Goal: Task Accomplishment & Management: Manage account settings

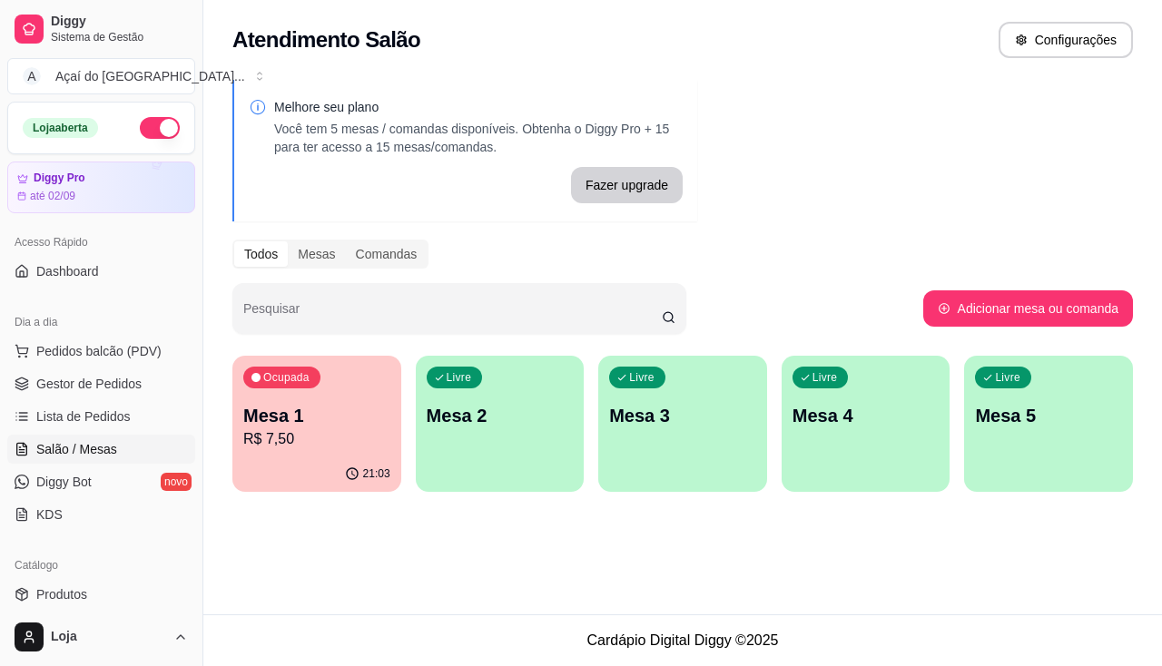
click at [449, 410] on p "Mesa 2" at bounding box center [500, 415] width 147 height 25
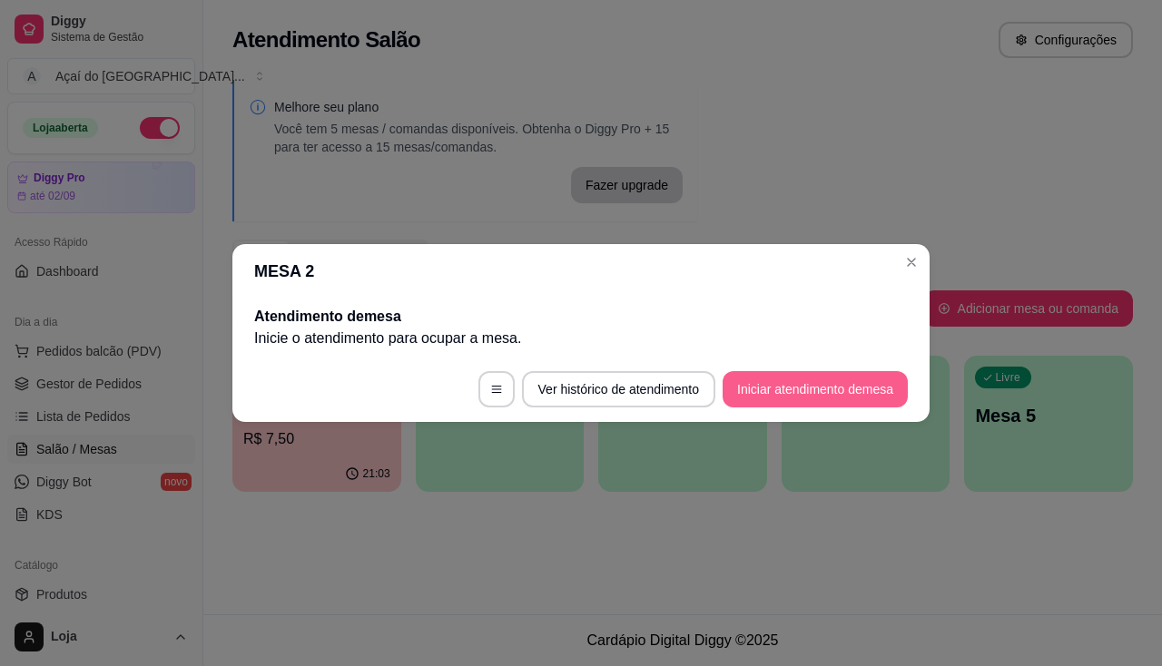
click at [732, 392] on button "Iniciar atendimento de mesa" at bounding box center [814, 389] width 185 height 36
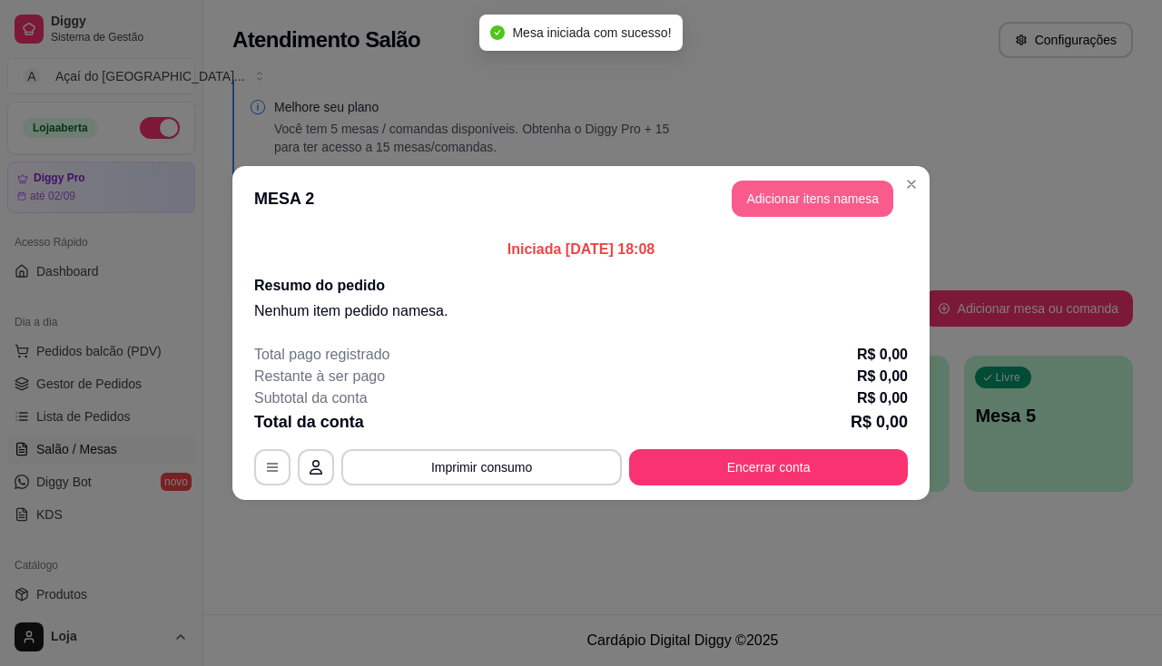
click at [759, 182] on button "Adicionar itens na mesa" at bounding box center [812, 199] width 162 height 36
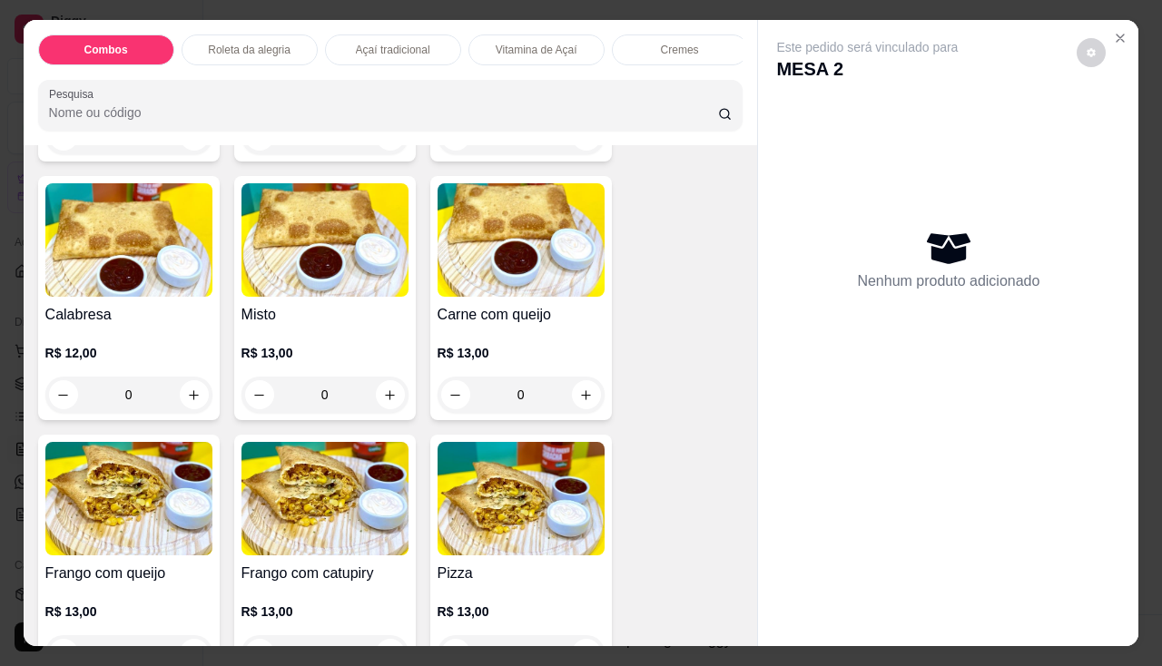
scroll to position [2450, 0]
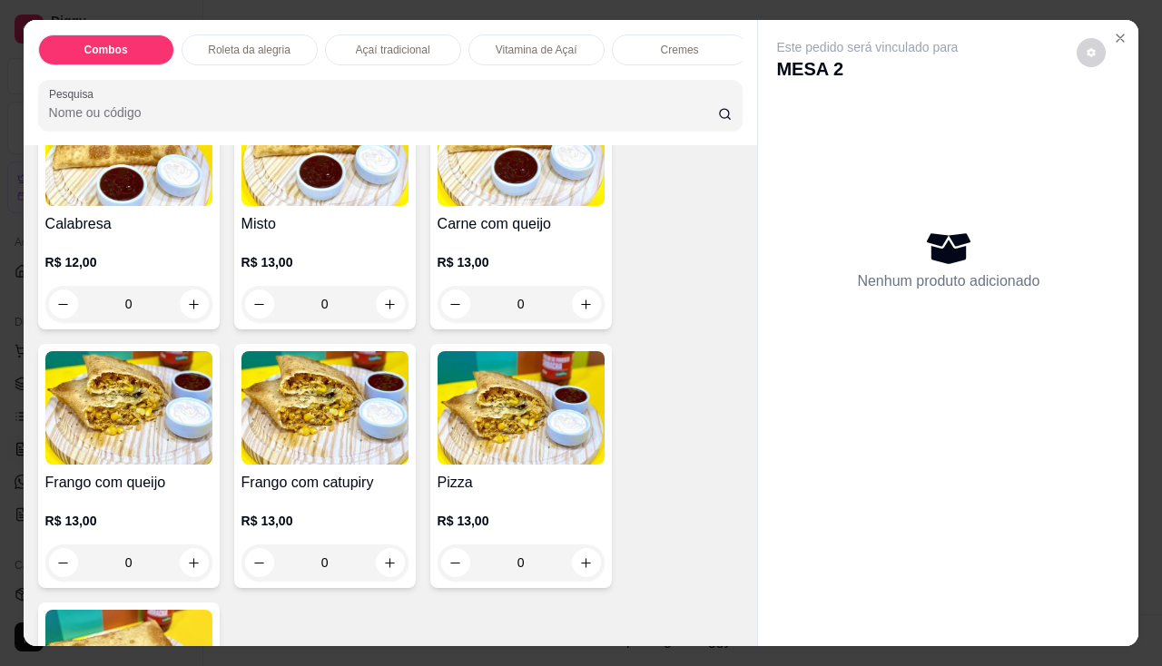
click at [567, 316] on div "0" at bounding box center [520, 304] width 167 height 36
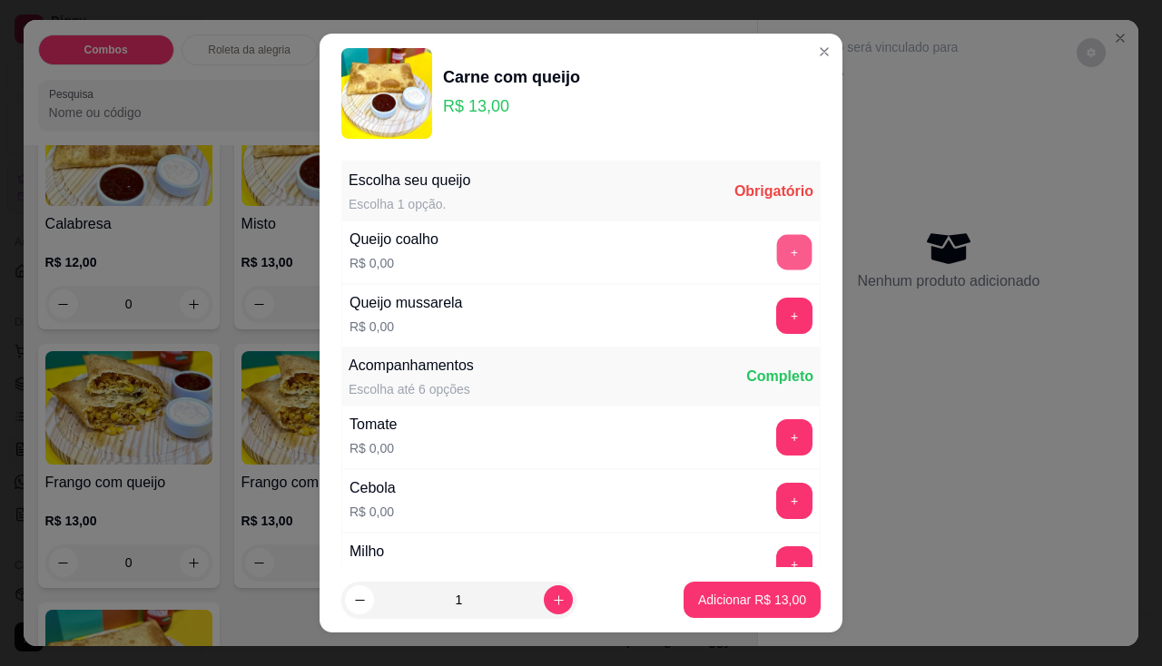
click at [777, 251] on button "+" at bounding box center [794, 251] width 35 height 35
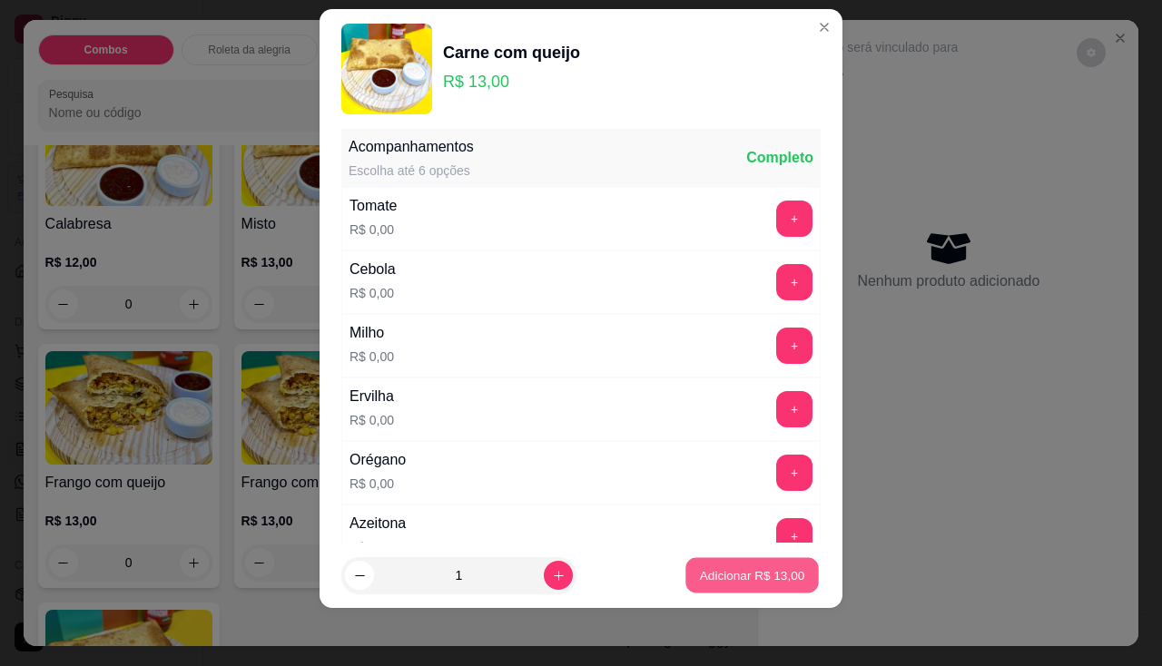
click at [731, 574] on p "Adicionar R$ 13,00" at bounding box center [752, 575] width 105 height 17
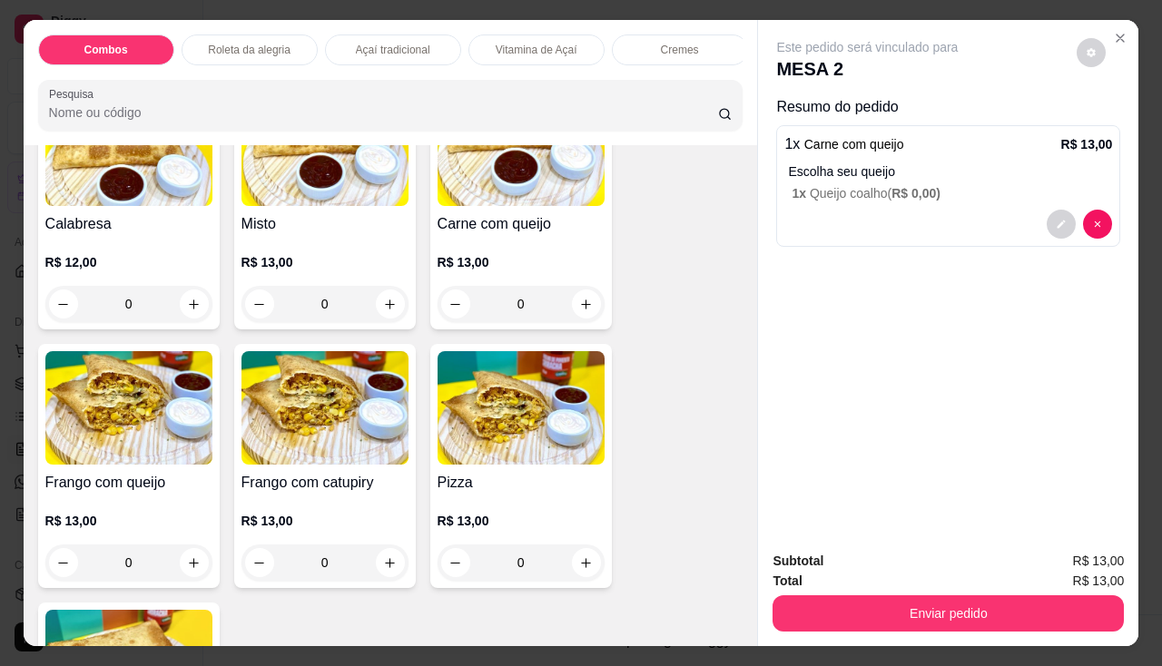
drag, startPoint x: 949, startPoint y: 496, endPoint x: 949, endPoint y: 484, distance: 11.8
click at [949, 484] on div "Este pedido será vinculado para MESA 2 Resumo do pedido 1 x Carne com queijo R$…" at bounding box center [948, 278] width 380 height 516
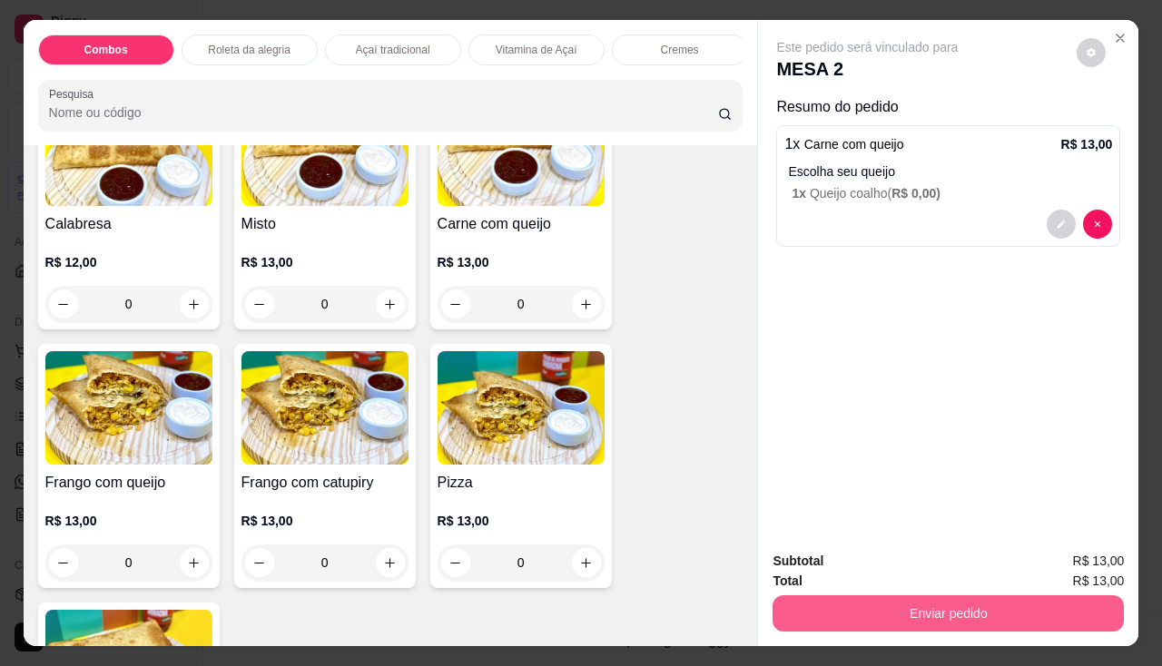
click at [869, 610] on button "Enviar pedido" at bounding box center [947, 613] width 351 height 36
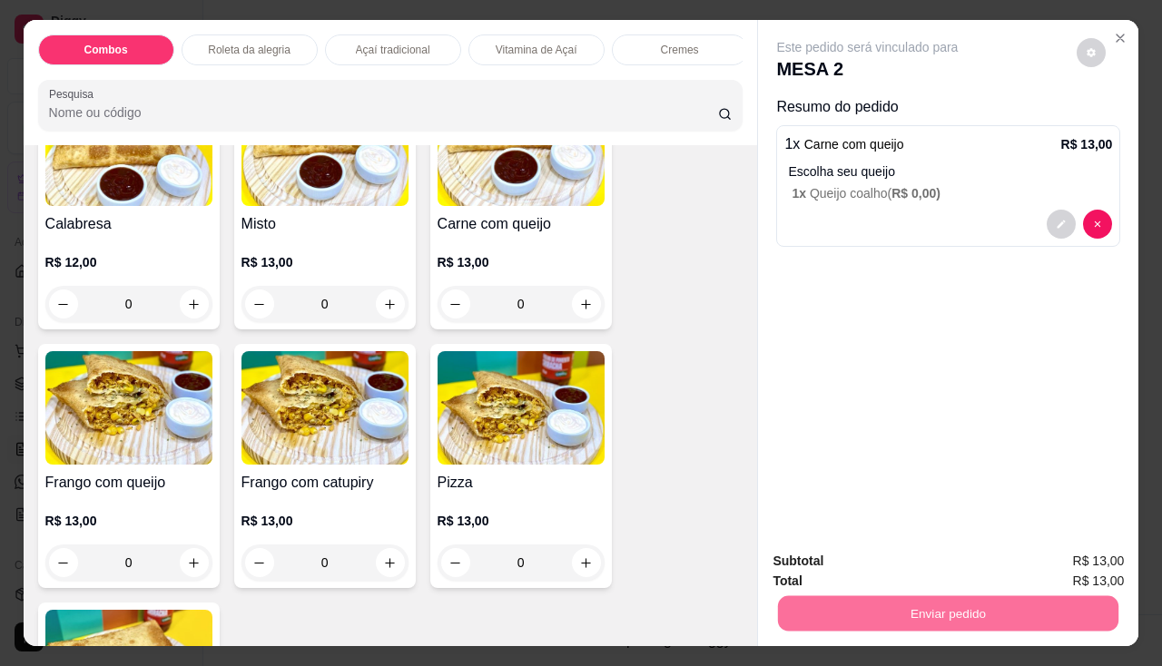
click at [859, 565] on button "Não registrar e enviar pedido" at bounding box center [888, 562] width 189 height 34
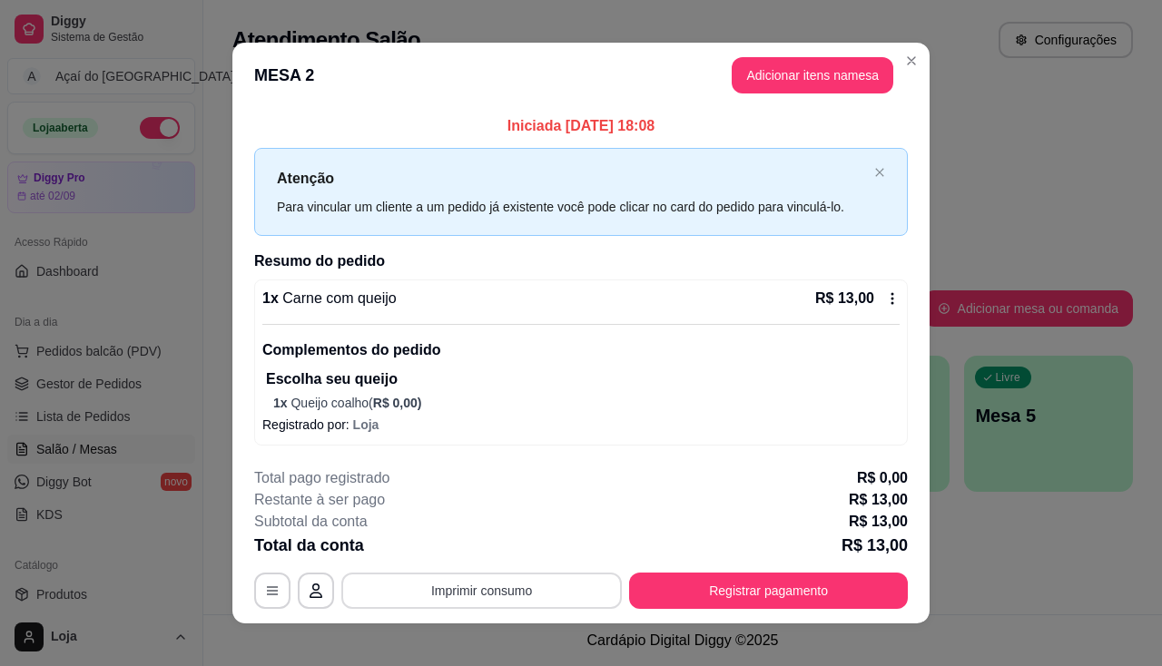
click at [498, 601] on button "Imprimir consumo" at bounding box center [481, 591] width 280 height 36
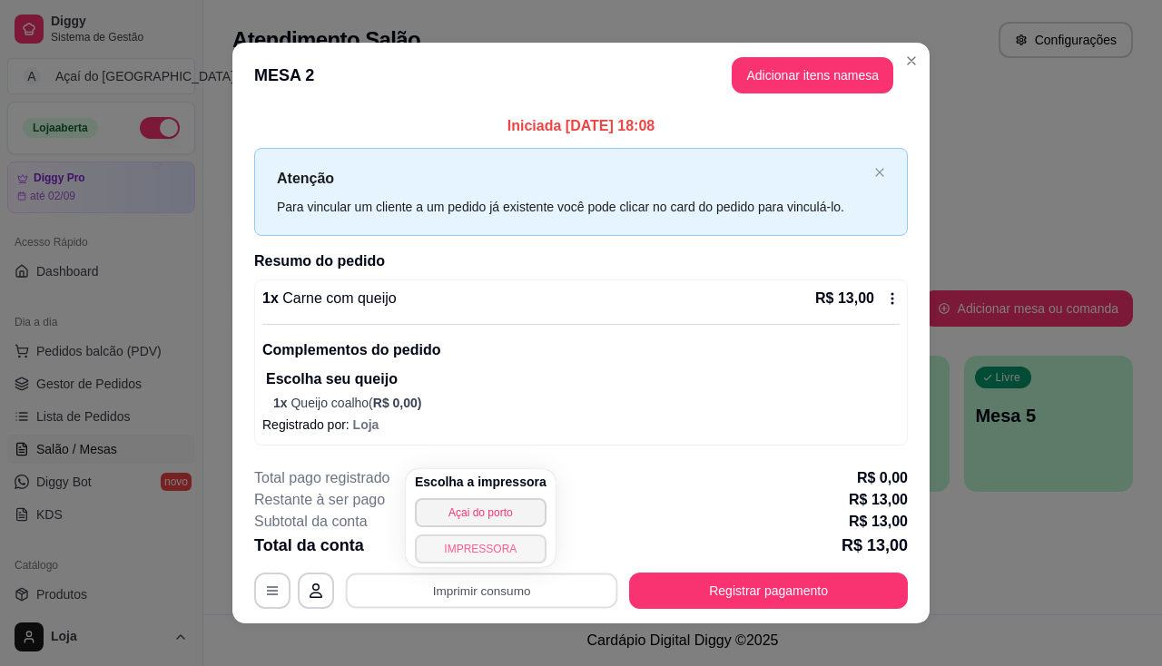
click at [520, 545] on button "IMPRESSORA" at bounding box center [481, 549] width 132 height 29
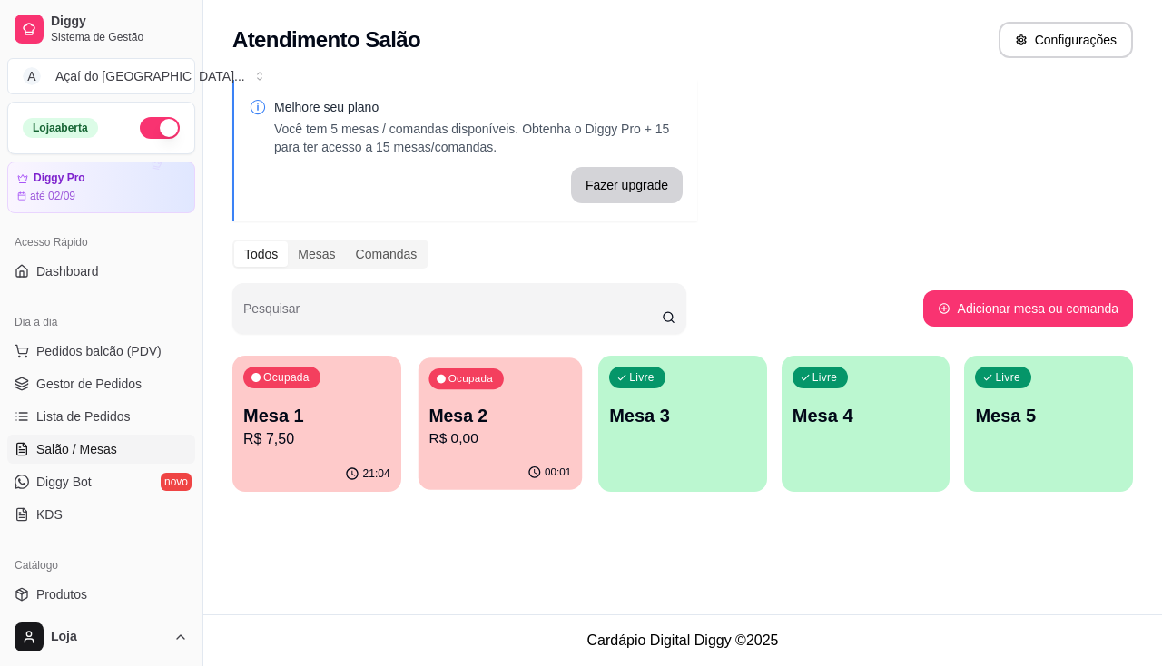
click at [427, 444] on div "Ocupada Mesa 2 R$ 0,00" at bounding box center [498, 407] width 163 height 98
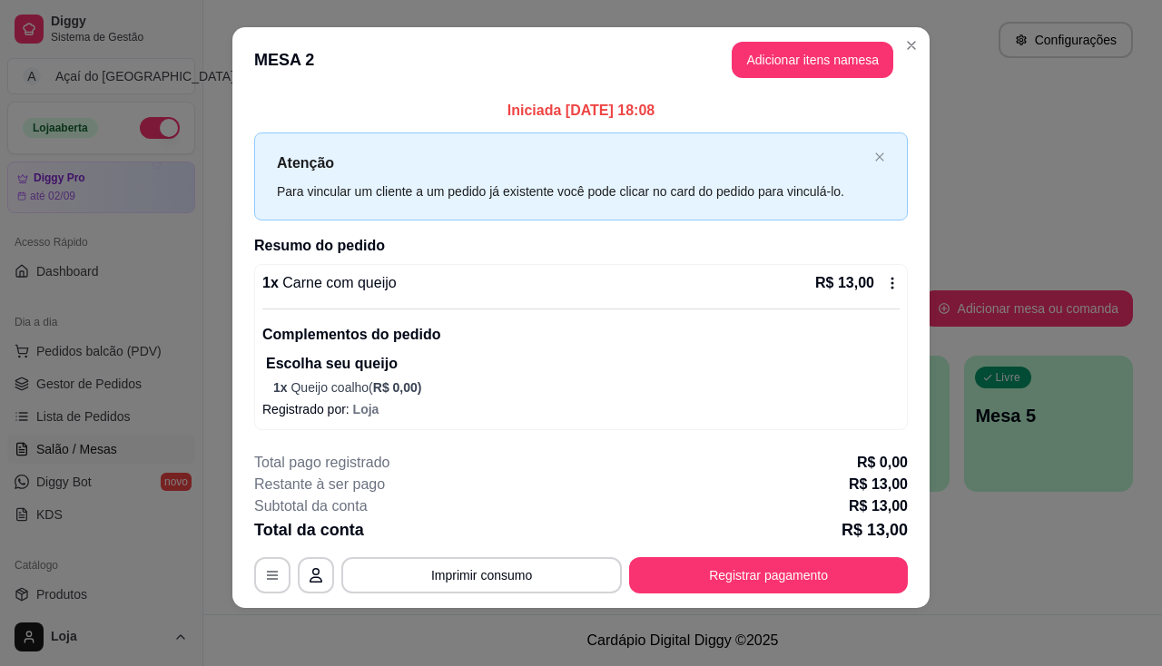
scroll to position [0, 0]
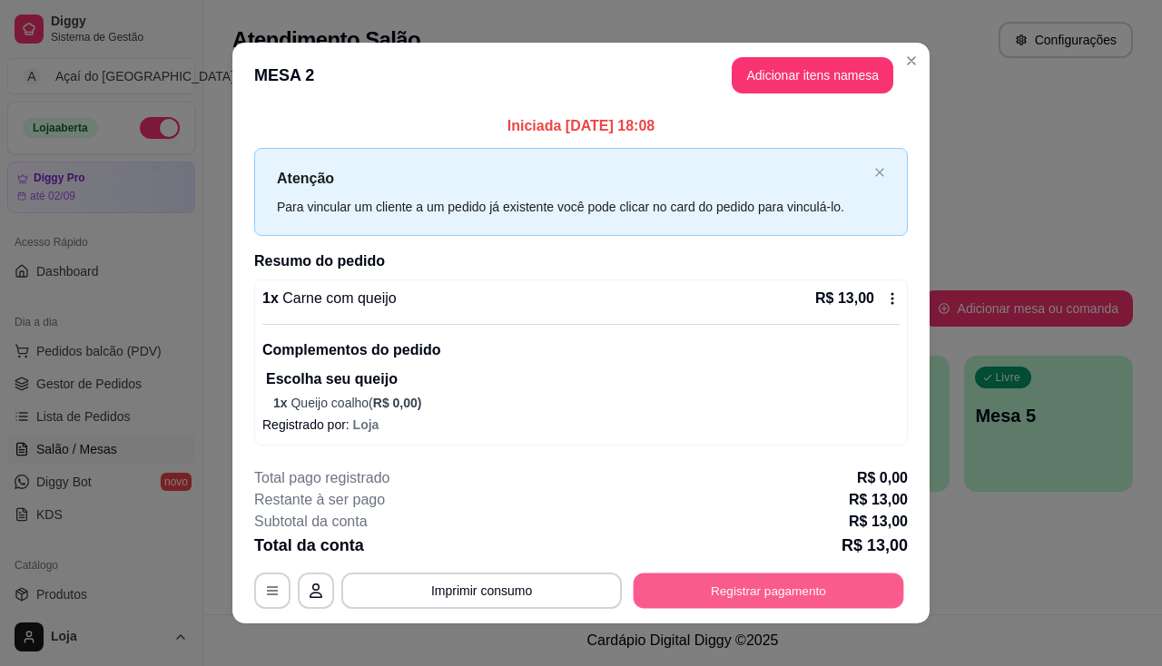
click at [740, 588] on button "Registrar pagamento" at bounding box center [768, 591] width 270 height 35
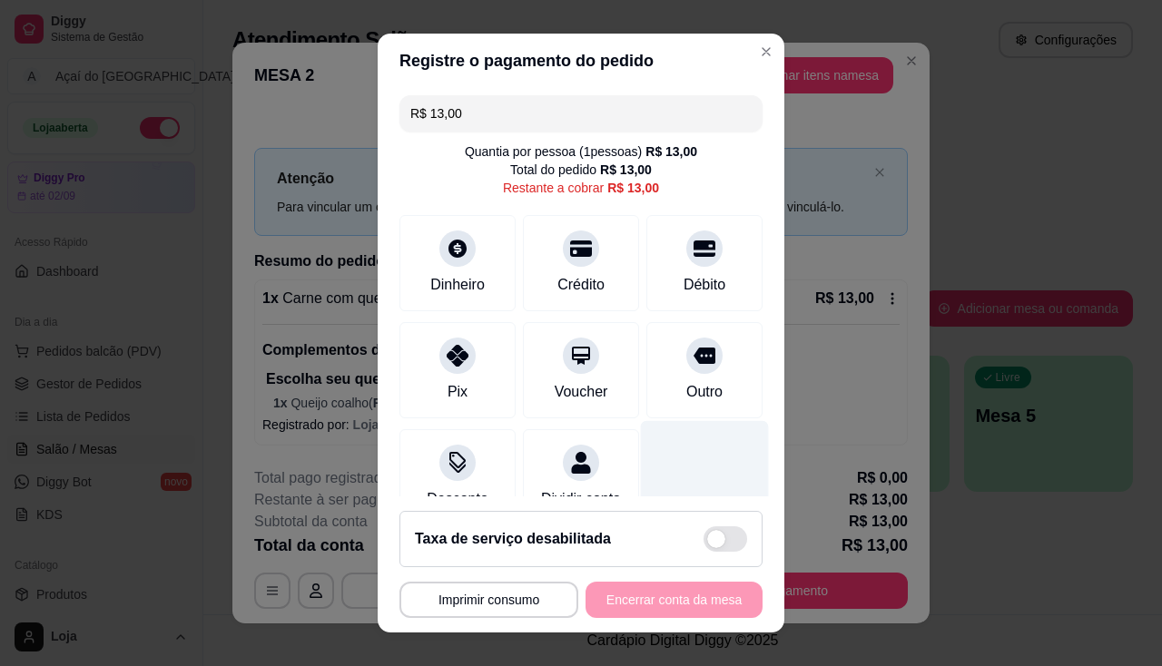
scroll to position [57, 0]
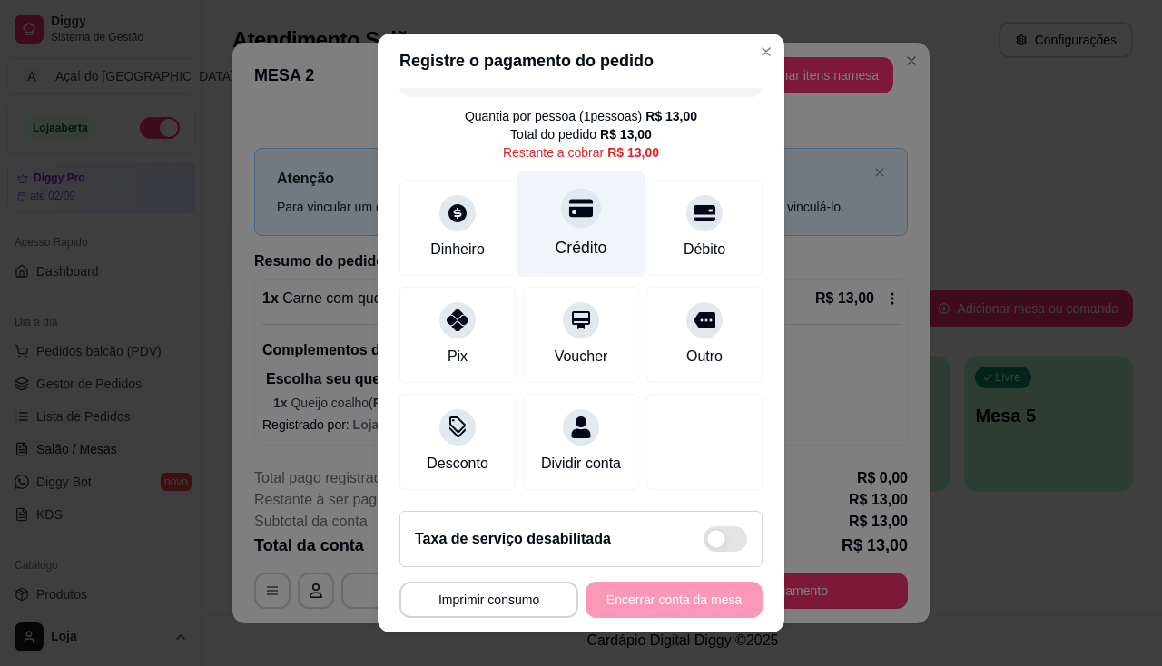
click at [555, 236] on div "Crédito" at bounding box center [581, 248] width 52 height 24
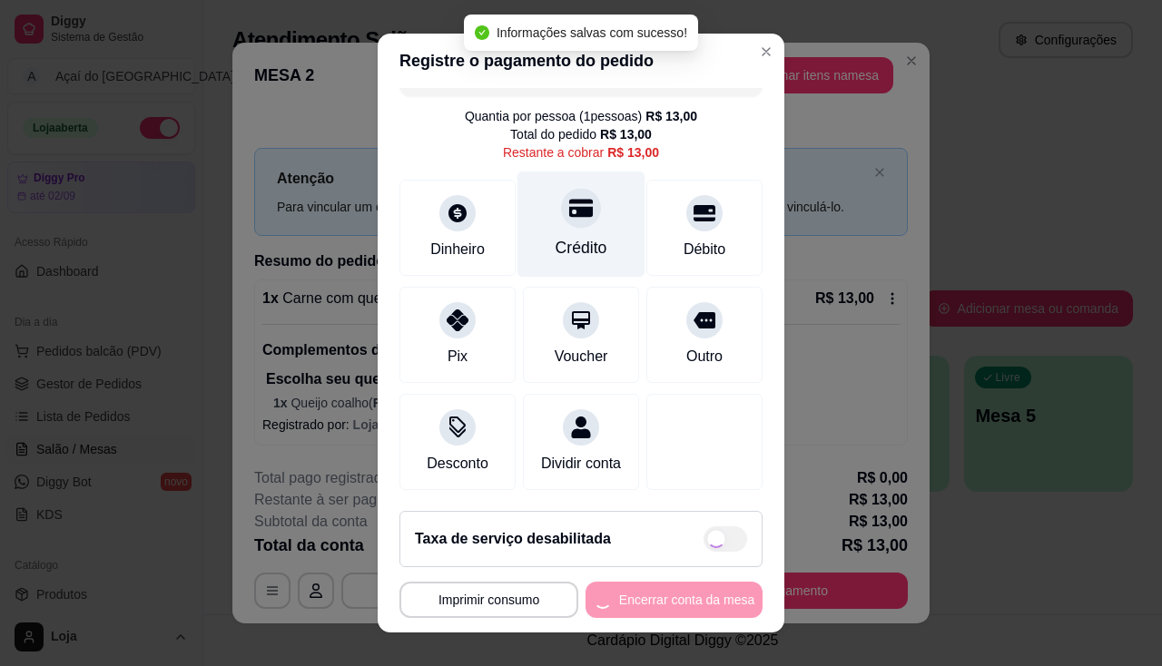
type input "R$ 0,00"
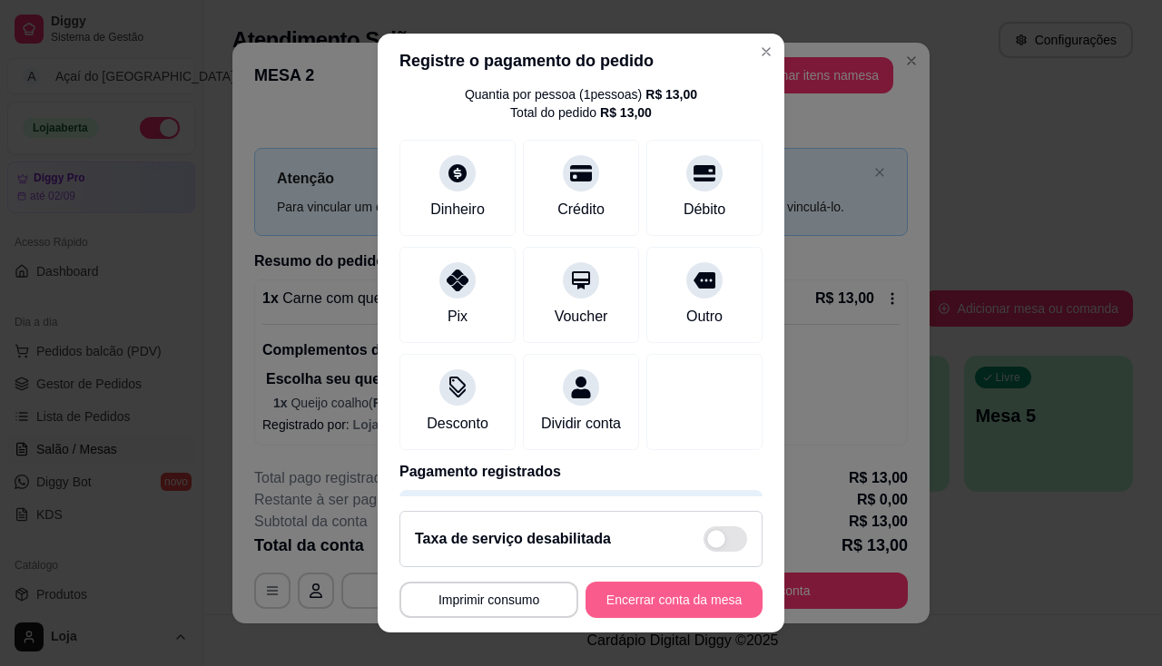
click at [672, 613] on button "Encerrar conta da mesa" at bounding box center [673, 600] width 177 height 36
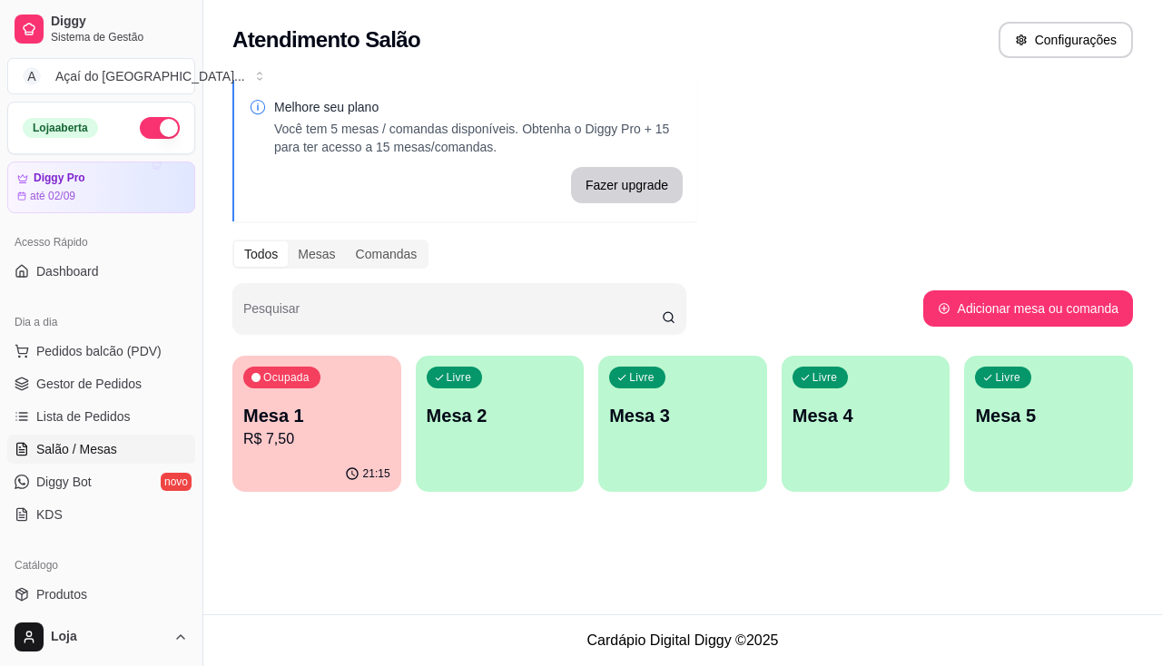
click at [308, 409] on p "Mesa 1" at bounding box center [316, 415] width 147 height 25
click at [698, 448] on div "Livre Mesa 3" at bounding box center [682, 413] width 169 height 114
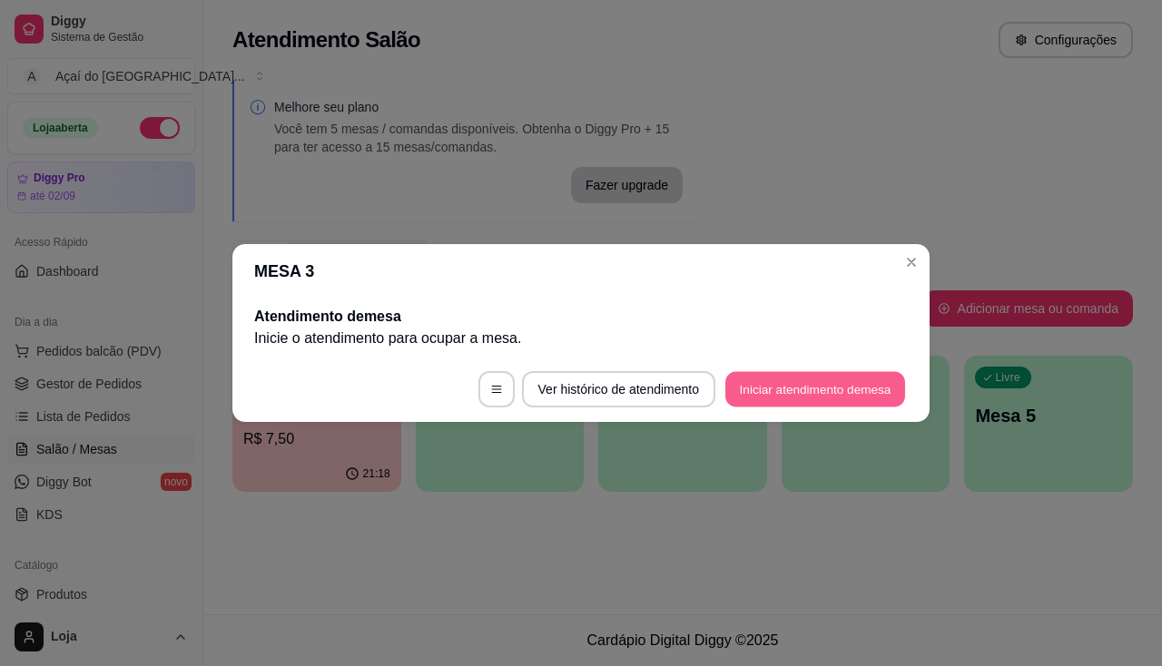
click at [780, 373] on button "Iniciar atendimento de mesa" at bounding box center [815, 389] width 180 height 35
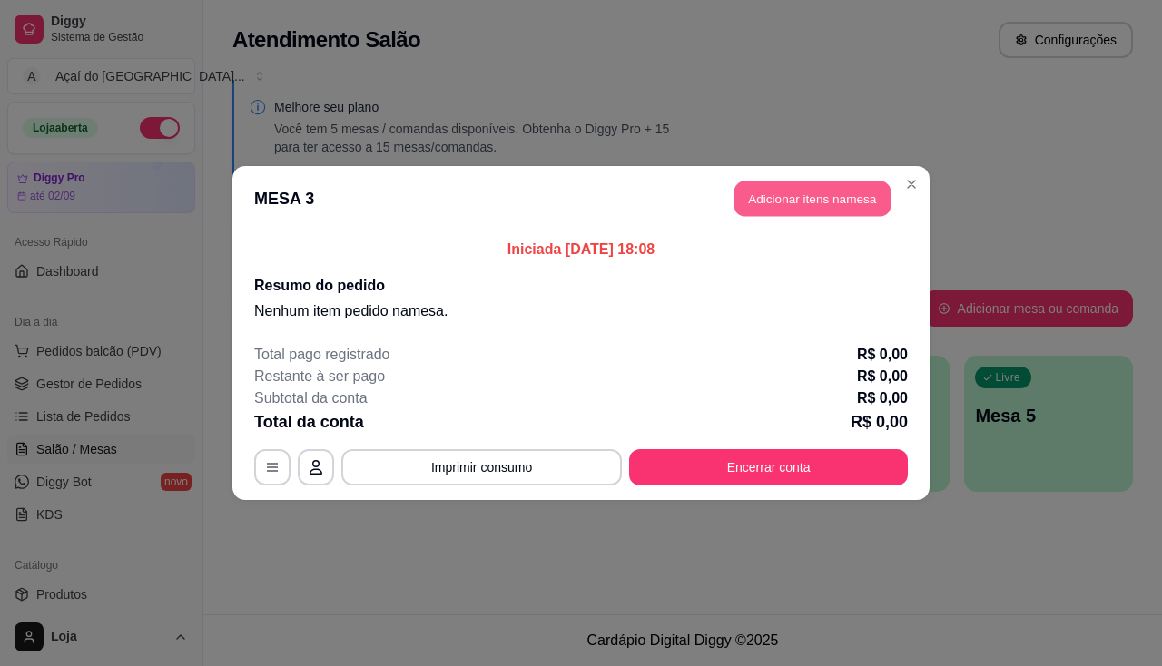
click at [813, 201] on button "Adicionar itens na mesa" at bounding box center [812, 199] width 156 height 35
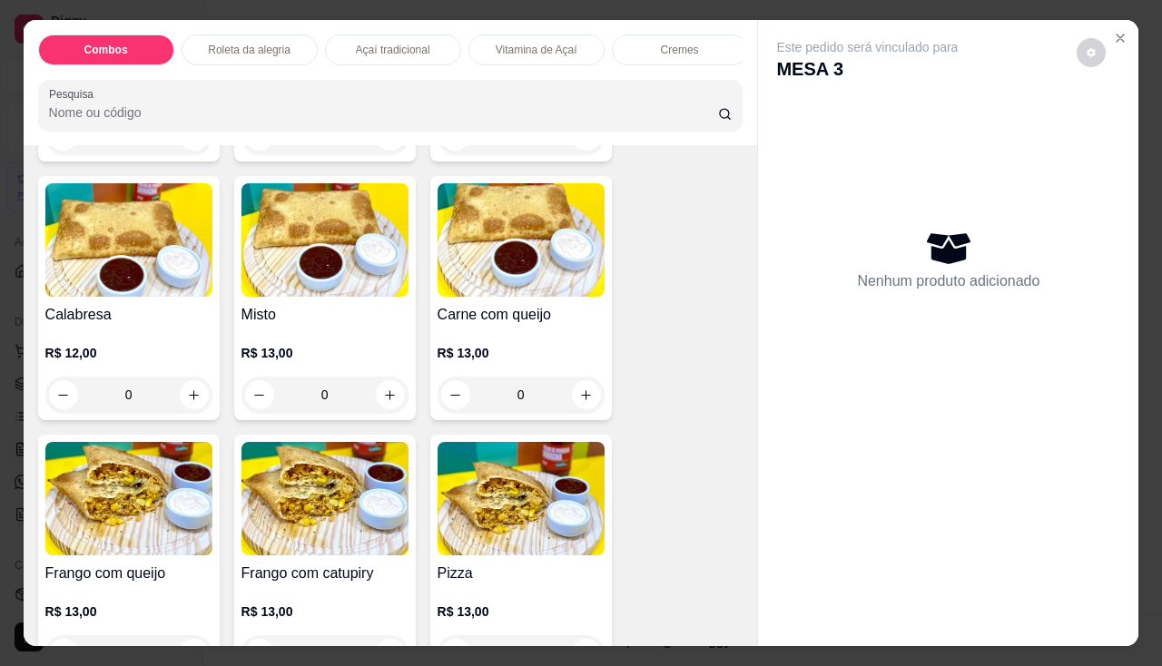
scroll to position [2450, 0]
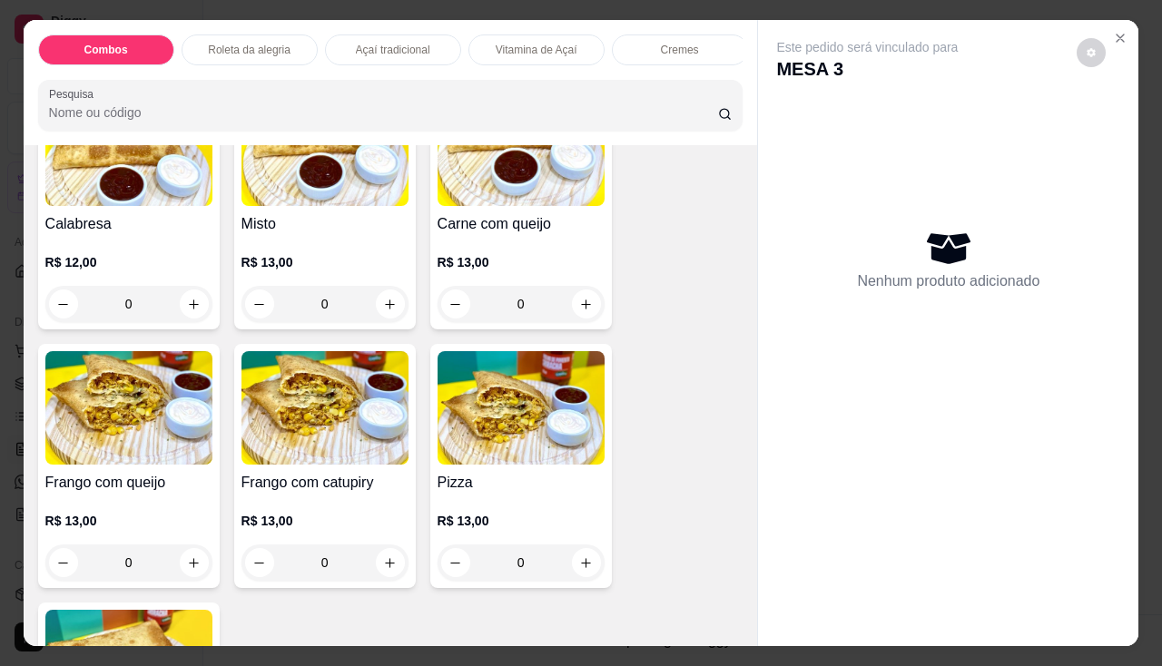
click at [201, 573] on div "0" at bounding box center [128, 563] width 167 height 36
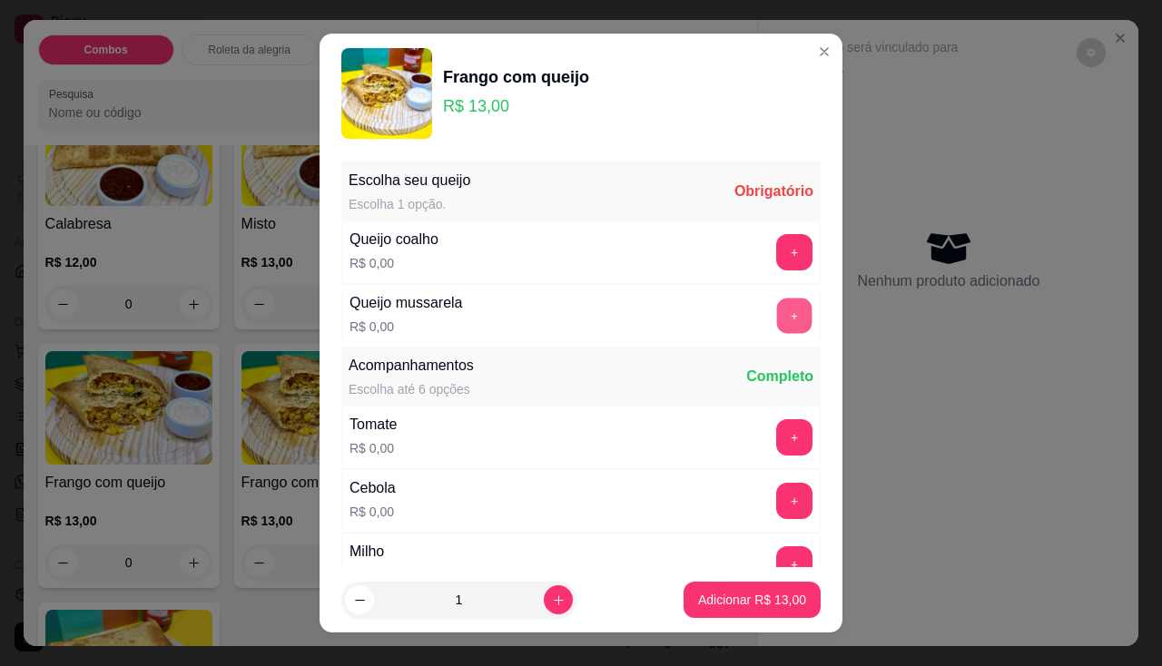
click at [777, 317] on button "+" at bounding box center [794, 315] width 35 height 35
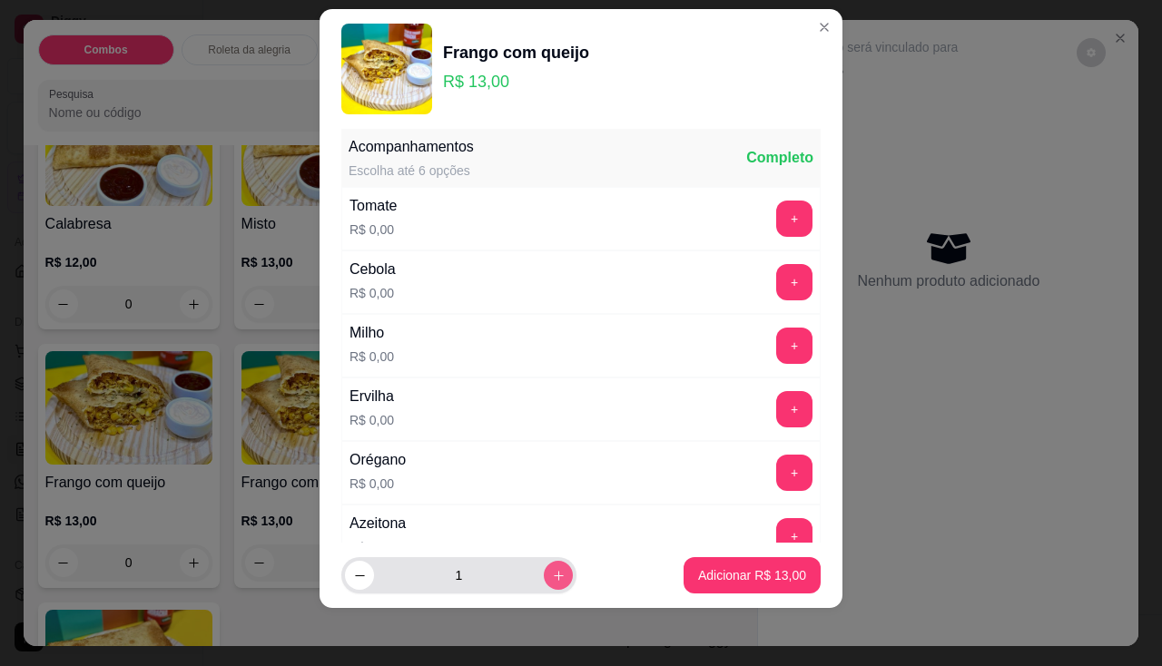
click at [544, 586] on button "increase-product-quantity" at bounding box center [558, 575] width 29 height 29
click at [544, 586] on button "increase-product-quantity" at bounding box center [558, 576] width 28 height 28
click at [364, 559] on div "5" at bounding box center [459, 575] width 228 height 36
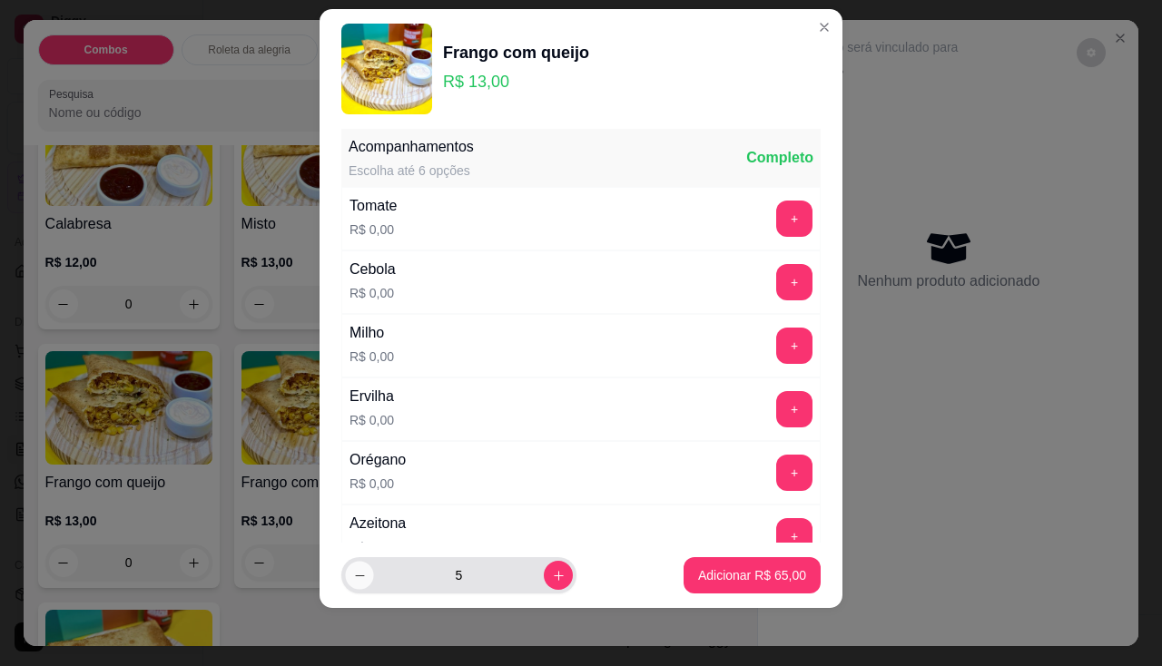
click at [353, 576] on icon "decrease-product-quantity" at bounding box center [360, 576] width 14 height 14
click at [355, 576] on icon "decrease-product-quantity" at bounding box center [360, 576] width 14 height 14
type input "1"
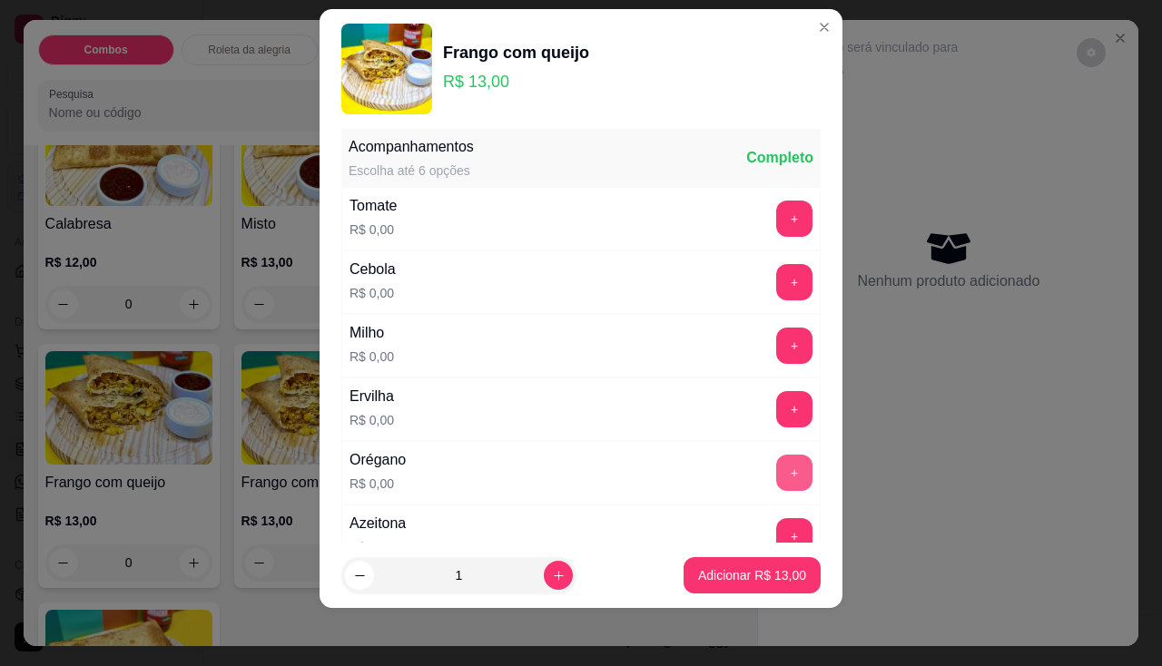
scroll to position [285, 0]
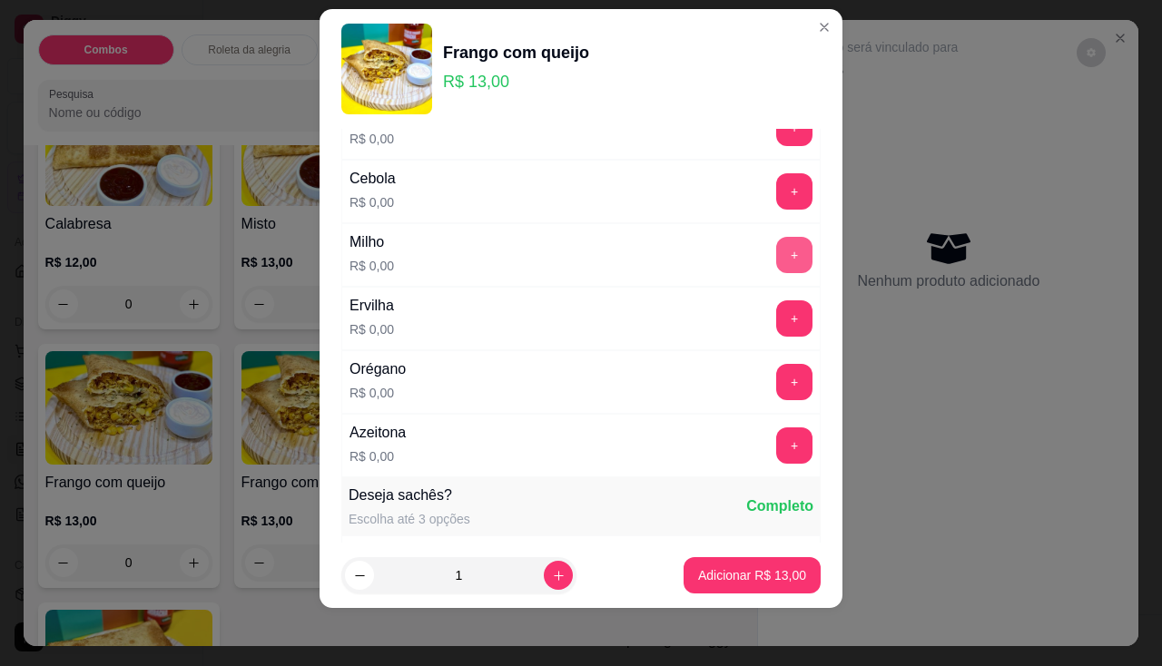
click at [776, 240] on button "+" at bounding box center [794, 255] width 36 height 36
click at [777, 574] on p "Adicionar R$ 13,00" at bounding box center [752, 575] width 105 height 17
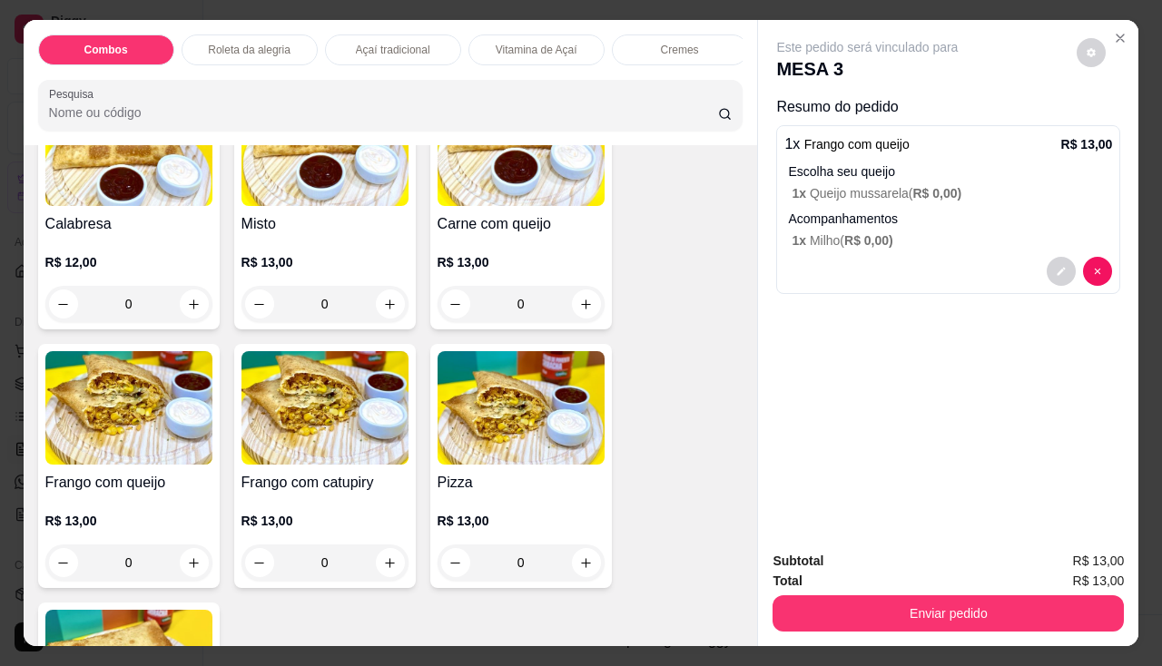
click at [182, 558] on div "0" at bounding box center [128, 563] width 167 height 36
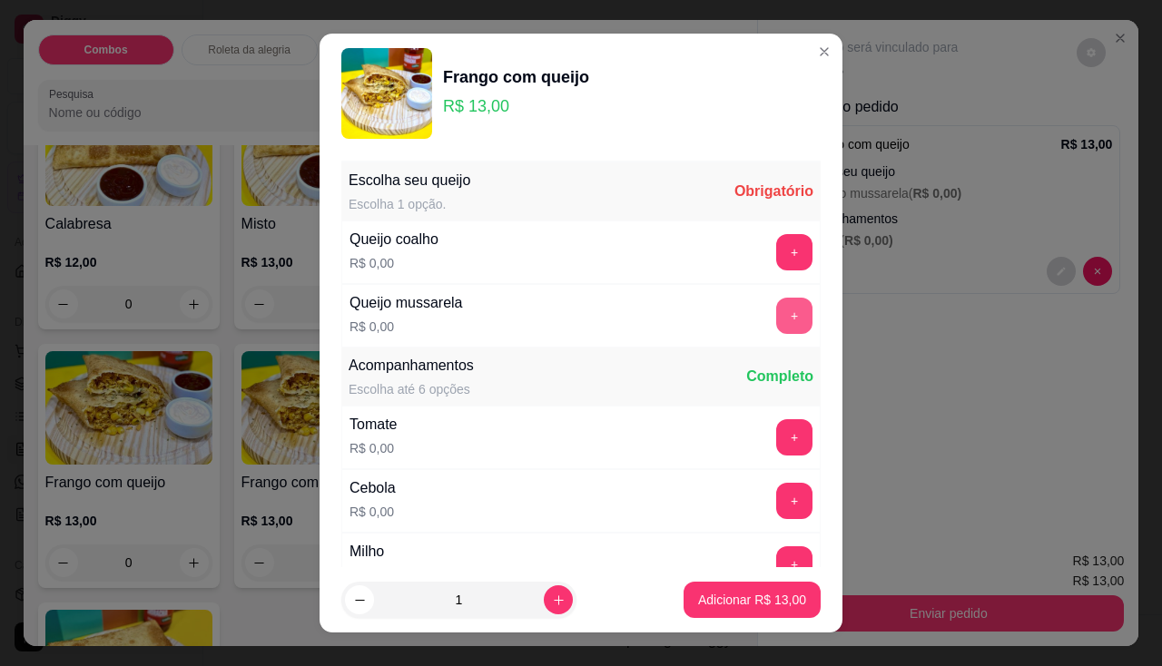
click at [776, 312] on button "+" at bounding box center [794, 316] width 36 height 36
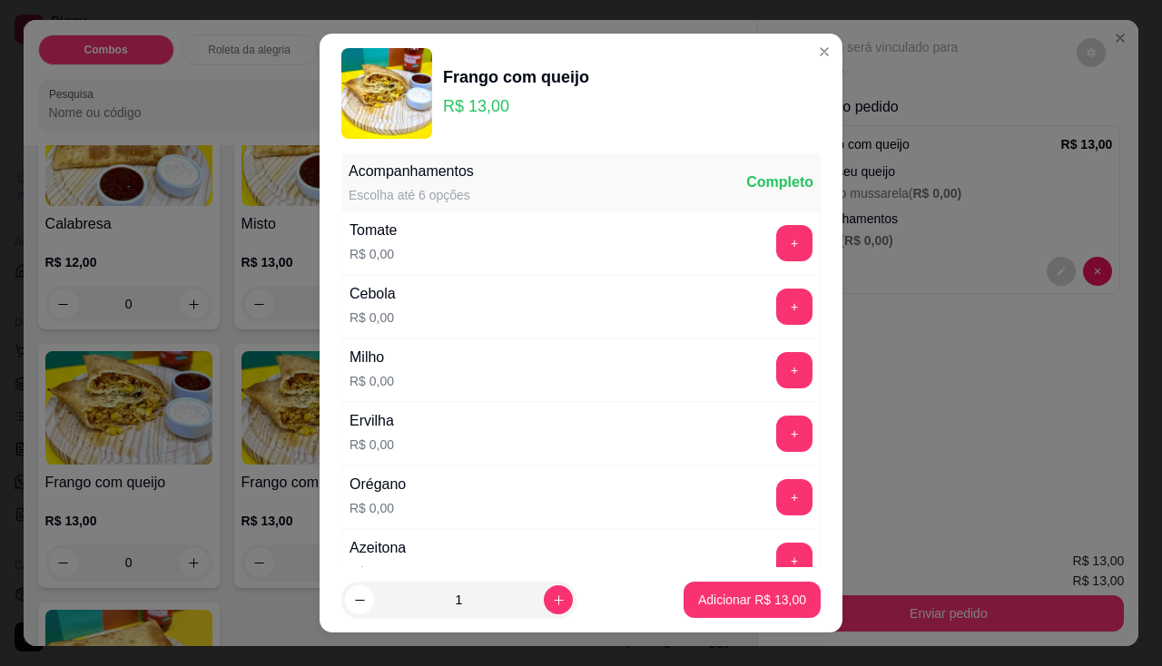
scroll to position [25, 0]
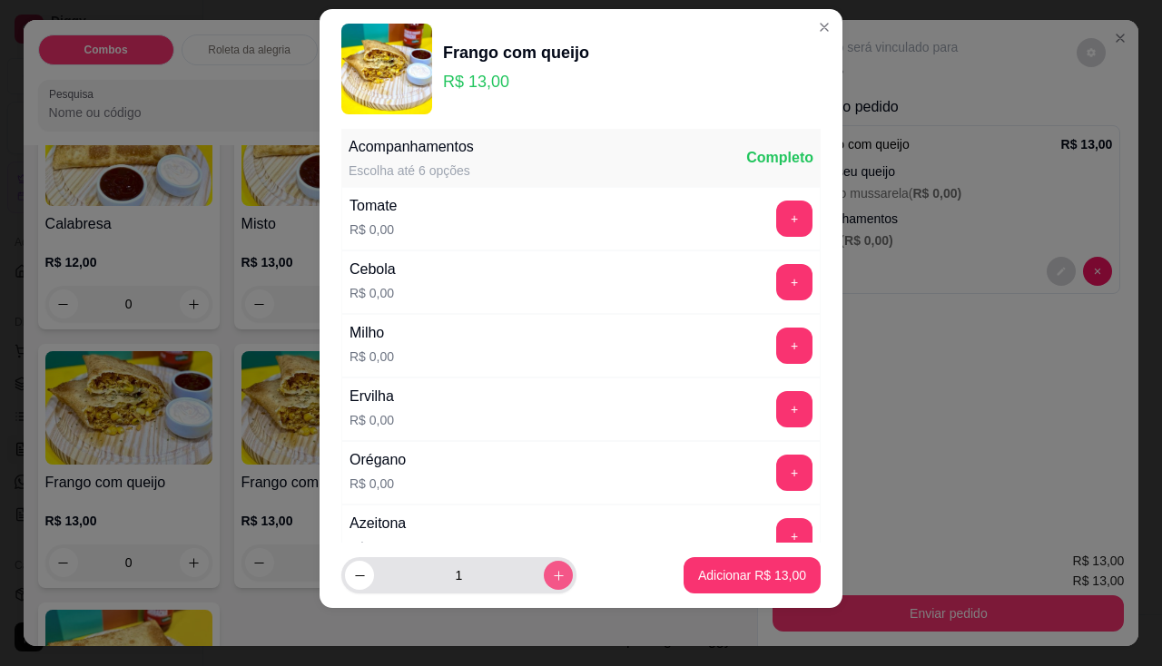
click at [552, 576] on icon "increase-product-quantity" at bounding box center [559, 576] width 14 height 14
type input "2"
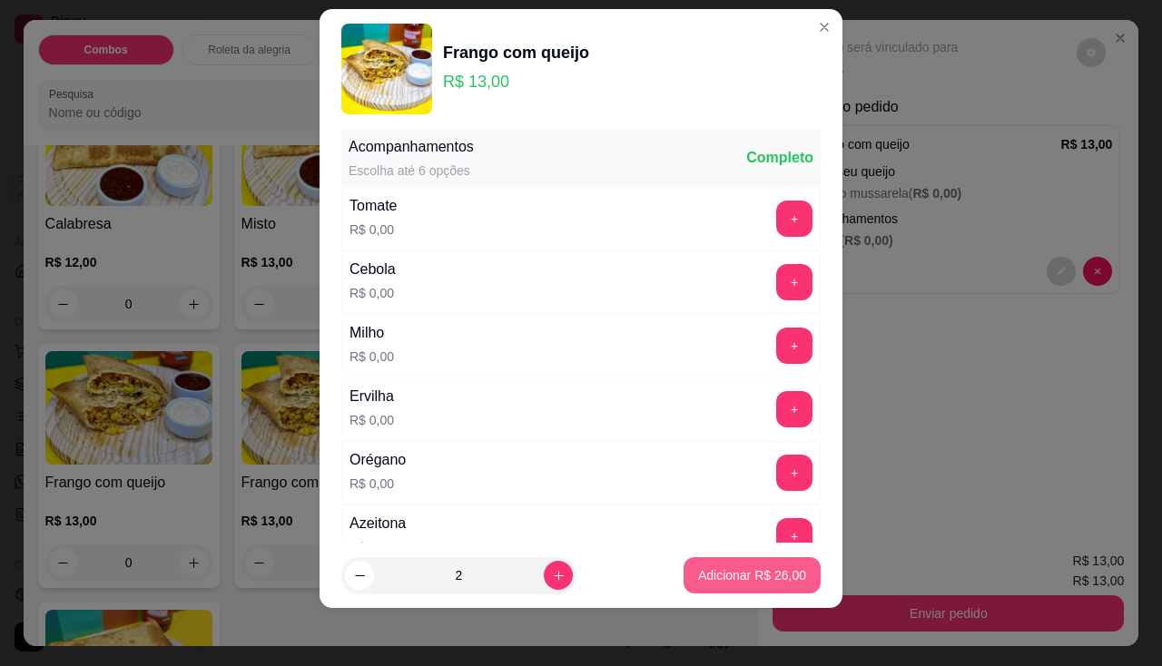
click at [740, 581] on p "Adicionar R$ 26,00" at bounding box center [752, 575] width 108 height 18
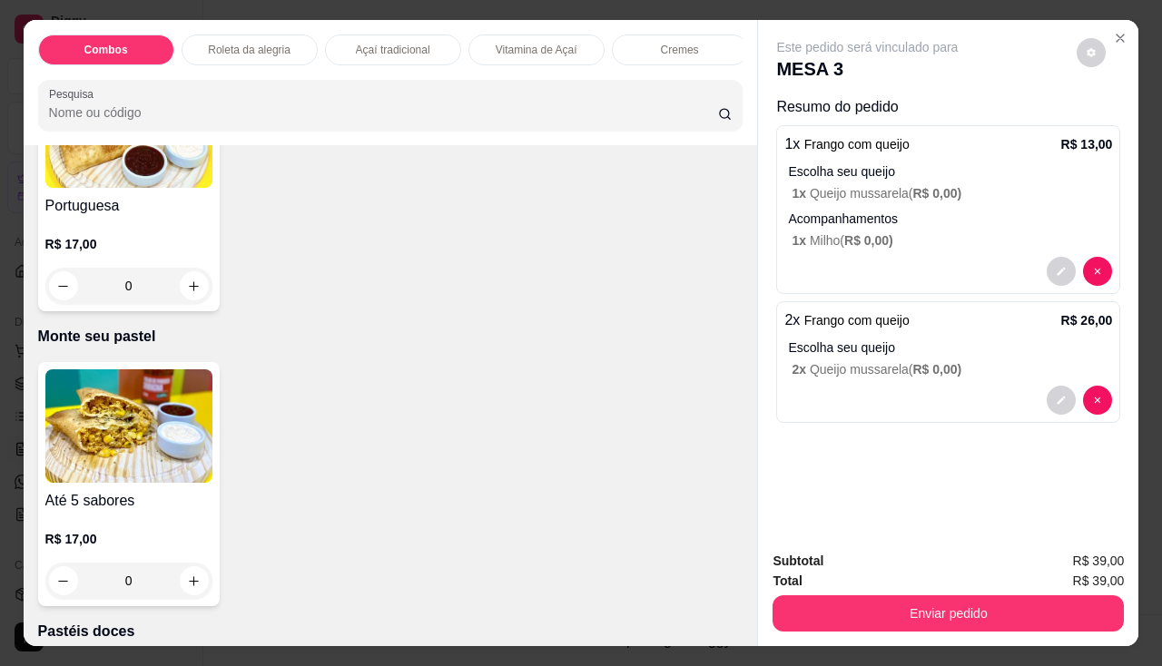
scroll to position [3630, 0]
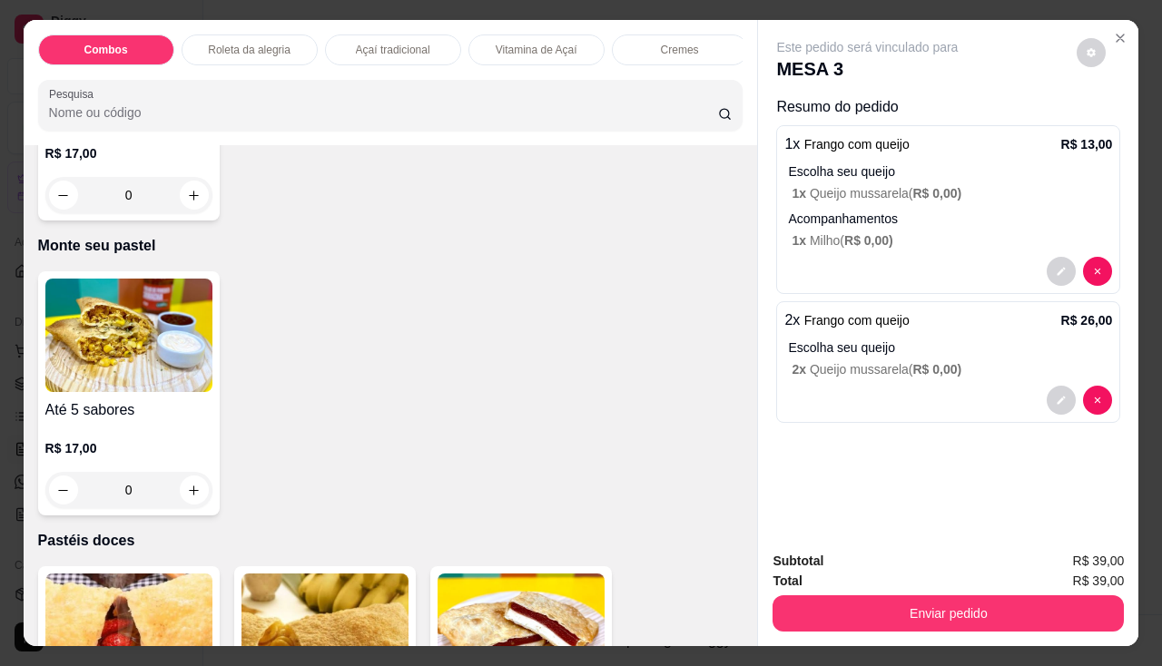
click at [180, 484] on div "0" at bounding box center [128, 490] width 167 height 36
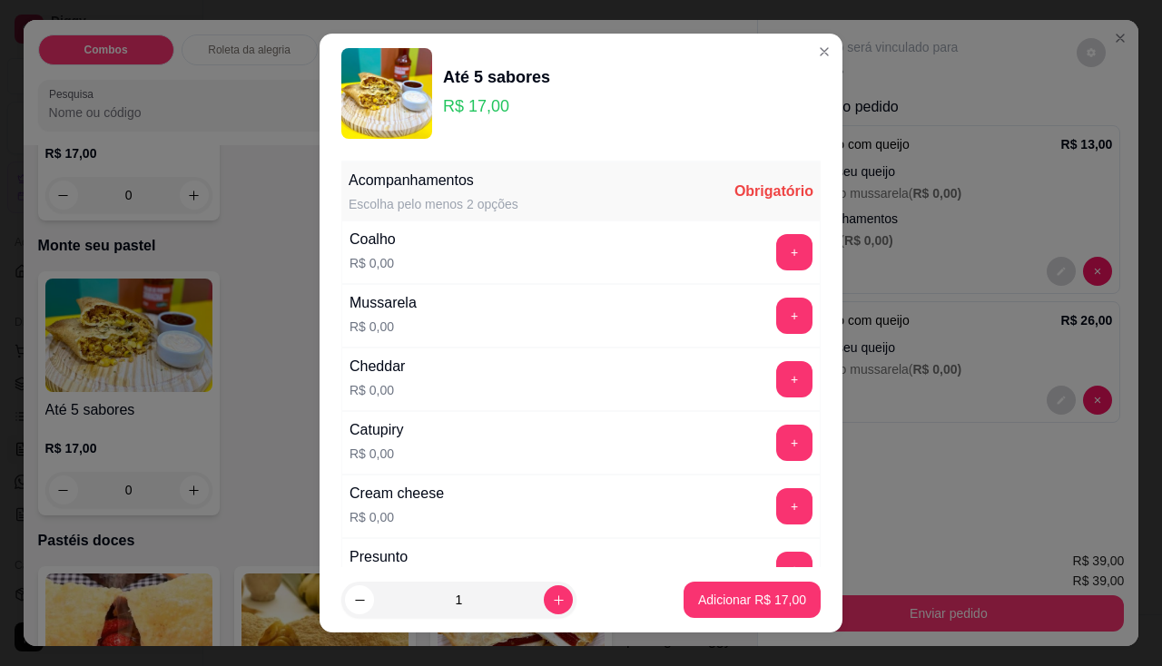
click at [769, 250] on div "+" at bounding box center [794, 252] width 51 height 36
click at [776, 253] on button "+" at bounding box center [794, 252] width 36 height 36
click at [777, 513] on button "+" at bounding box center [794, 505] width 35 height 35
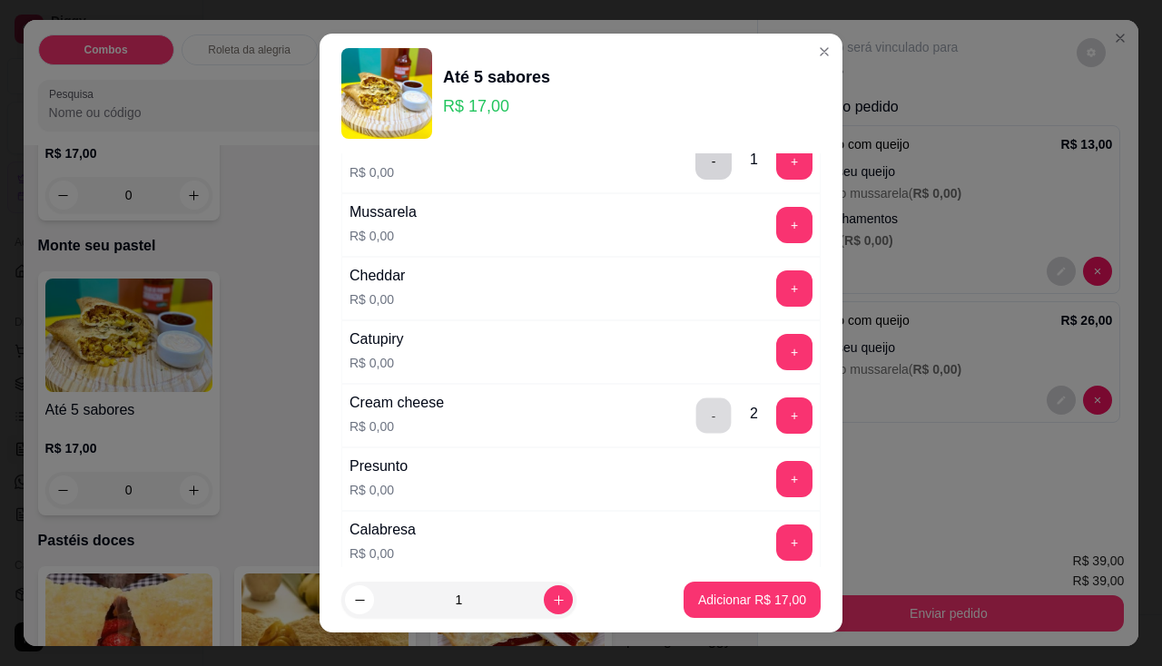
click at [696, 410] on button "-" at bounding box center [713, 414] width 35 height 35
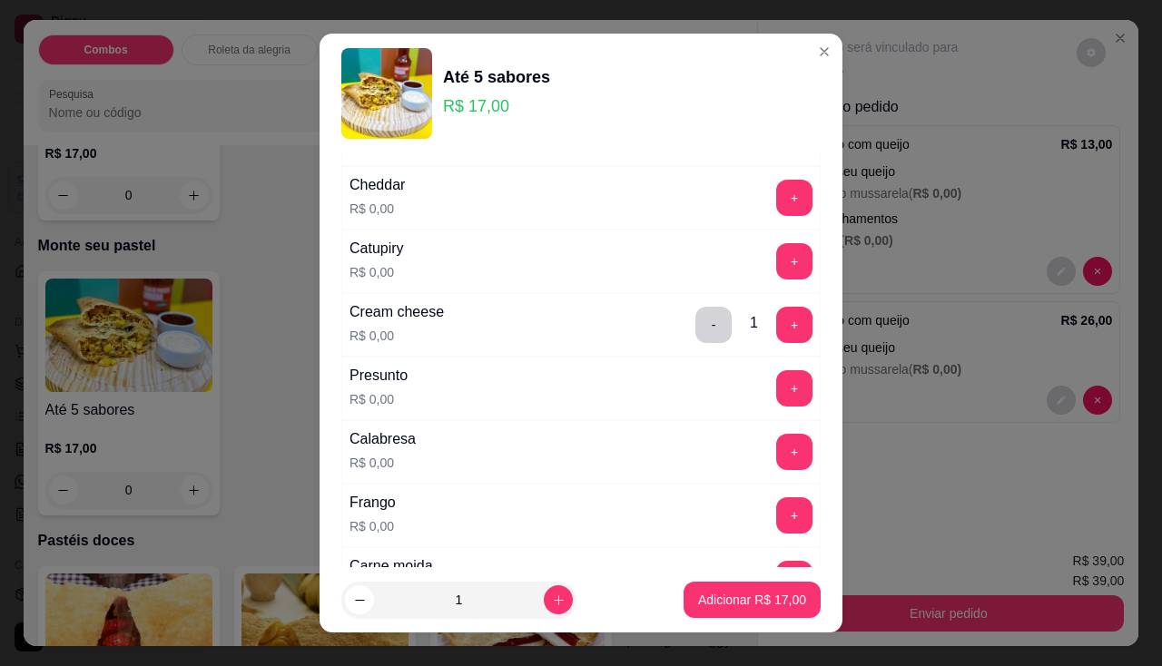
scroll to position [363, 0]
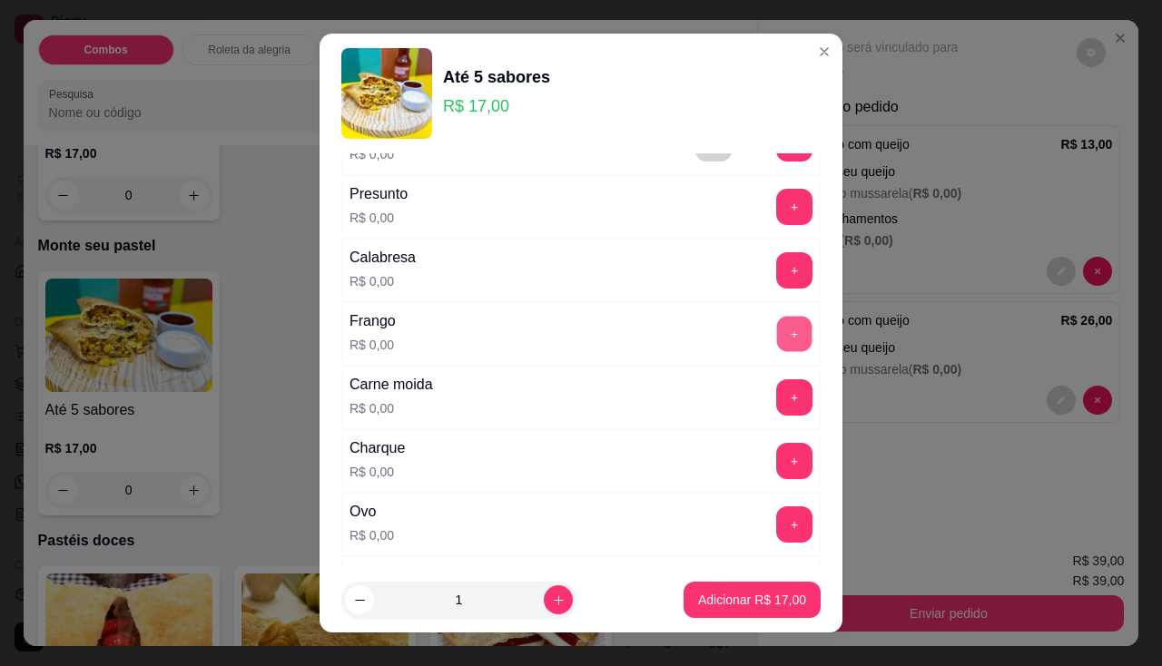
click at [777, 339] on button "+" at bounding box center [794, 333] width 35 height 35
click at [776, 476] on button "+" at bounding box center [794, 461] width 36 height 36
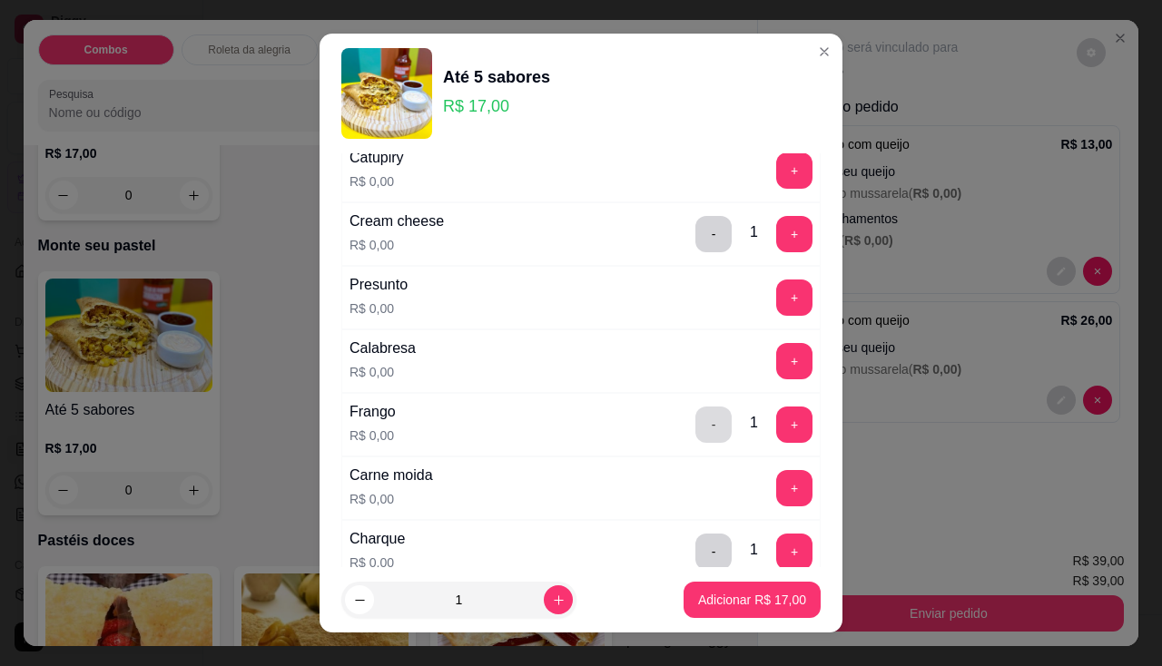
scroll to position [91, 0]
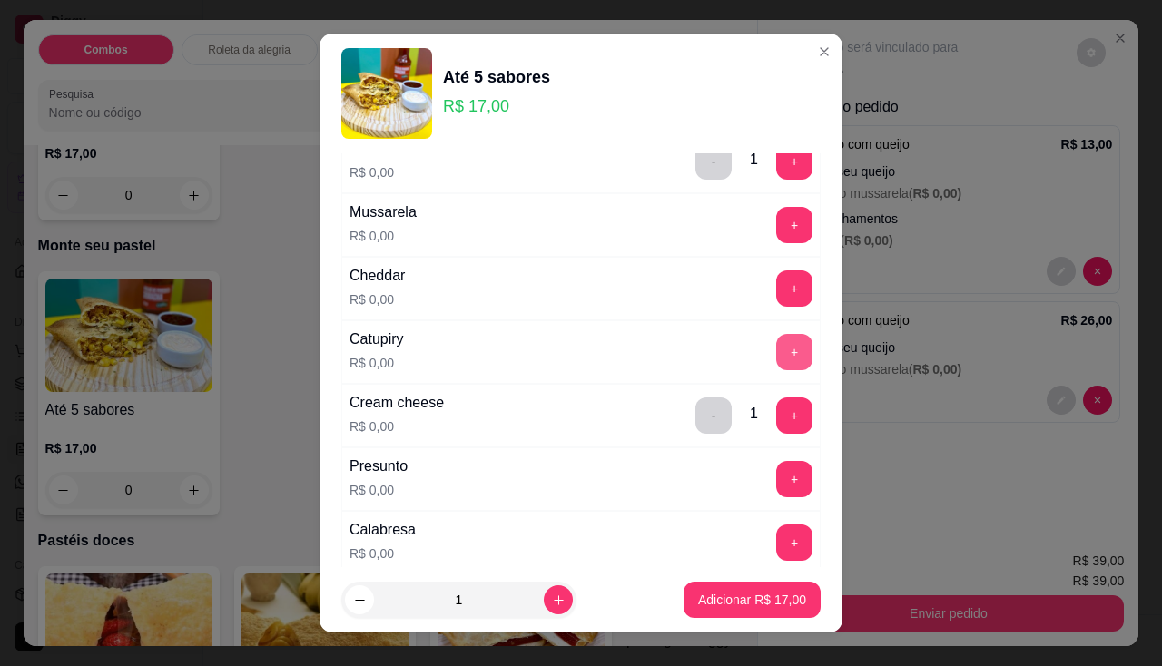
click at [776, 342] on button "+" at bounding box center [794, 352] width 36 height 36
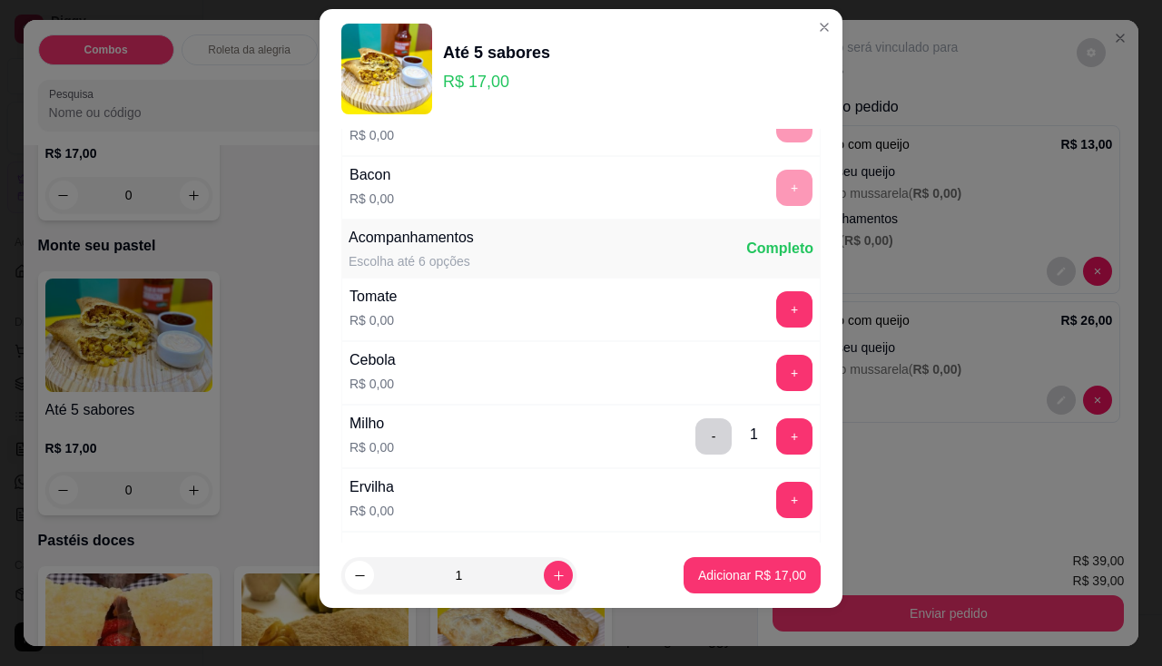
scroll to position [829, 0]
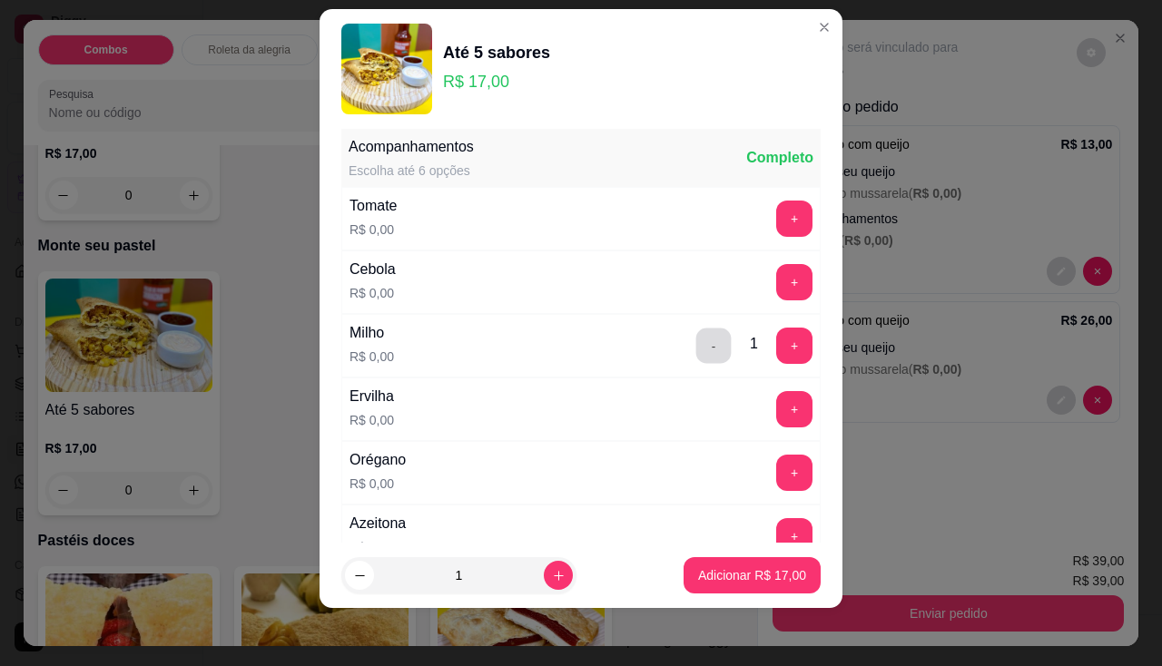
click at [696, 354] on button "-" at bounding box center [713, 345] width 35 height 35
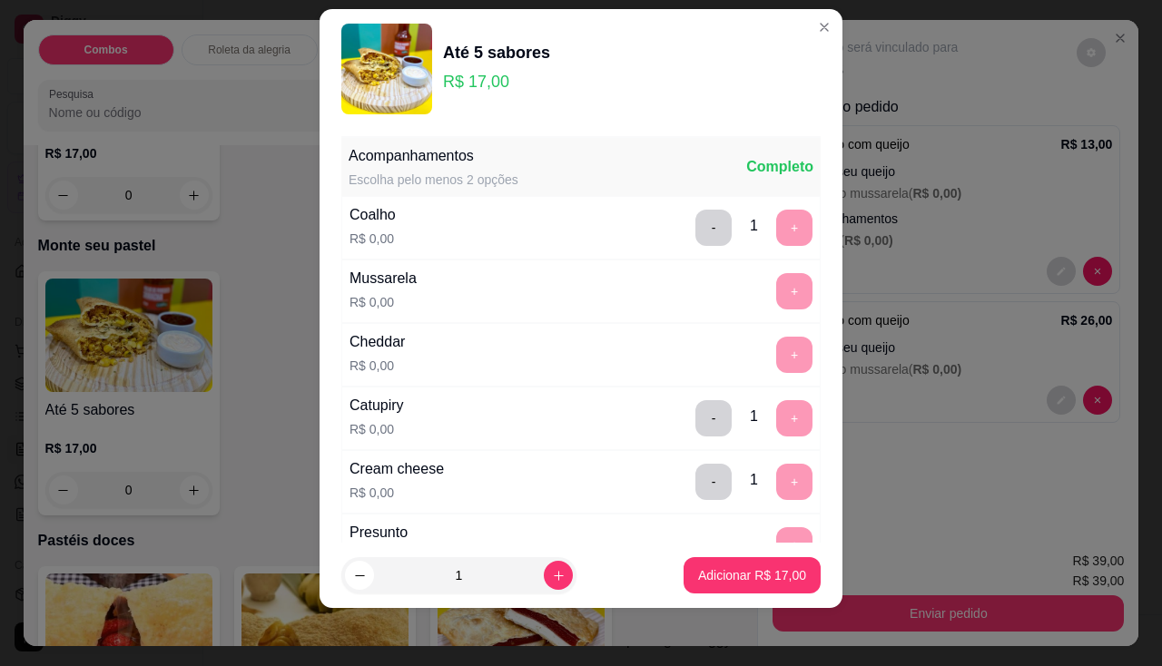
scroll to position [272, 0]
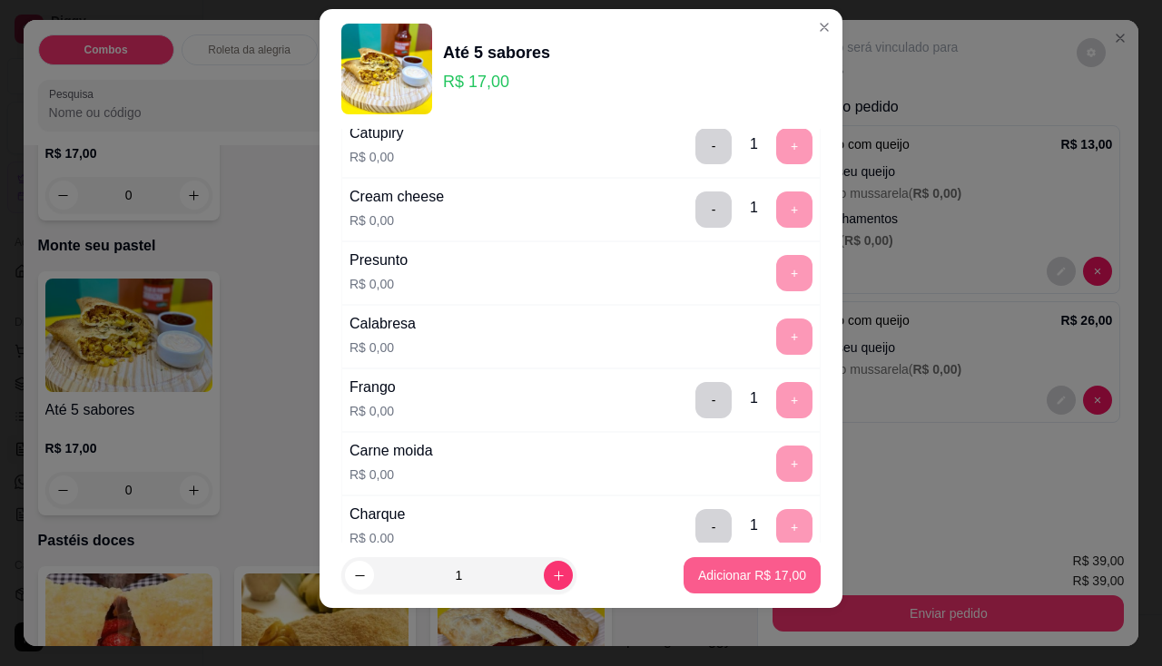
click at [705, 591] on button "Adicionar R$ 17,00" at bounding box center [751, 575] width 137 height 36
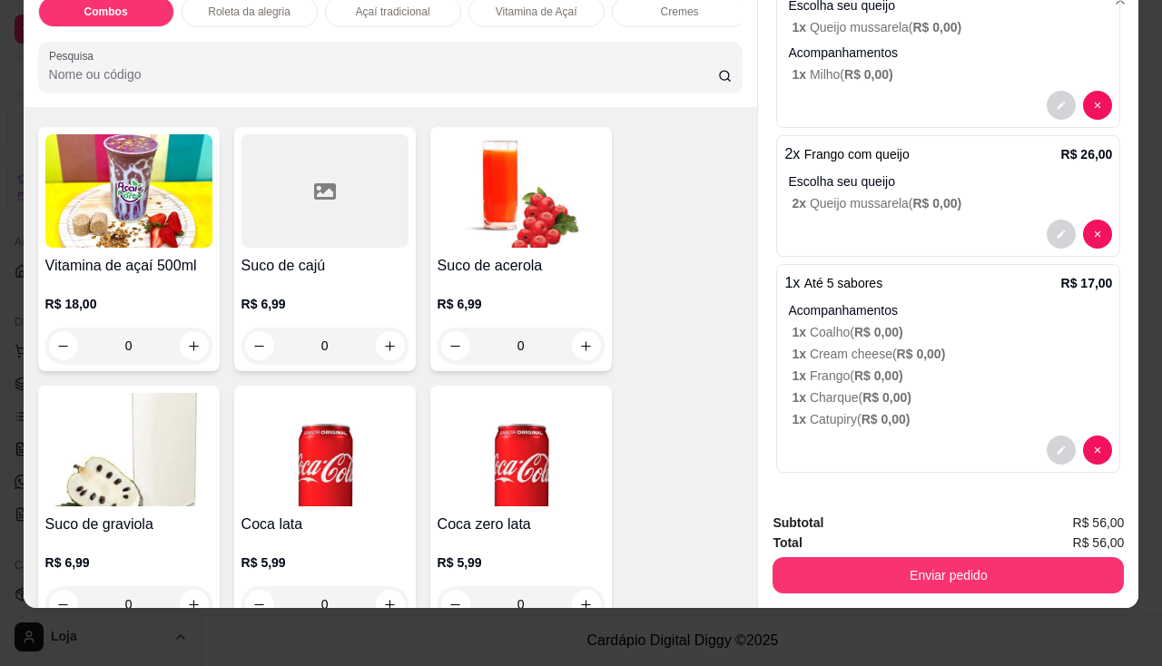
scroll to position [5354, 0]
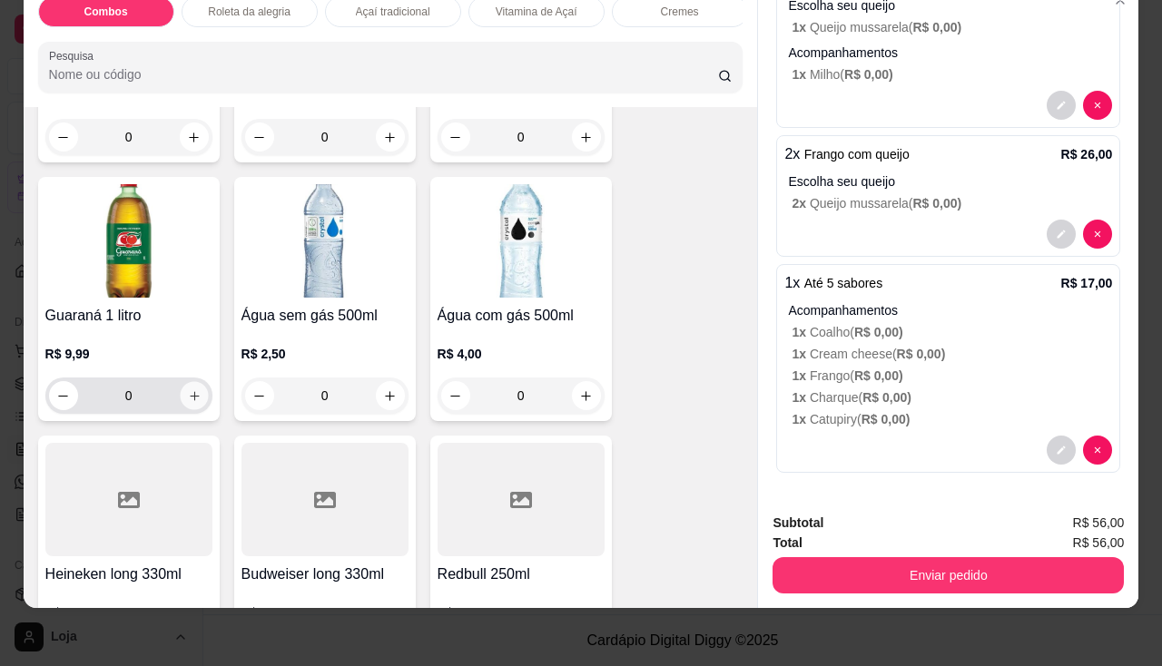
click at [191, 392] on icon "increase-product-quantity" at bounding box center [194, 396] width 14 height 14
type input "1"
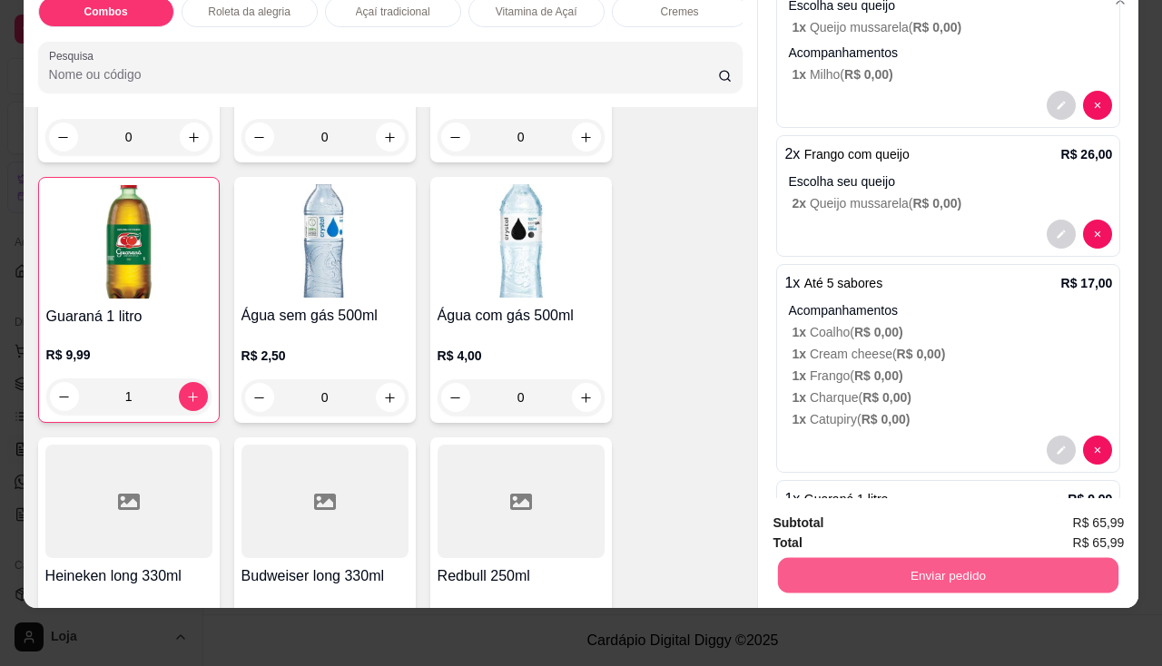
click at [913, 569] on button "Enviar pedido" at bounding box center [948, 575] width 340 height 35
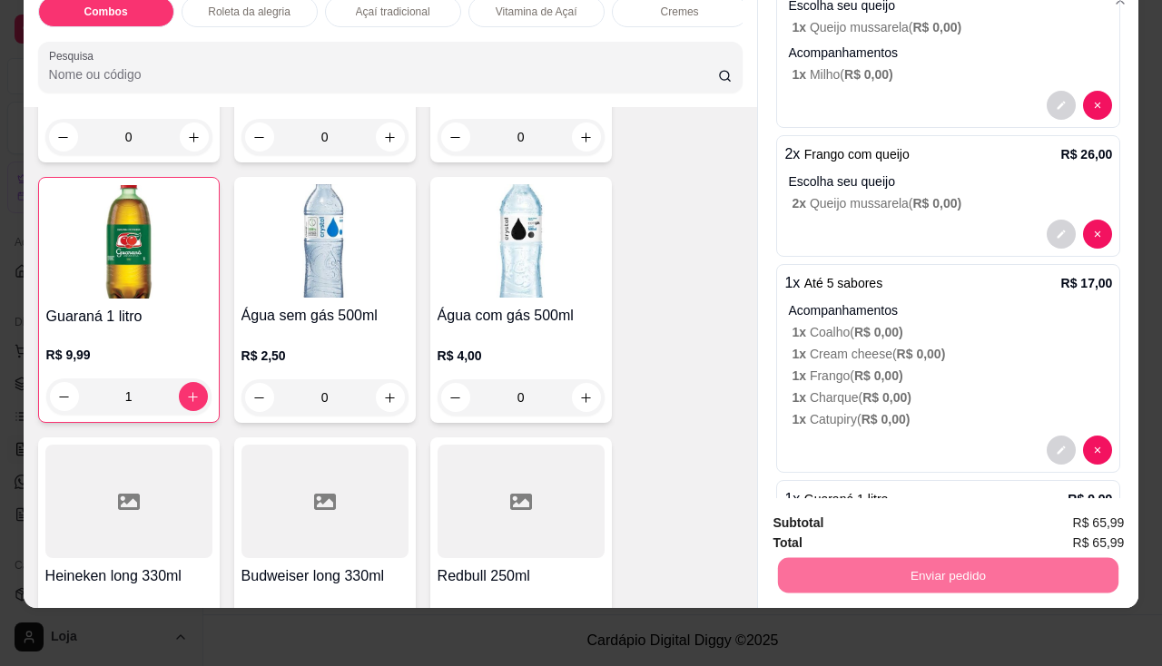
click at [886, 527] on button "Não registrar e enviar pedido" at bounding box center [888, 518] width 183 height 34
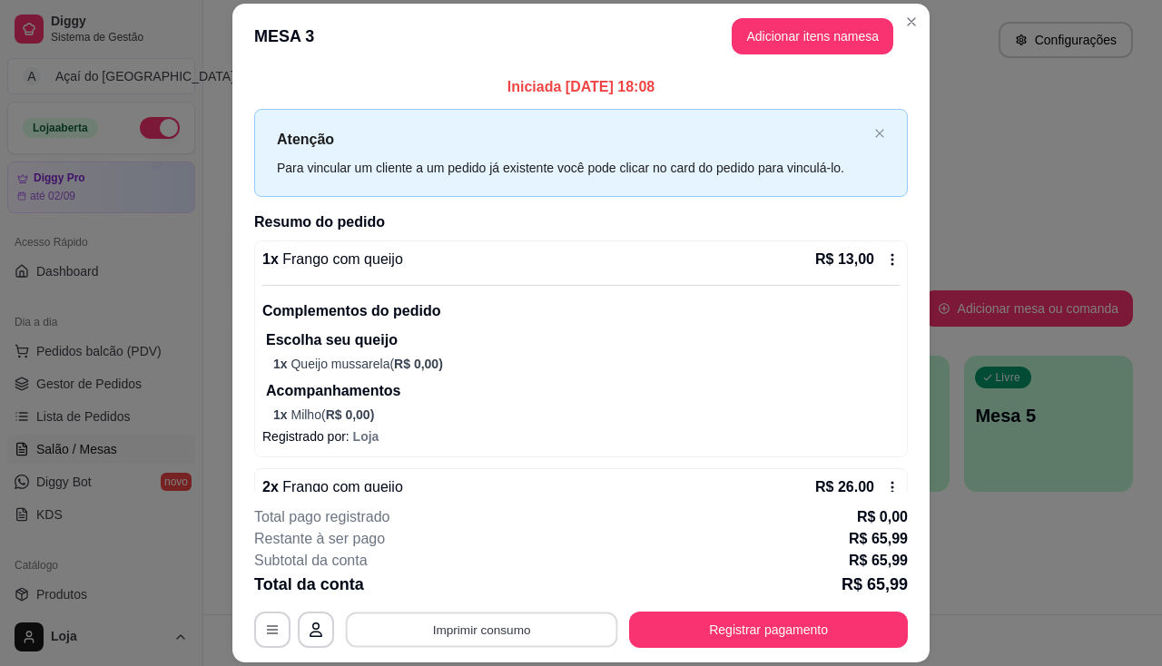
click at [555, 638] on button "Imprimir consumo" at bounding box center [482, 630] width 272 height 35
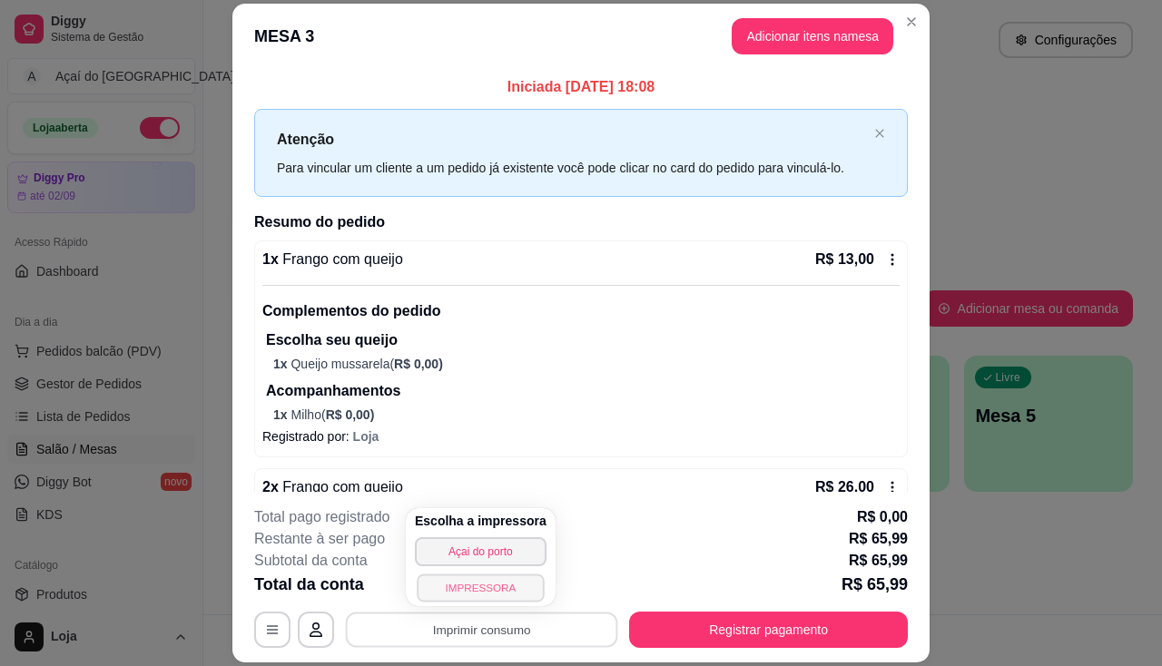
click at [507, 583] on button "IMPRESSORA" at bounding box center [480, 588] width 127 height 28
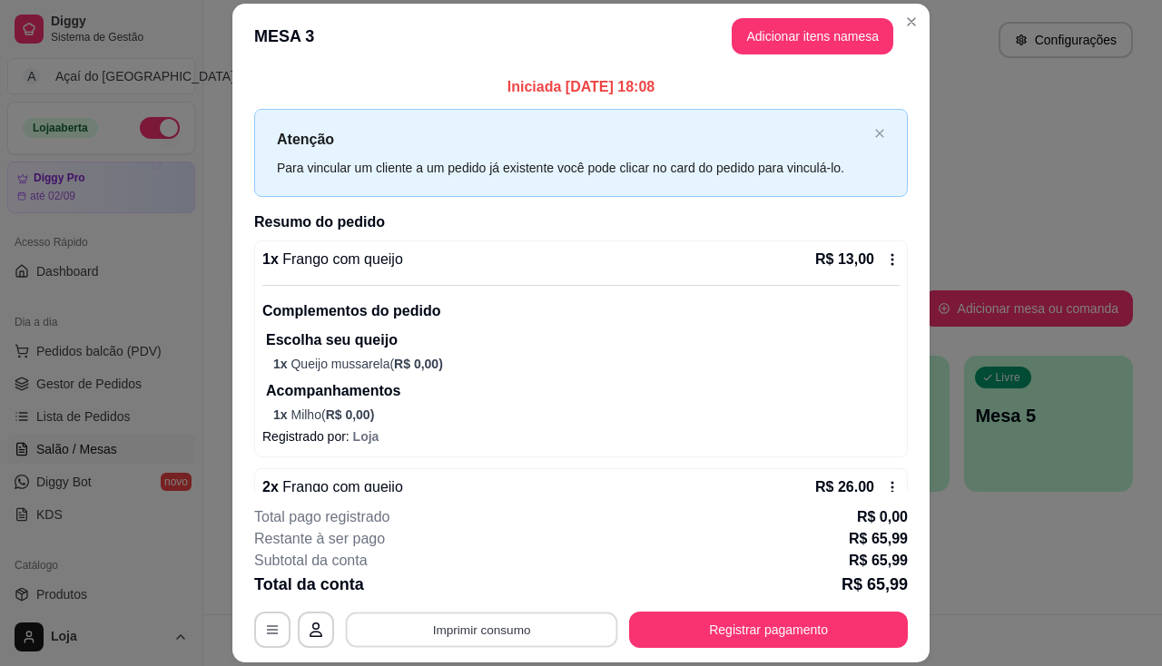
click at [538, 634] on button "Imprimir consumo" at bounding box center [482, 630] width 272 height 35
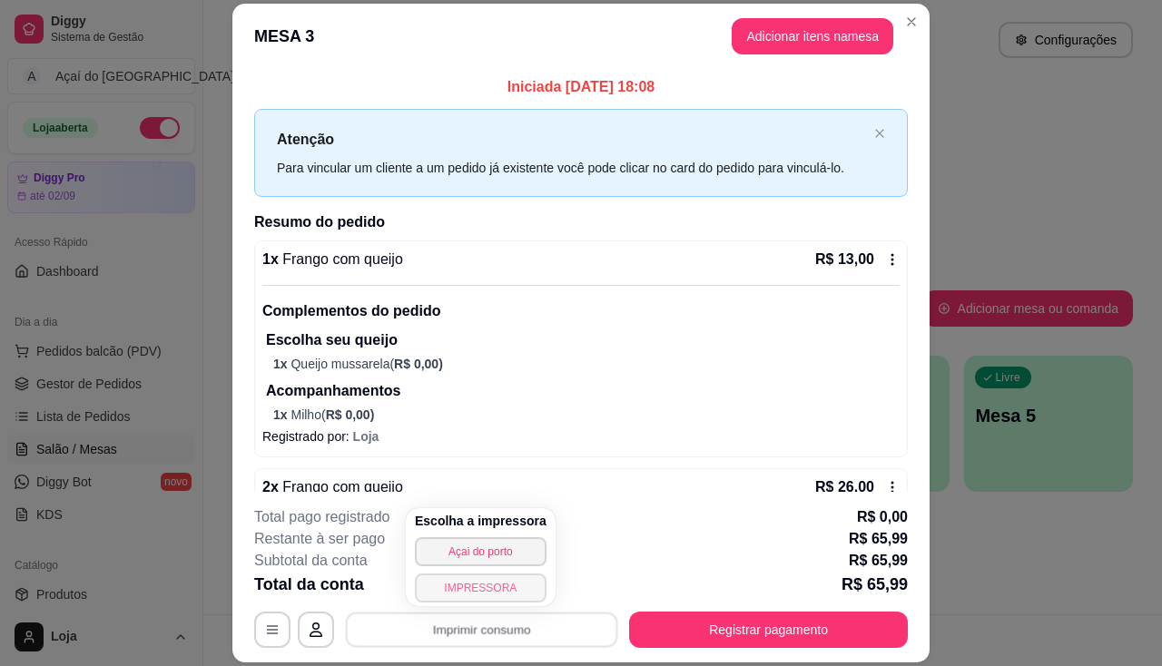
click at [502, 591] on button "IMPRESSORA" at bounding box center [481, 588] width 132 height 29
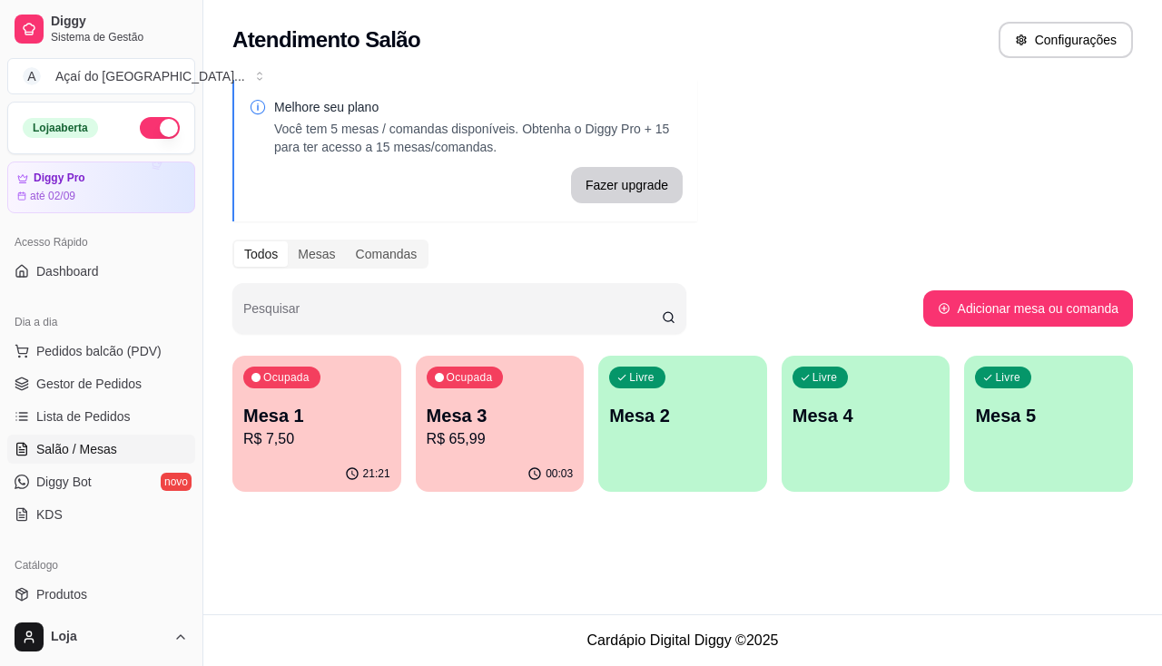
click at [721, 456] on div "Livre Mesa 2" at bounding box center [682, 413] width 169 height 114
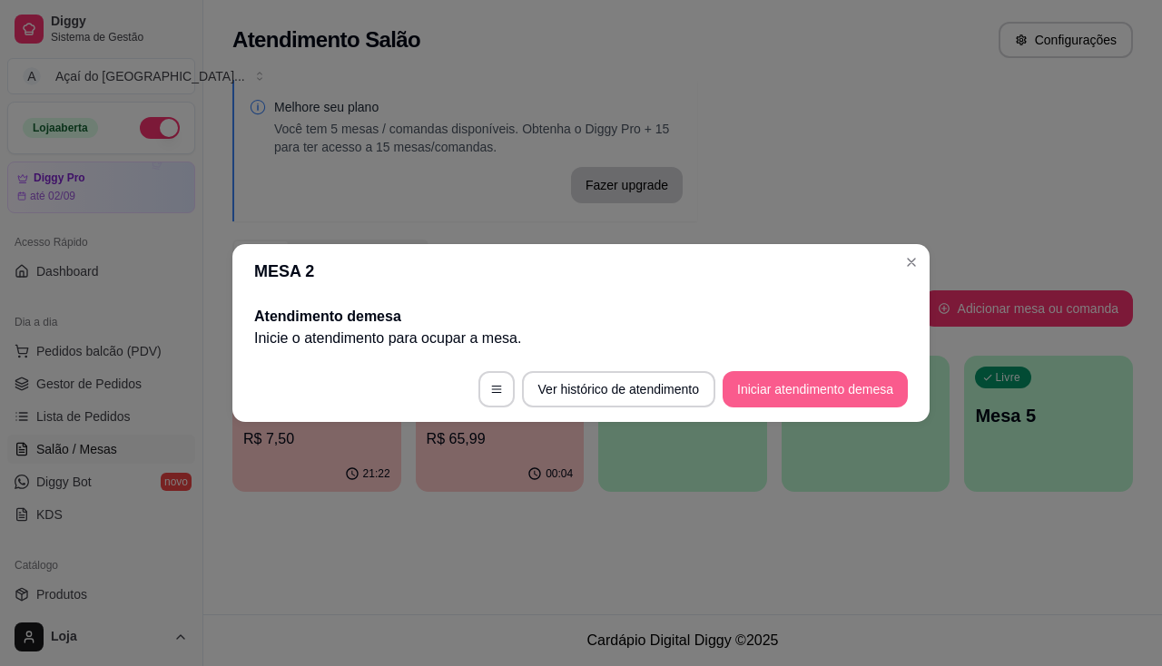
click at [824, 381] on button "Iniciar atendimento de mesa" at bounding box center [814, 389] width 185 height 36
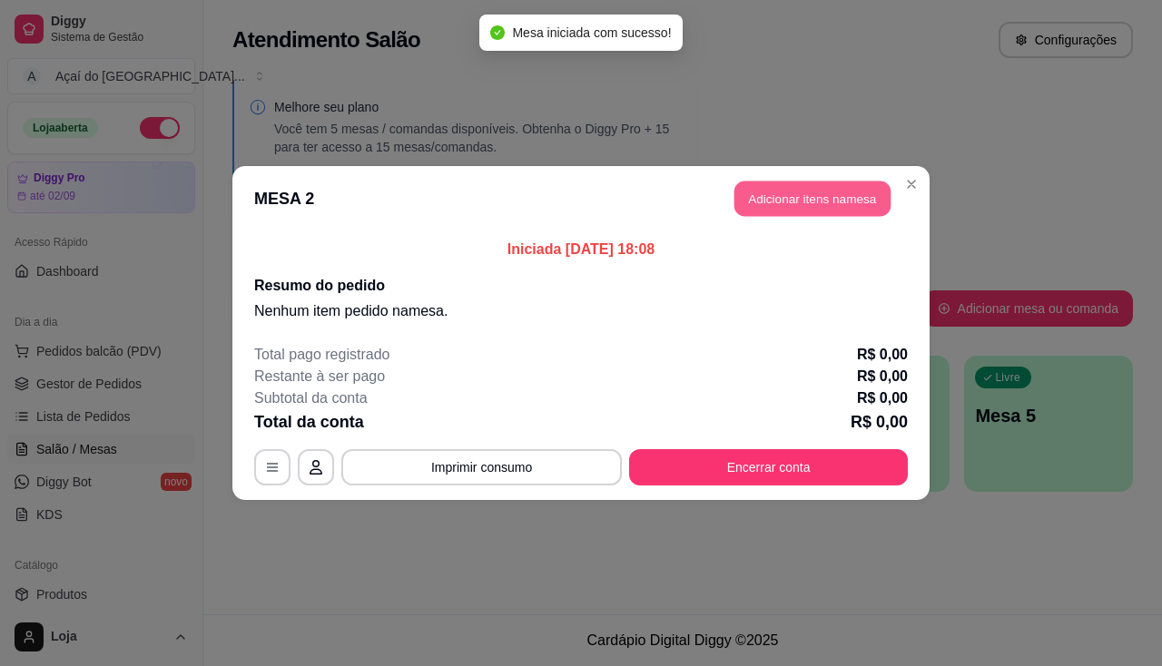
click at [824, 193] on button "Adicionar itens na mesa" at bounding box center [812, 199] width 156 height 35
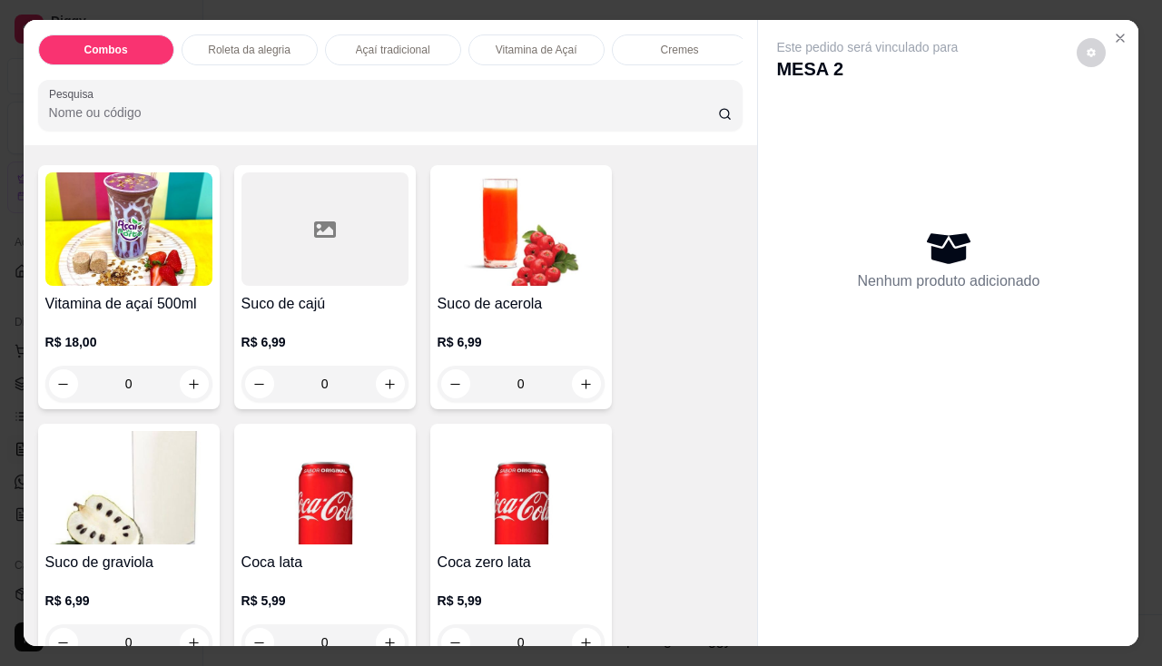
scroll to position [4538, 0]
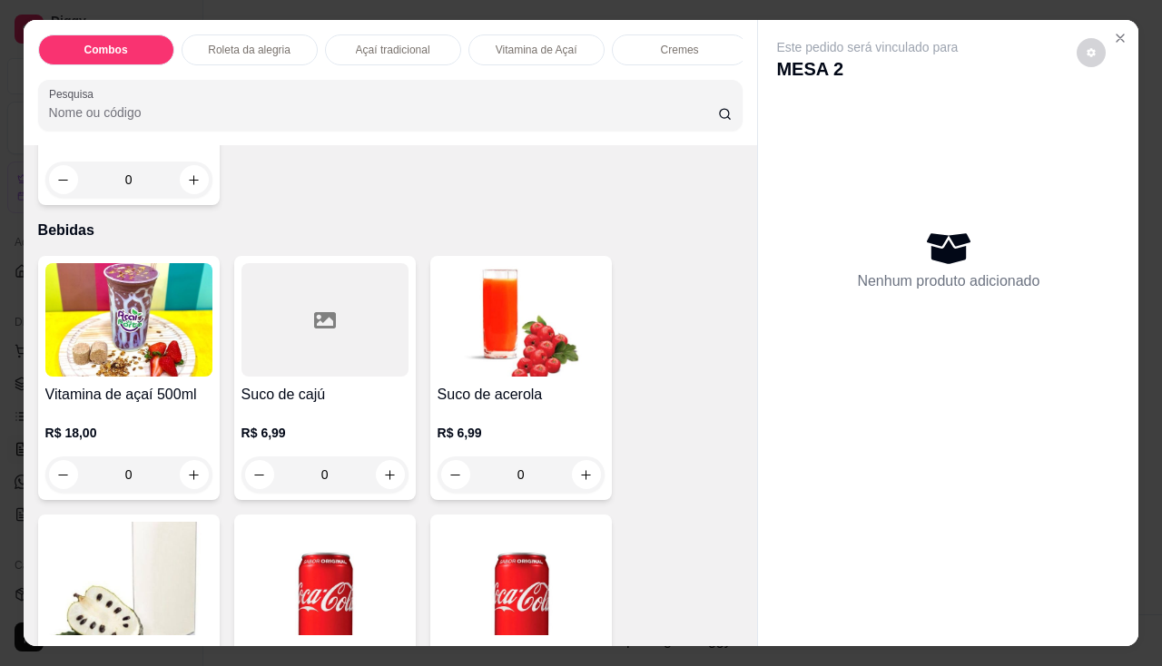
click at [394, 478] on div "0" at bounding box center [324, 474] width 167 height 36
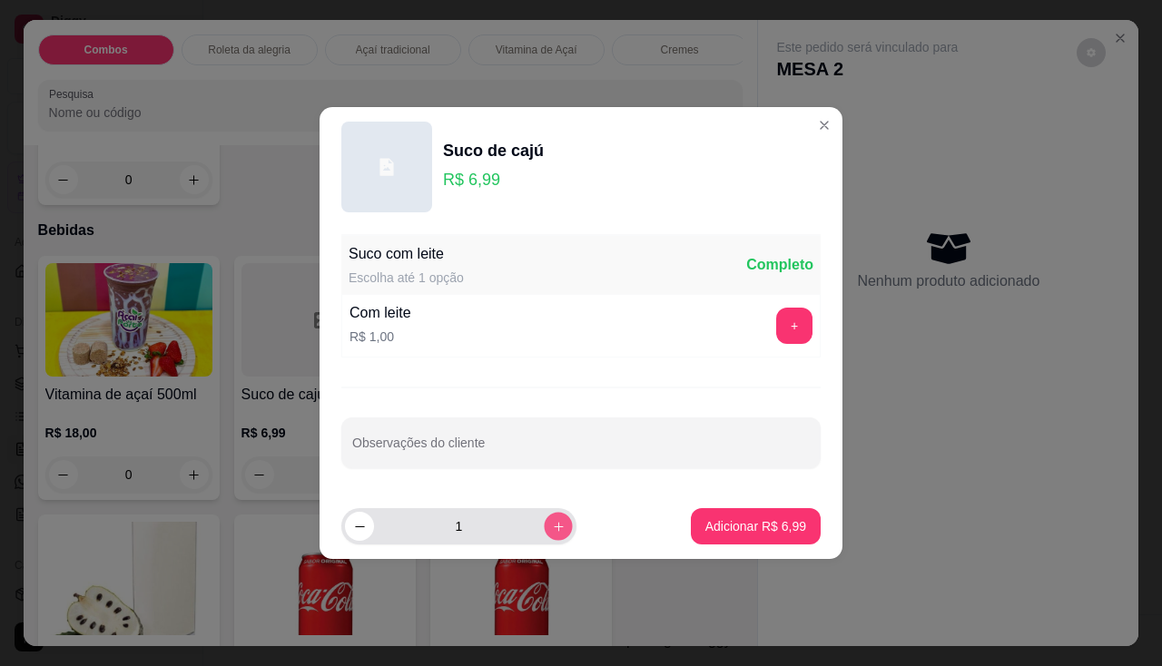
click at [552, 532] on icon "increase-product-quantity" at bounding box center [559, 527] width 14 height 14
type input "2"
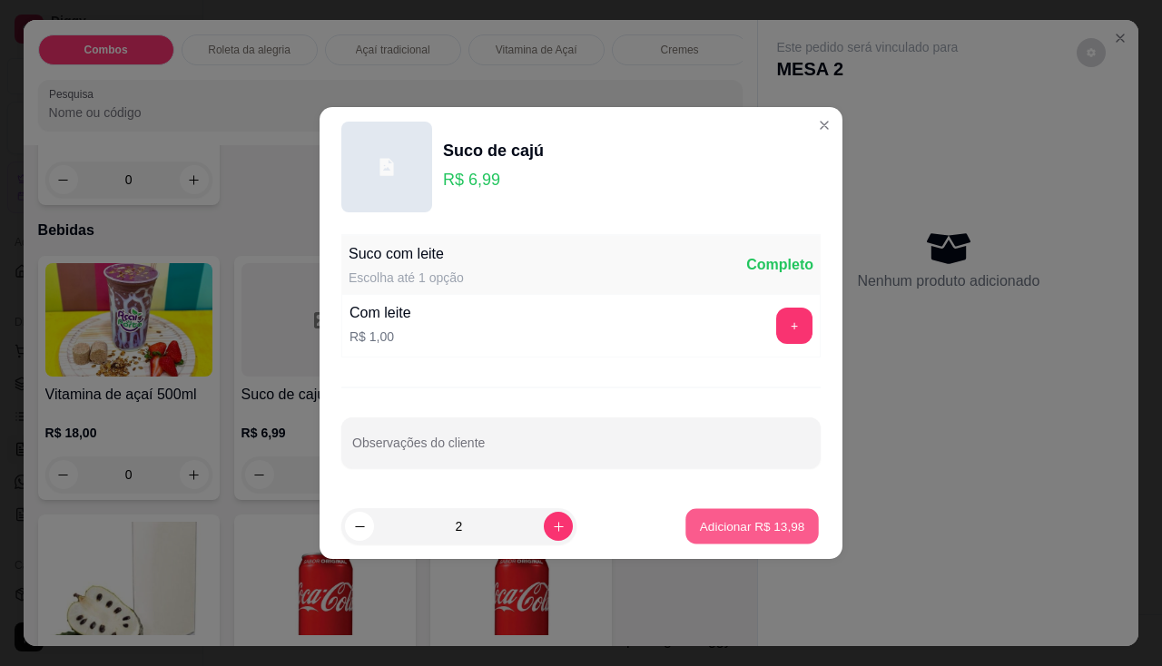
click at [699, 538] on button "Adicionar R$ 13,98" at bounding box center [751, 526] width 133 height 35
type input "2"
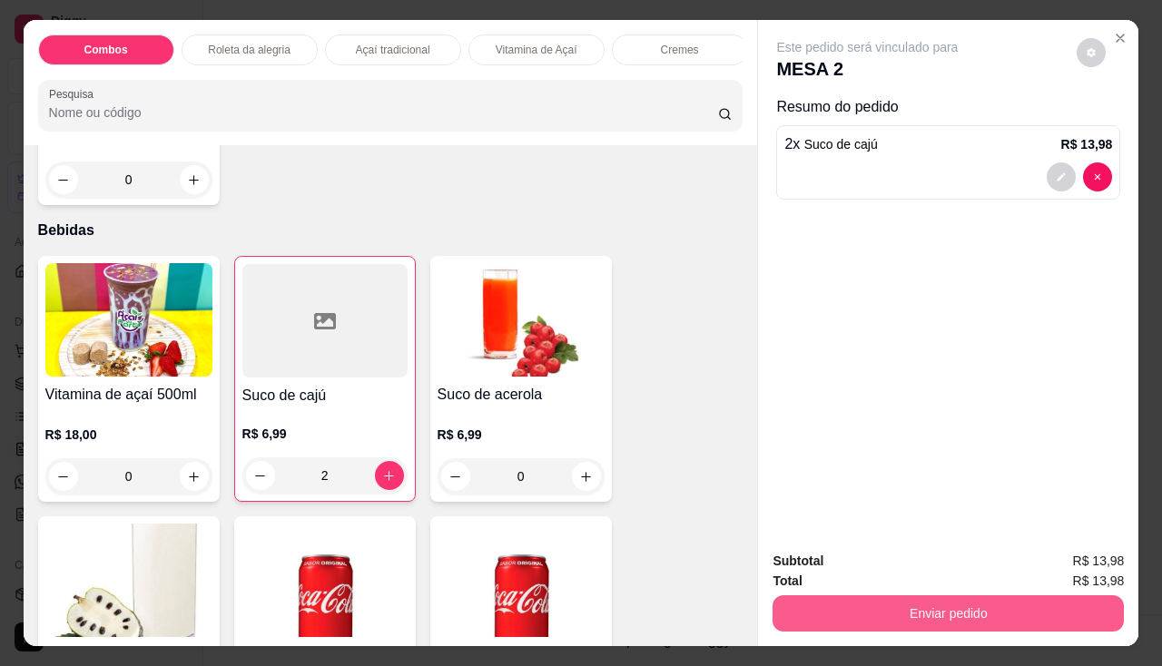
click at [856, 608] on button "Enviar pedido" at bounding box center [947, 613] width 351 height 36
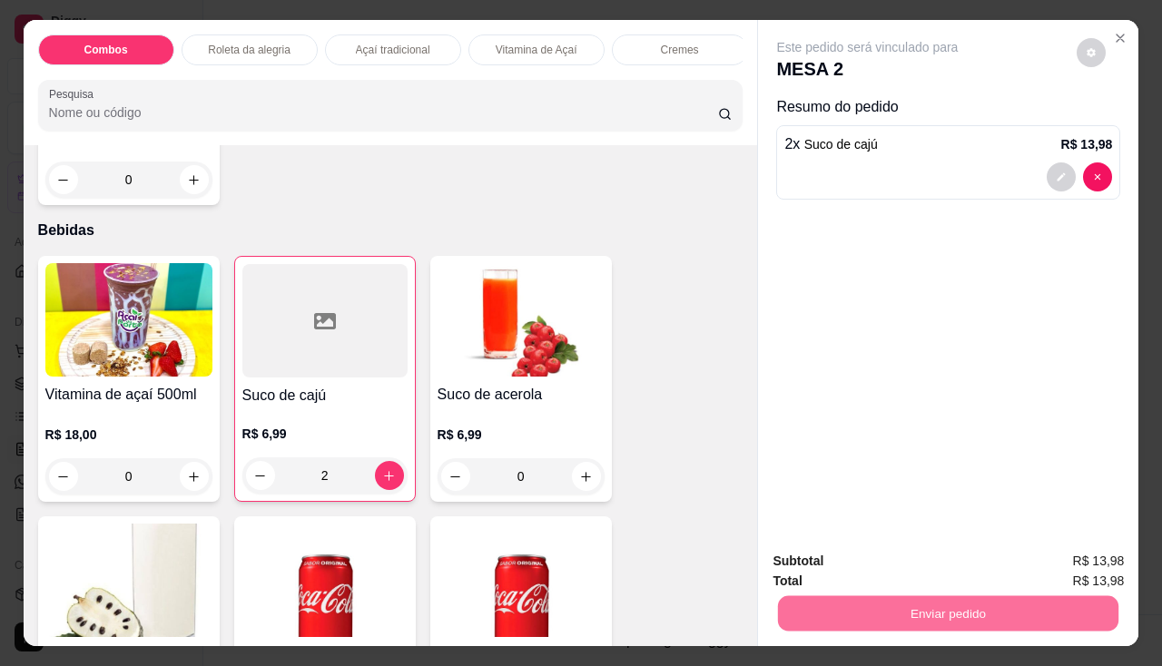
click at [847, 574] on button "Não registrar e enviar pedido" at bounding box center [888, 562] width 189 height 34
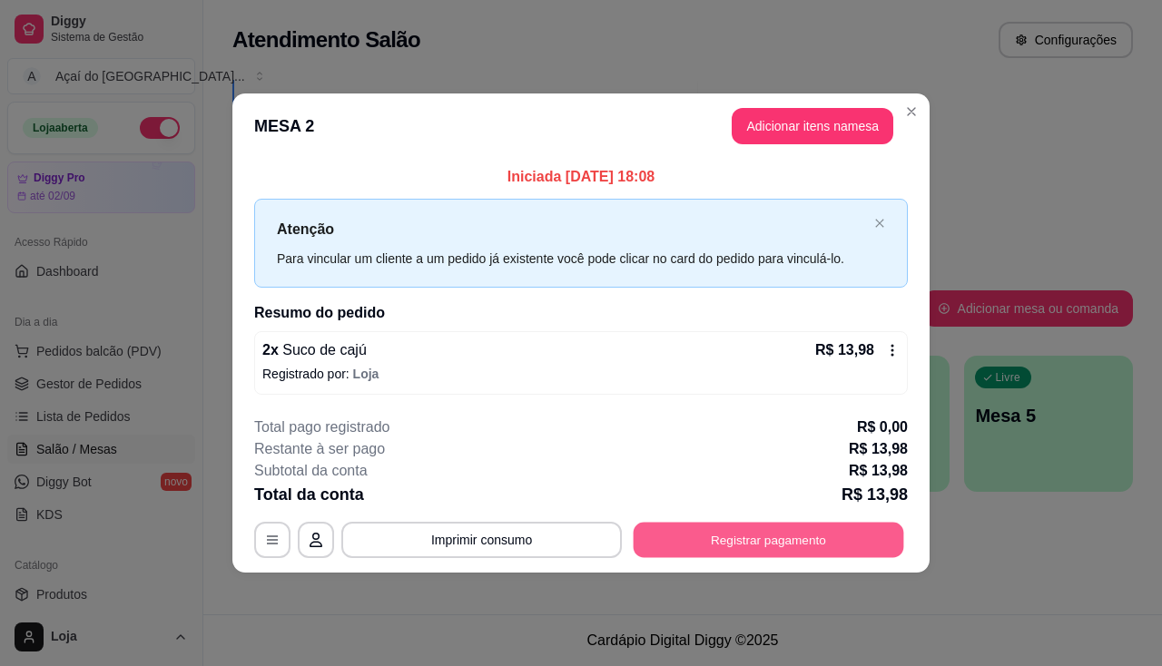
click at [673, 532] on button "Registrar pagamento" at bounding box center [768, 539] width 270 height 35
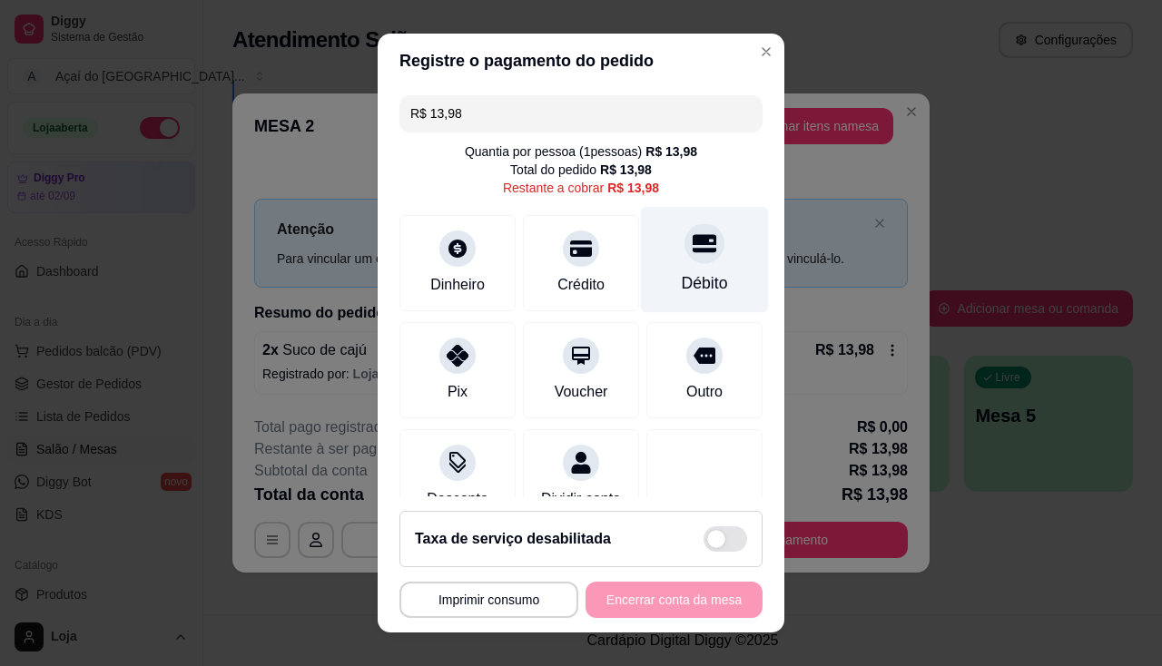
click at [656, 261] on div "Débito" at bounding box center [705, 259] width 128 height 106
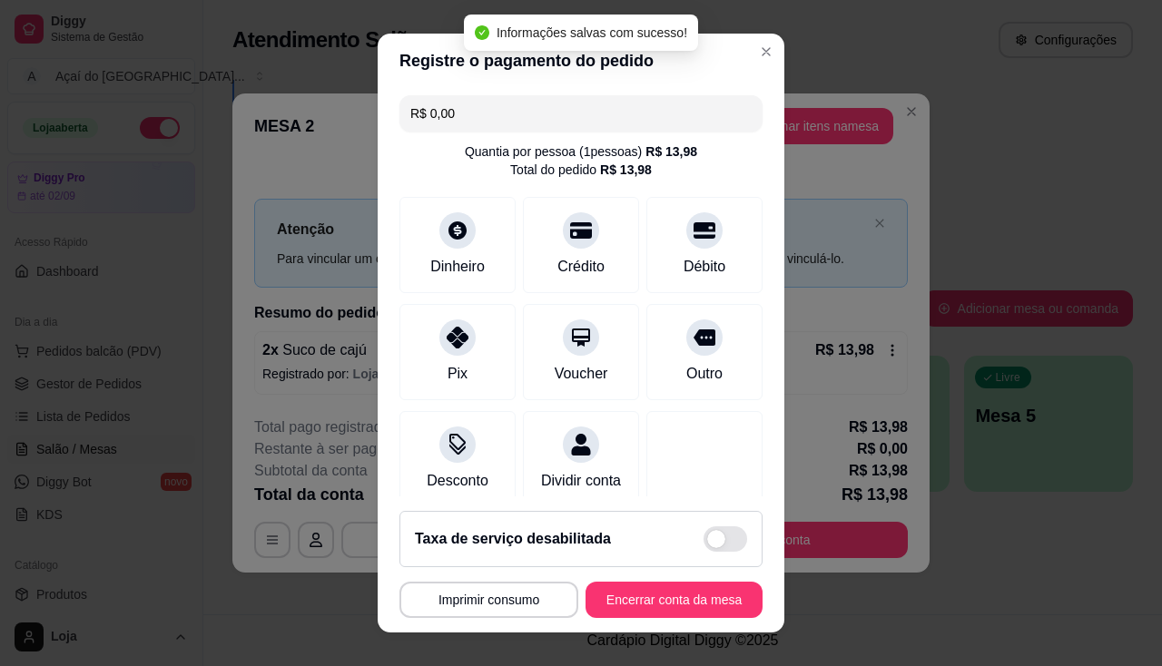
type input "R$ 0,00"
click at [611, 584] on button "Encerrar conta da mesa" at bounding box center [674, 600] width 172 height 35
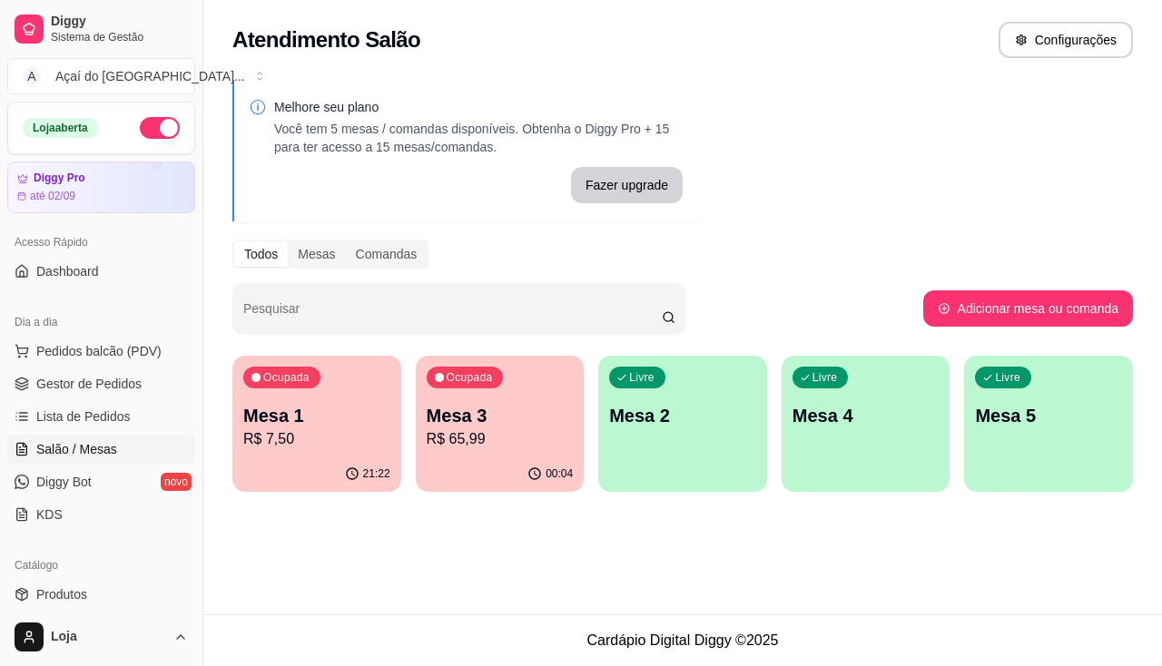
click at [542, 414] on p "Mesa 3" at bounding box center [500, 415] width 147 height 25
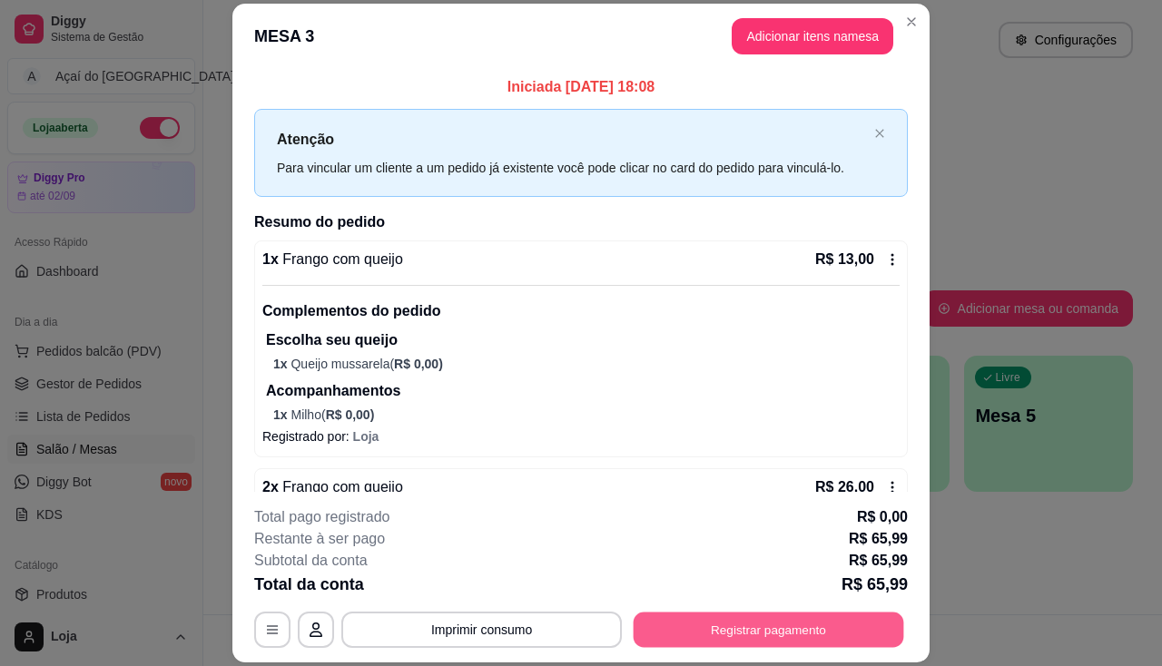
click at [738, 621] on button "Registrar pagamento" at bounding box center [768, 630] width 270 height 35
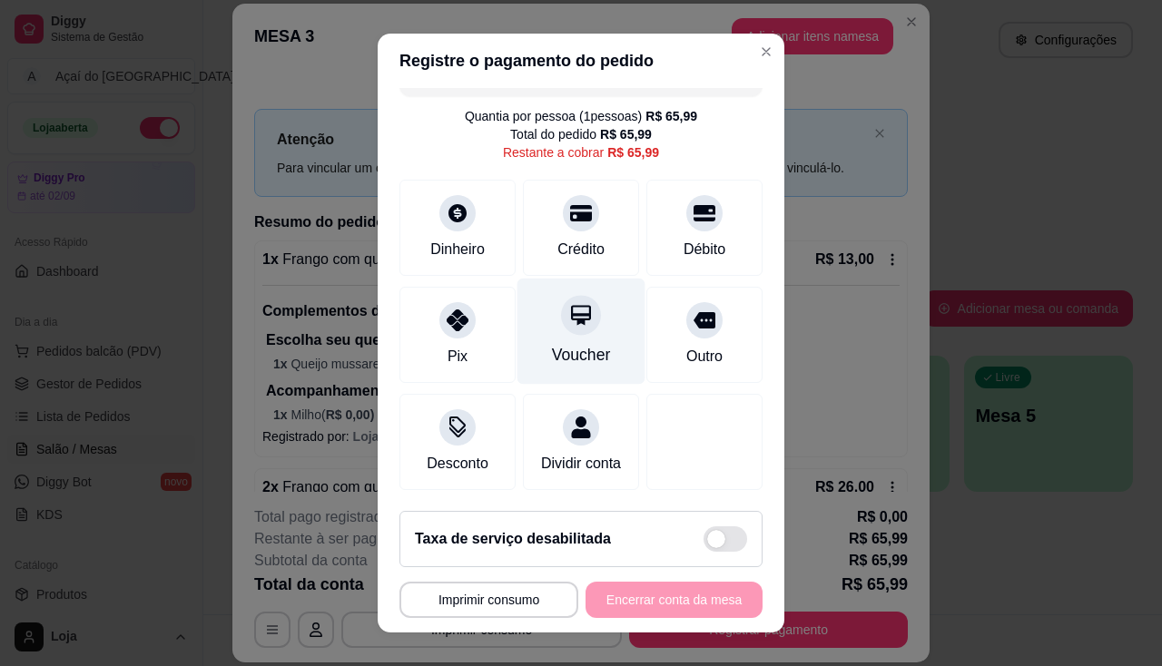
scroll to position [0, 0]
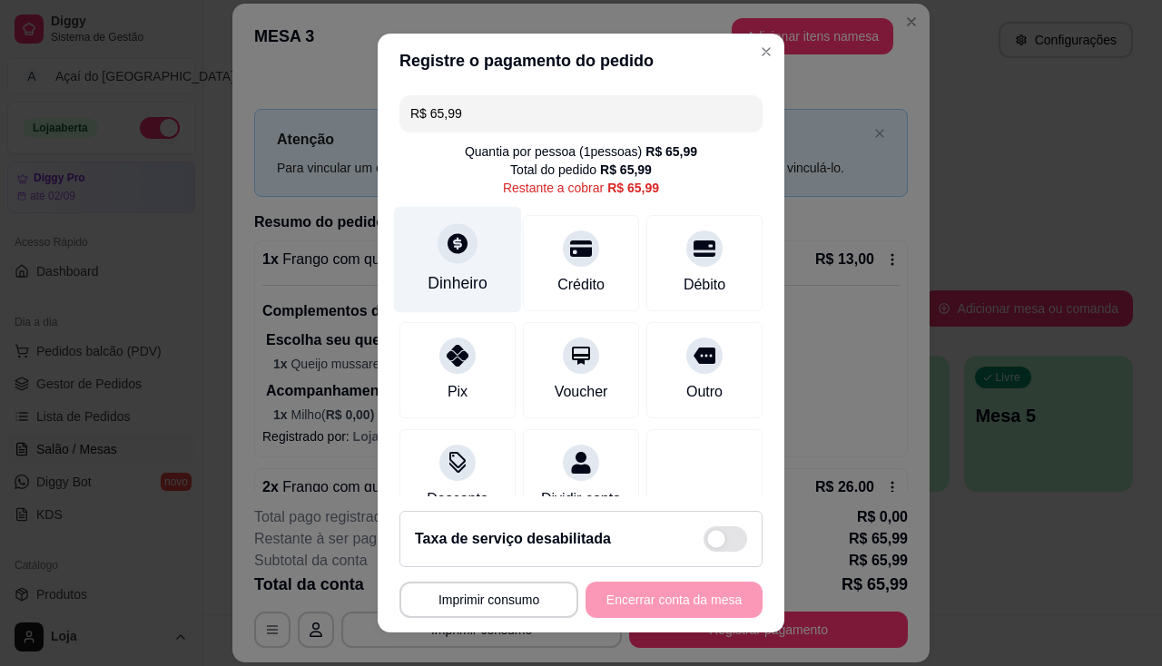
click at [437, 239] on div at bounding box center [457, 243] width 40 height 40
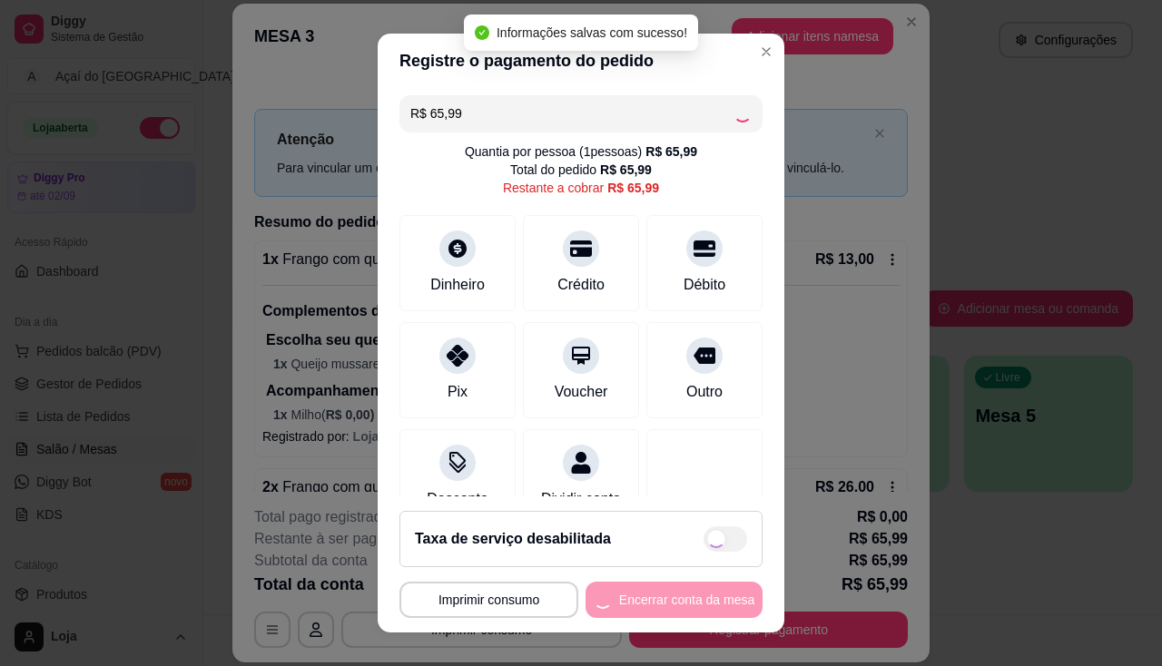
type input "R$ 0,00"
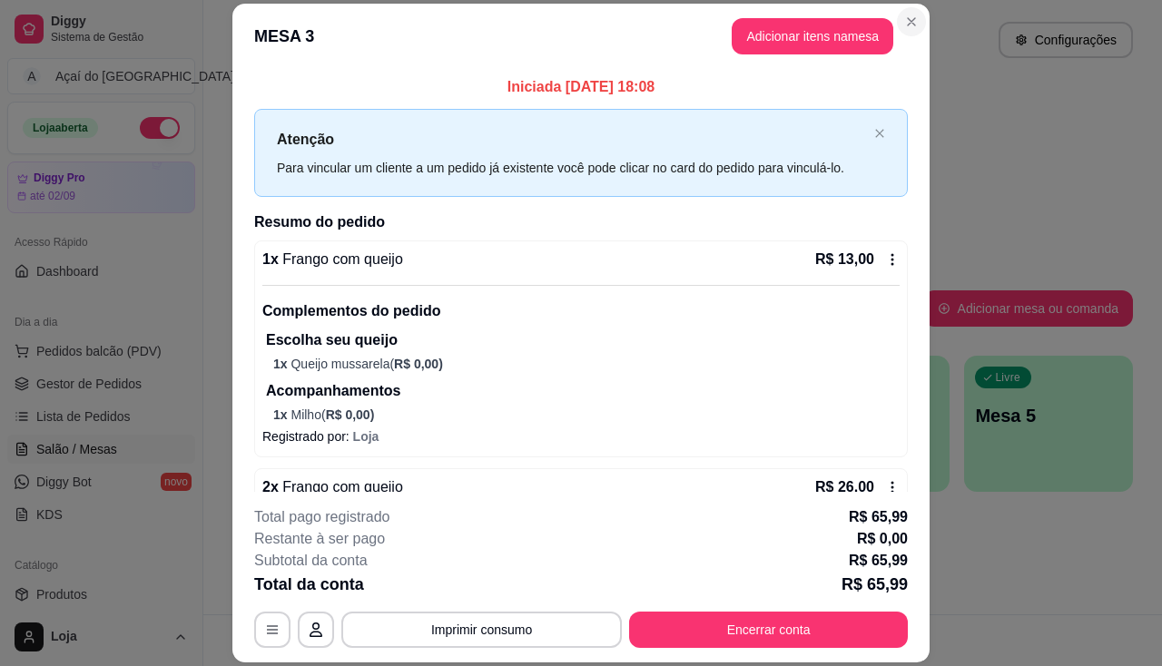
click at [900, 20] on div "Atendimento Salão Configurações" at bounding box center [682, 34] width 958 height 69
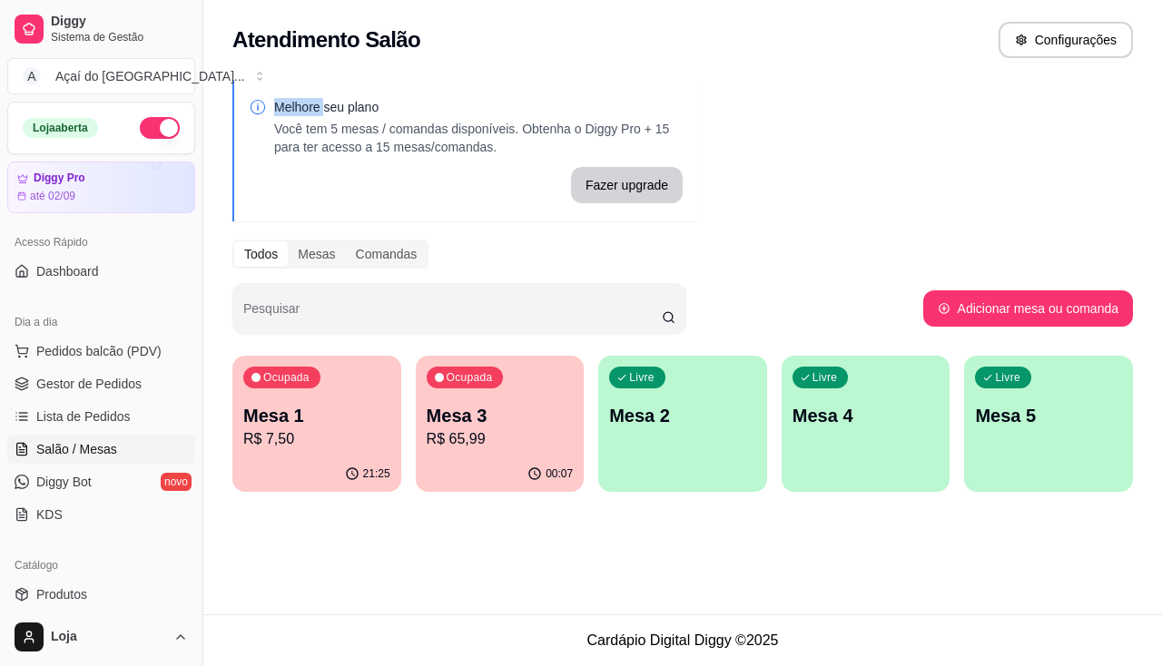
click at [313, 469] on div "21:25" at bounding box center [316, 473] width 169 height 35
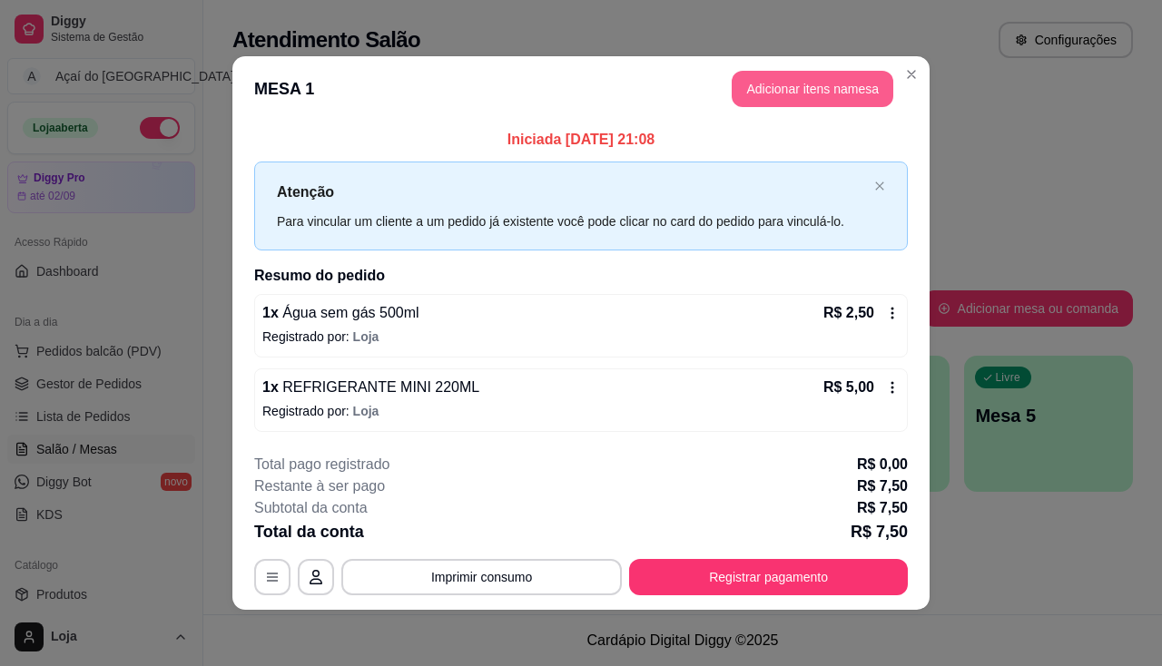
click at [801, 88] on button "Adicionar itens na mesa" at bounding box center [812, 89] width 162 height 36
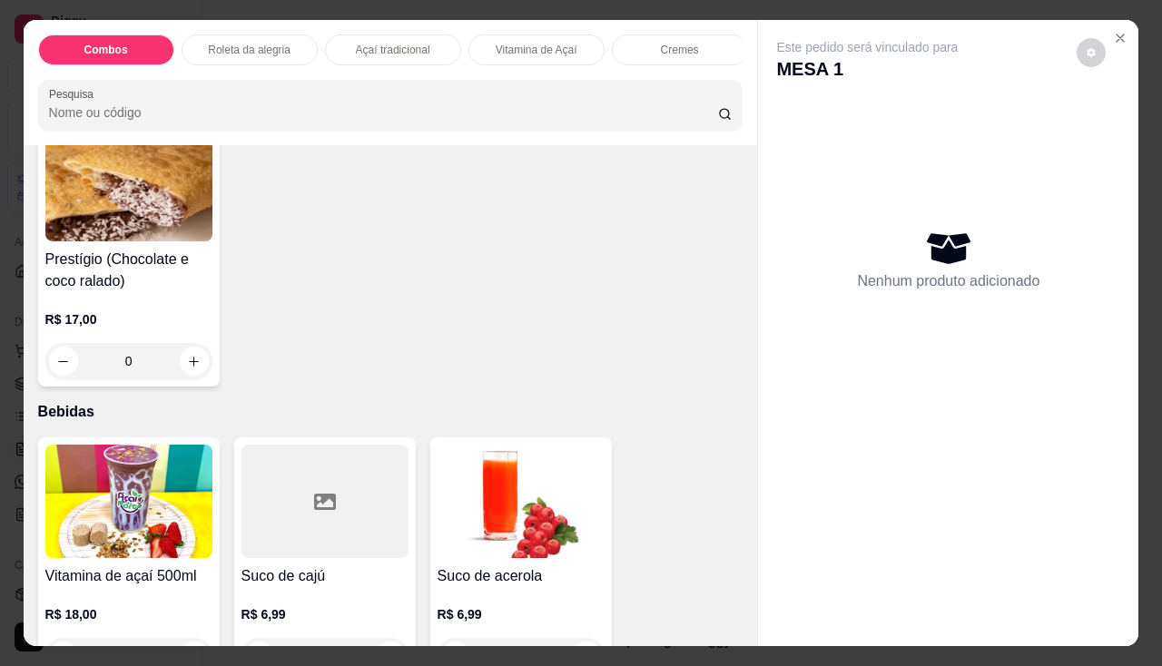
scroll to position [4991, 0]
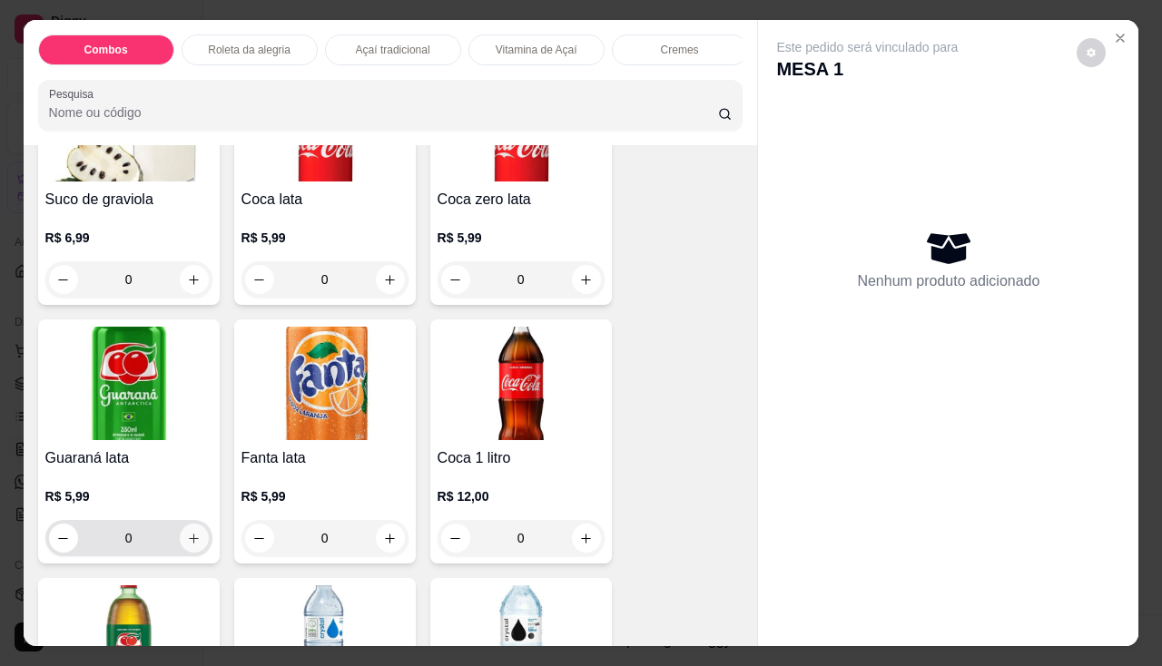
click at [180, 543] on button "increase-product-quantity" at bounding box center [194, 538] width 29 height 29
type input "1"
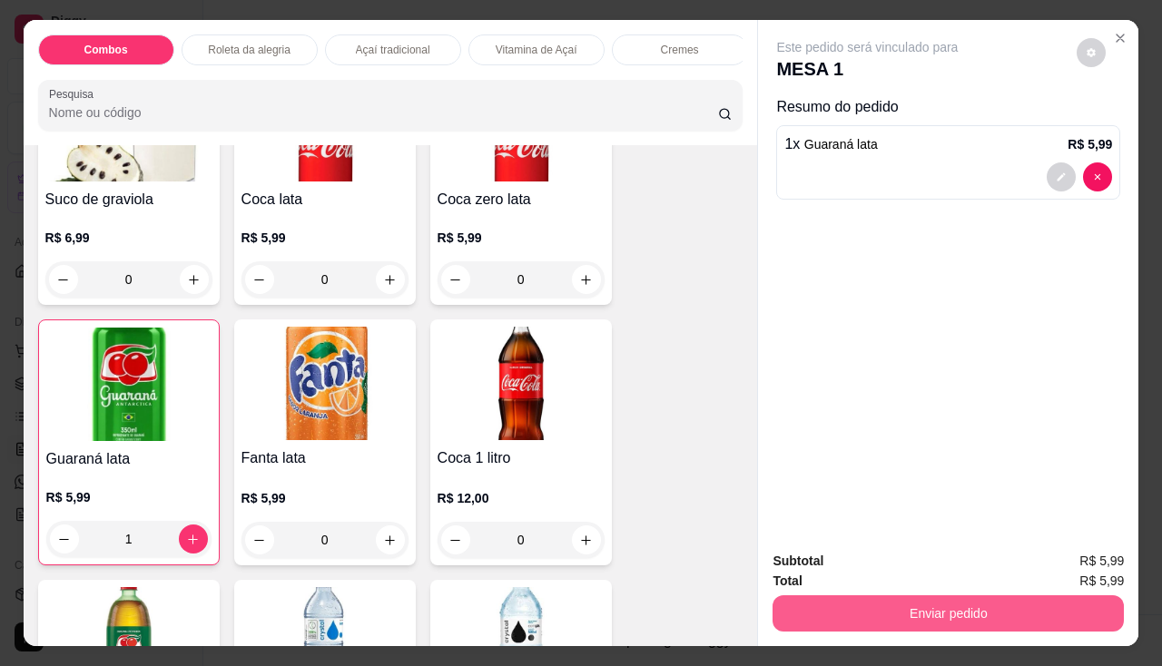
click at [834, 611] on button "Enviar pedido" at bounding box center [947, 613] width 351 height 36
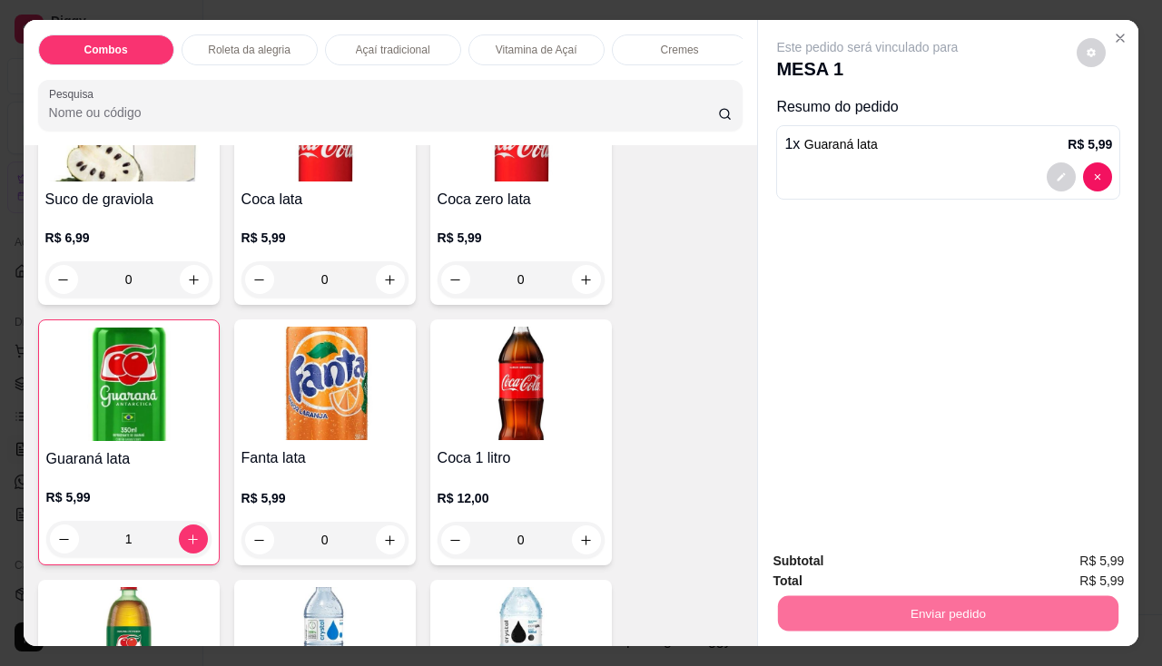
click at [834, 569] on button "Não registrar e enviar pedido" at bounding box center [888, 562] width 189 height 34
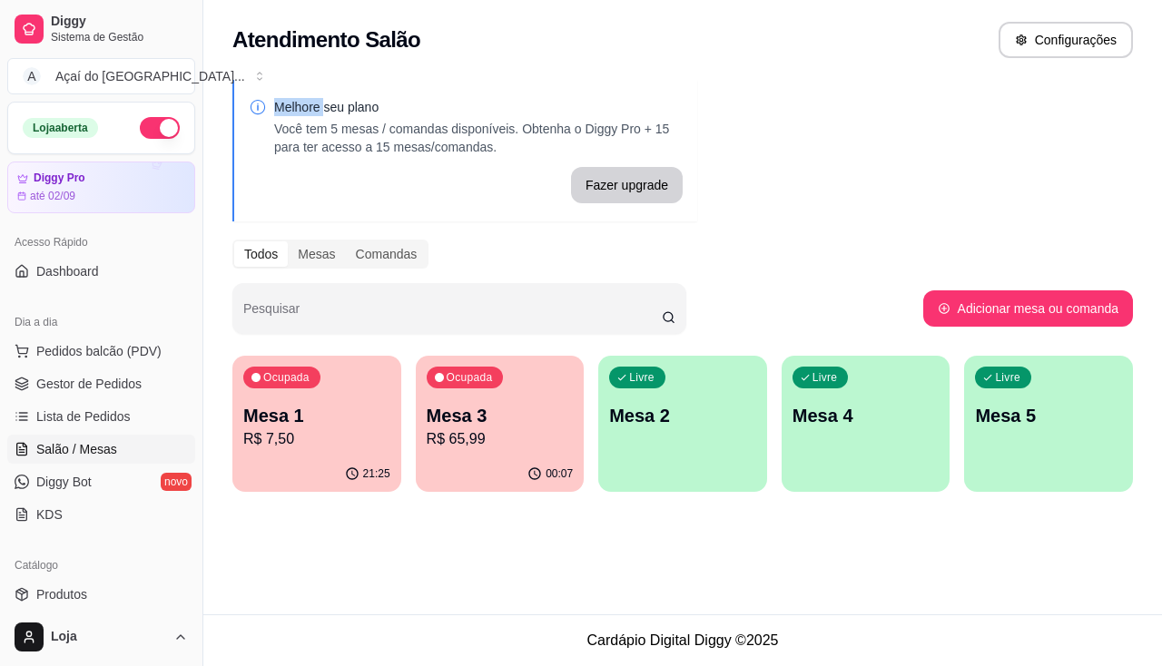
click at [534, 461] on div "00:07" at bounding box center [500, 473] width 169 height 35
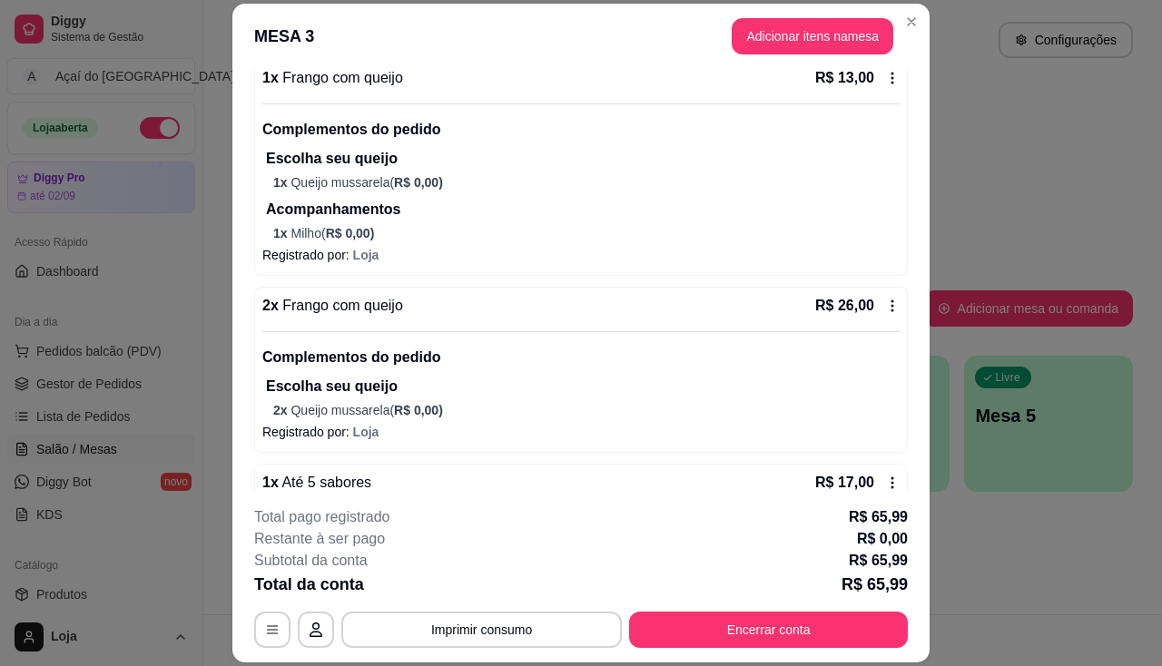
scroll to position [272, 0]
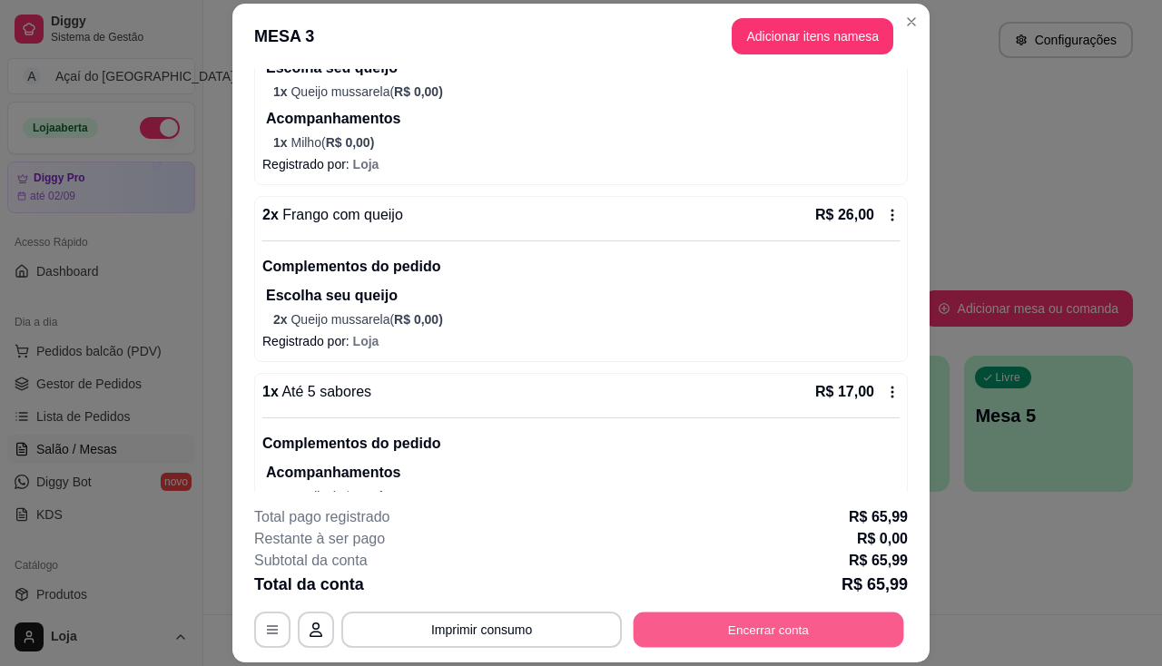
click at [767, 626] on button "Encerrar conta" at bounding box center [768, 630] width 270 height 35
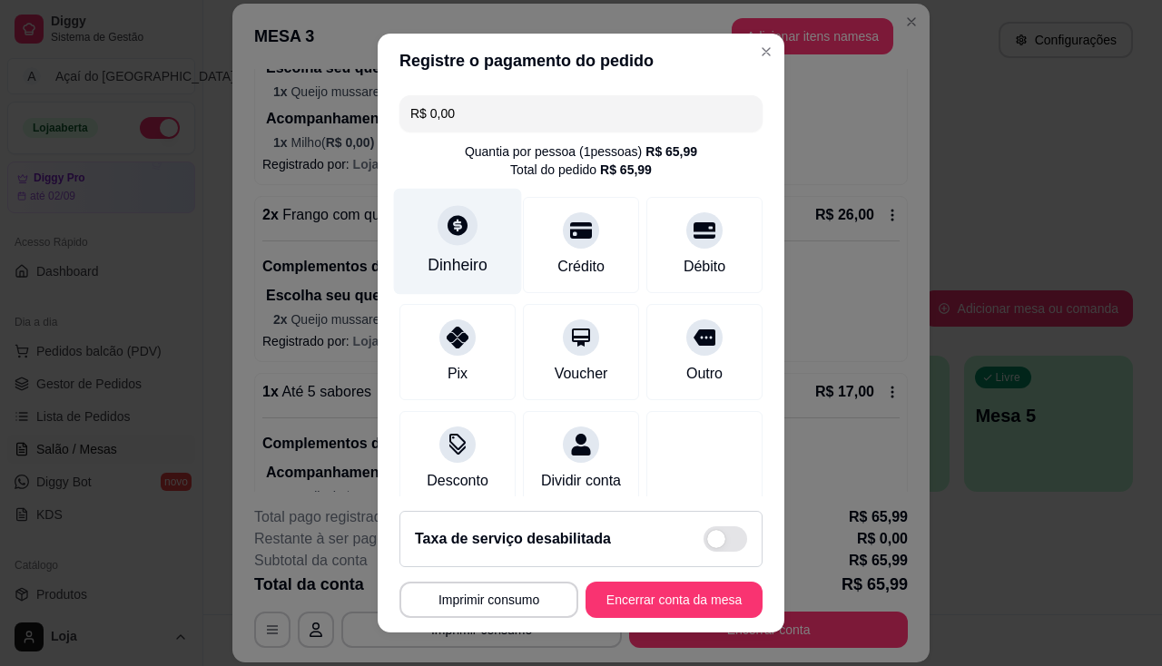
click at [467, 245] on div "Dinheiro" at bounding box center [458, 241] width 128 height 106
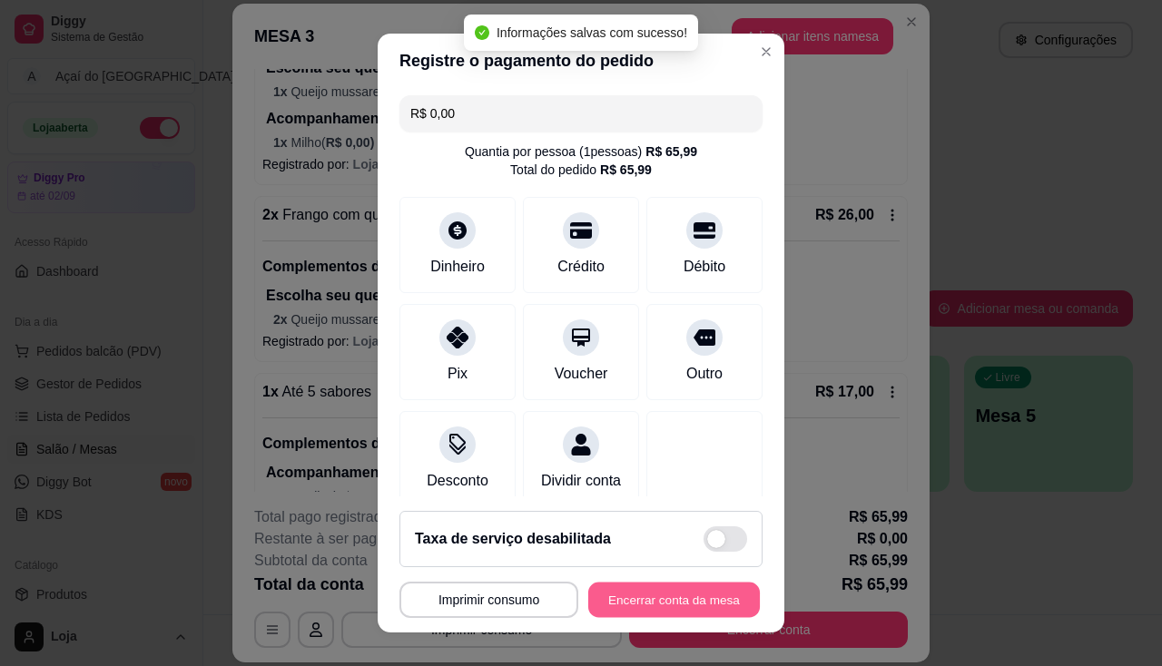
click at [664, 601] on button "Encerrar conta da mesa" at bounding box center [674, 600] width 172 height 35
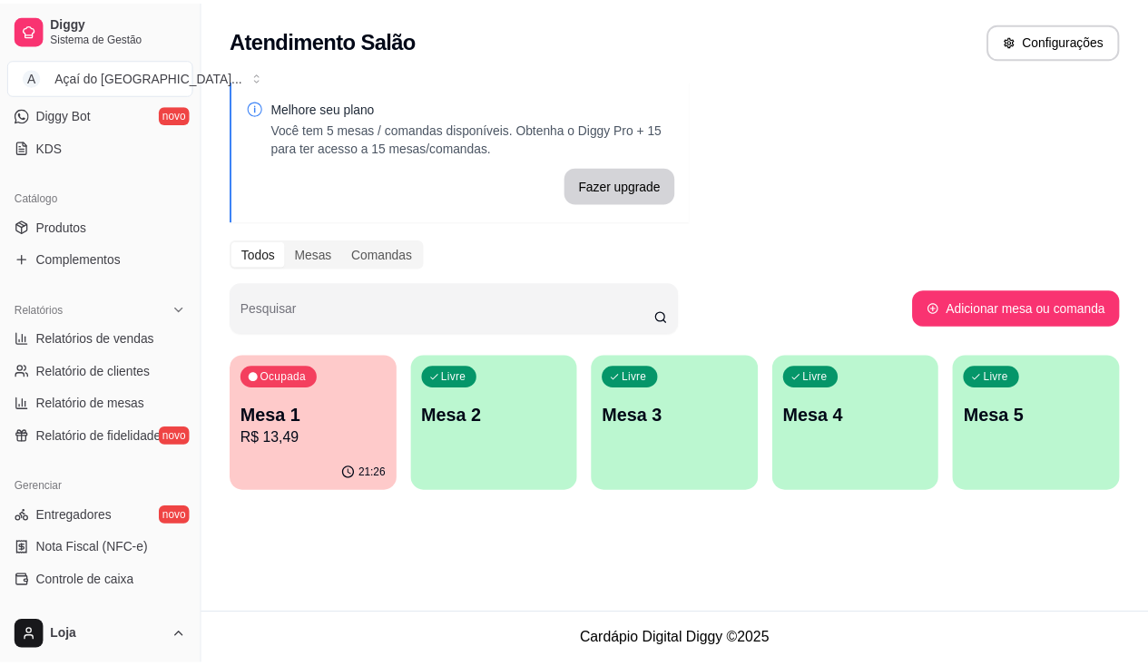
scroll to position [277, 0]
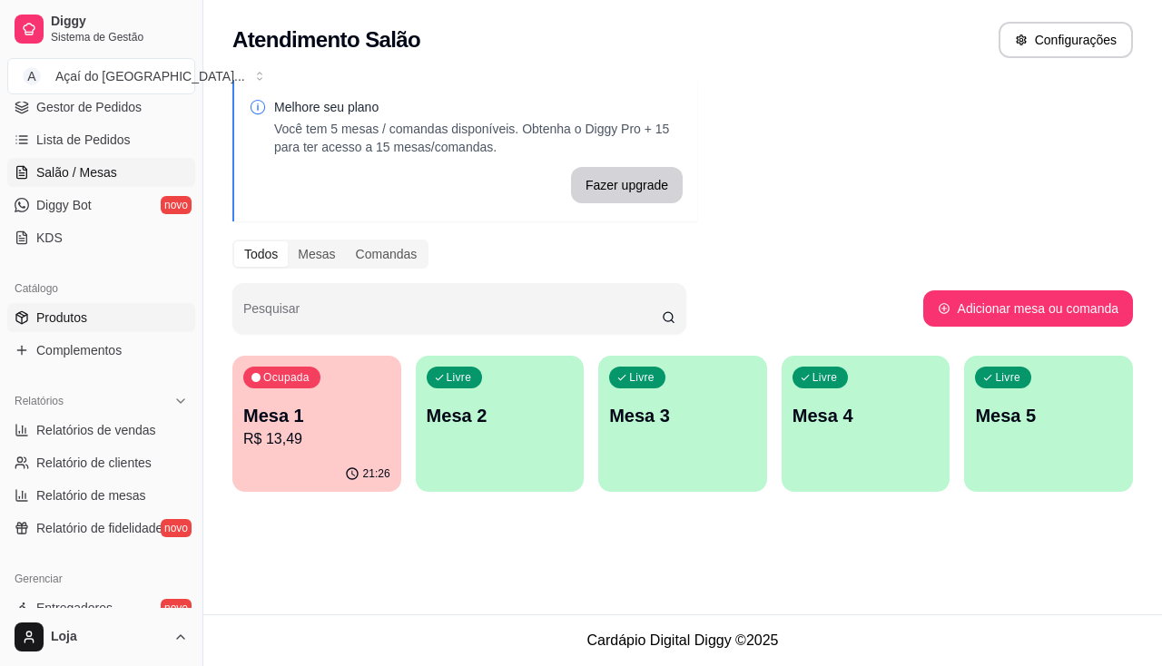
click at [94, 327] on link "Produtos" at bounding box center [101, 317] width 188 height 29
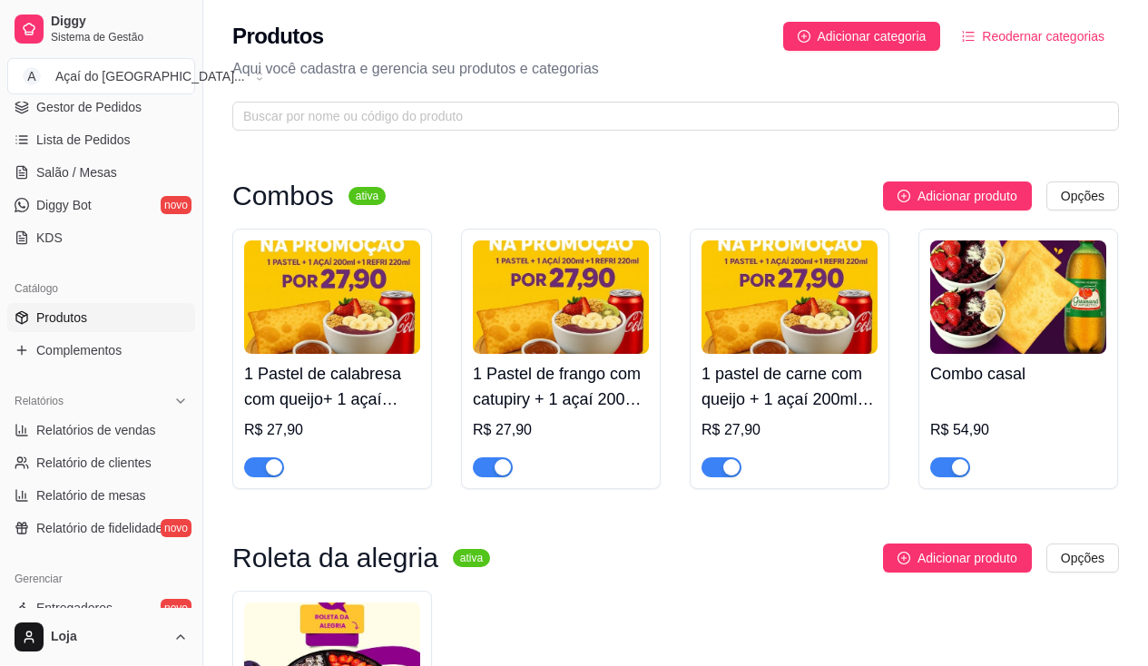
click at [740, 459] on div at bounding box center [722, 467] width 40 height 22
click at [725, 459] on span "button" at bounding box center [722, 467] width 40 height 20
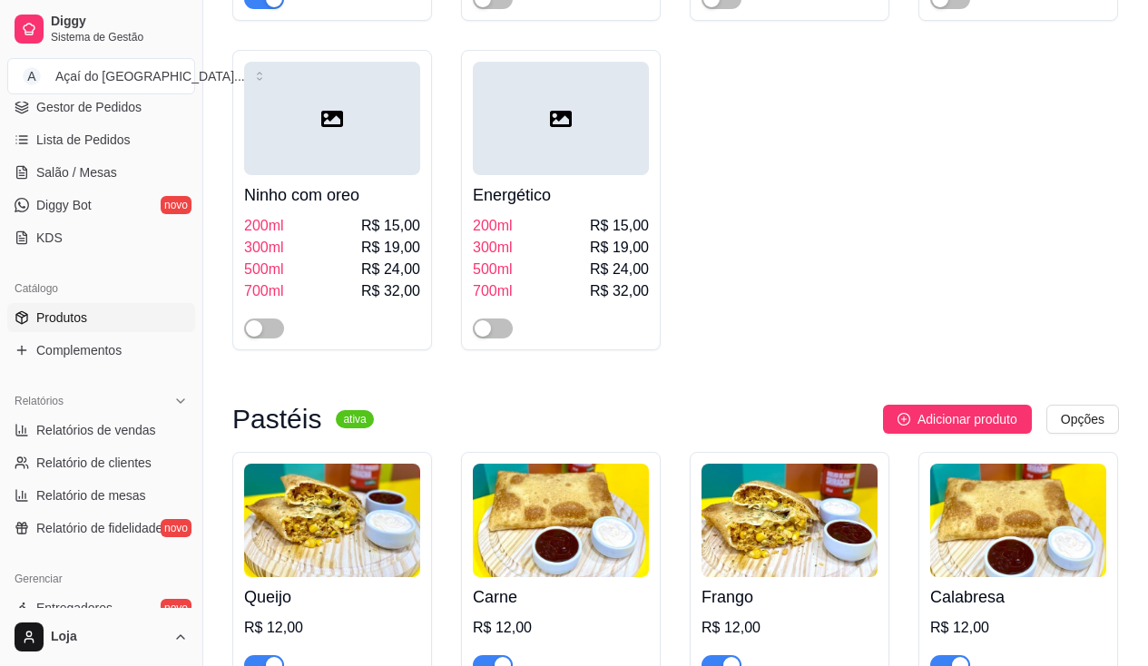
scroll to position [2087, 0]
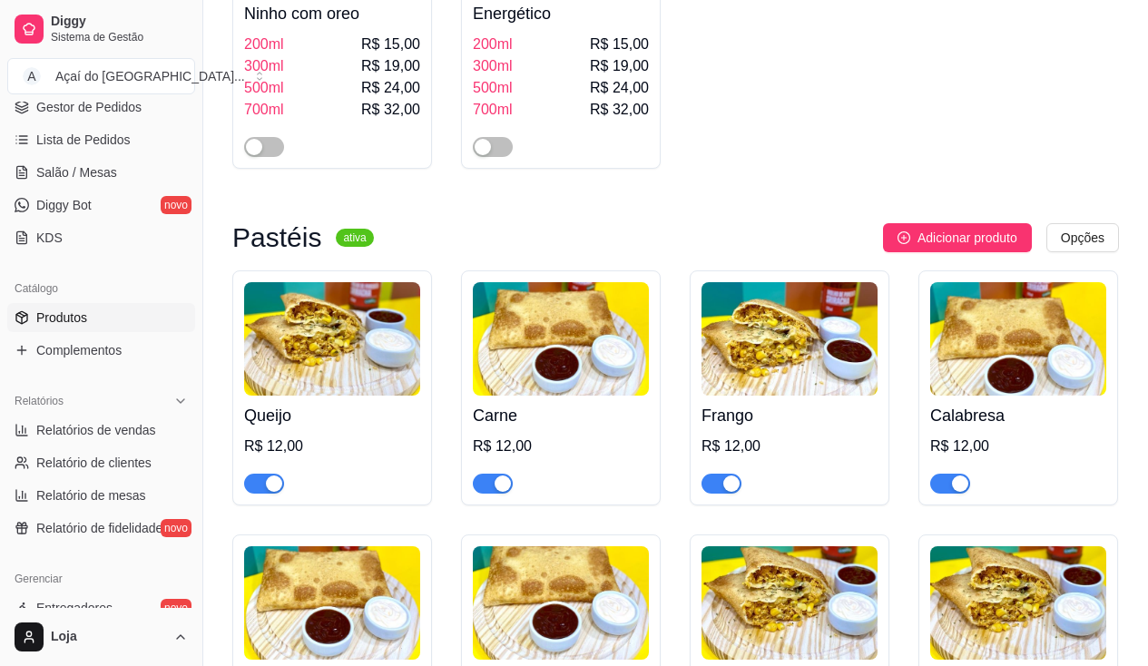
click at [494, 501] on div "Carne R$ 12,00" at bounding box center [561, 387] width 200 height 235
click at [503, 487] on div "button" at bounding box center [503, 484] width 16 height 16
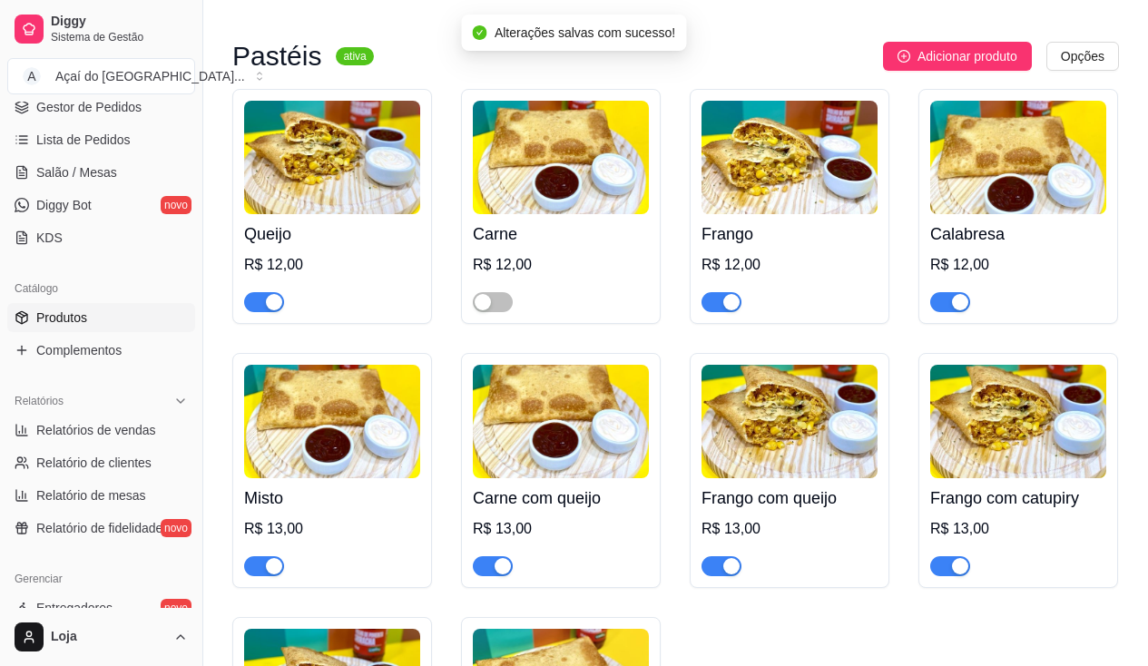
scroll to position [2360, 0]
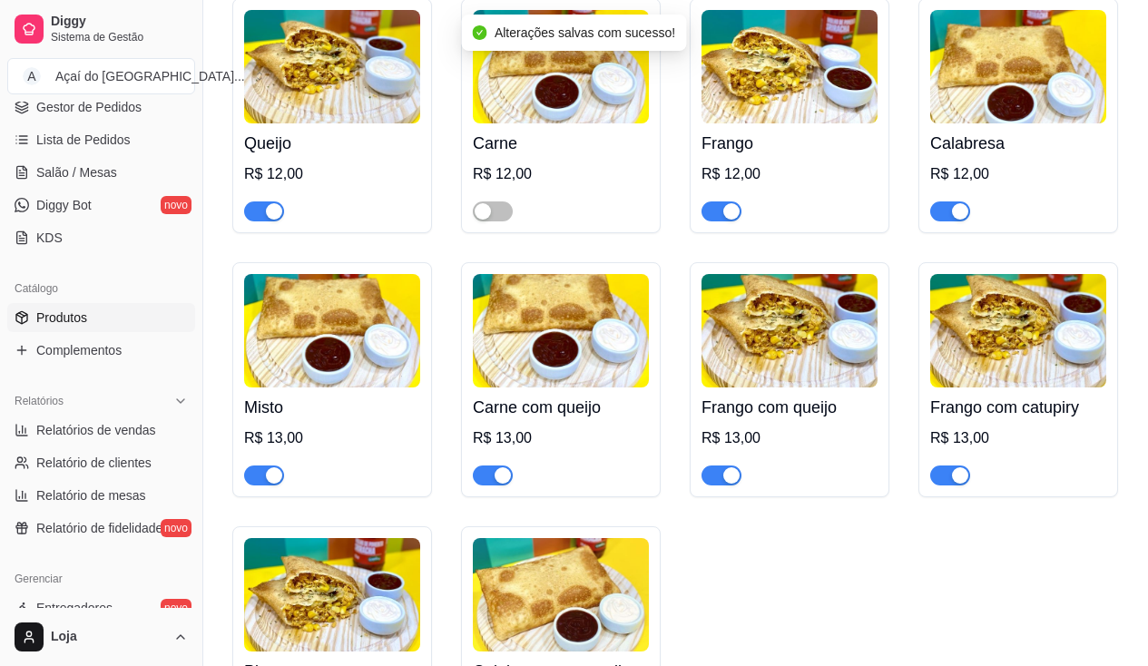
click at [501, 483] on div "button" at bounding box center [503, 475] width 16 height 16
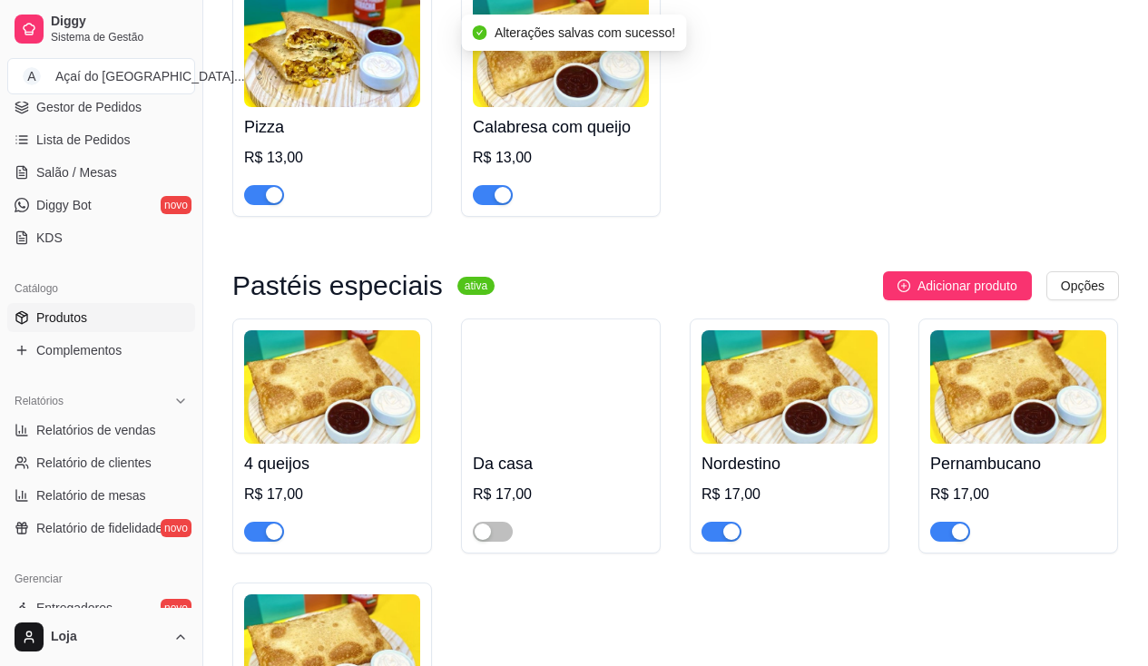
scroll to position [2995, 0]
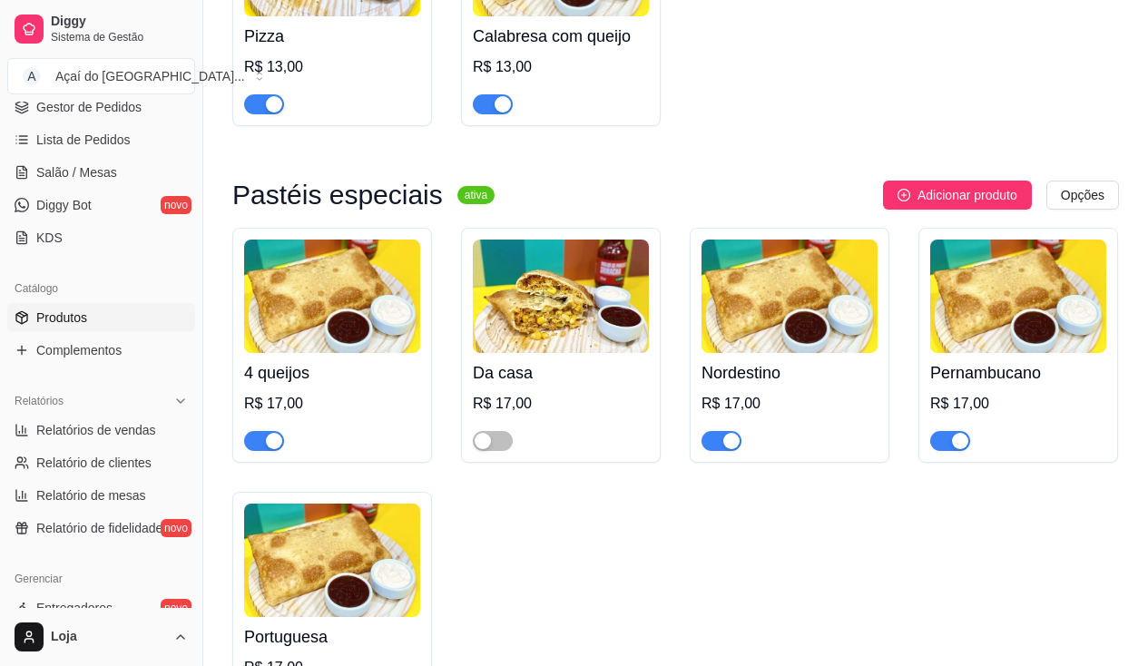
click at [963, 446] on div "button" at bounding box center [960, 441] width 16 height 16
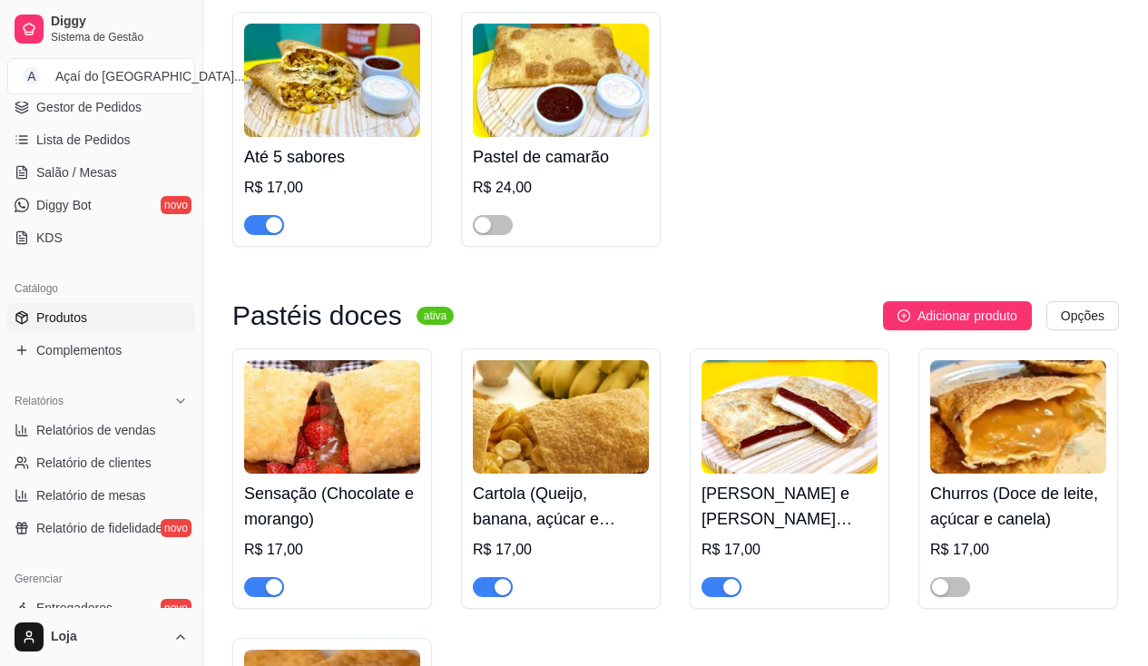
scroll to position [4175, 0]
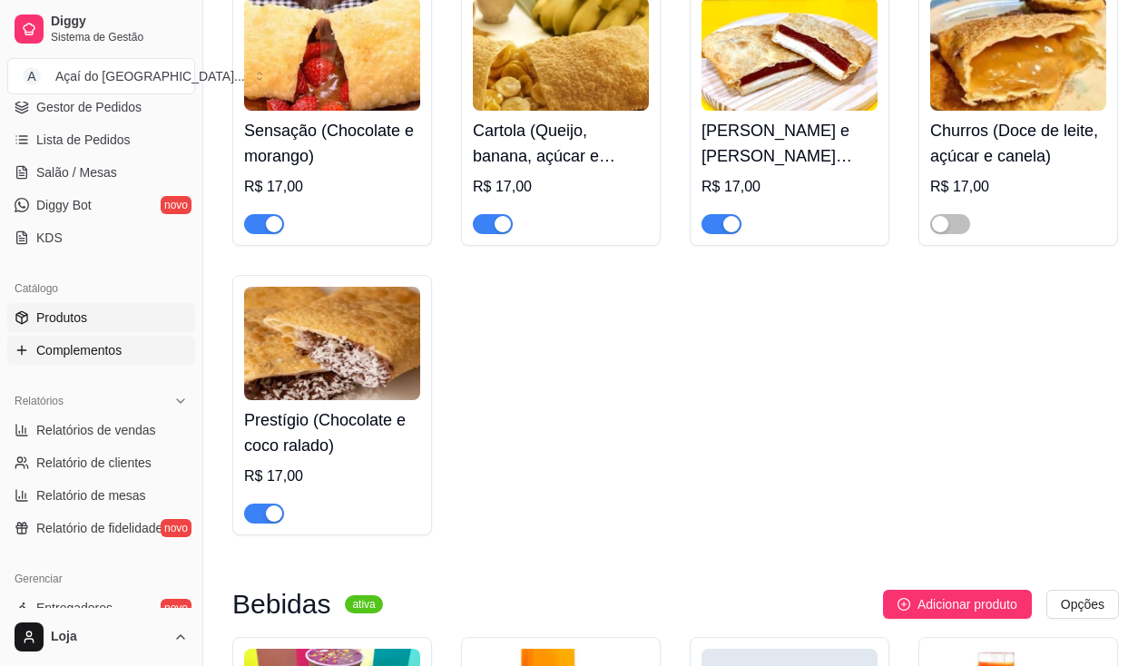
click at [86, 351] on span "Complementos" at bounding box center [78, 350] width 85 height 18
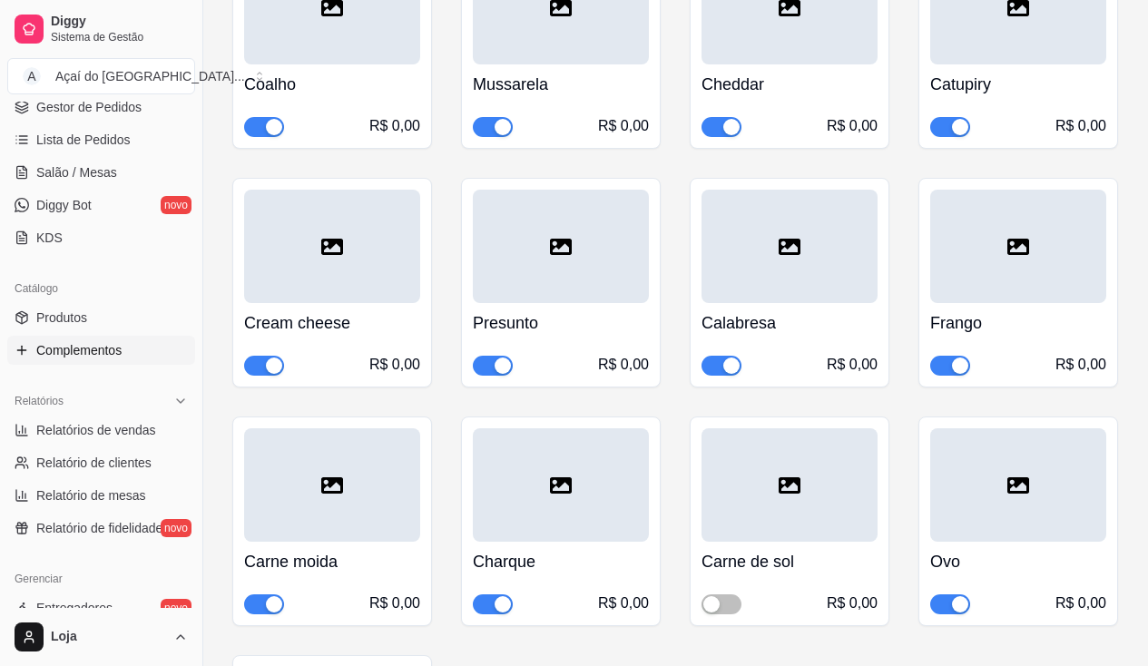
scroll to position [6080, 0]
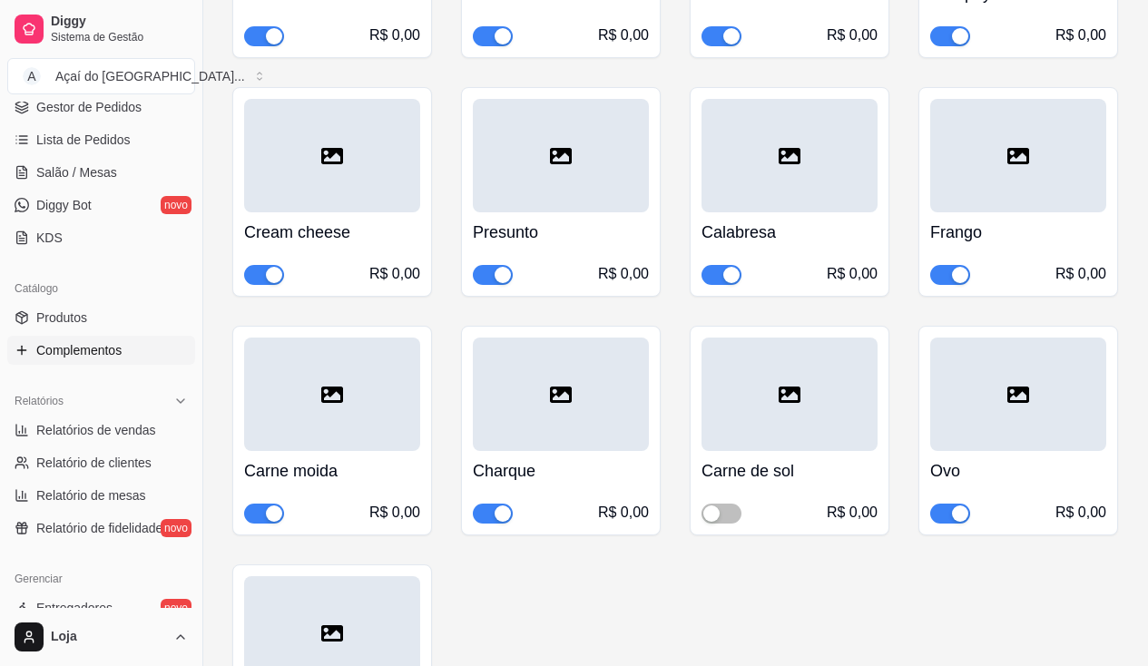
click at [270, 505] on div "button" at bounding box center [274, 513] width 16 height 16
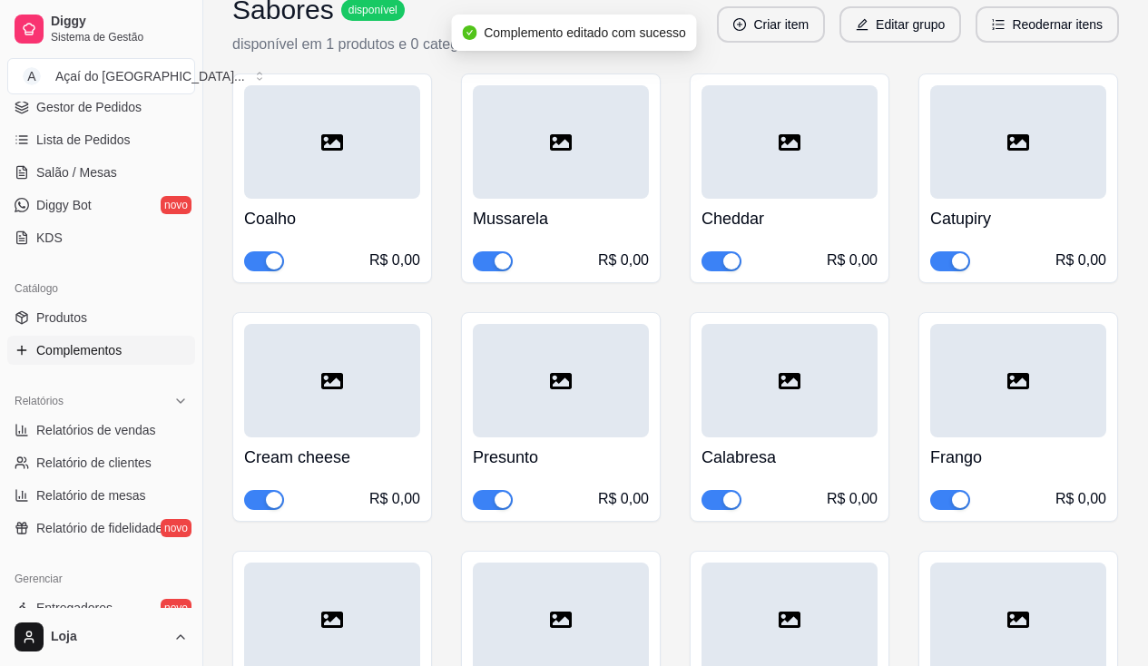
scroll to position [6988, 0]
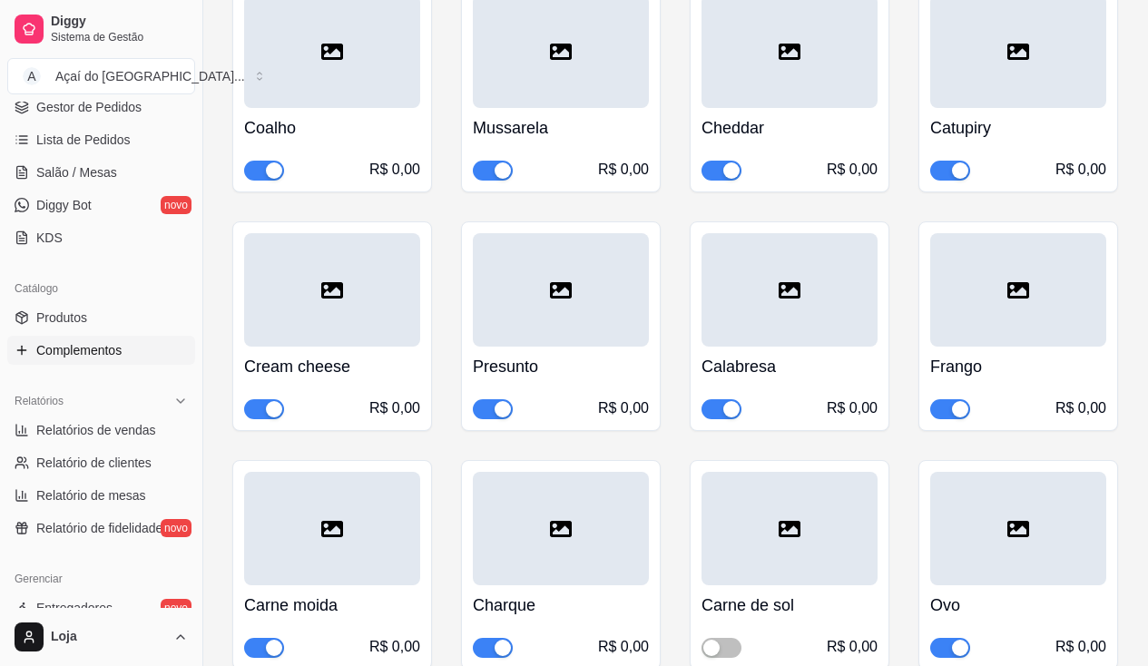
click at [264, 638] on span "button" at bounding box center [264, 648] width 40 height 20
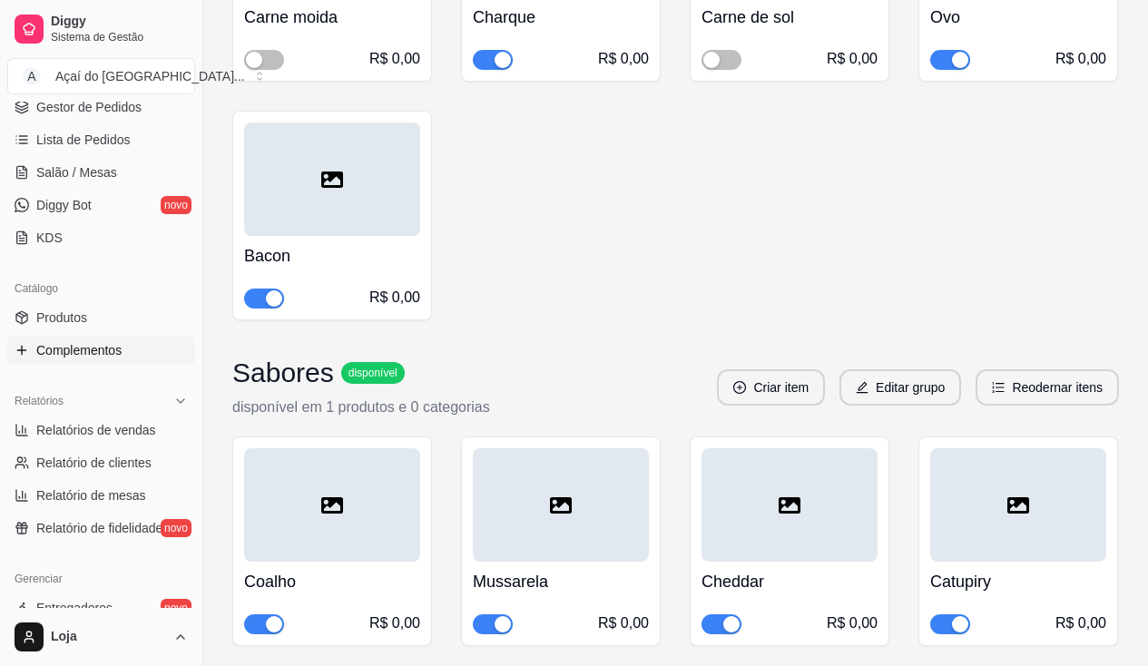
scroll to position [6625, 0]
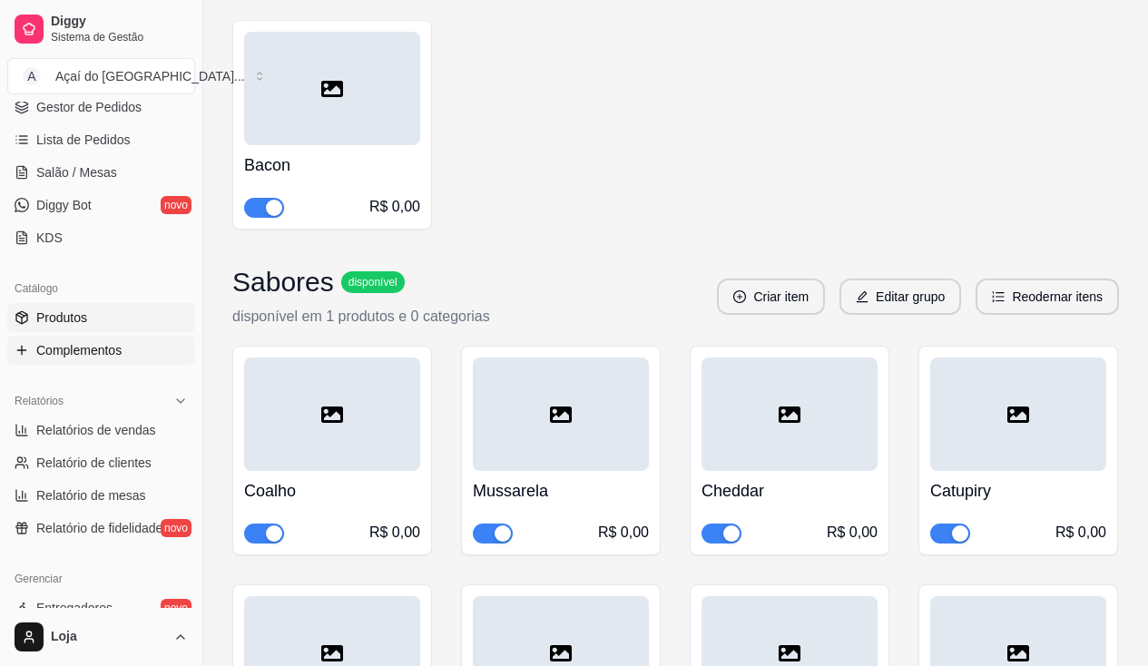
click at [71, 325] on span "Produtos" at bounding box center [61, 318] width 51 height 18
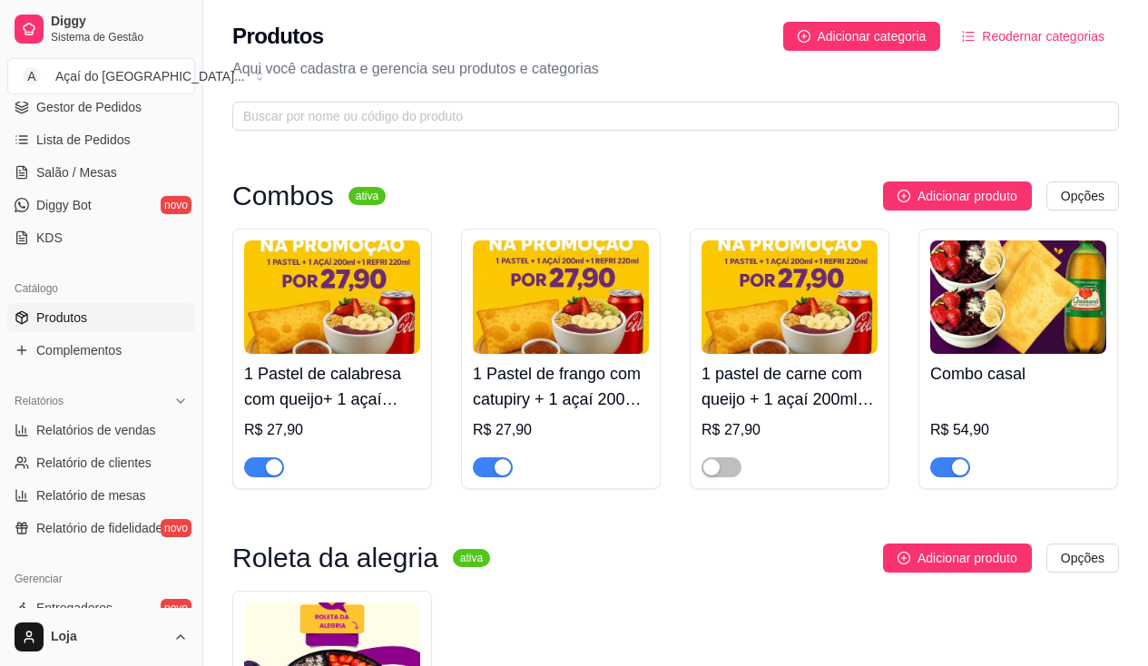
click at [1036, 353] on img at bounding box center [1018, 296] width 176 height 113
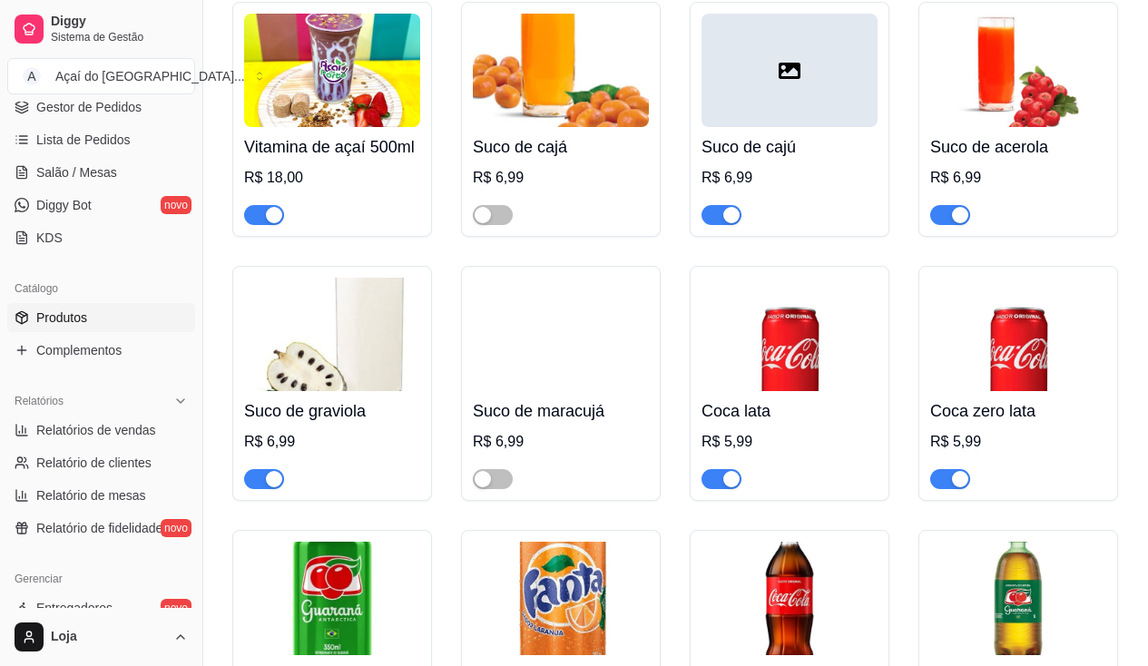
scroll to position [4901, 0]
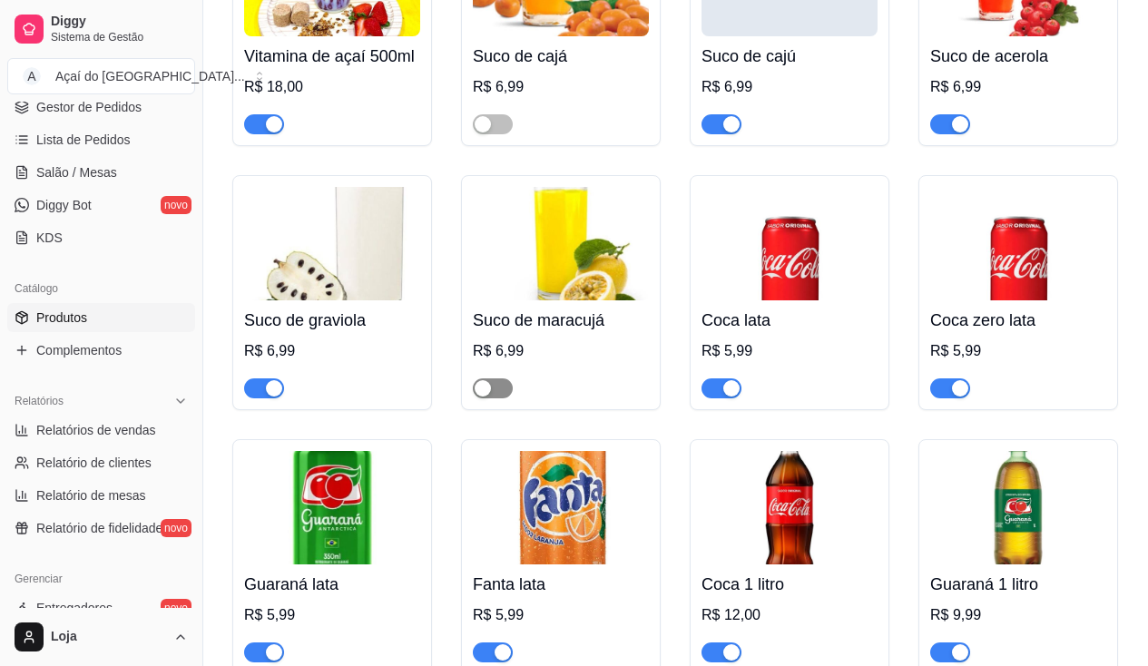
click at [491, 398] on span "button" at bounding box center [493, 388] width 40 height 20
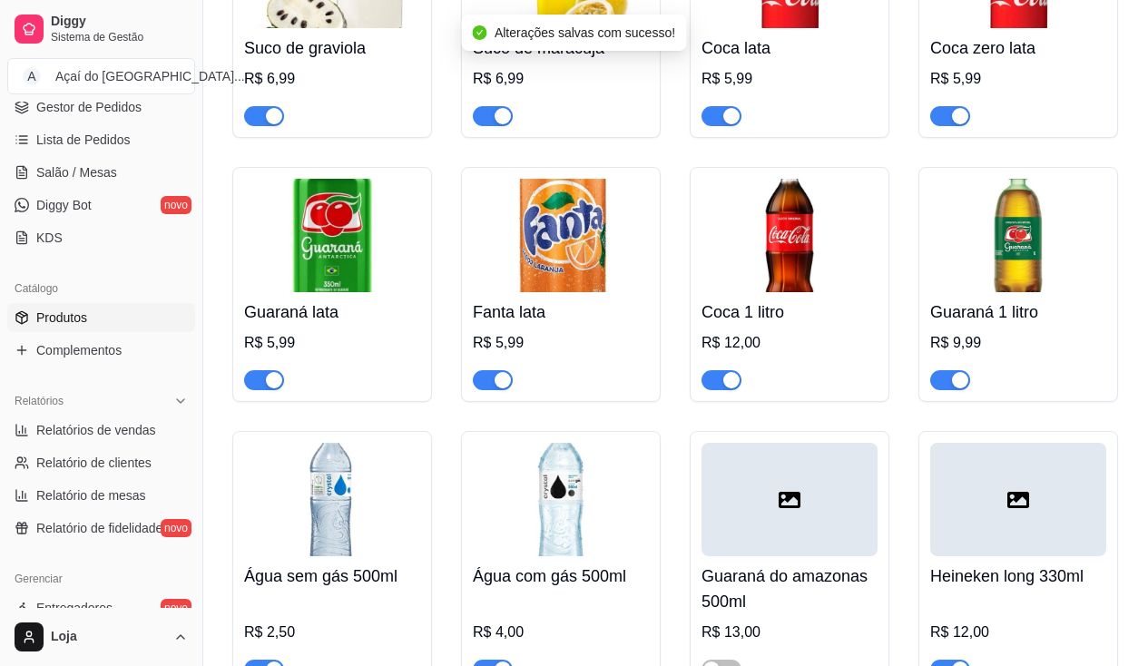
scroll to position [5354, 0]
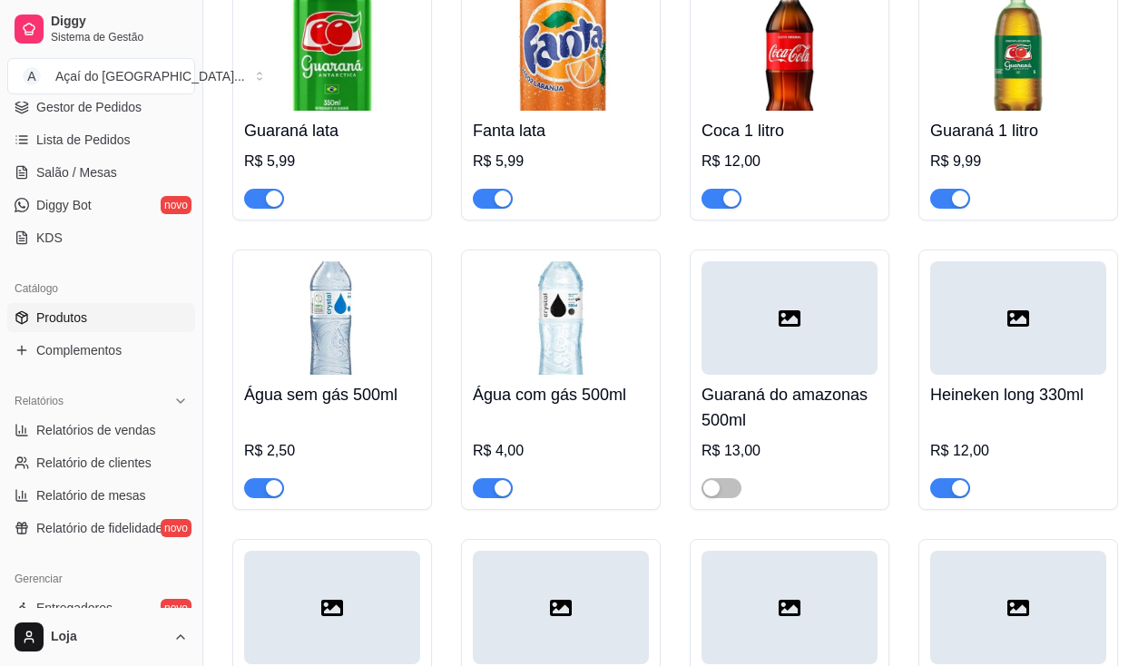
click at [954, 496] on div "button" at bounding box center [960, 488] width 16 height 16
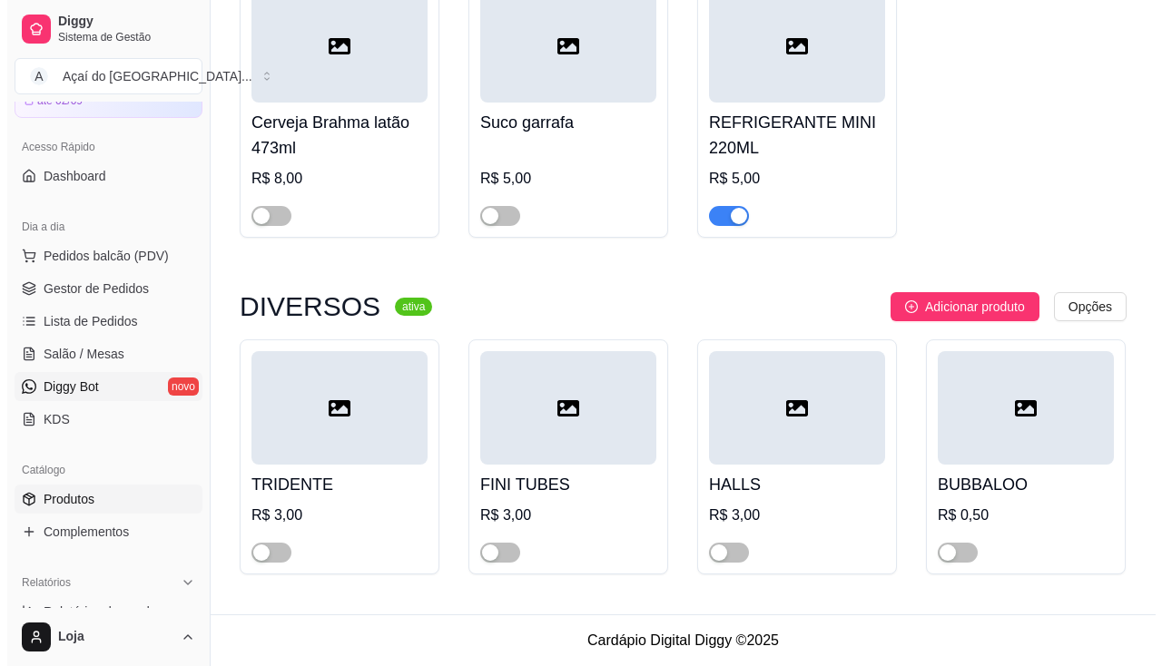
scroll to position [5, 0]
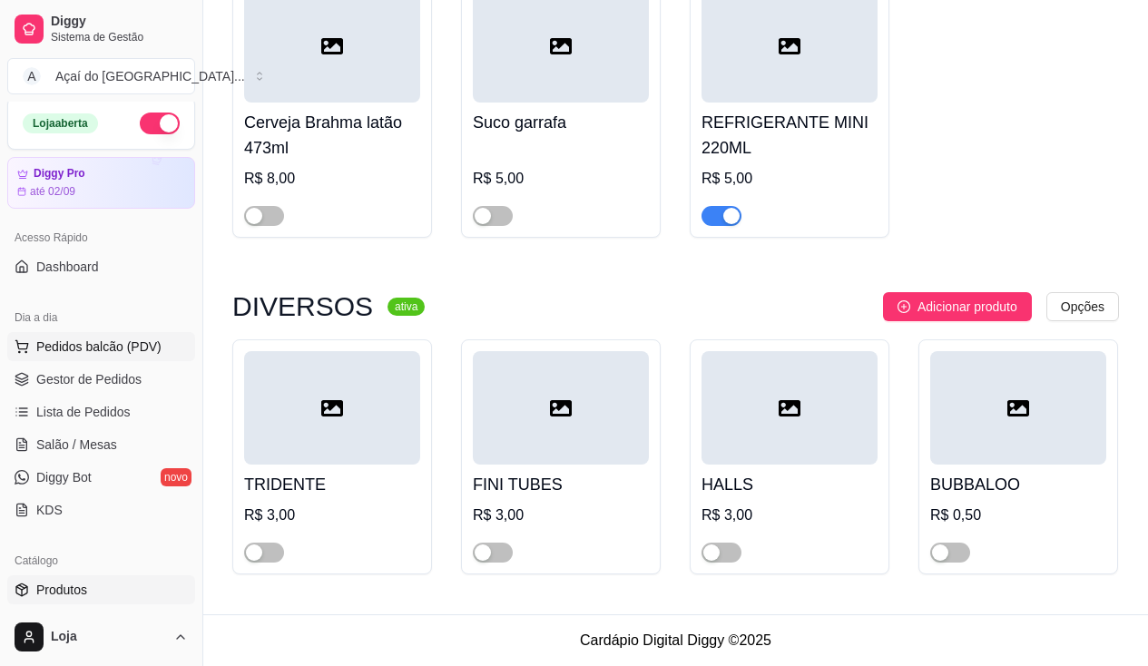
click at [117, 340] on span "Pedidos balcão (PDV)" at bounding box center [98, 347] width 125 height 18
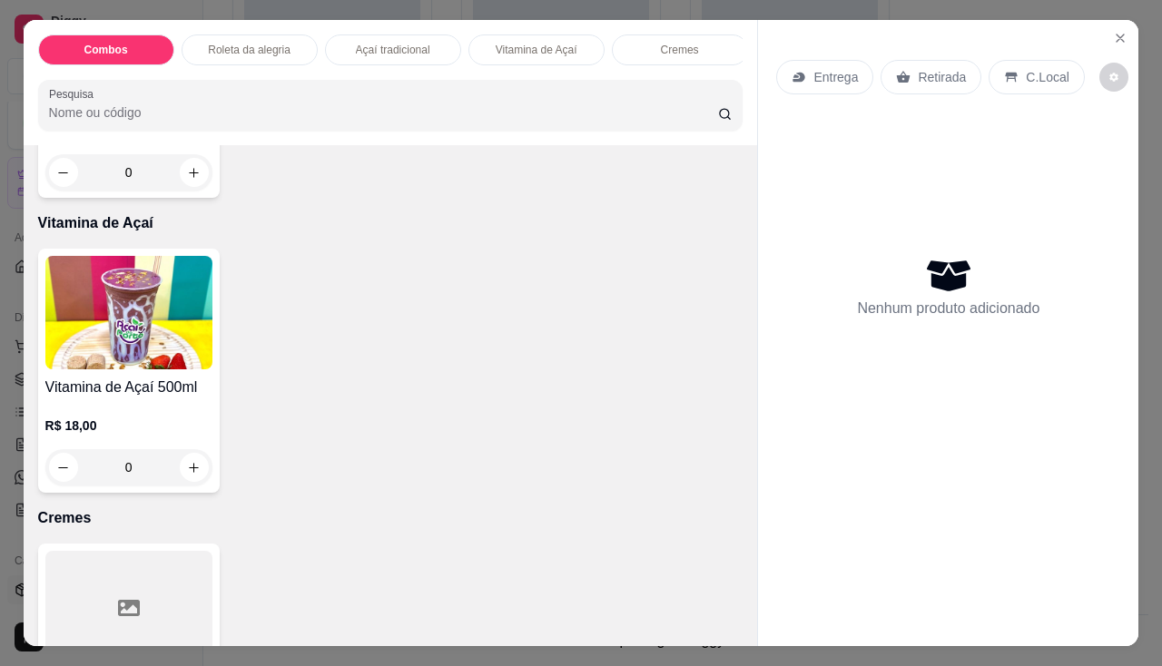
scroll to position [1724, 0]
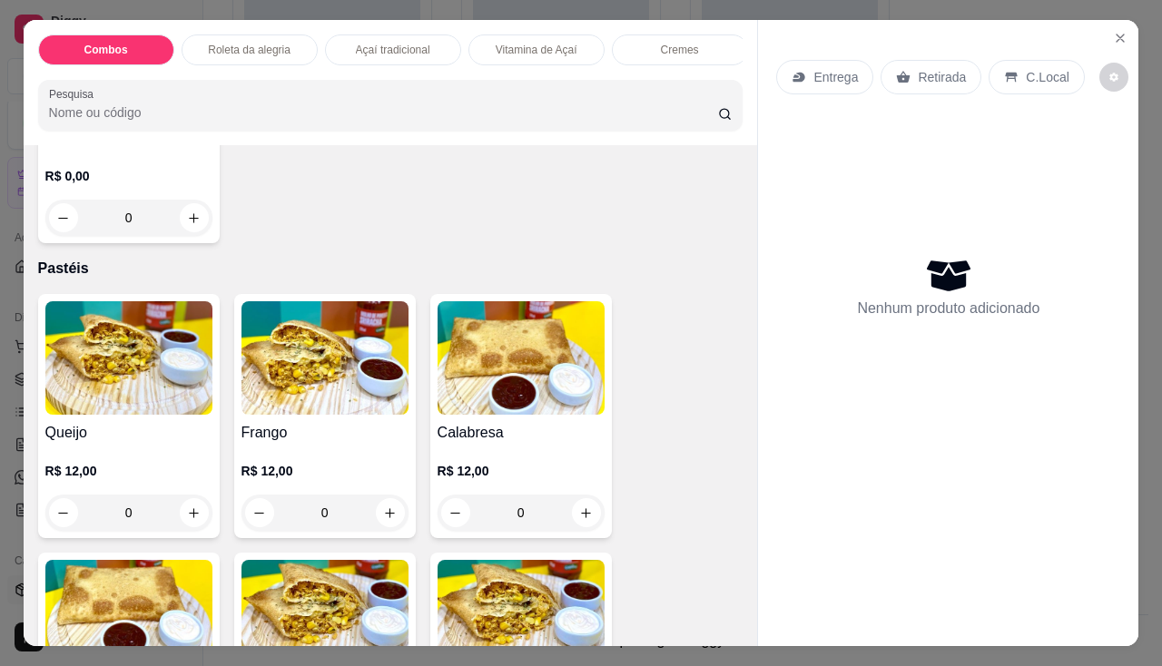
click at [92, 368] on img at bounding box center [128, 357] width 167 height 113
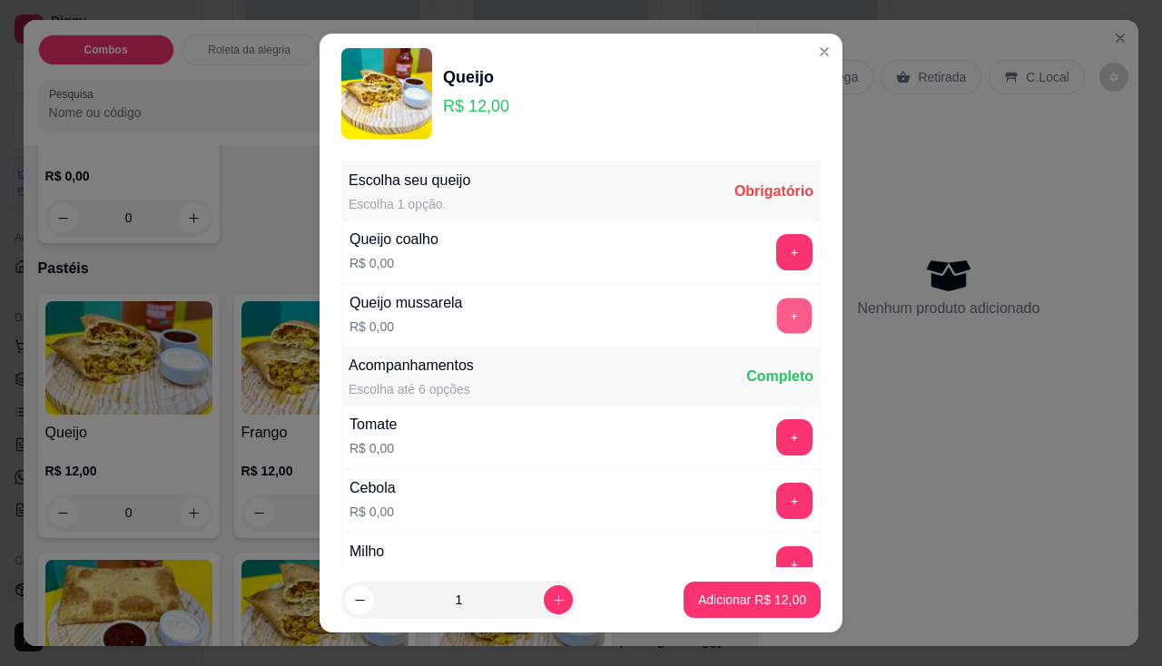
click at [777, 312] on button "+" at bounding box center [794, 315] width 35 height 35
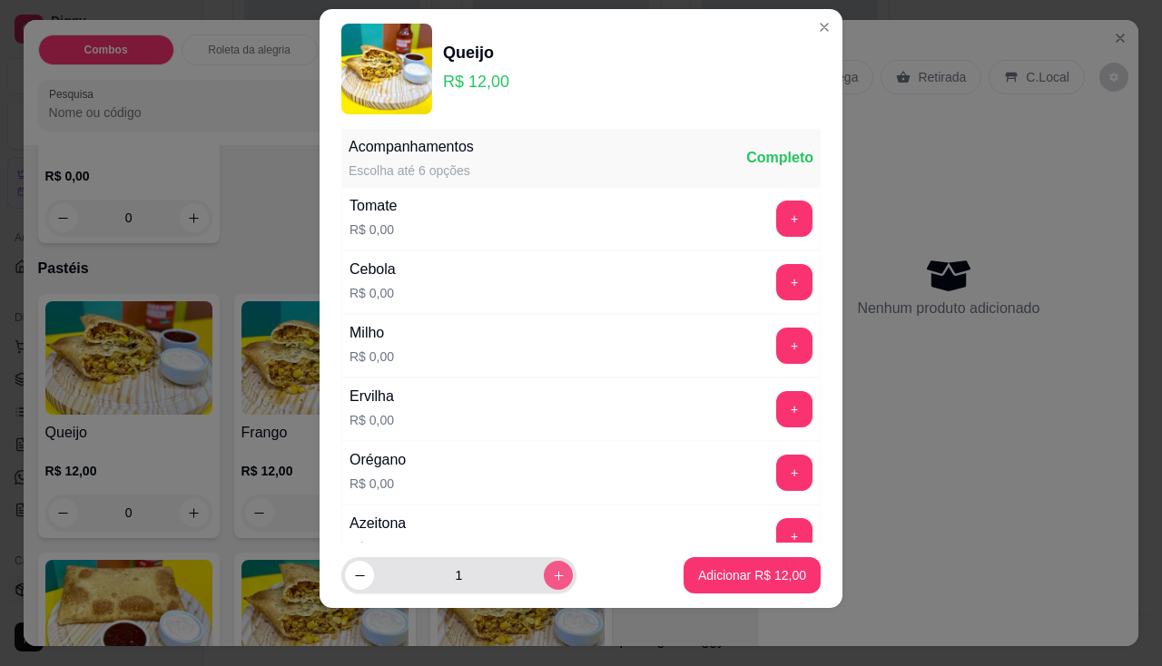
click at [552, 581] on icon "increase-product-quantity" at bounding box center [559, 576] width 14 height 14
type input "2"
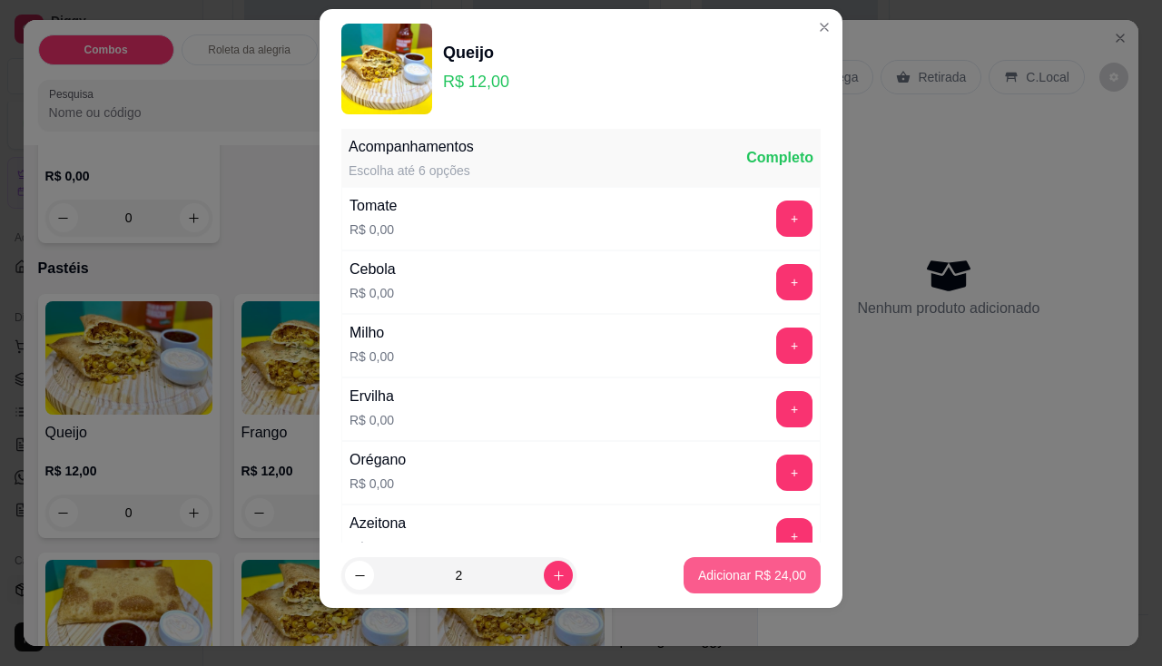
click at [694, 564] on button "Adicionar R$ 24,00" at bounding box center [751, 575] width 137 height 36
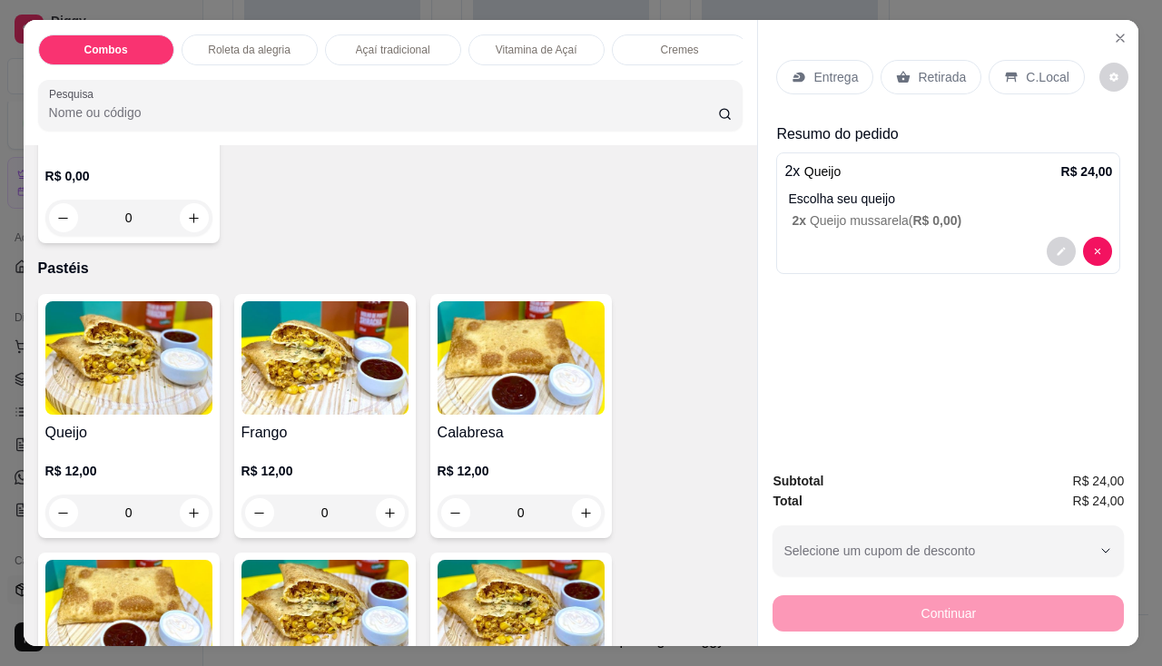
click at [829, 68] on p "Entrega" at bounding box center [835, 77] width 44 height 18
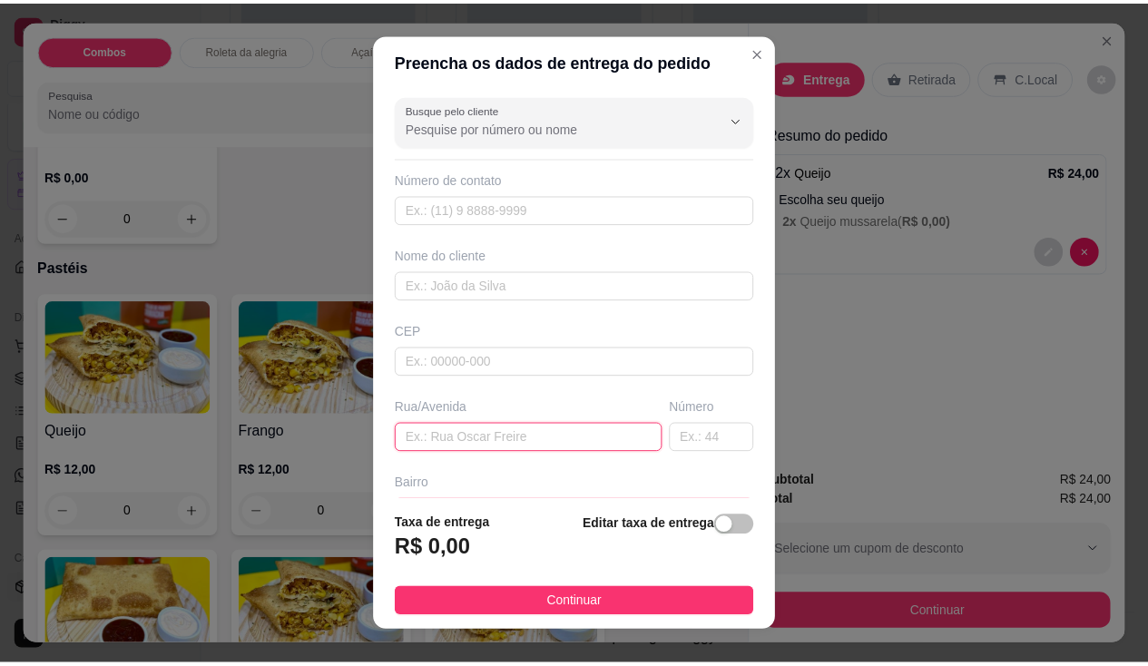
scroll to position [91, 0]
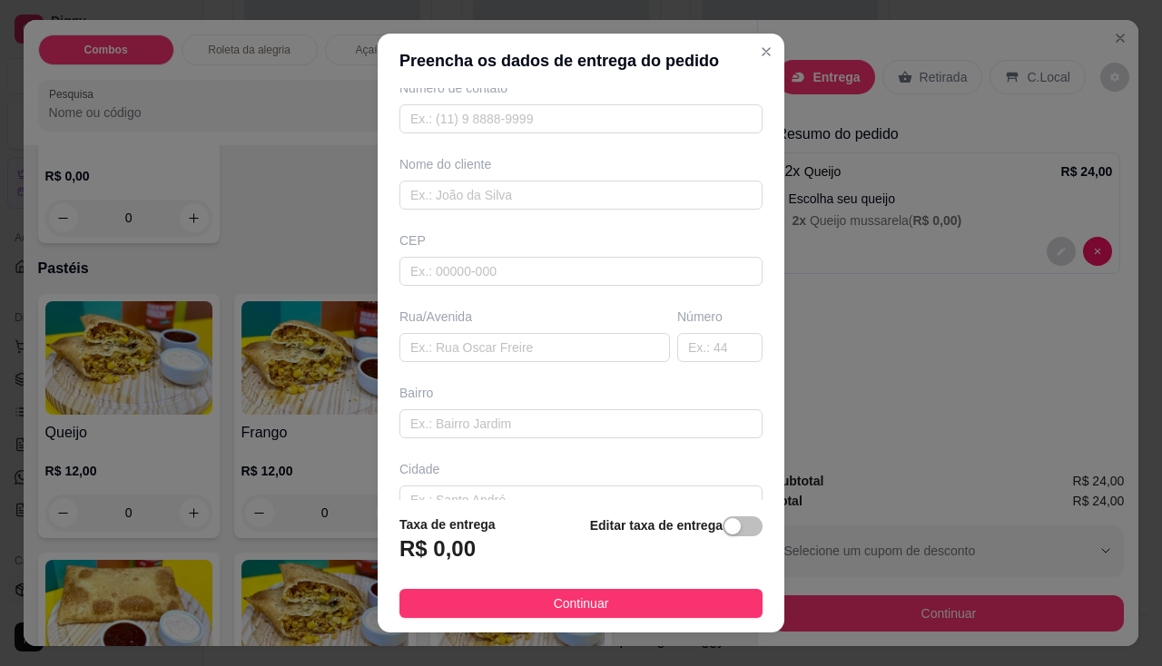
drag, startPoint x: 567, startPoint y: 427, endPoint x: 728, endPoint y: 516, distance: 183.6
click at [728, 516] on div "Editar taxa de entrega" at bounding box center [676, 545] width 172 height 60
click at [730, 527] on span "button" at bounding box center [742, 526] width 40 height 20
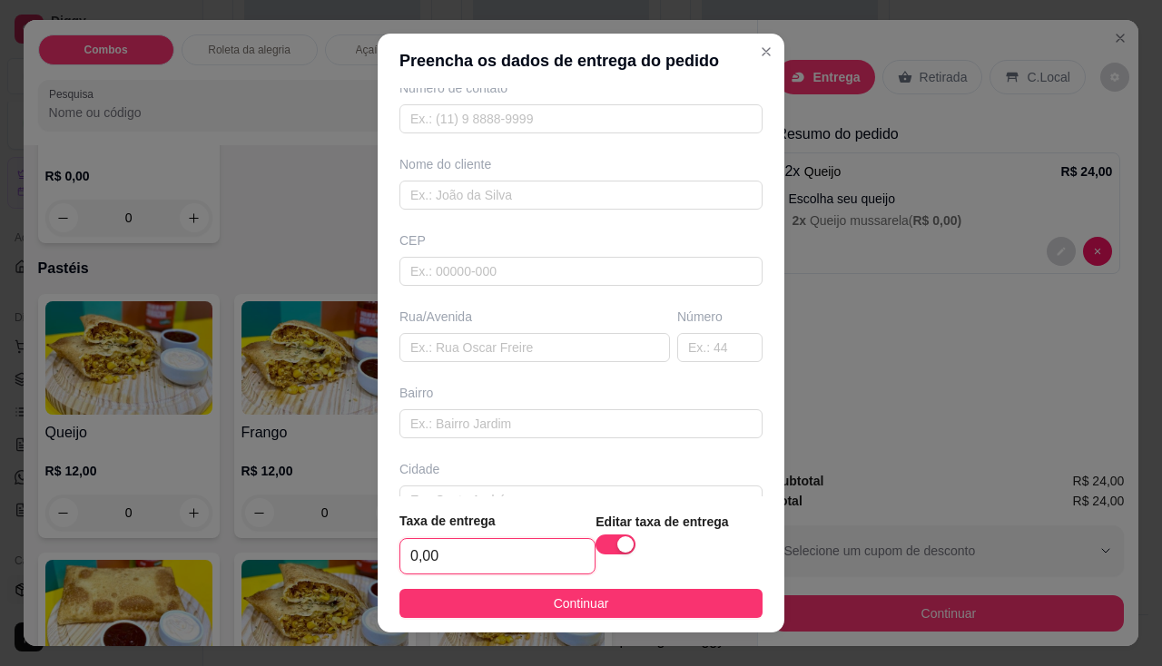
click at [424, 550] on input "0,00" at bounding box center [497, 556] width 194 height 34
click at [476, 555] on input "0,00" at bounding box center [497, 556] width 194 height 34
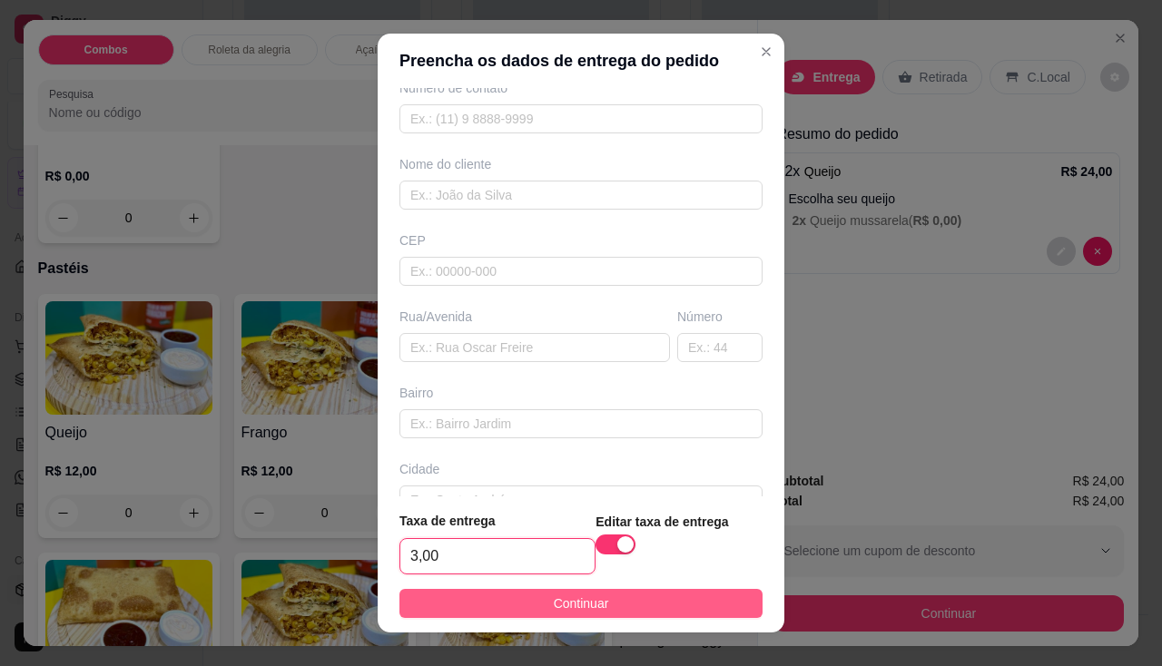
type input "3,00"
click at [415, 599] on button "Continuar" at bounding box center [580, 603] width 363 height 29
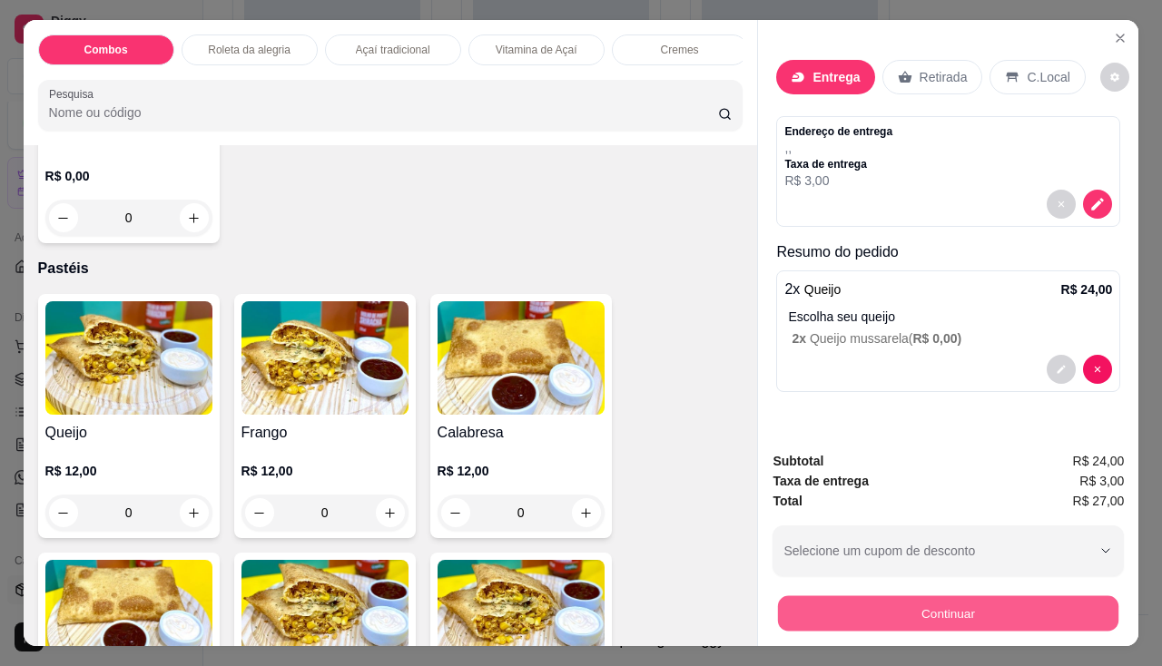
click at [815, 596] on button "Continuar" at bounding box center [948, 613] width 340 height 35
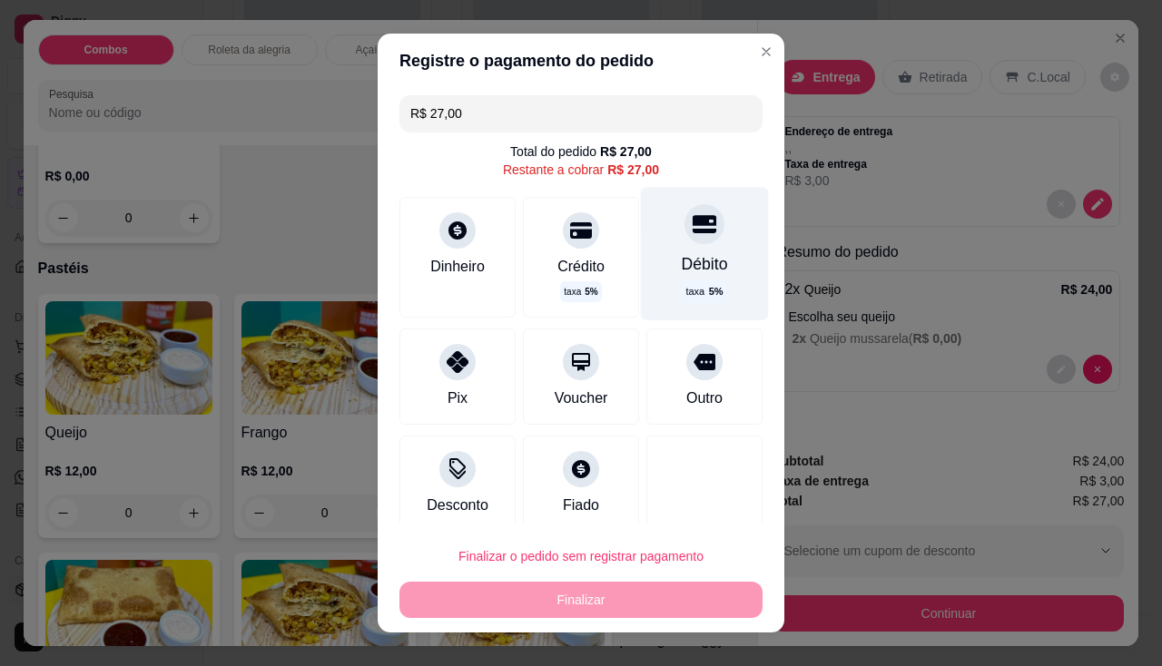
click at [687, 266] on div "Débito" at bounding box center [705, 264] width 46 height 24
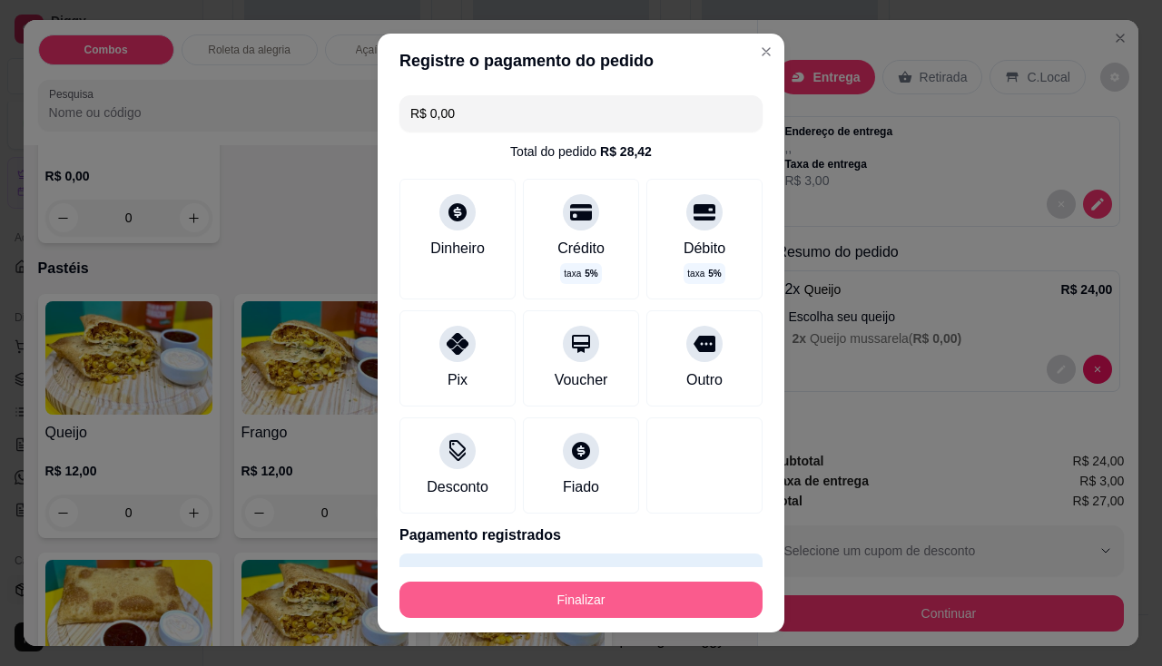
click at [592, 610] on button "Finalizar" at bounding box center [580, 600] width 363 height 36
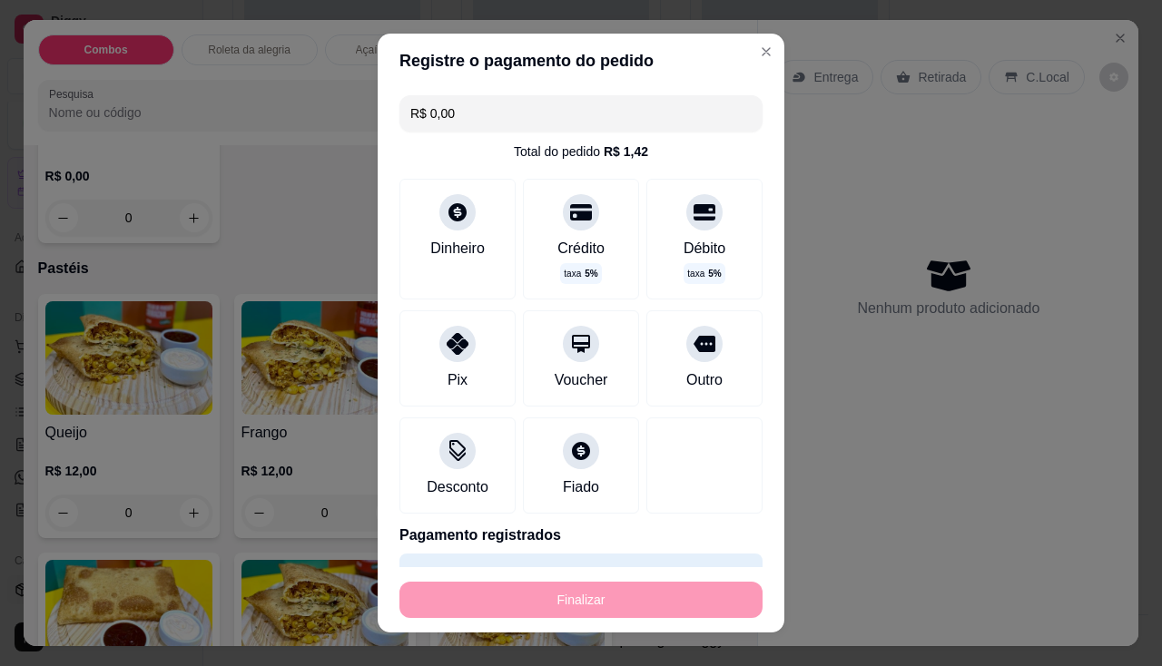
type input "-R$ 27,00"
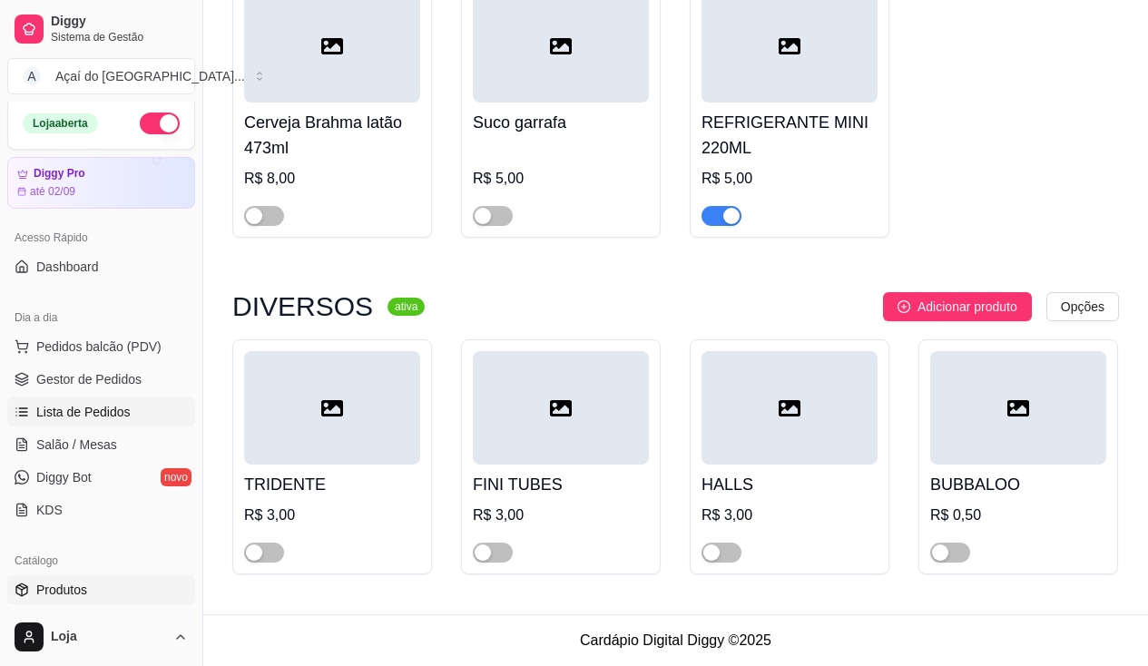
click at [97, 415] on span "Lista de Pedidos" at bounding box center [83, 412] width 94 height 18
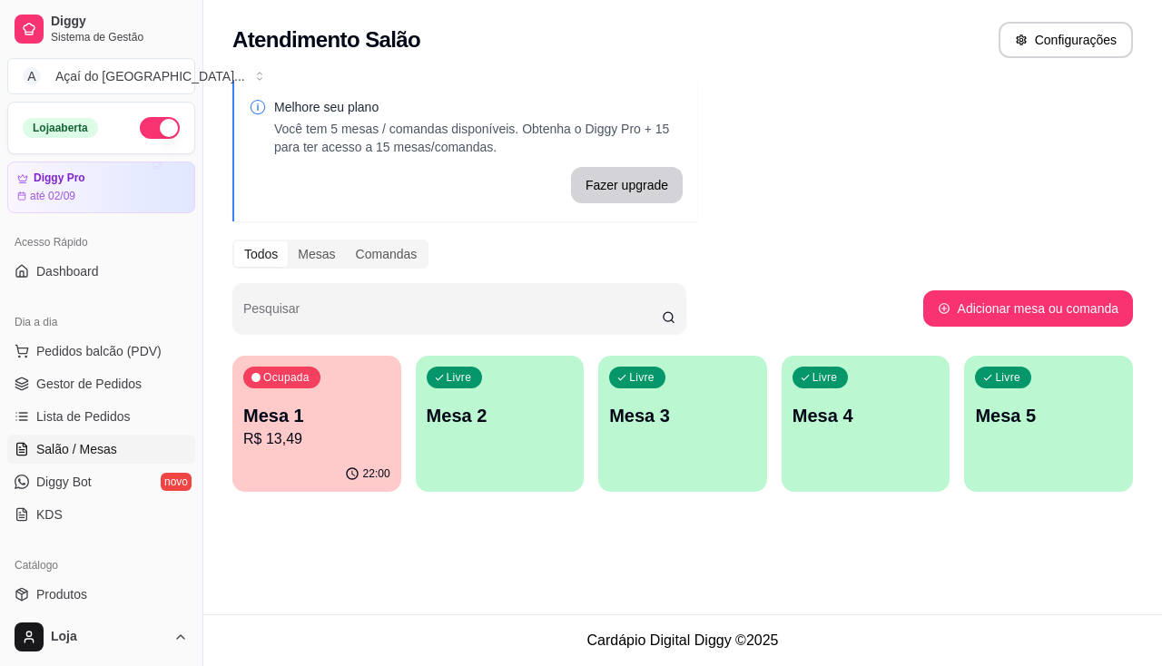
click at [329, 446] on p "R$ 13,49" at bounding box center [316, 439] width 147 height 22
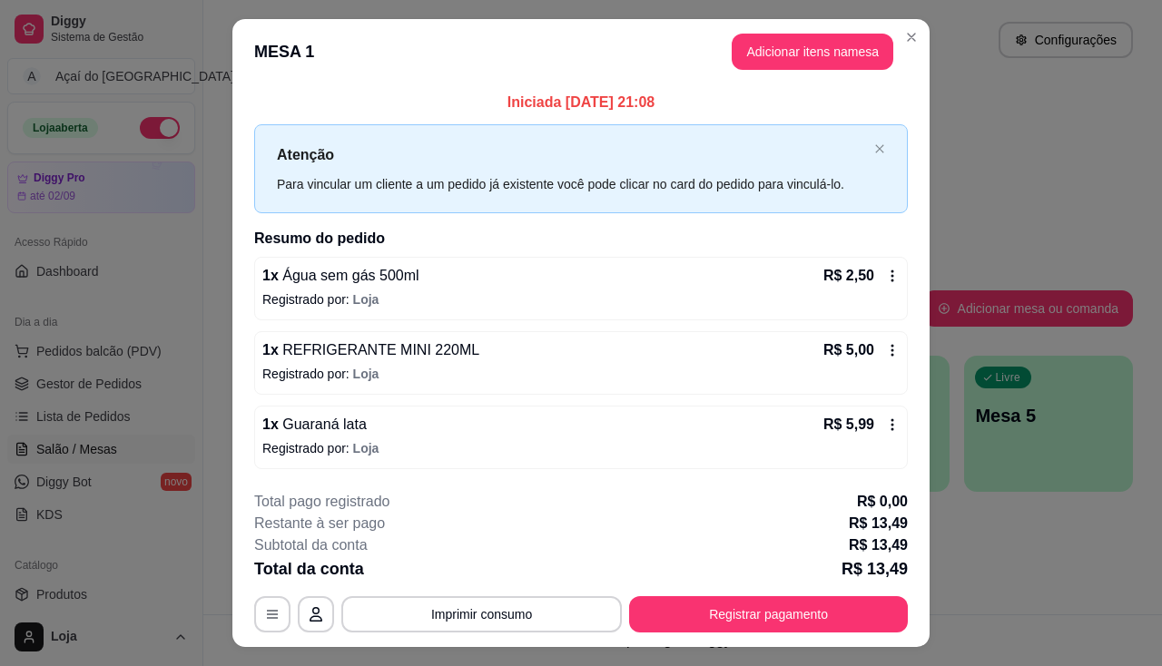
scroll to position [39, 0]
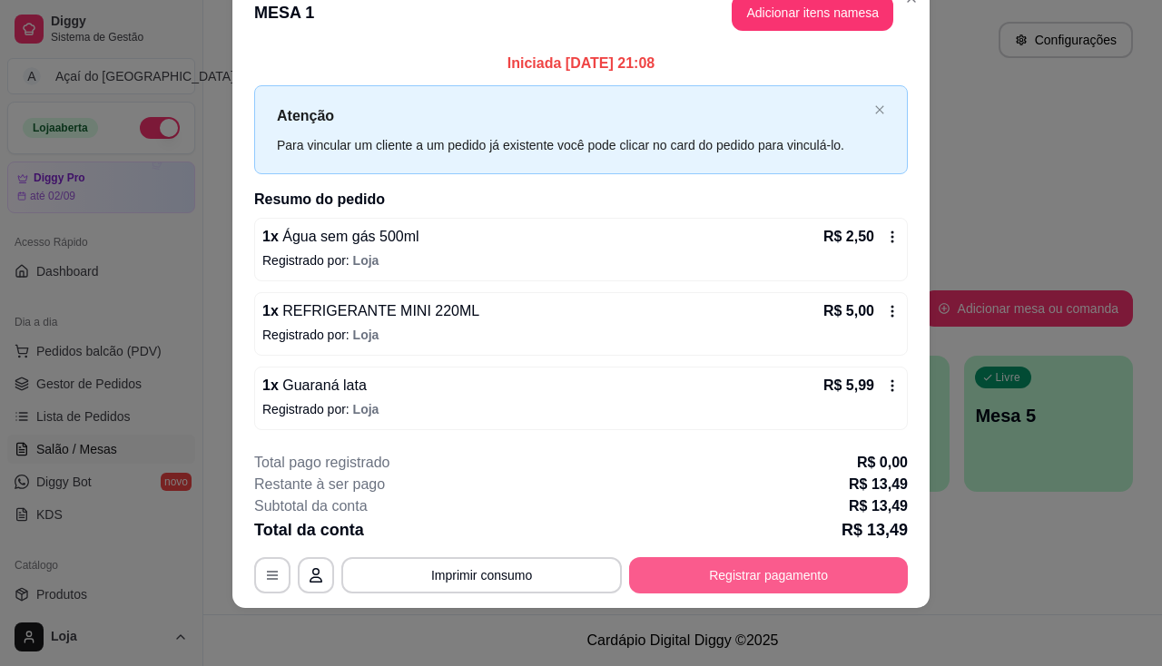
click at [800, 579] on button "Registrar pagamento" at bounding box center [768, 575] width 279 height 36
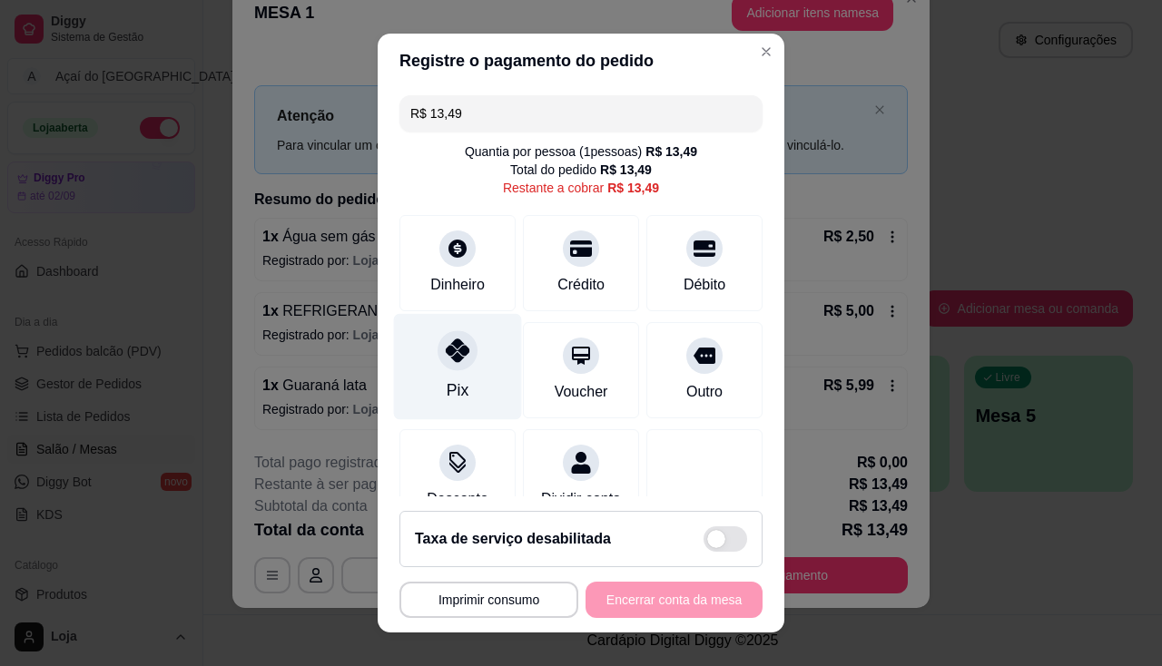
click at [446, 363] on div at bounding box center [457, 350] width 40 height 40
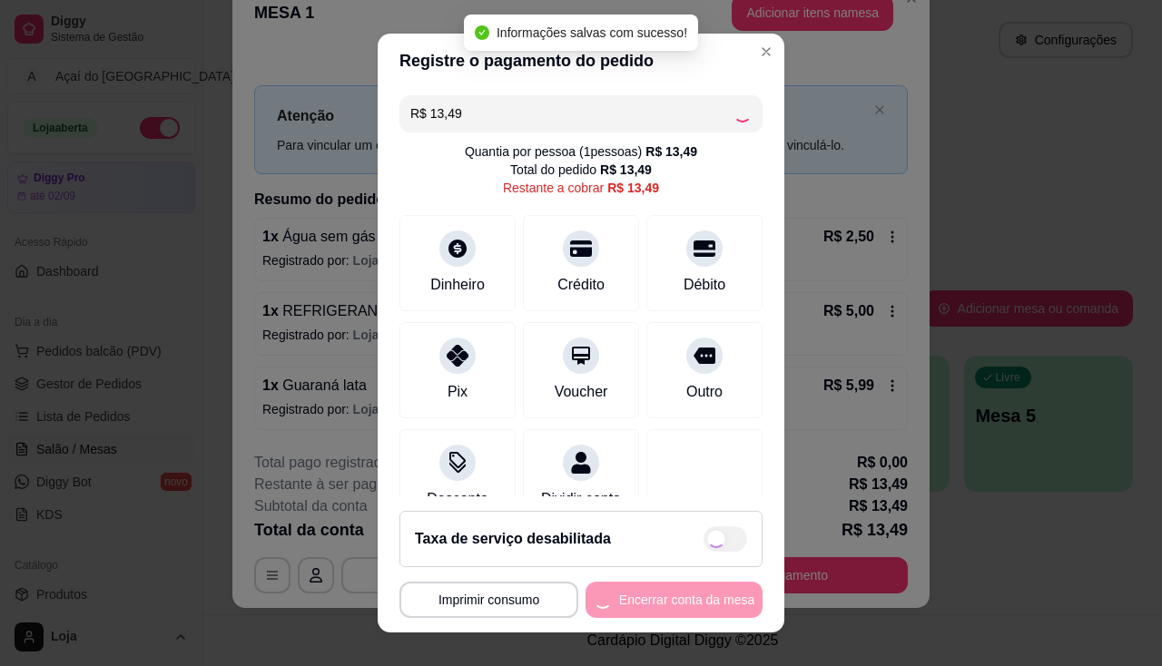
type input "R$ 0,00"
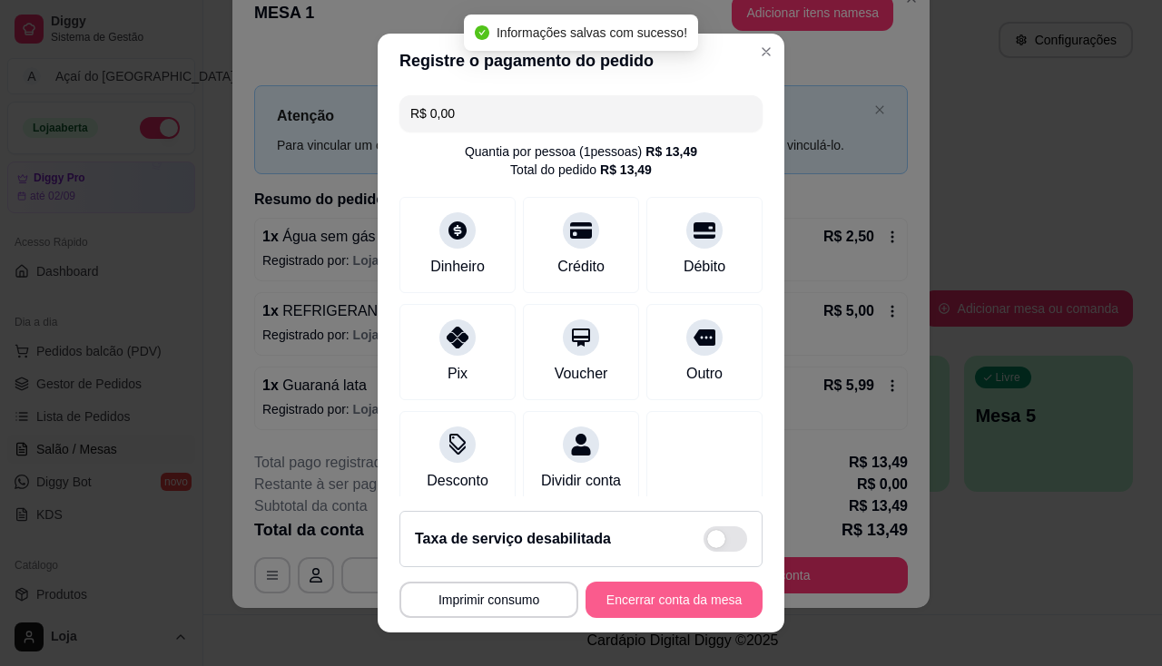
click at [656, 601] on button "Encerrar conta da mesa" at bounding box center [673, 600] width 177 height 36
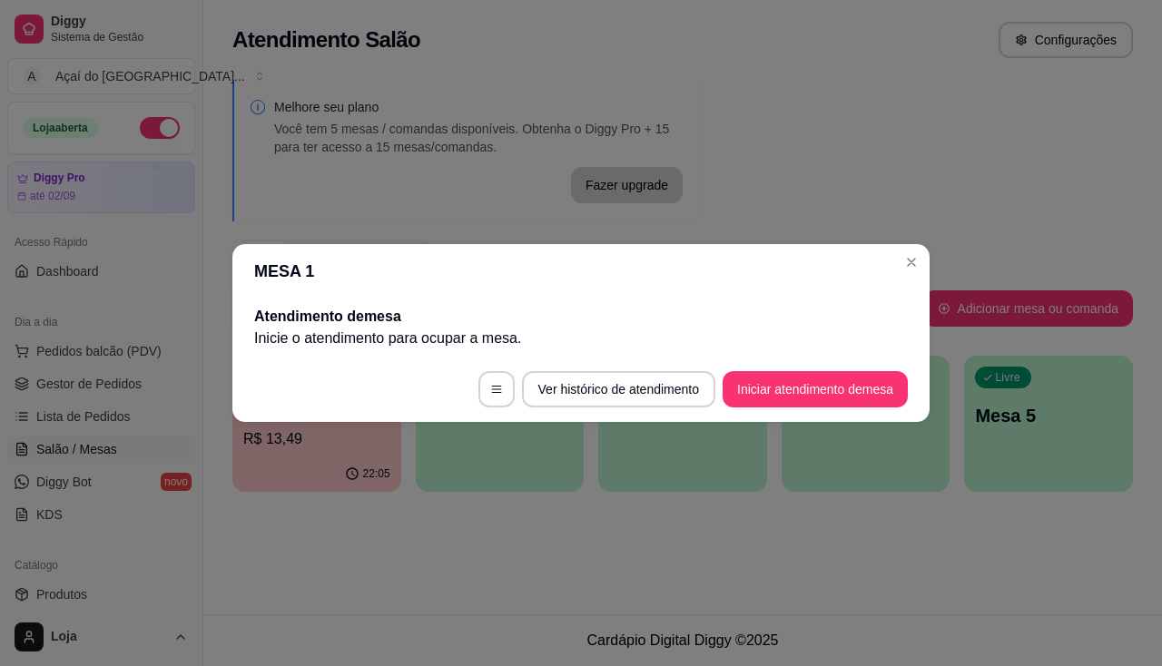
scroll to position [0, 0]
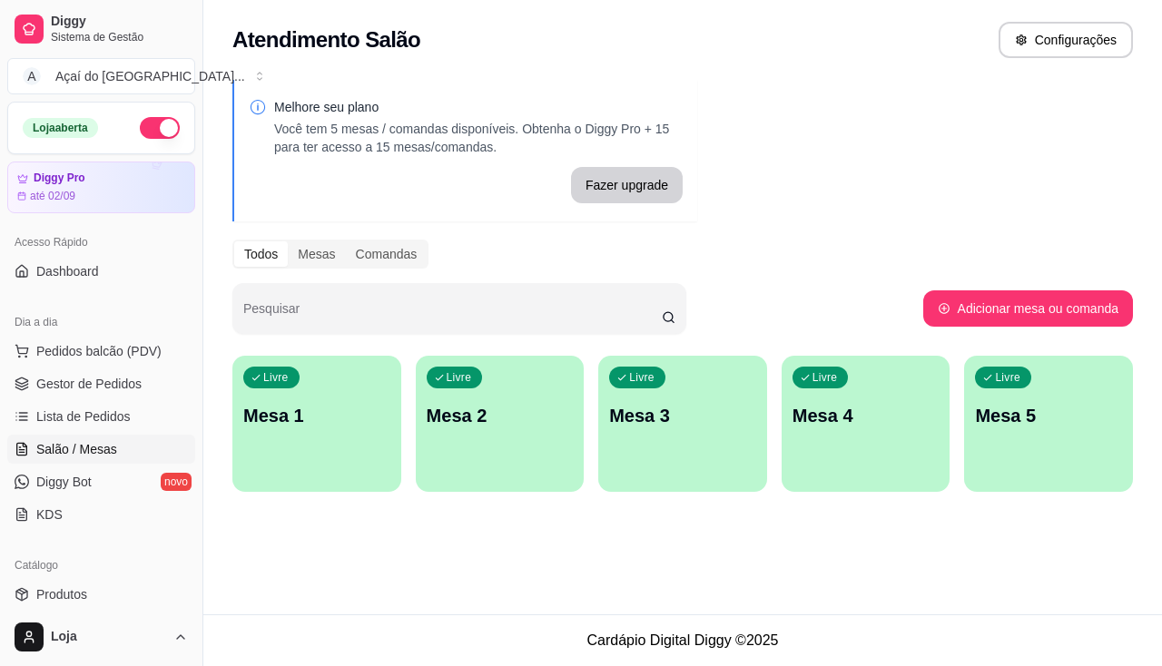
click at [310, 402] on div "Livre Mesa 1" at bounding box center [316, 413] width 169 height 114
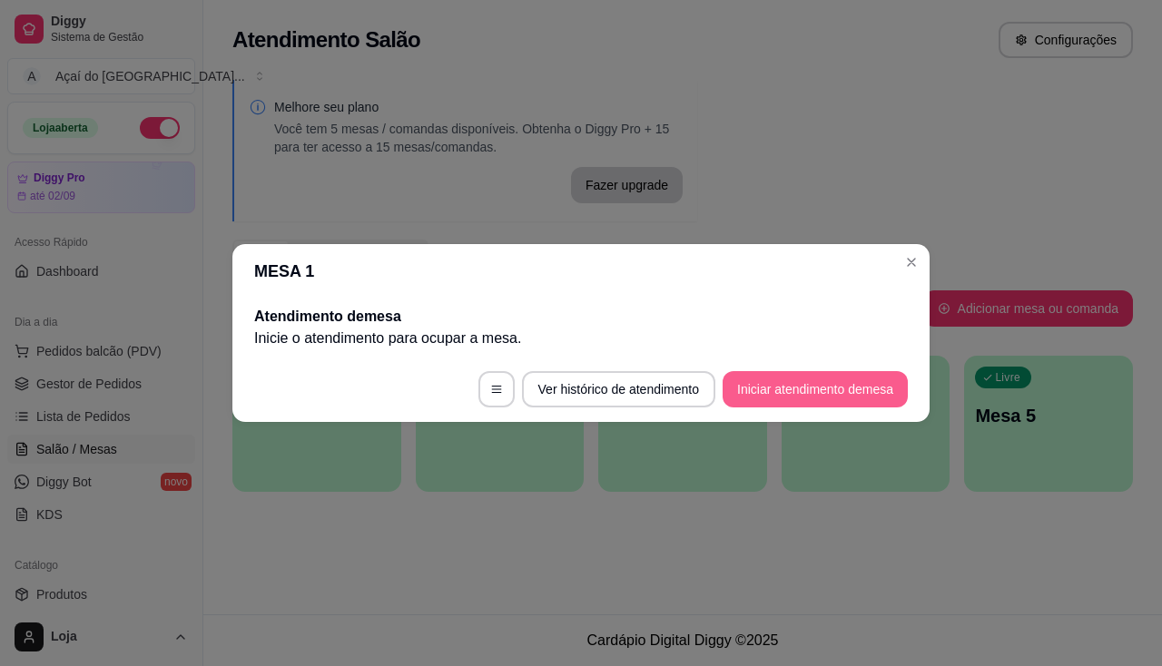
click at [784, 394] on button "Iniciar atendimento de mesa" at bounding box center [814, 389] width 185 height 36
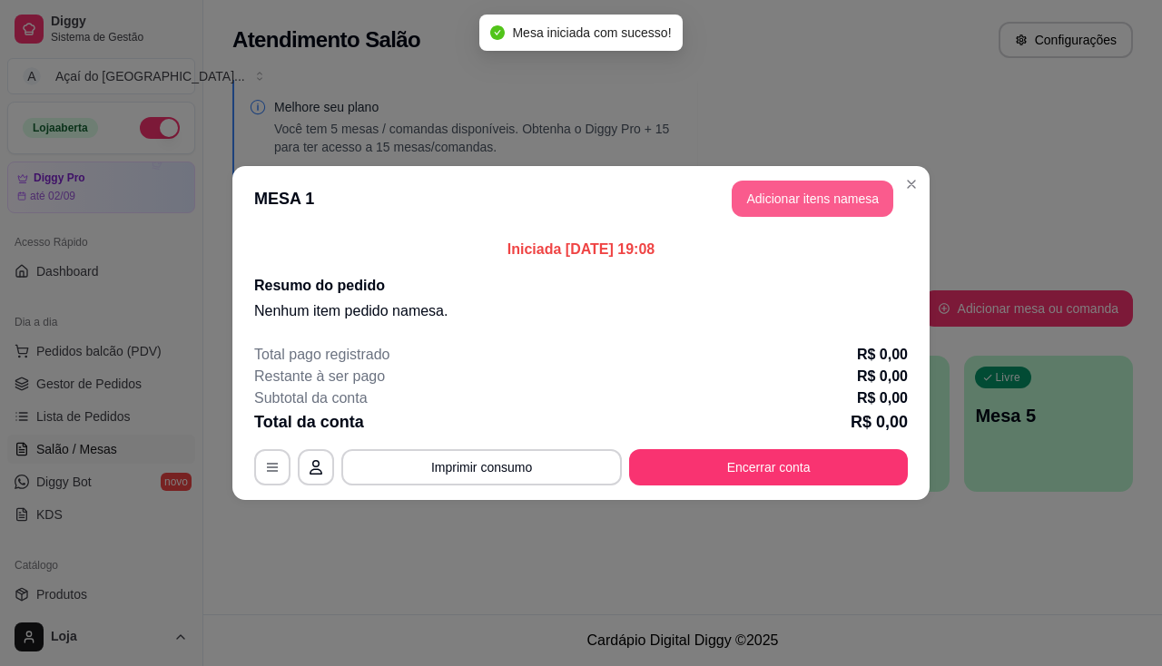
click at [790, 185] on button "Adicionar itens na mesa" at bounding box center [812, 199] width 162 height 36
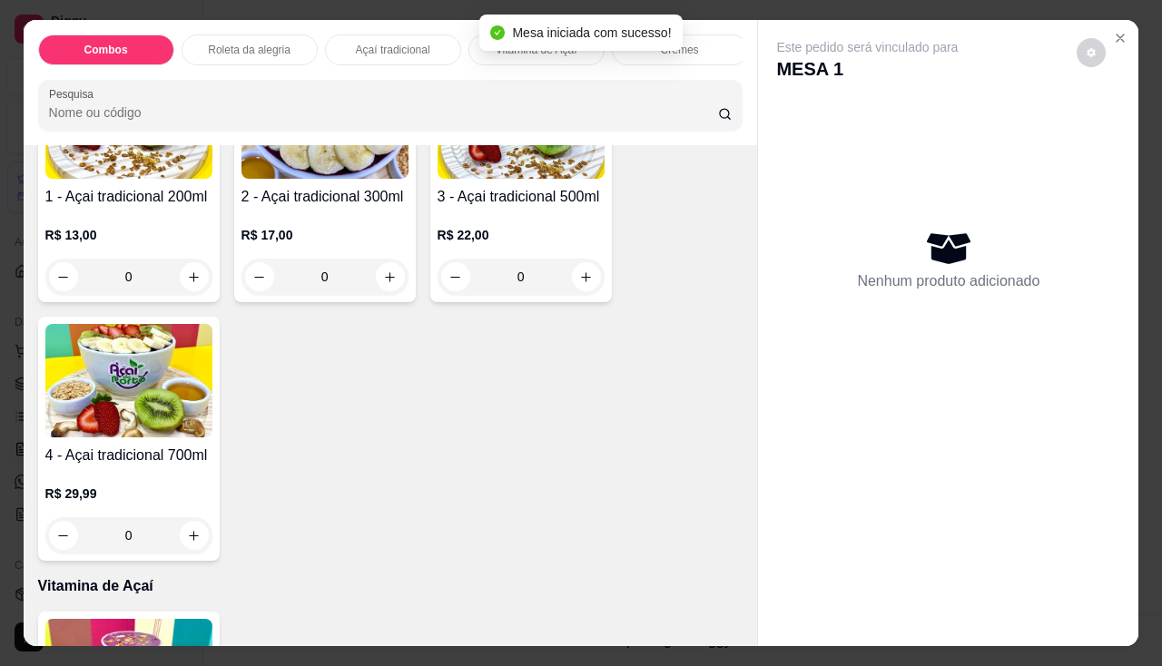
scroll to position [635, 0]
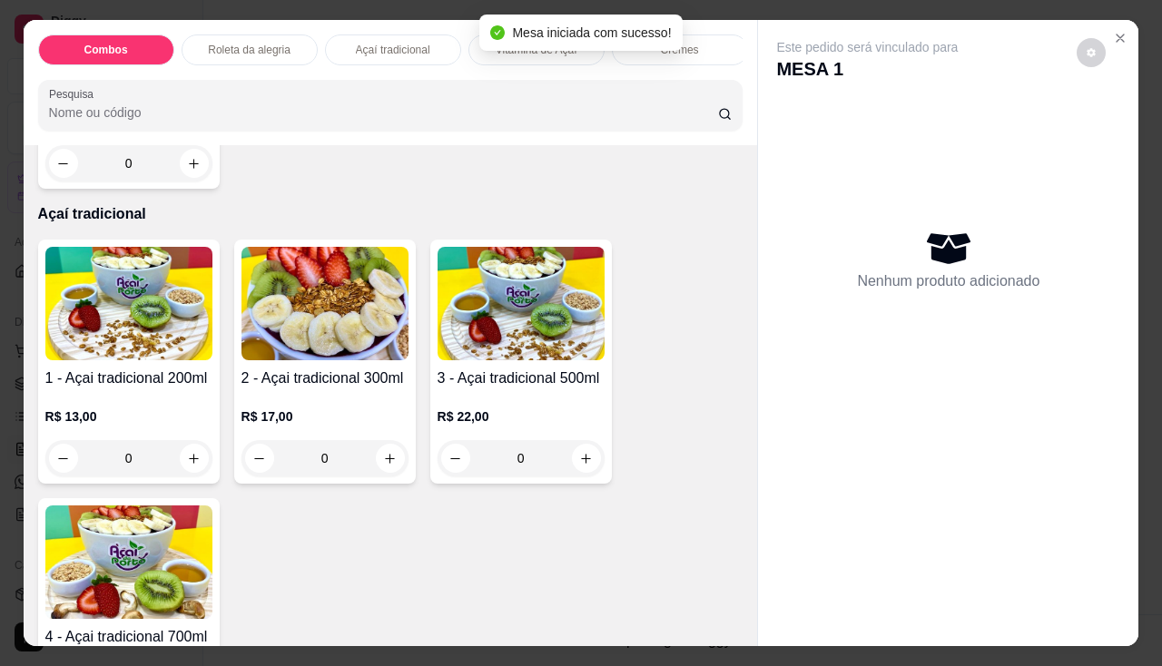
click at [92, 388] on h4 "1 - Açai tradicional 200ml" at bounding box center [128, 379] width 167 height 22
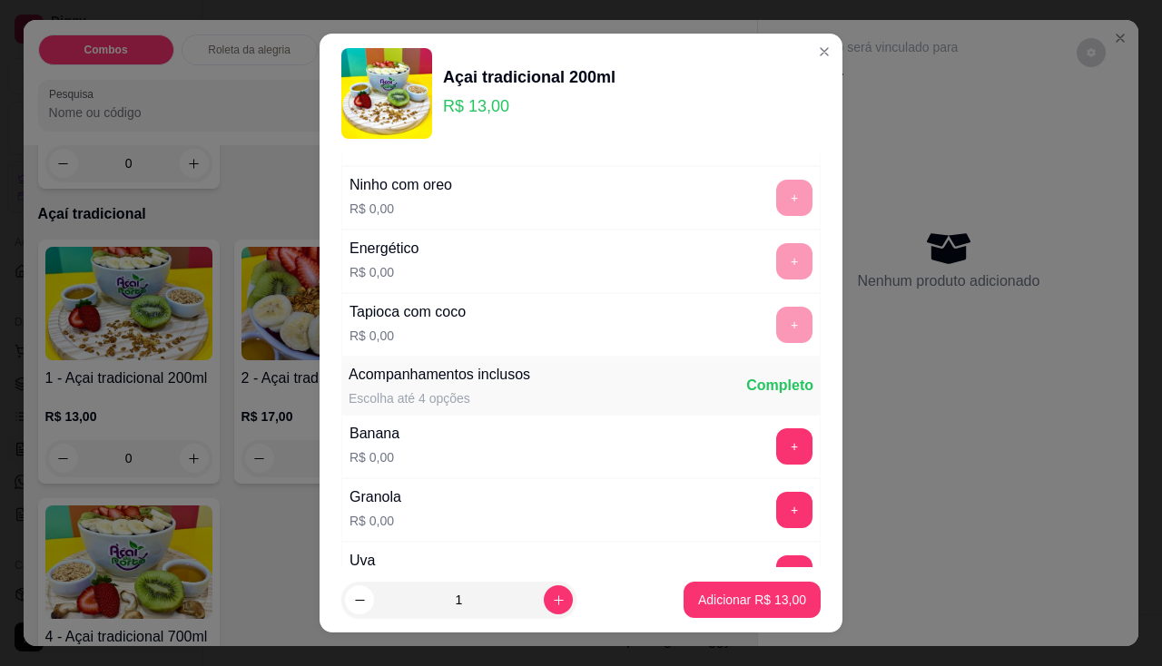
scroll to position [363, 0]
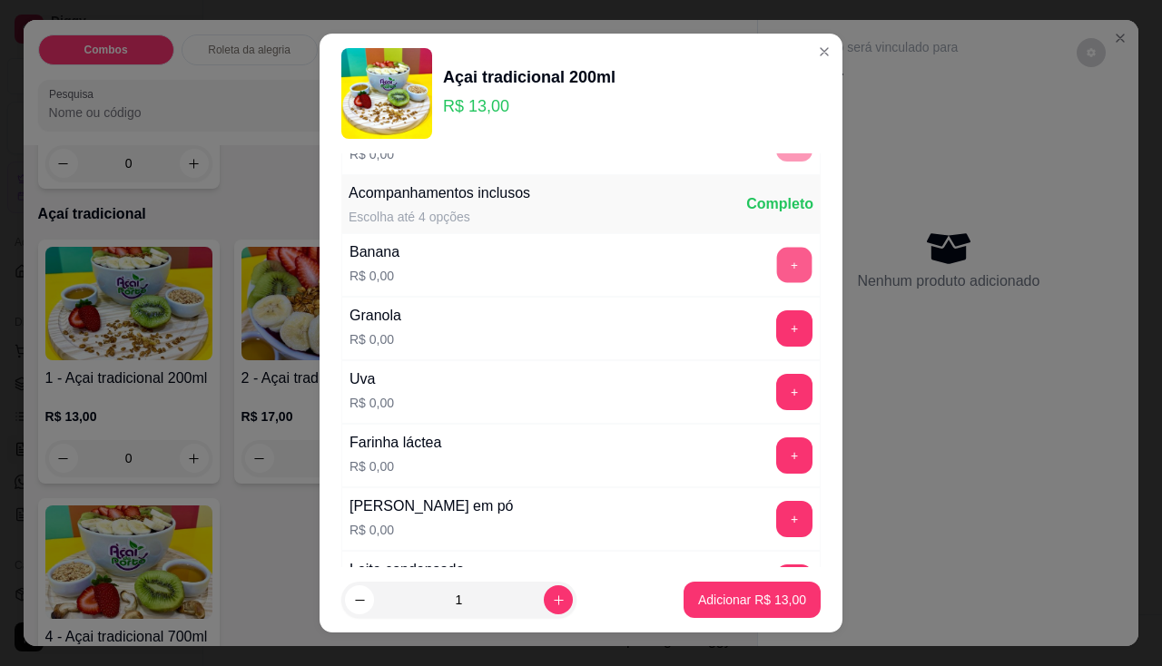
click at [777, 271] on button "+" at bounding box center [794, 264] width 35 height 35
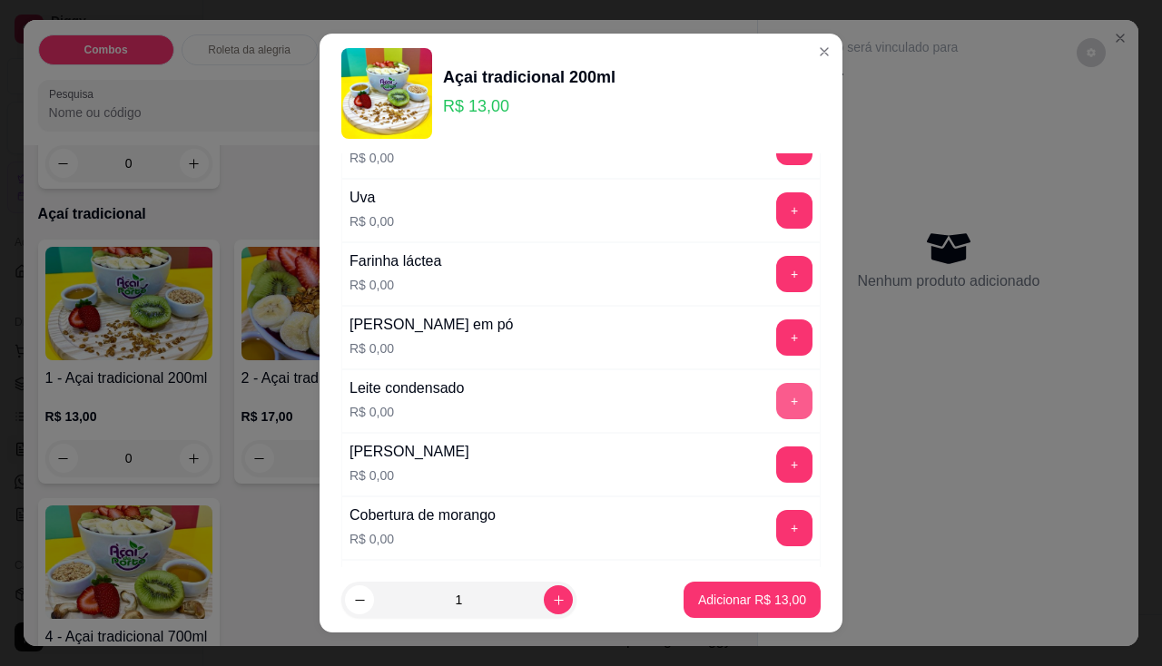
click at [777, 397] on button "+" at bounding box center [794, 401] width 36 height 36
click at [777, 332] on button "+" at bounding box center [794, 336] width 35 height 35
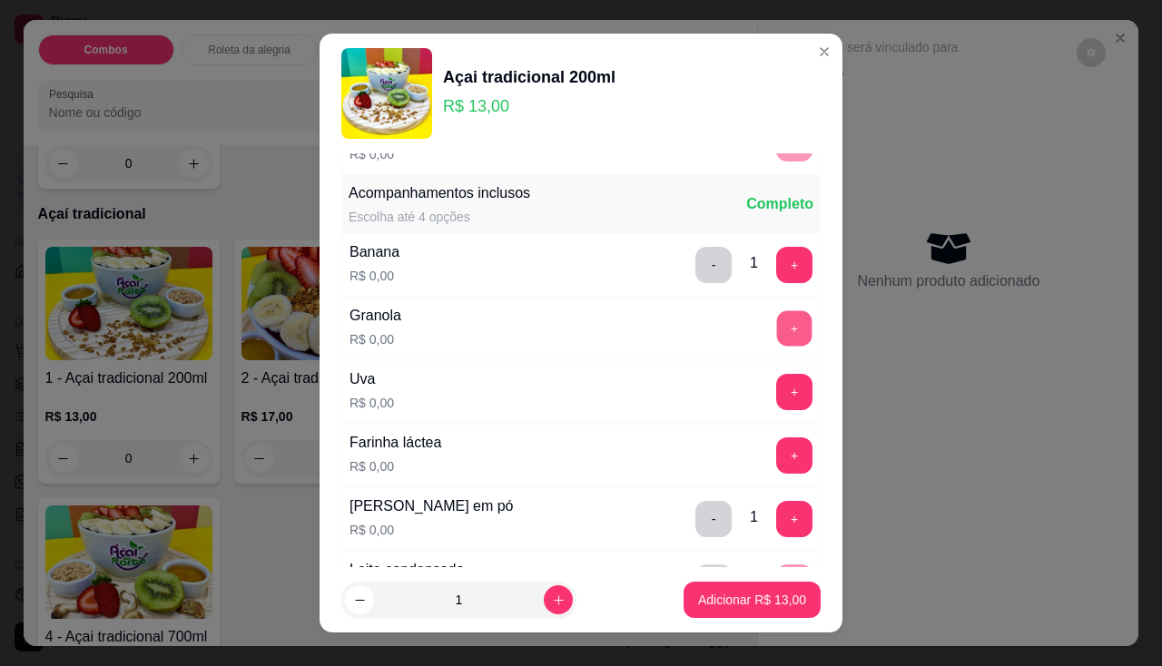
click at [777, 331] on button "+" at bounding box center [794, 327] width 35 height 35
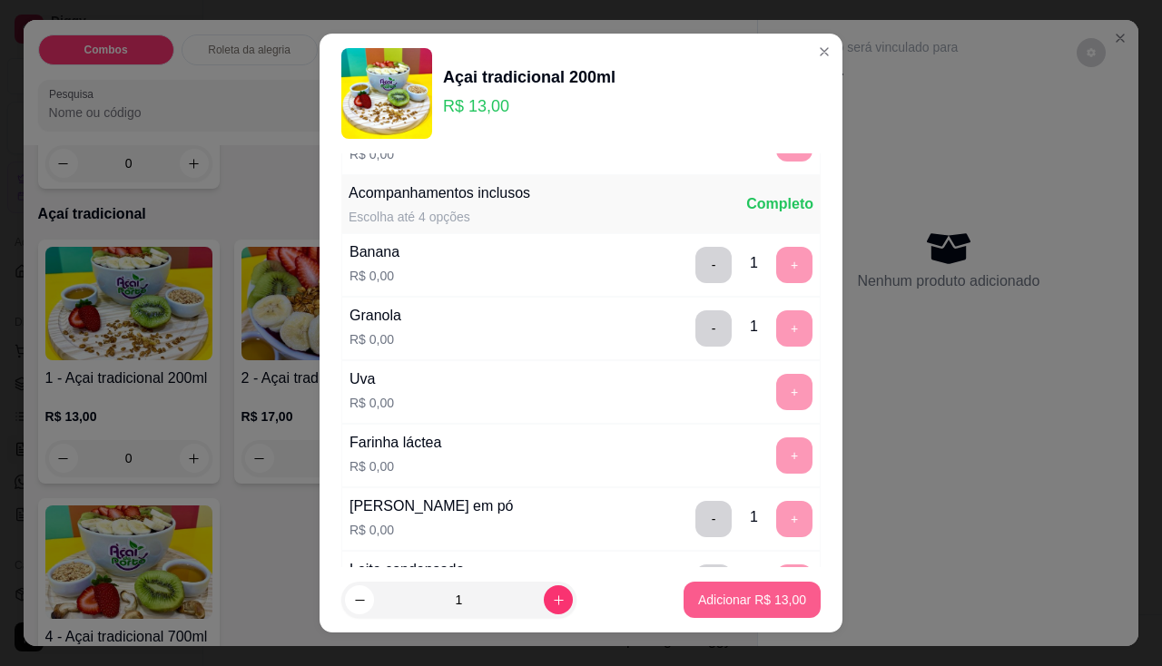
click at [742, 591] on p "Adicionar R$ 13,00" at bounding box center [752, 600] width 108 height 18
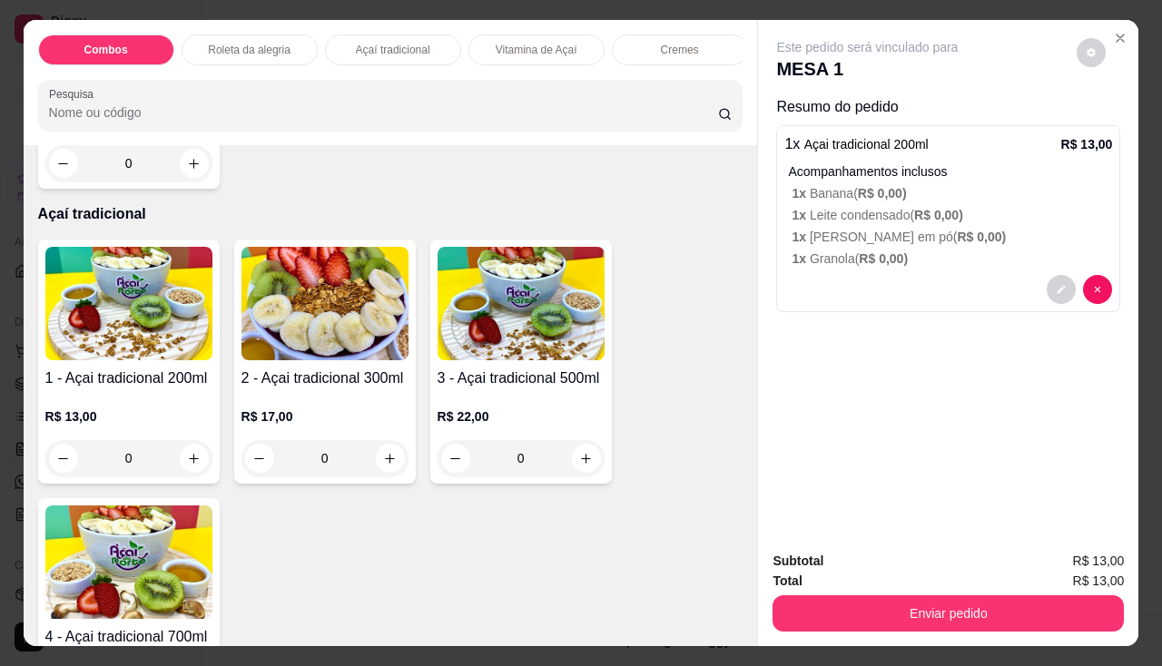
click at [172, 404] on div "R$ 13,00 0" at bounding box center [128, 432] width 167 height 87
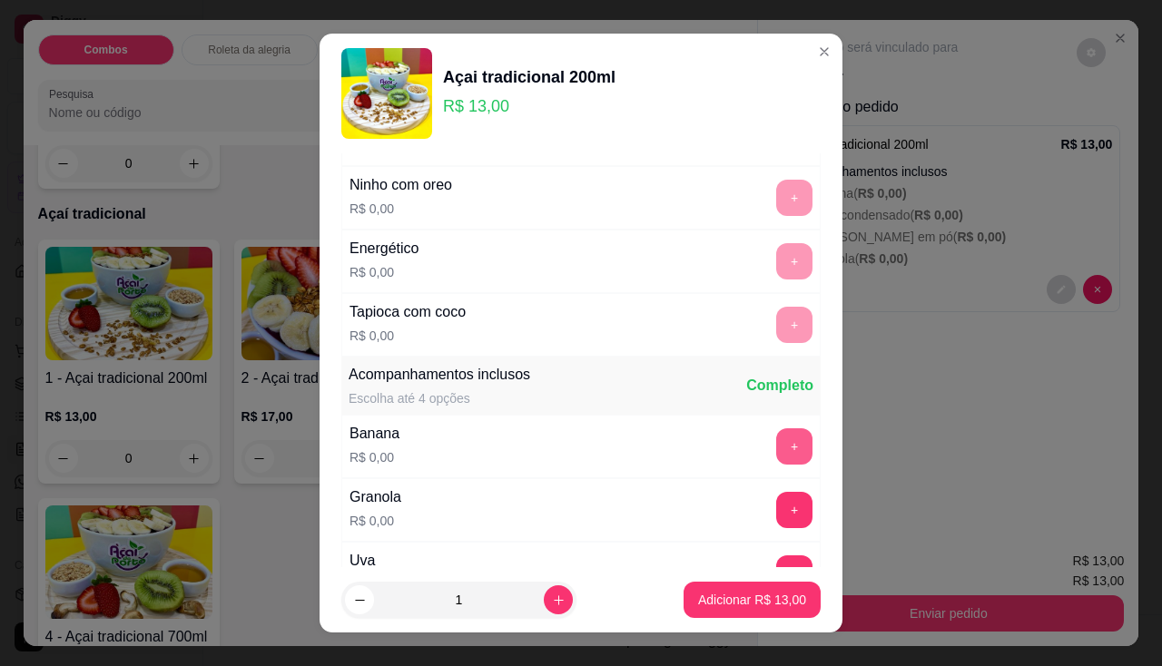
scroll to position [272, 0]
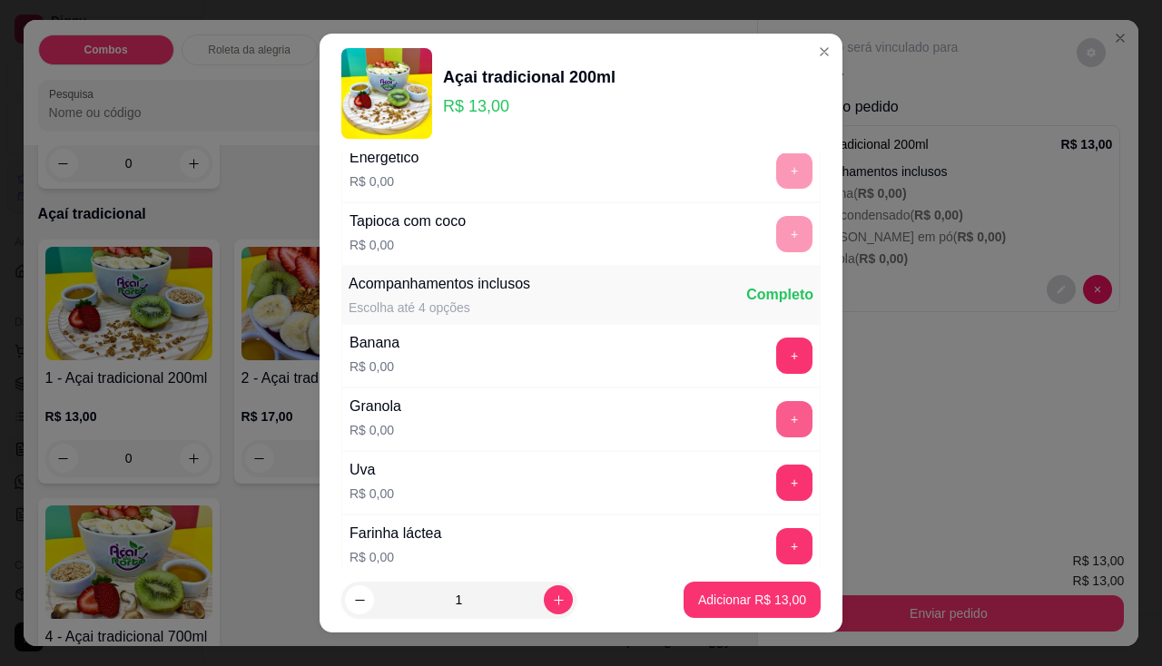
click at [776, 417] on button "+" at bounding box center [794, 419] width 36 height 36
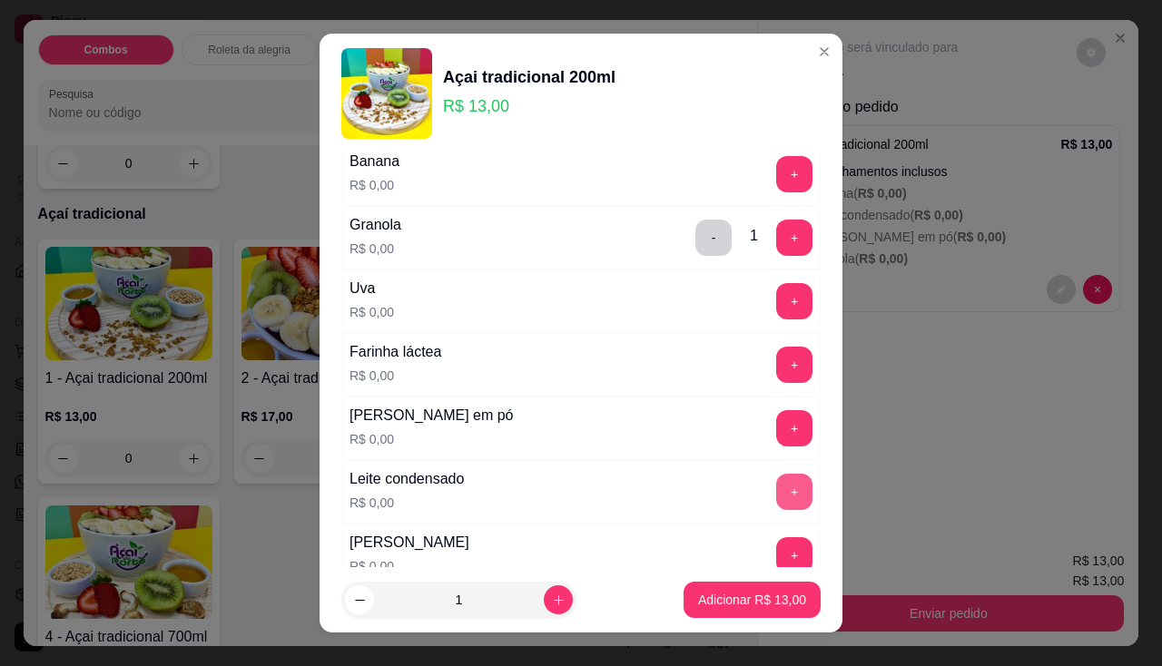
click at [776, 490] on button "+" at bounding box center [794, 492] width 36 height 36
click at [776, 368] on button "+" at bounding box center [794, 365] width 36 height 36
click at [777, 418] on button "+" at bounding box center [794, 427] width 35 height 35
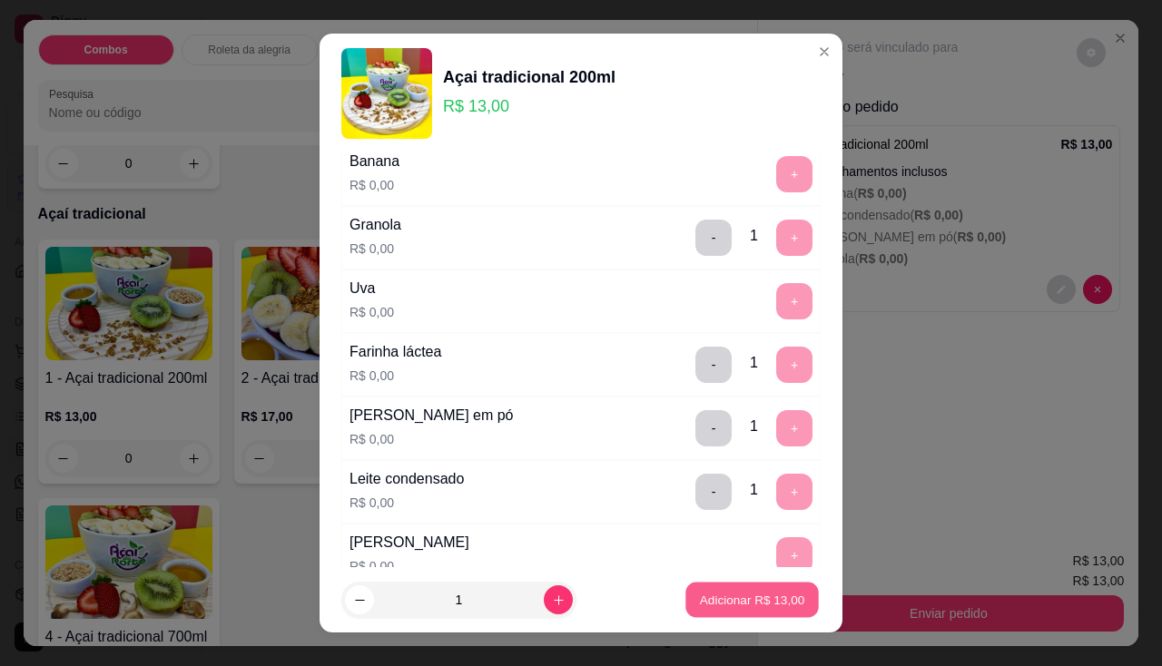
click at [774, 599] on p "Adicionar R$ 13,00" at bounding box center [752, 600] width 105 height 17
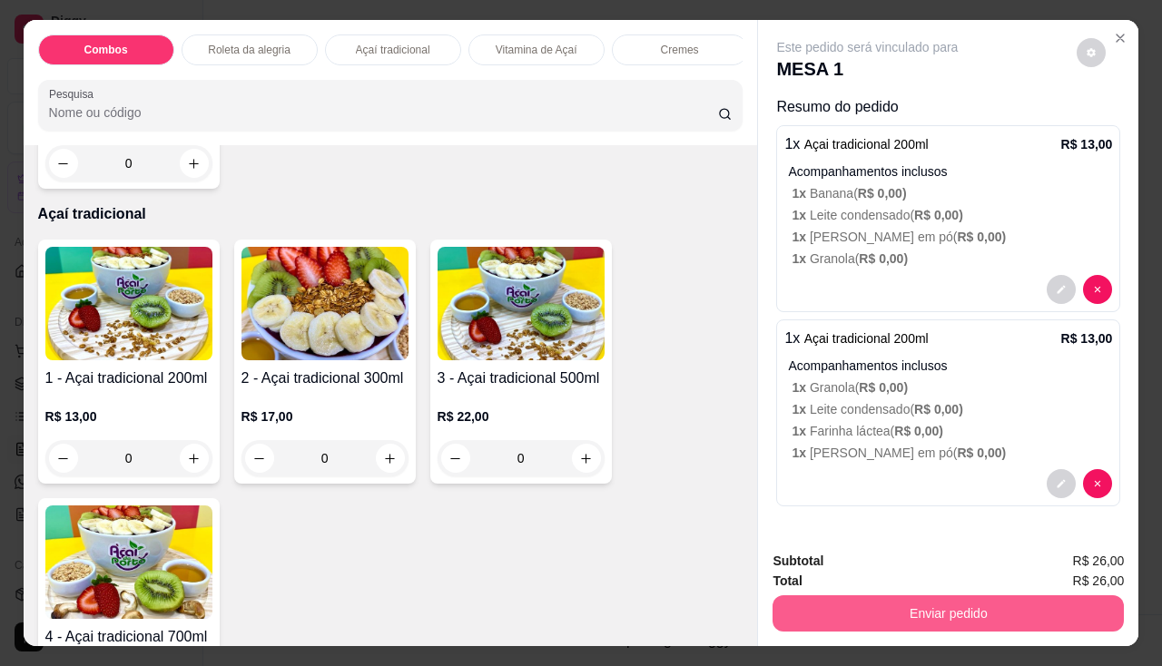
click at [843, 606] on button "Enviar pedido" at bounding box center [947, 613] width 351 height 36
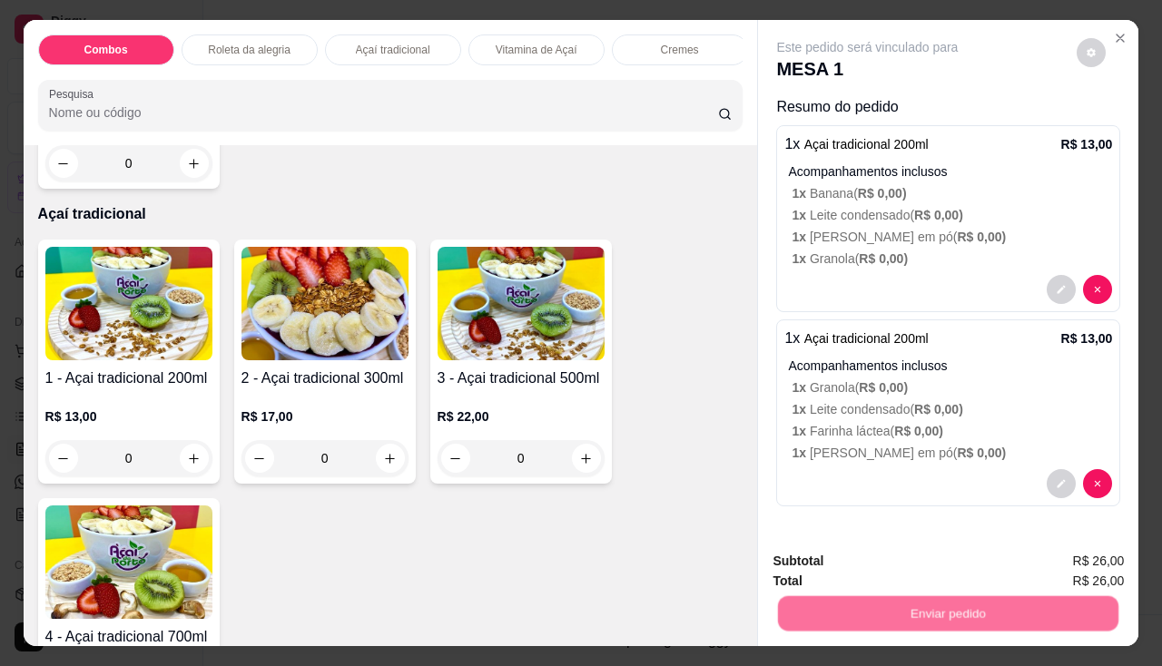
click at [865, 560] on button "Não registrar e enviar pedido" at bounding box center [888, 562] width 189 height 34
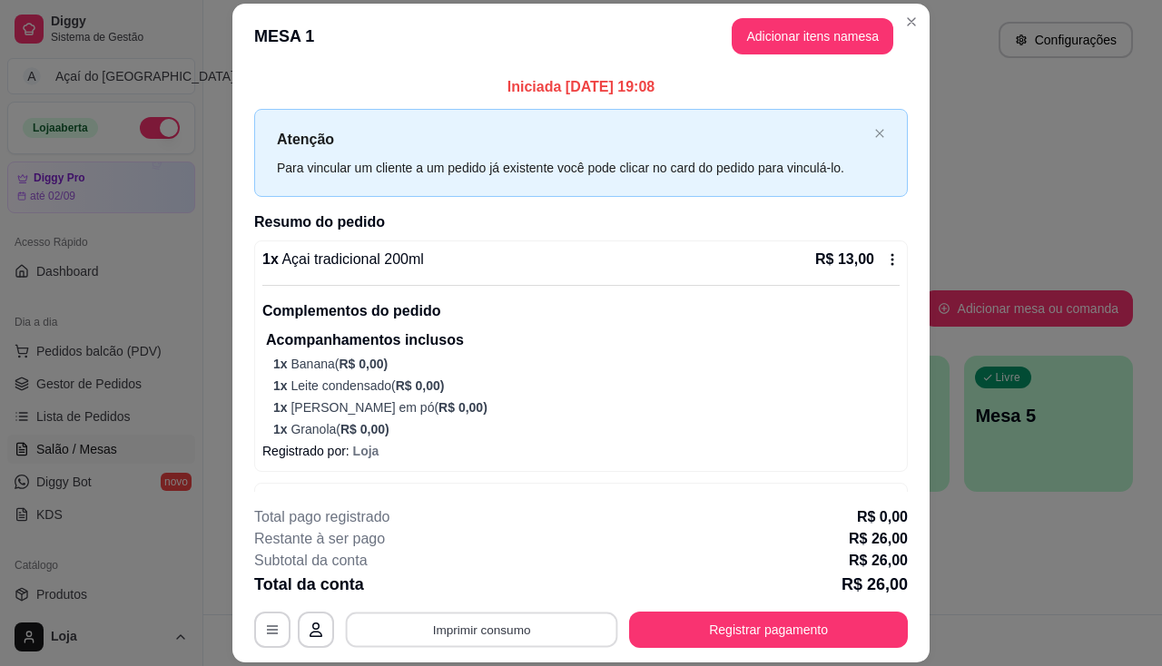
click at [495, 631] on button "Imprimir consumo" at bounding box center [482, 630] width 272 height 35
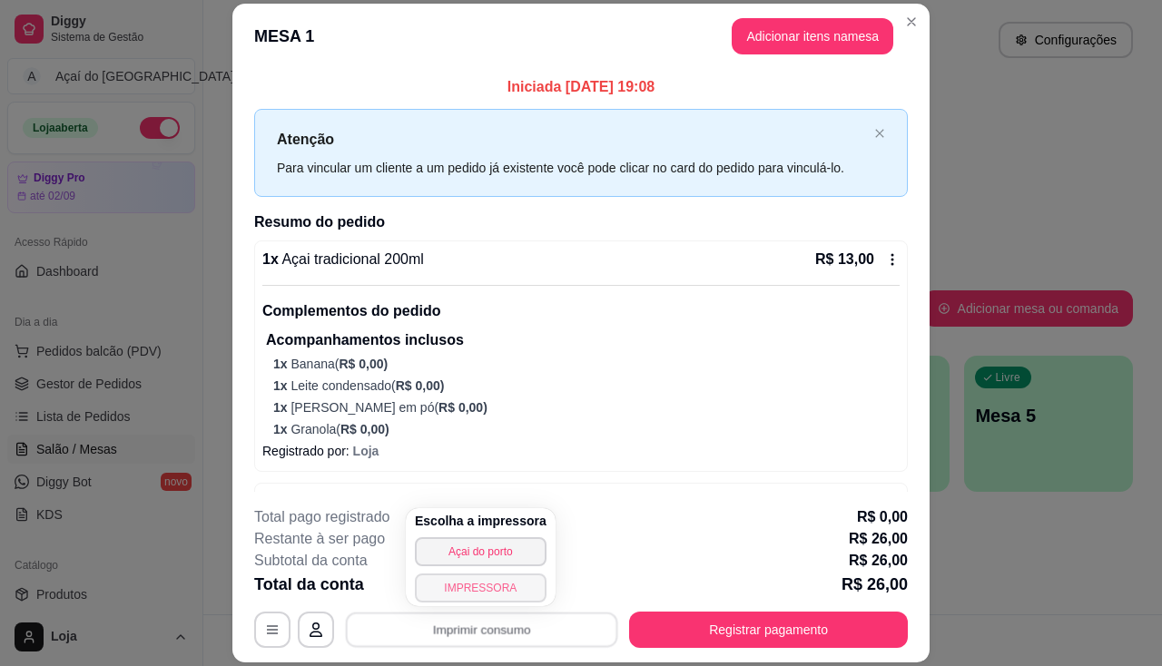
click at [478, 587] on button "IMPRESSORA" at bounding box center [481, 588] width 132 height 29
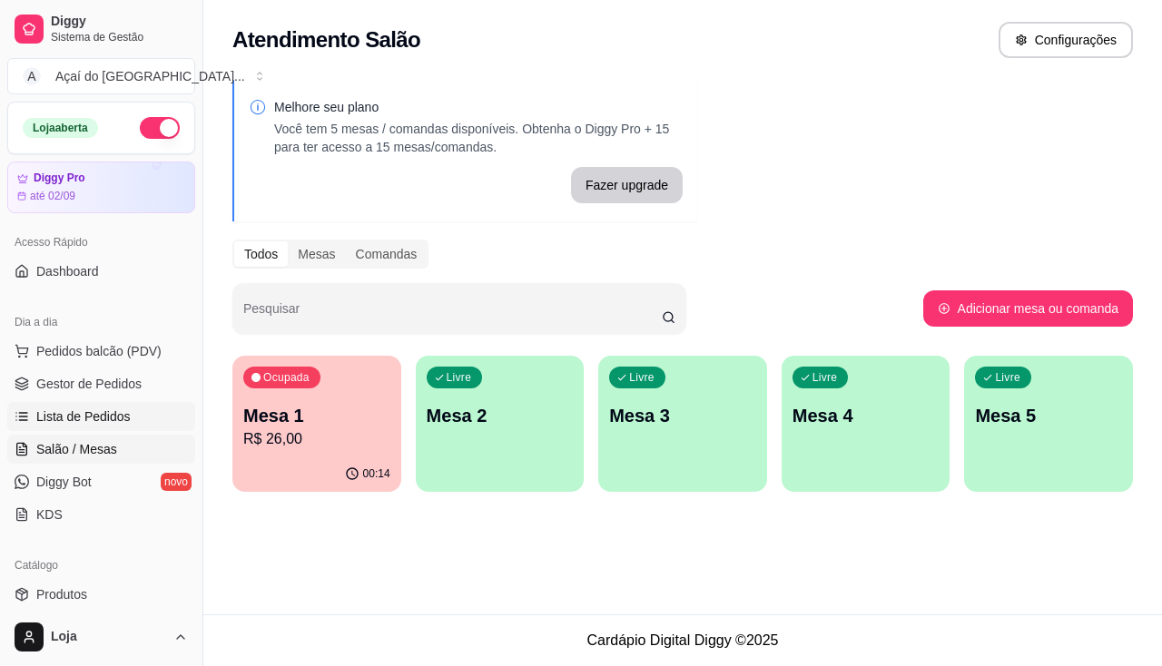
click at [133, 417] on link "Lista de Pedidos" at bounding box center [101, 416] width 188 height 29
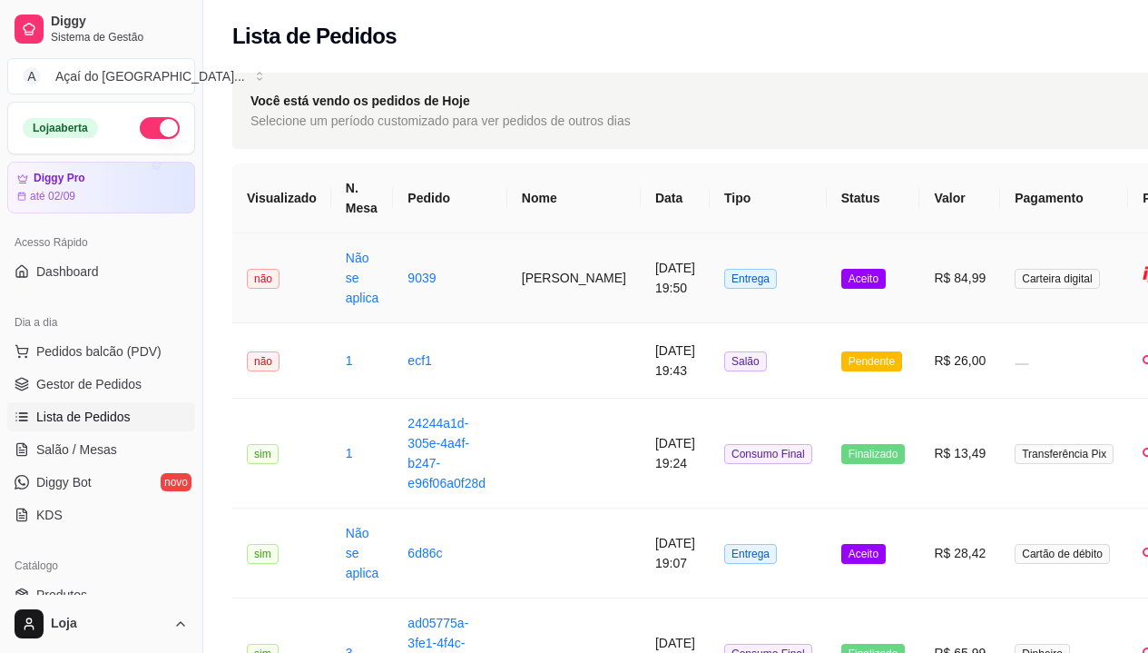
click at [382, 306] on td "Não se aplica" at bounding box center [362, 278] width 63 height 90
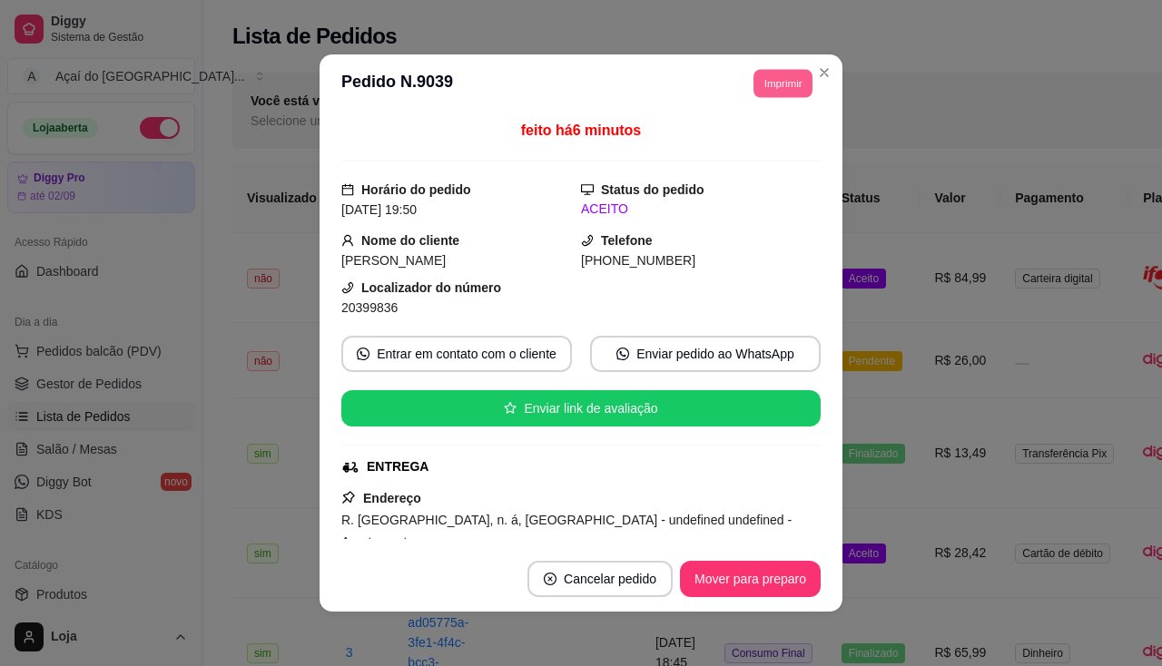
click at [756, 77] on button "Imprimir" at bounding box center [782, 83] width 59 height 28
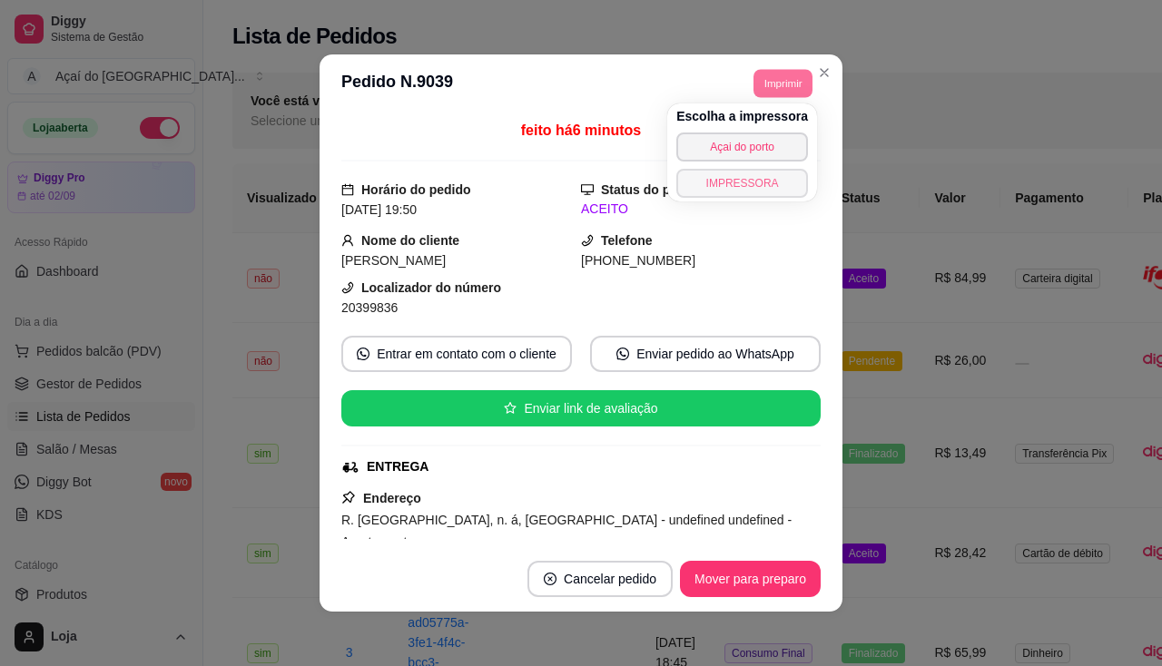
click at [756, 182] on button "IMPRESSORA" at bounding box center [742, 183] width 132 height 29
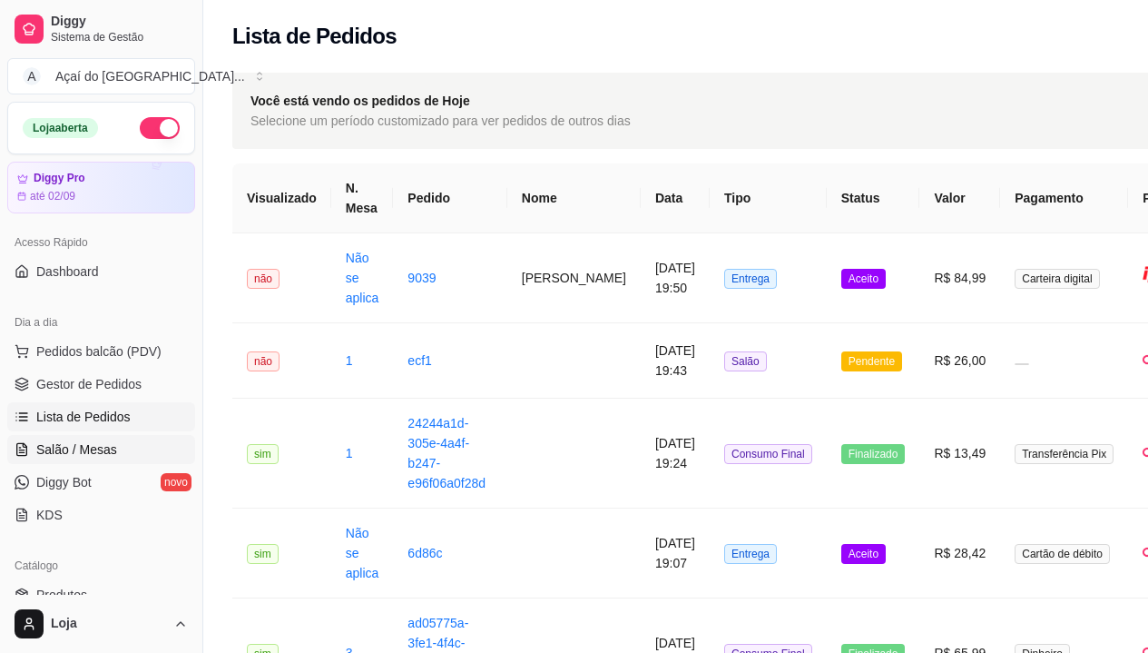
click at [49, 456] on span "Salão / Mesas" at bounding box center [76, 449] width 81 height 18
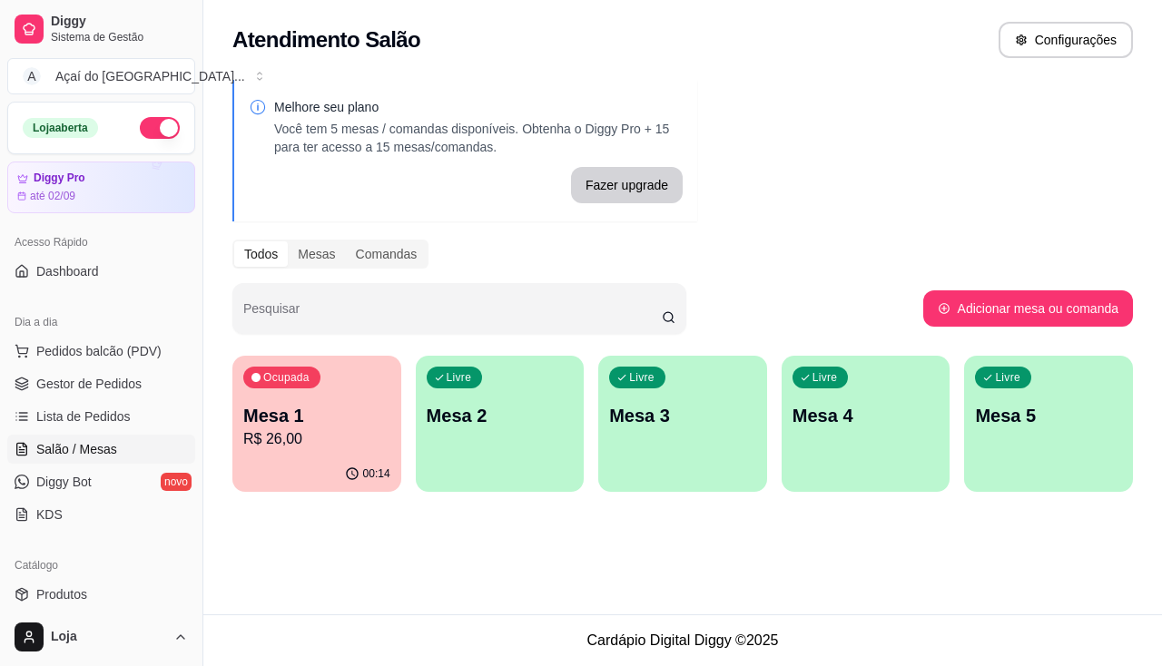
click at [437, 418] on p "Mesa 2" at bounding box center [500, 415] width 147 height 25
click at [322, 494] on div "Melhore seu plano Você tem 5 mesas / comandas disponíveis. Obtenha o Diggy Pro …" at bounding box center [682, 291] width 958 height 445
click at [338, 465] on div "00:14" at bounding box center [316, 473] width 169 height 35
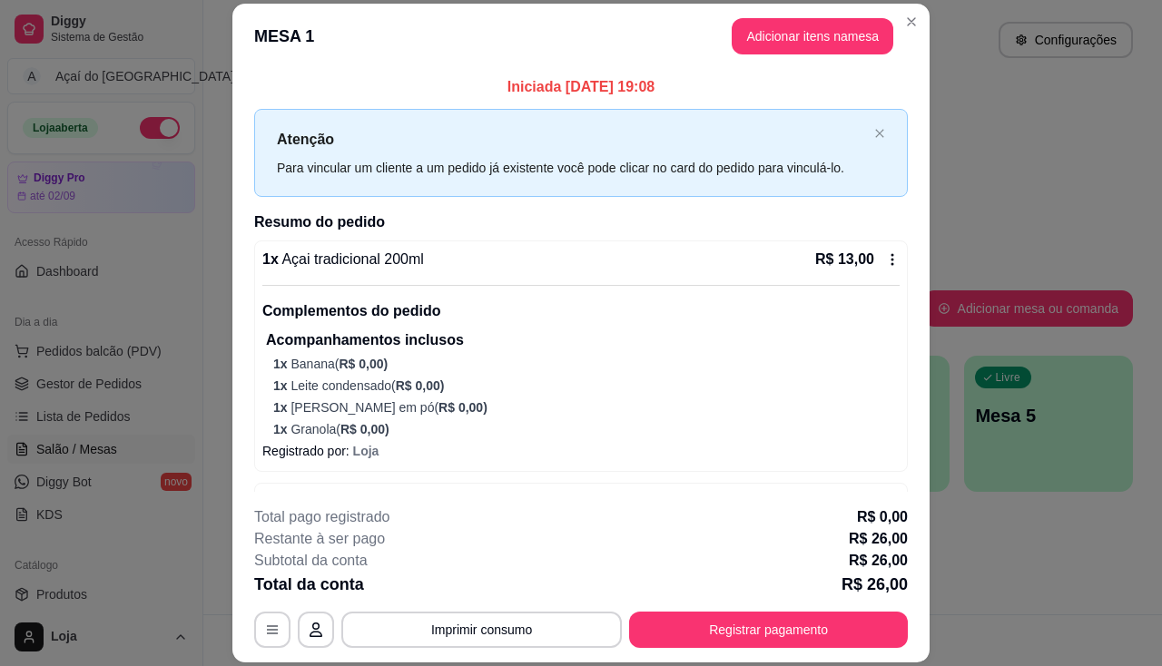
scroll to position [229, 0]
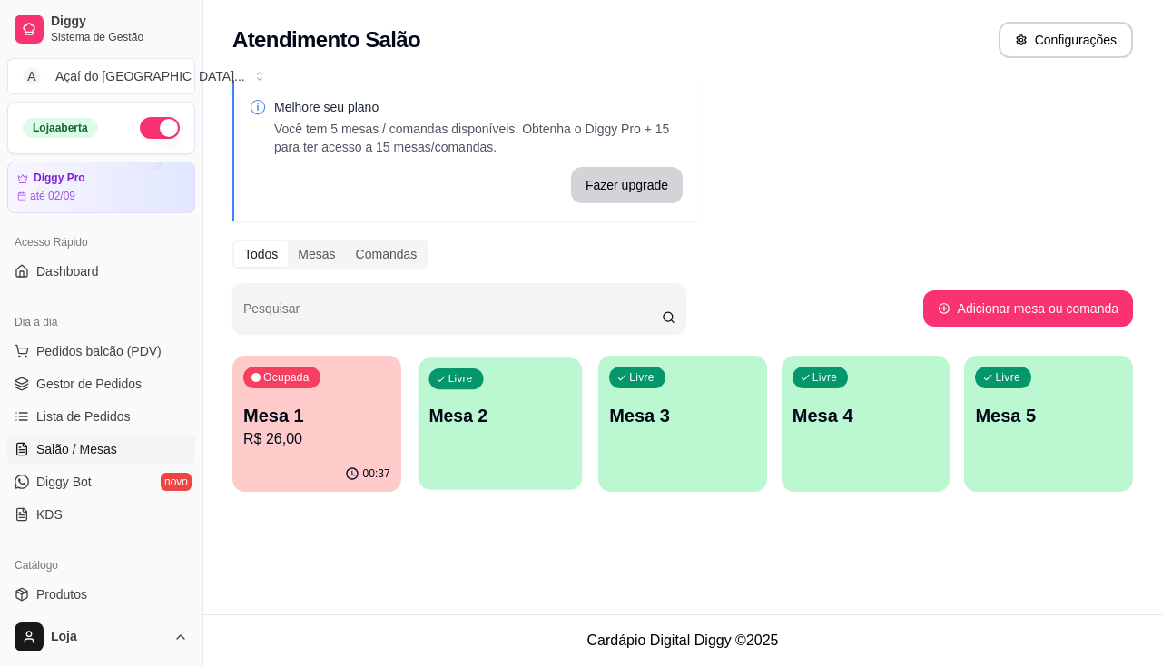
click at [492, 466] on div "Livre Mesa 2" at bounding box center [498, 413] width 163 height 111
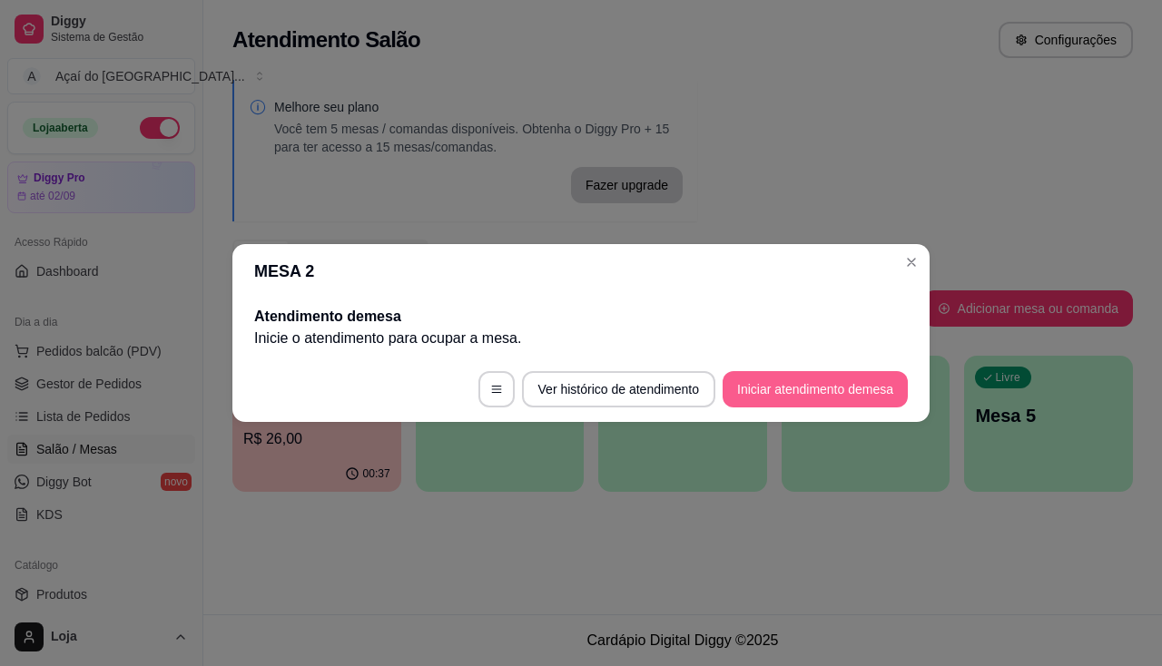
click at [764, 382] on button "Iniciar atendimento de mesa" at bounding box center [814, 389] width 185 height 36
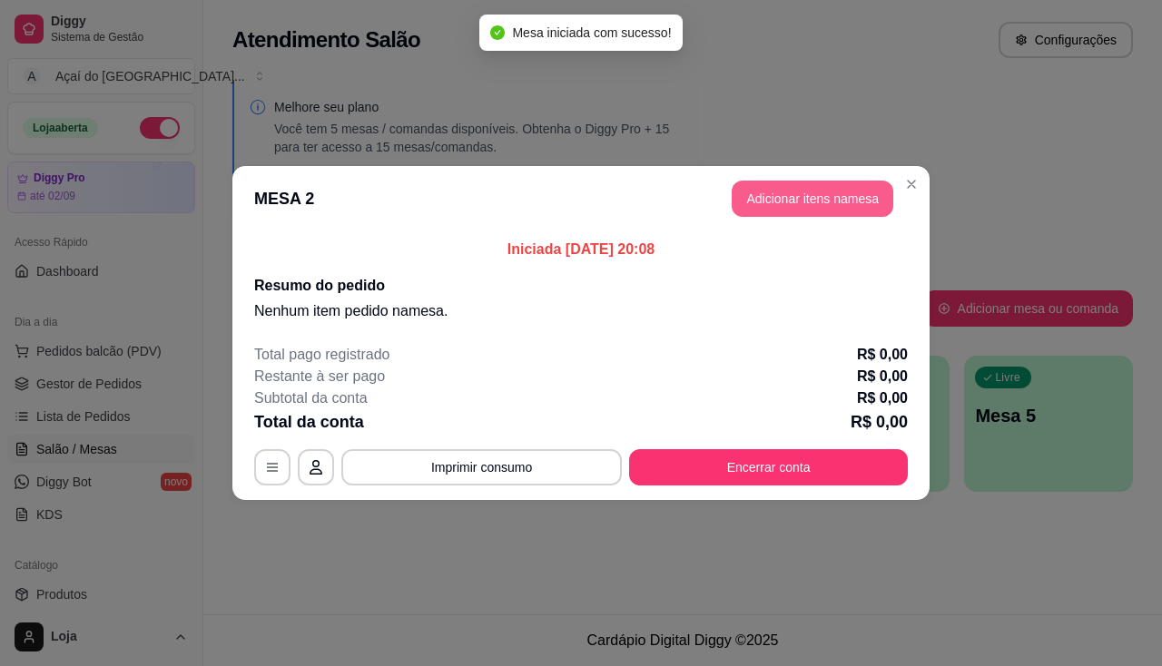
click at [822, 193] on button "Adicionar itens na mesa" at bounding box center [812, 199] width 162 height 36
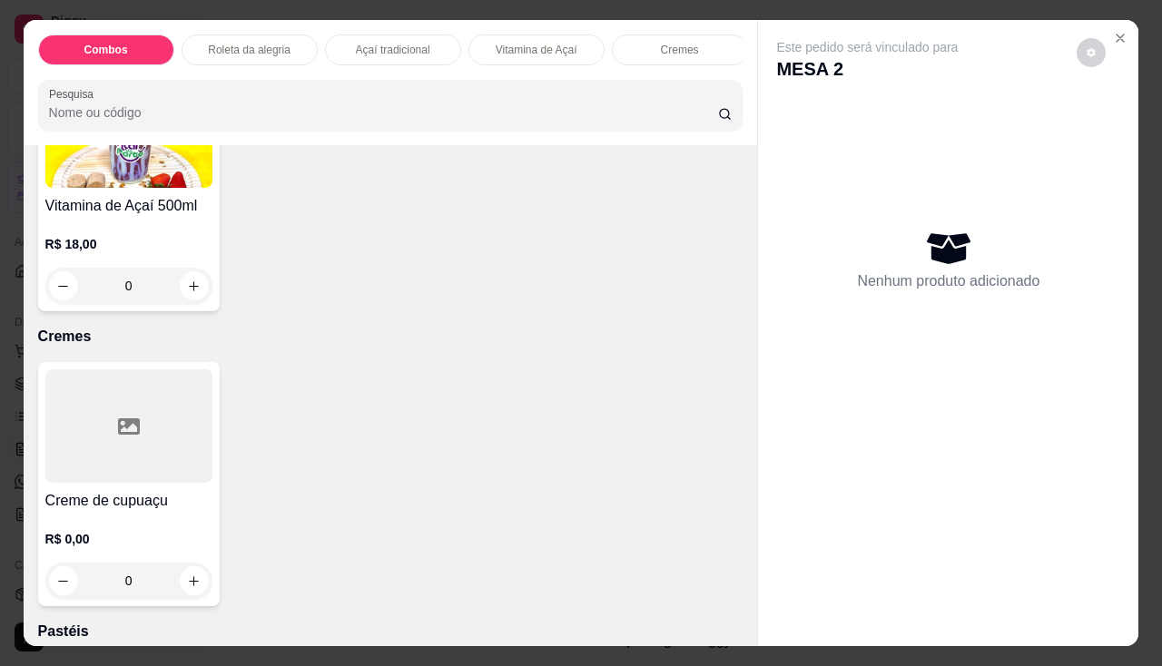
scroll to position [1271, 0]
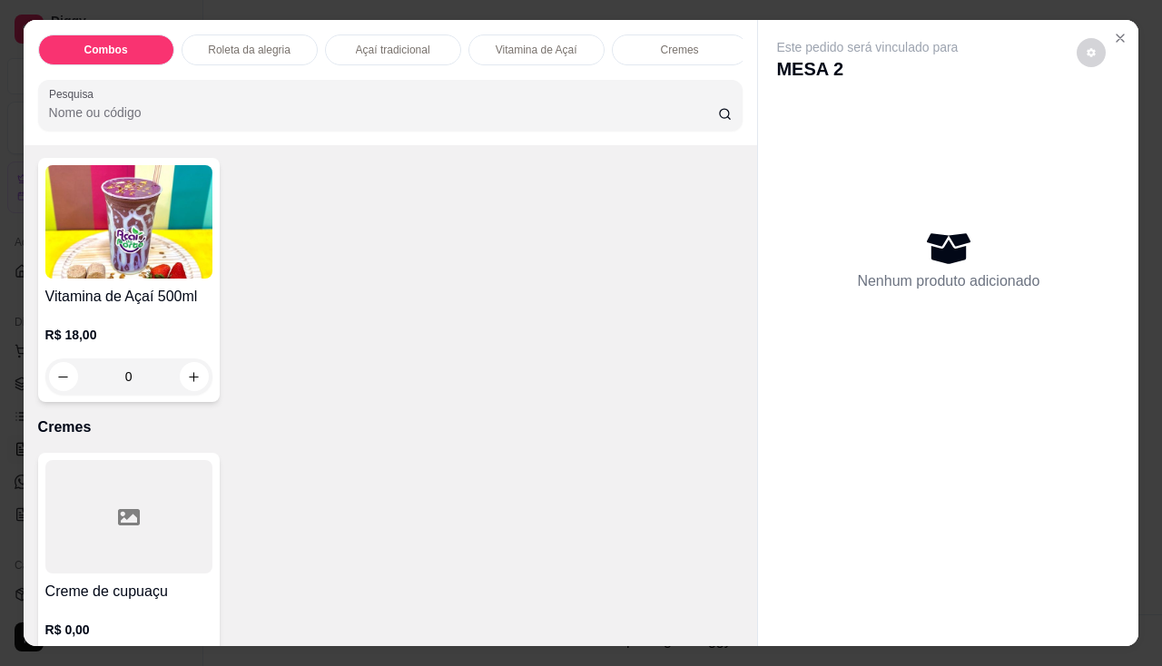
click at [124, 274] on img at bounding box center [128, 221] width 167 height 113
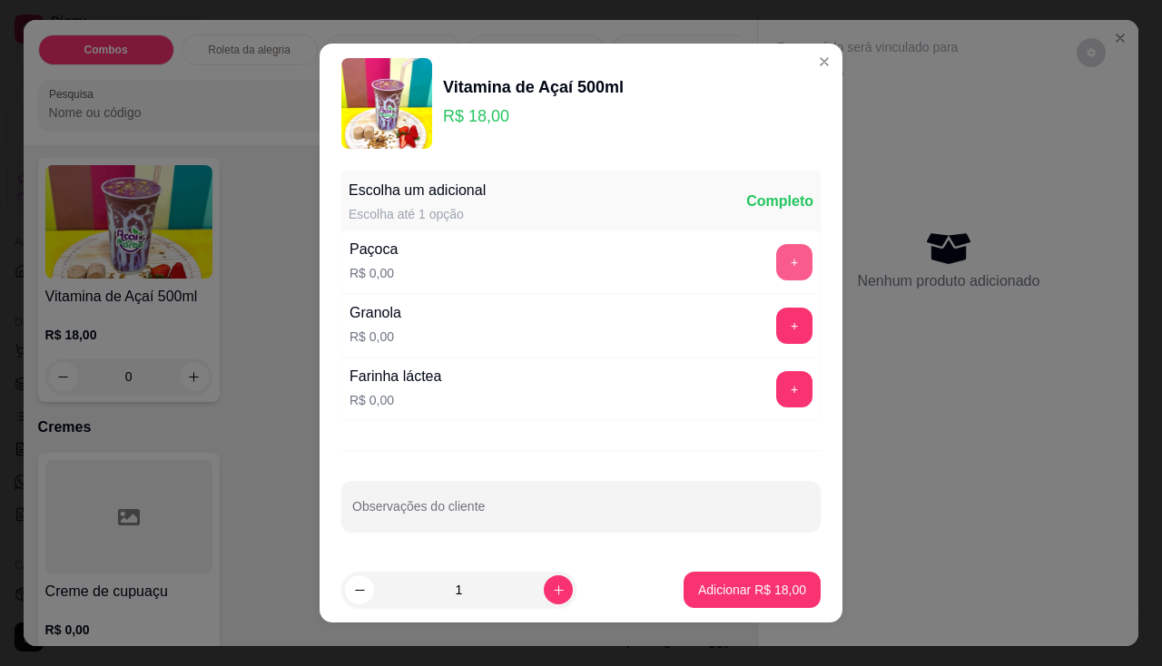
click at [776, 262] on button "+" at bounding box center [794, 262] width 36 height 36
click at [760, 262] on div "- 1 +" at bounding box center [754, 262] width 132 height 36
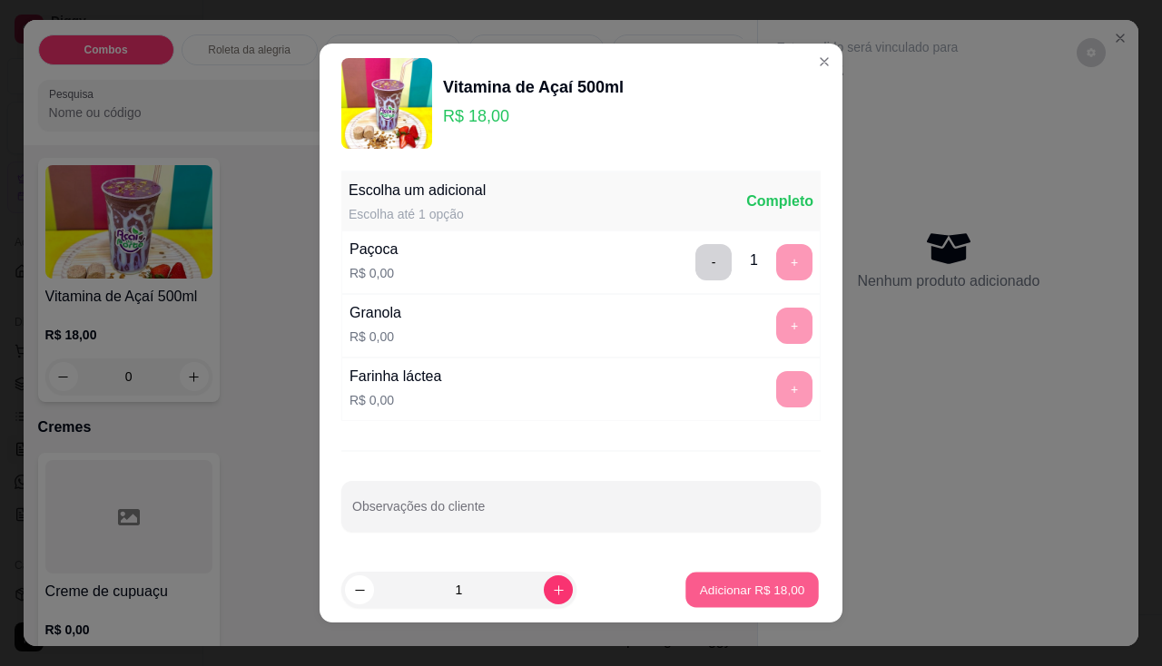
click at [707, 586] on p "Adicionar R$ 18,00" at bounding box center [752, 589] width 105 height 17
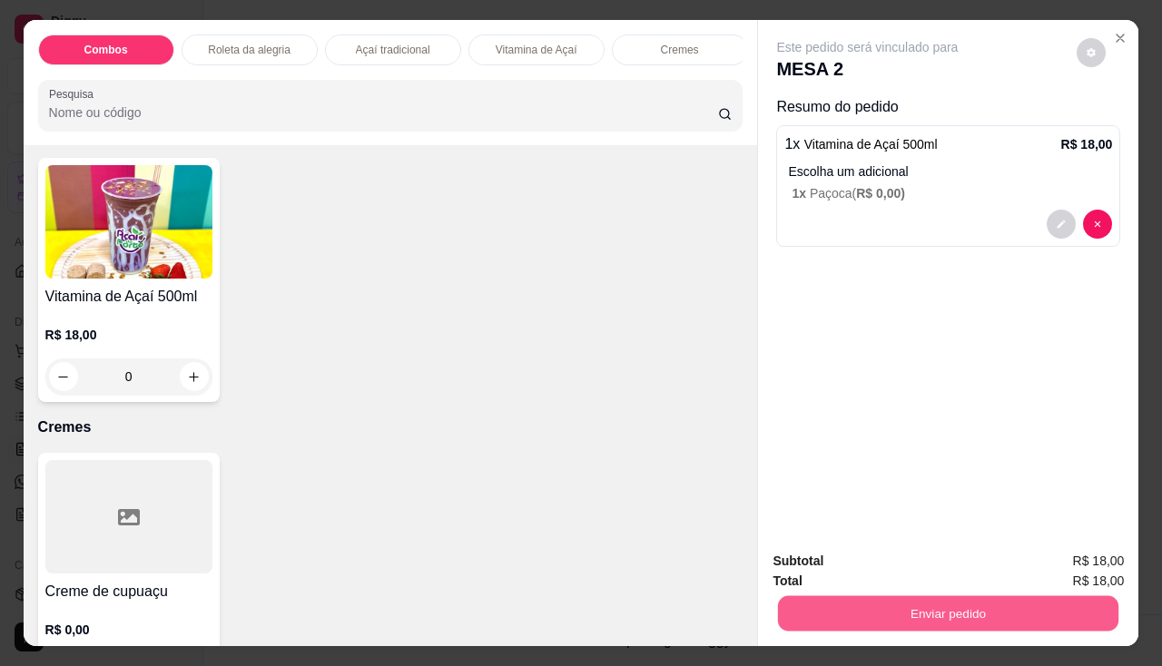
click at [934, 621] on button "Enviar pedido" at bounding box center [948, 613] width 340 height 35
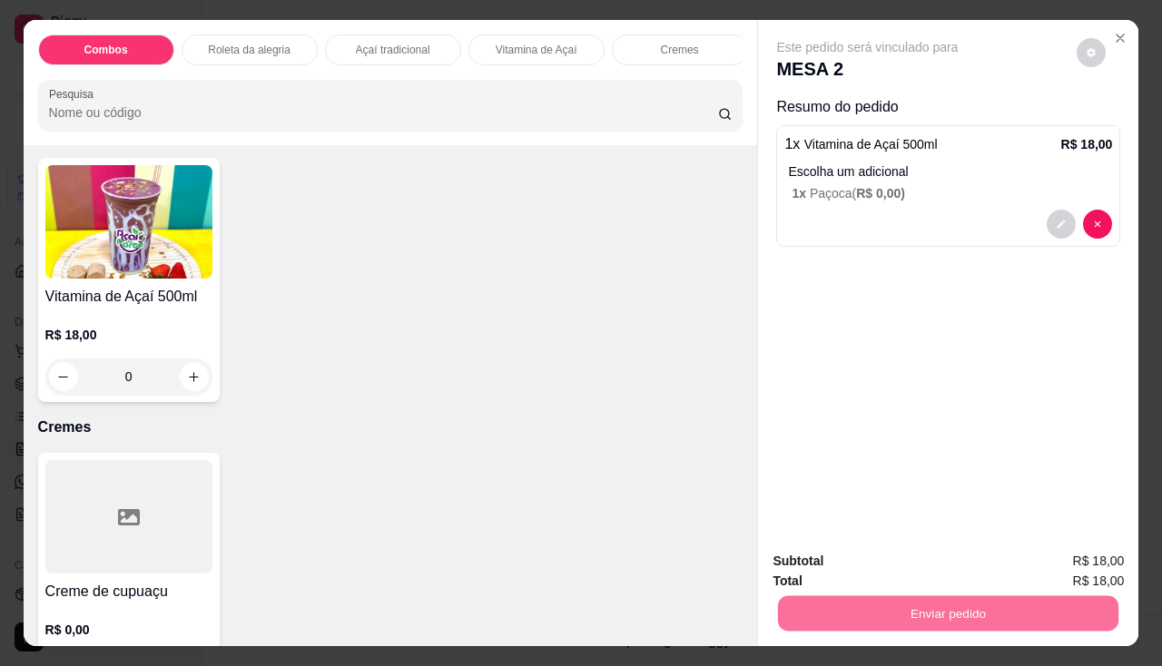
click at [889, 556] on button "Não registrar e enviar pedido" at bounding box center [888, 562] width 183 height 34
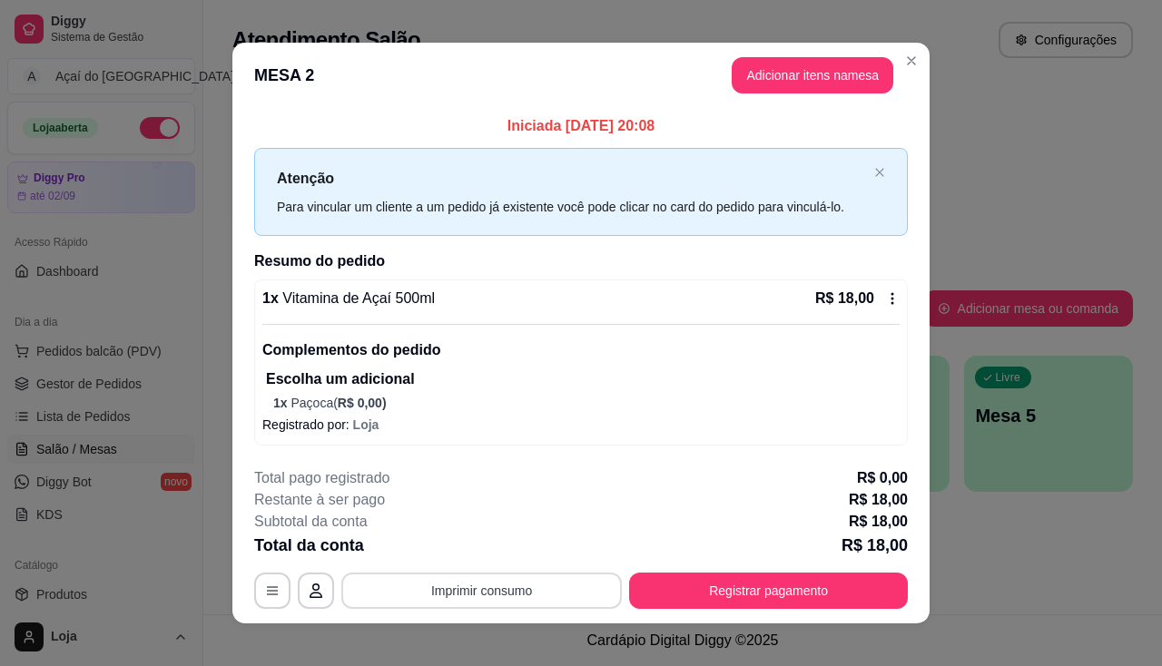
click at [524, 591] on button "Imprimir consumo" at bounding box center [481, 591] width 280 height 36
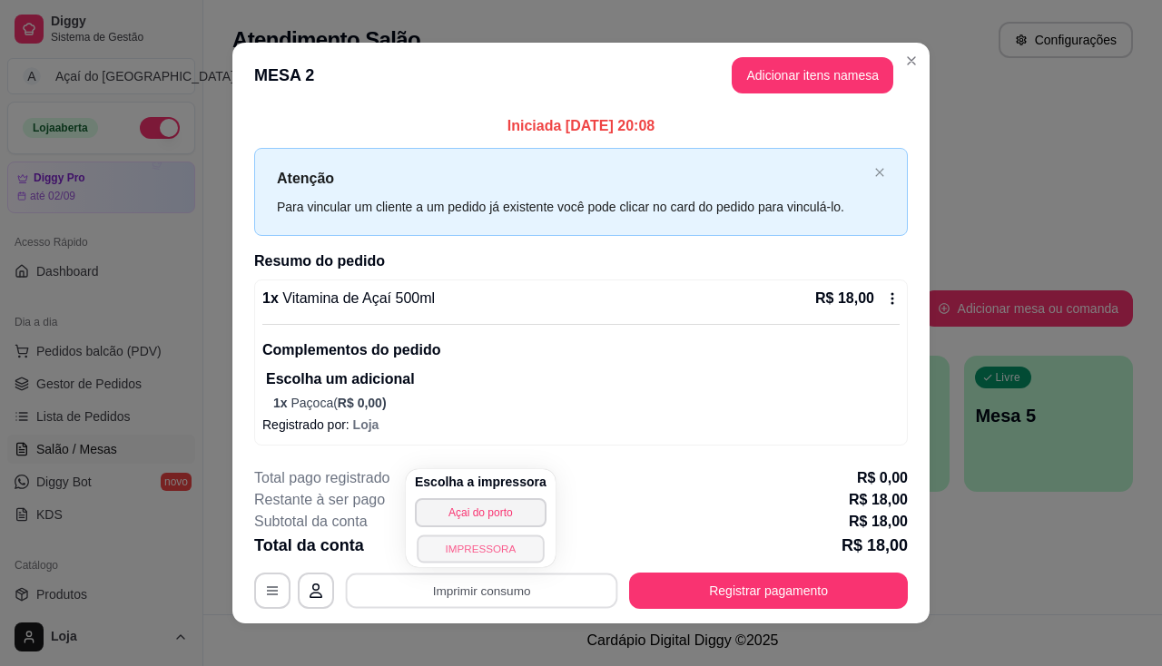
click at [471, 546] on button "IMPRESSORA" at bounding box center [480, 549] width 127 height 28
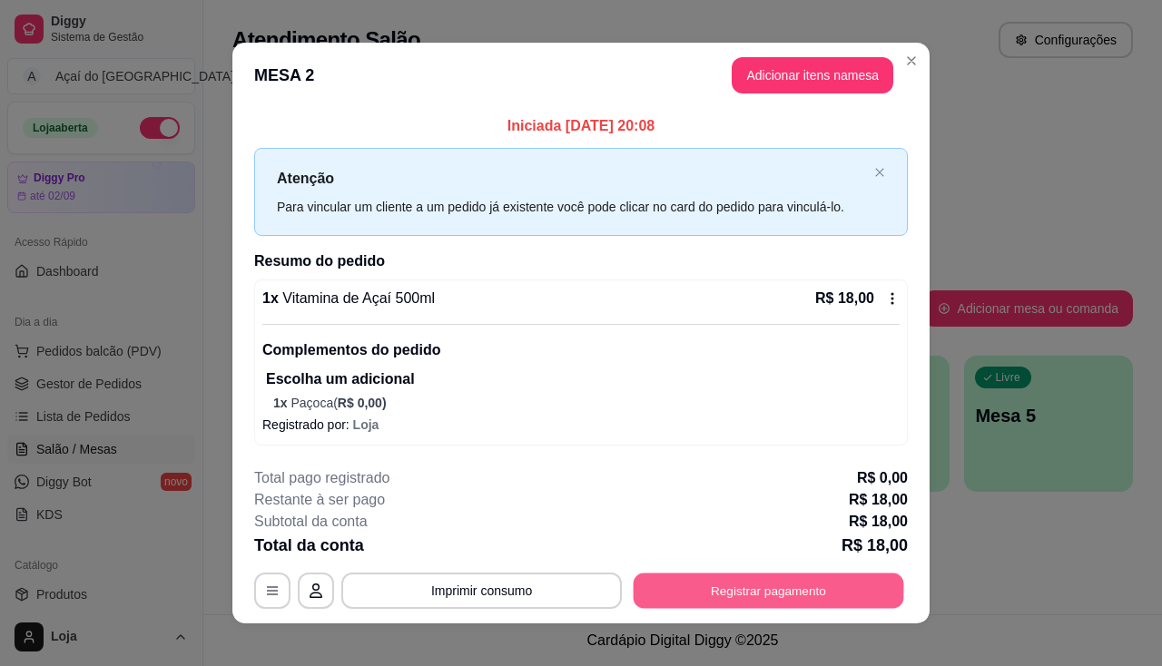
click at [749, 589] on button "Registrar pagamento" at bounding box center [768, 591] width 270 height 35
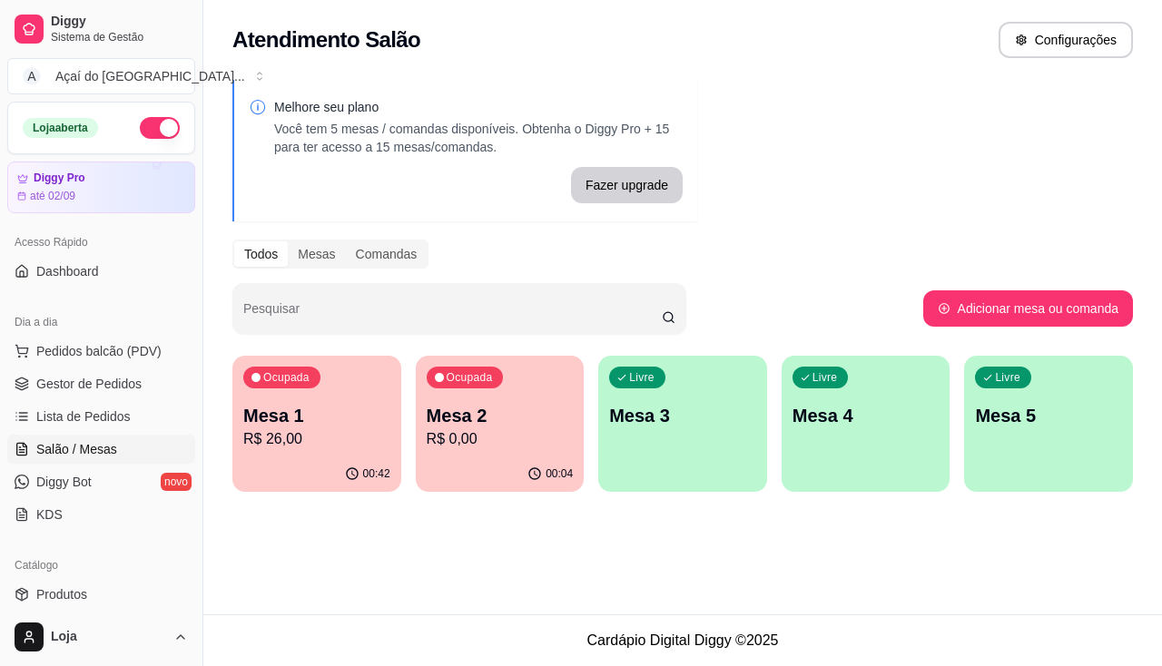
click at [284, 407] on p "Mesa 1" at bounding box center [316, 415] width 147 height 25
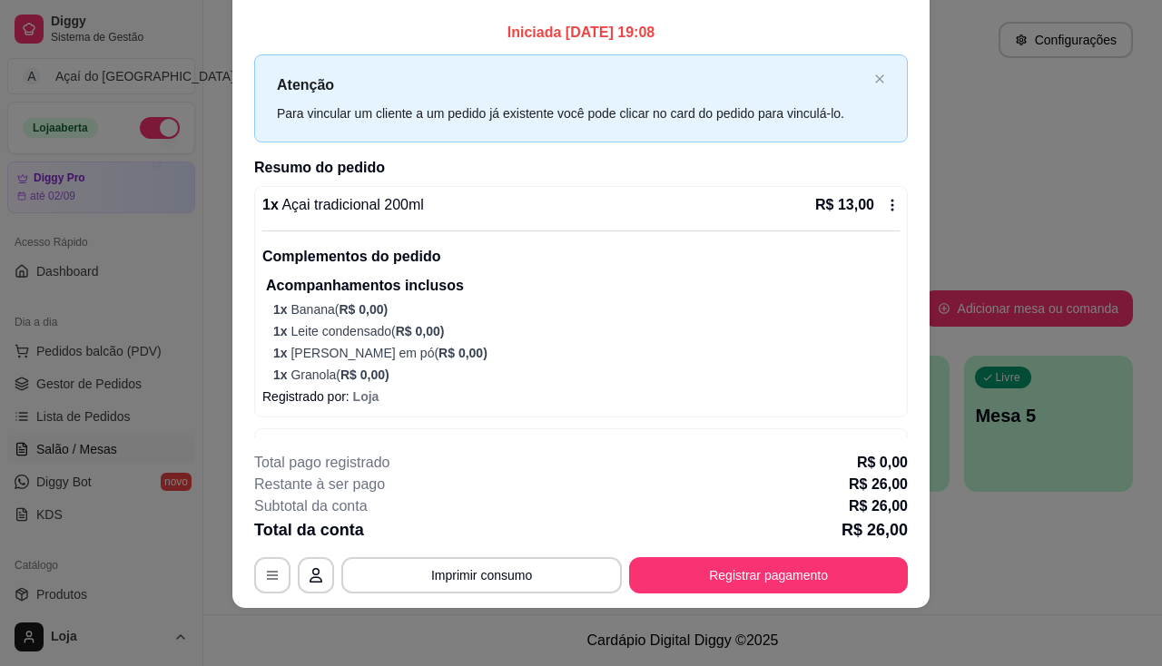
scroll to position [229, 0]
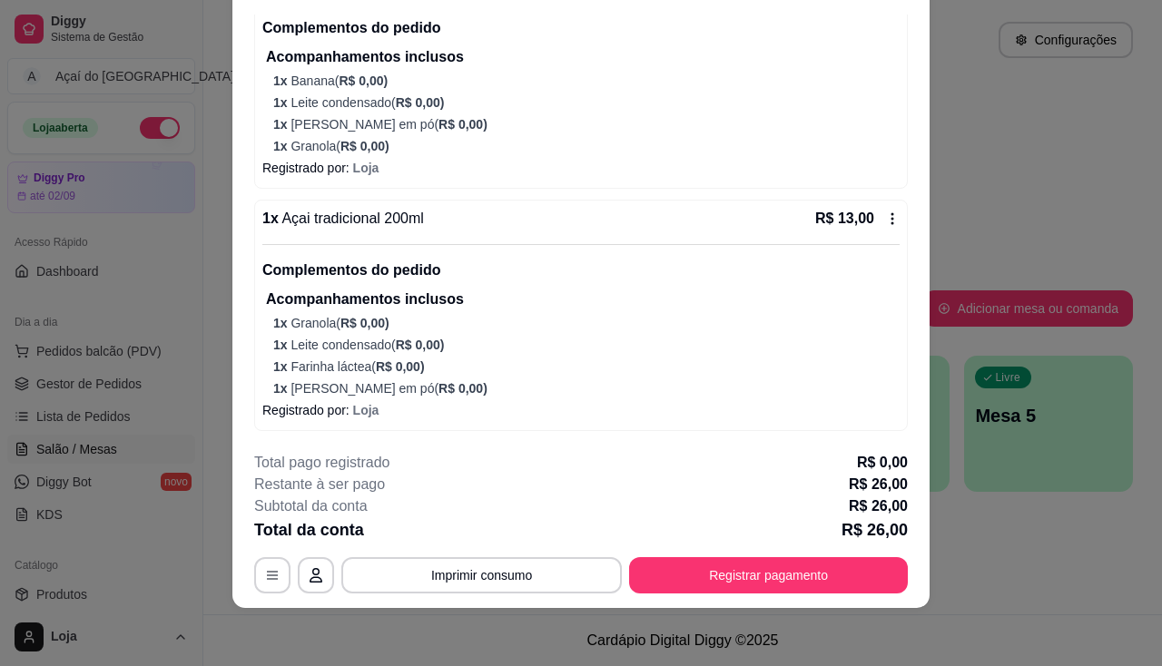
click at [791, 594] on footer "**********" at bounding box center [580, 522] width 697 height 171
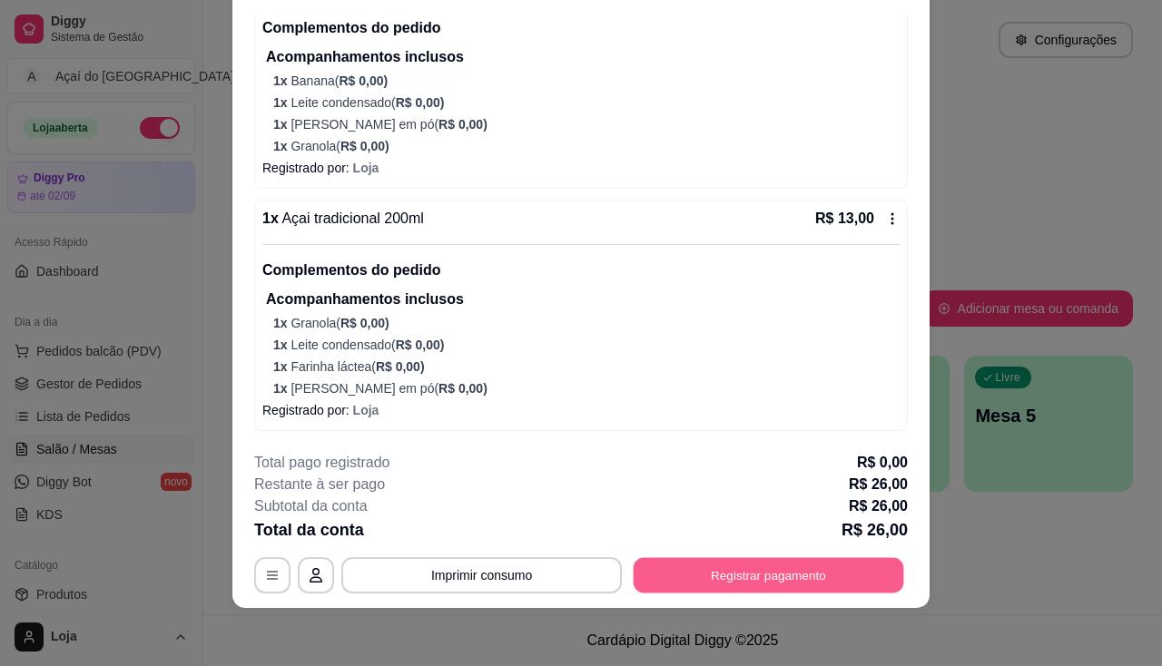
click at [791, 588] on button "Registrar pagamento" at bounding box center [768, 575] width 270 height 35
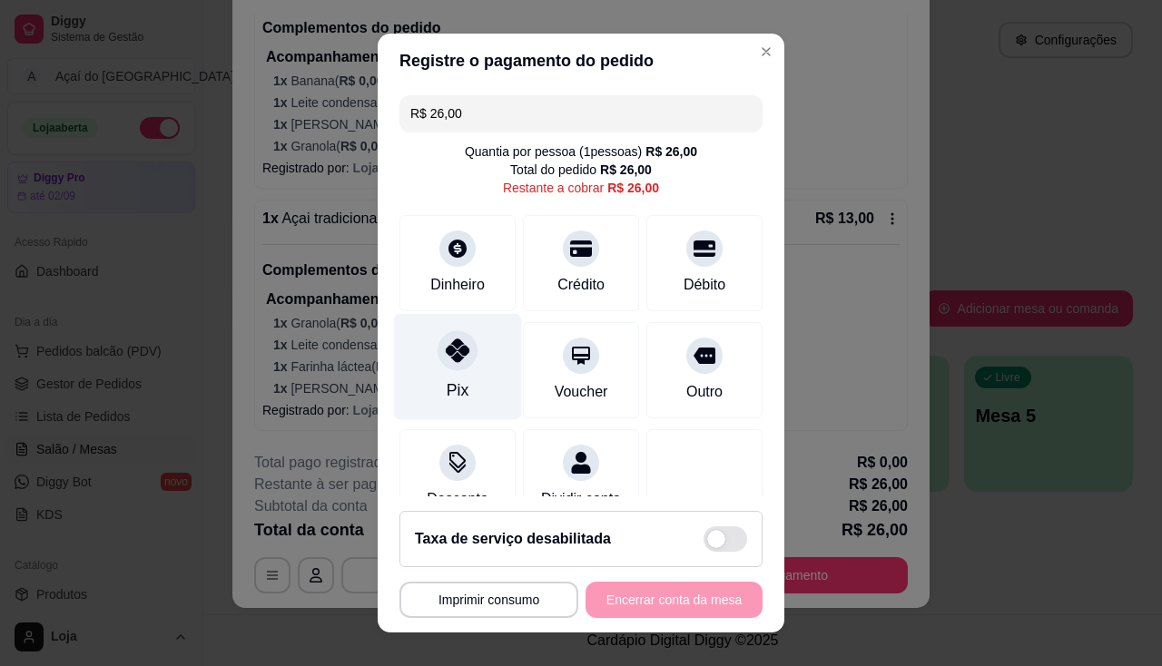
click at [447, 373] on div "Pix" at bounding box center [458, 366] width 128 height 106
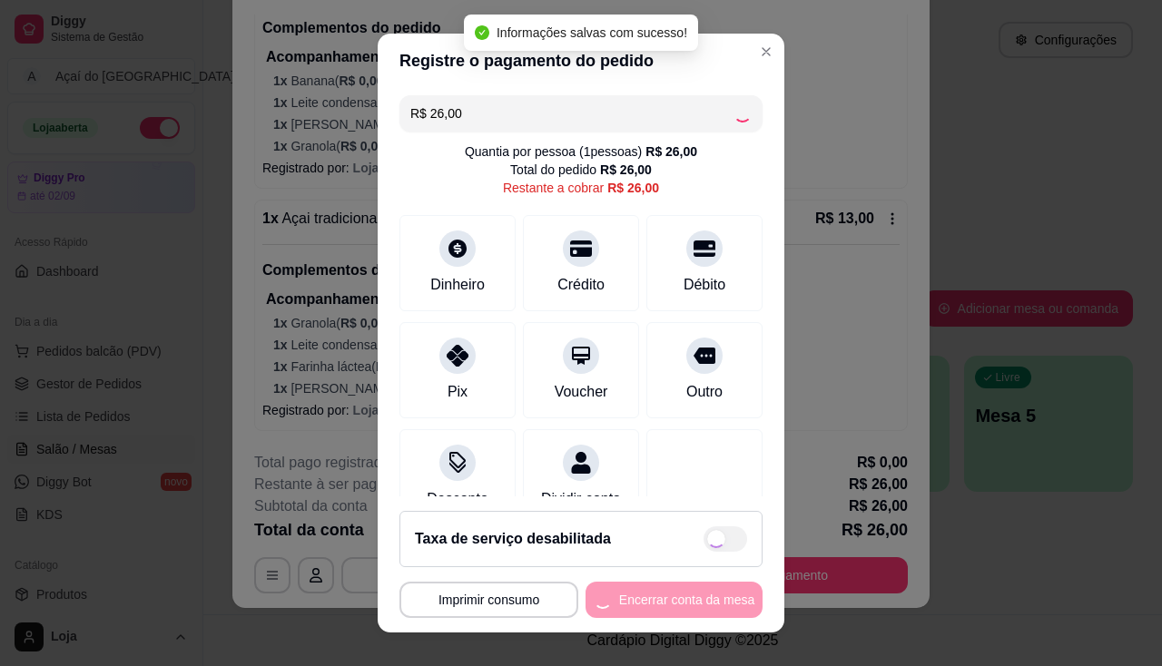
type input "R$ 0,00"
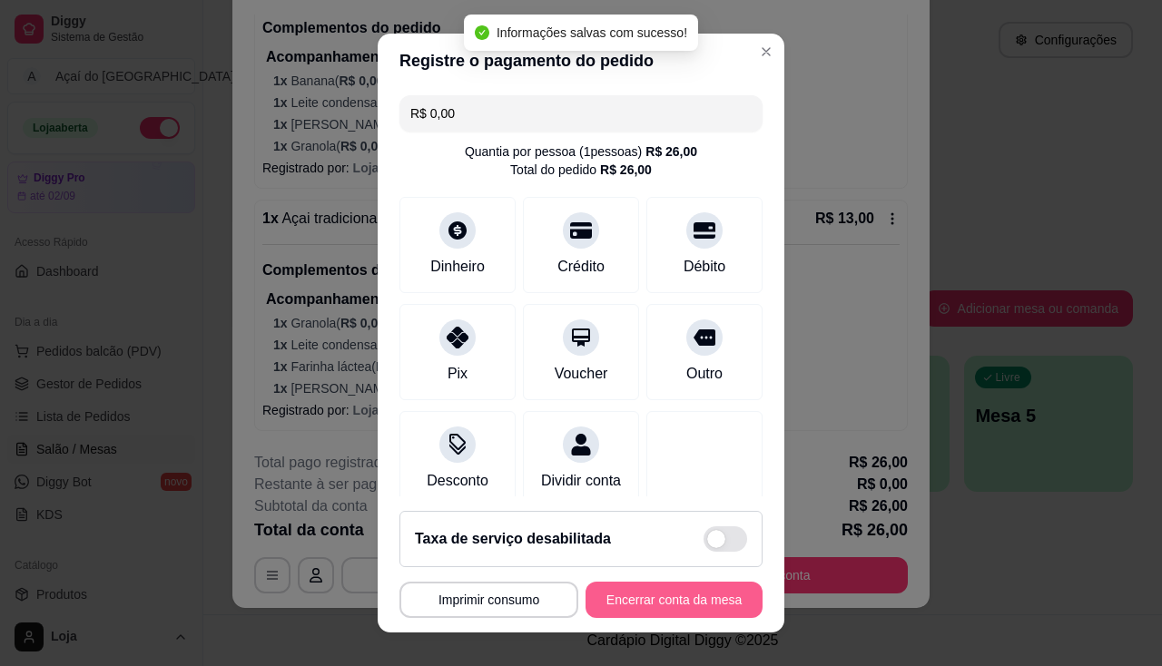
click at [643, 610] on button "Encerrar conta da mesa" at bounding box center [673, 600] width 177 height 36
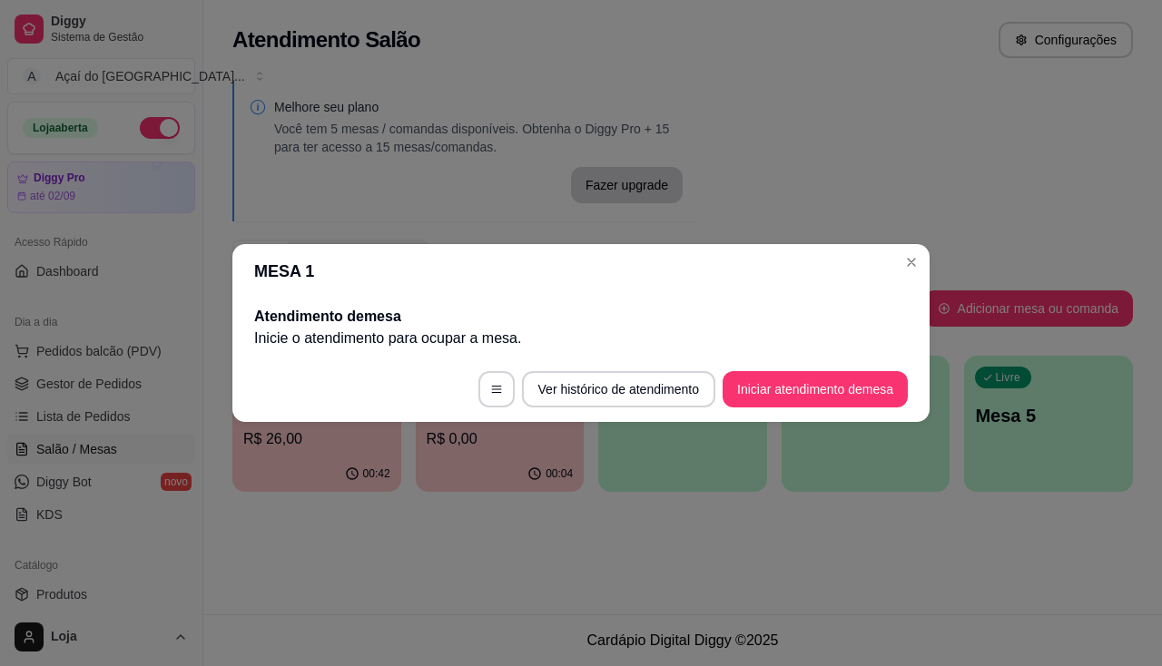
scroll to position [0, 0]
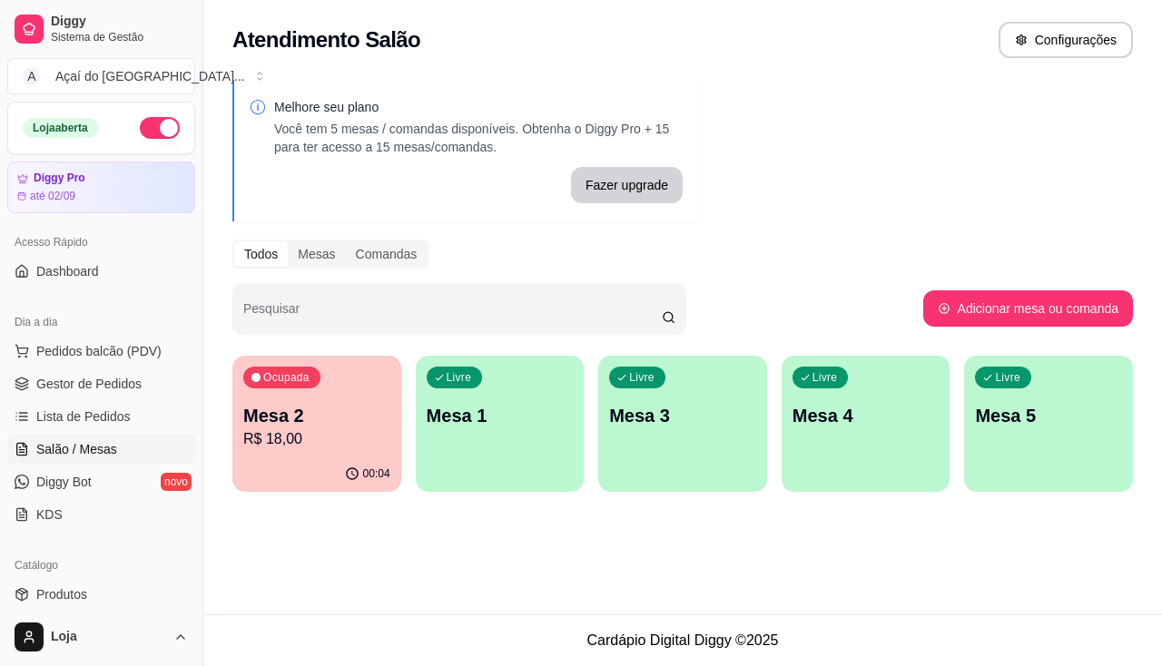
click at [327, 469] on div "00:04" at bounding box center [316, 473] width 169 height 35
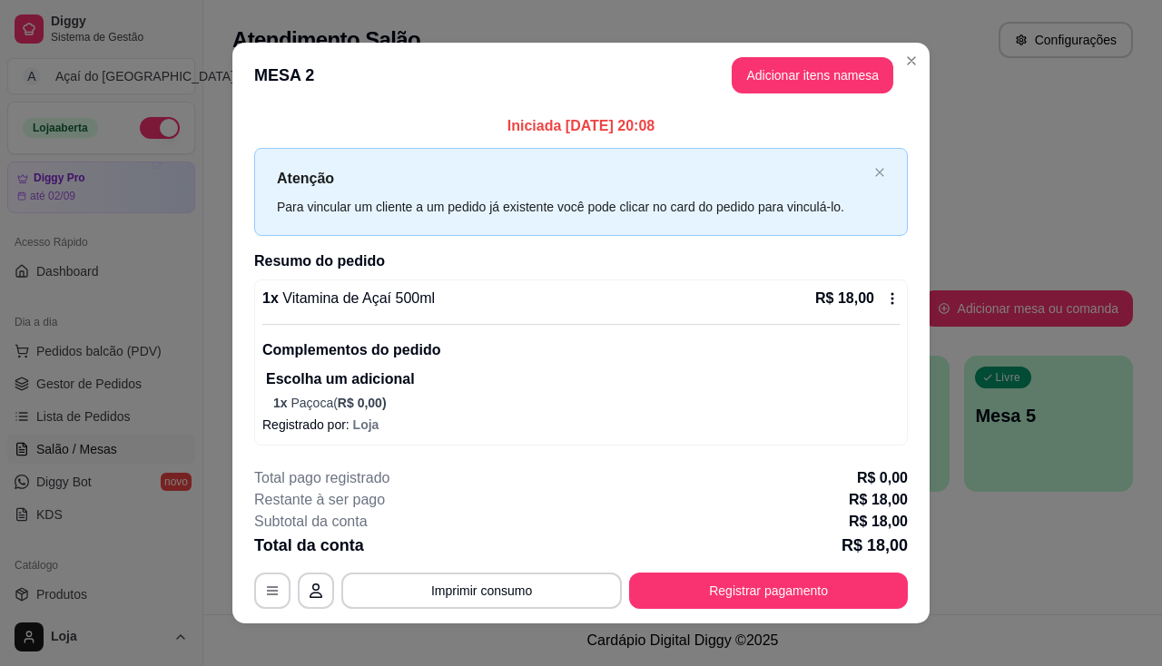
scroll to position [15, 0]
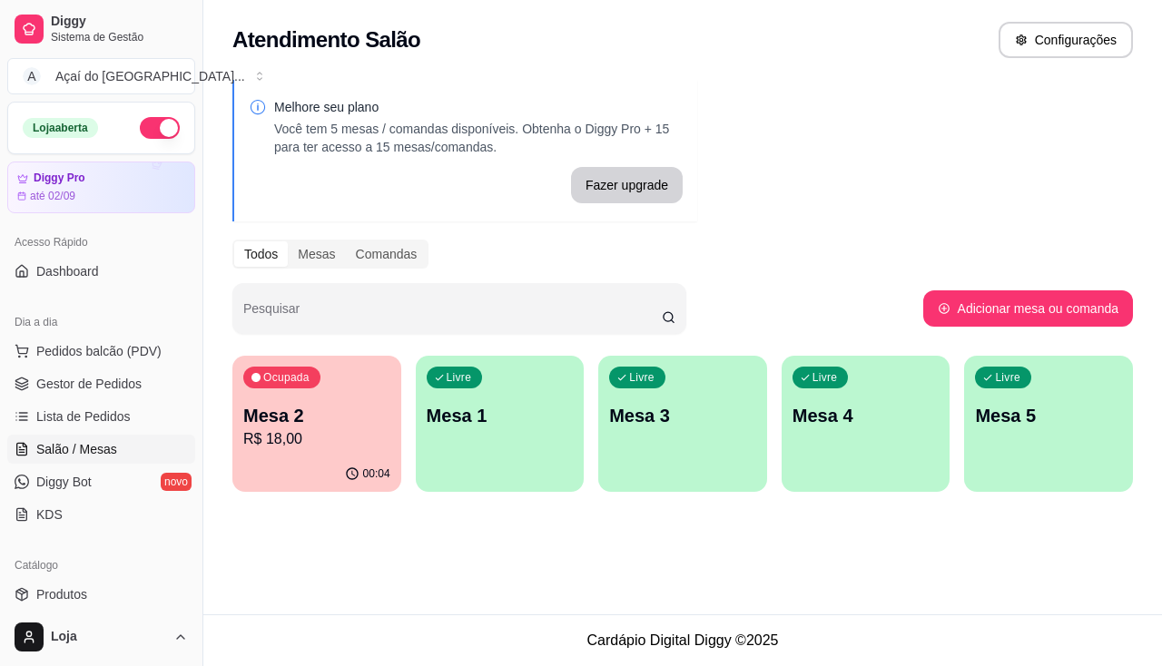
click at [338, 504] on div "Melhore seu plano Você tem 5 mesas / comandas disponíveis. Obtenha o Diggy Pro …" at bounding box center [682, 291] width 958 height 445
click at [346, 461] on div "00:04" at bounding box center [316, 473] width 163 height 34
click at [102, 416] on span "Lista de Pedidos" at bounding box center [83, 416] width 94 height 18
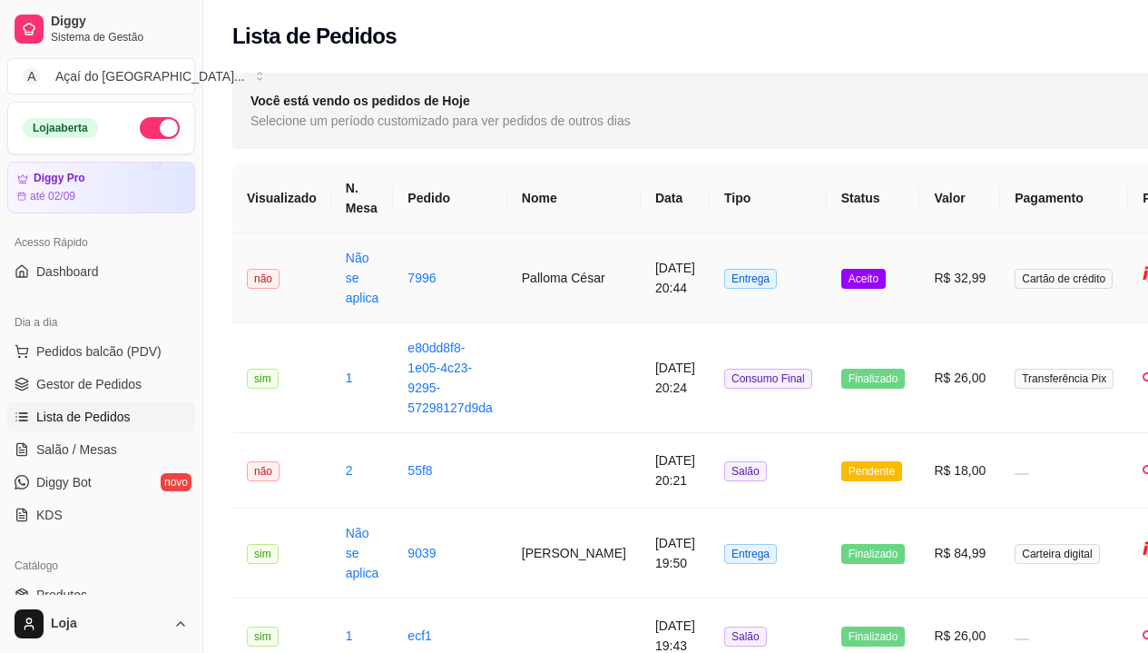
click at [396, 285] on td "7996" at bounding box center [449, 278] width 113 height 90
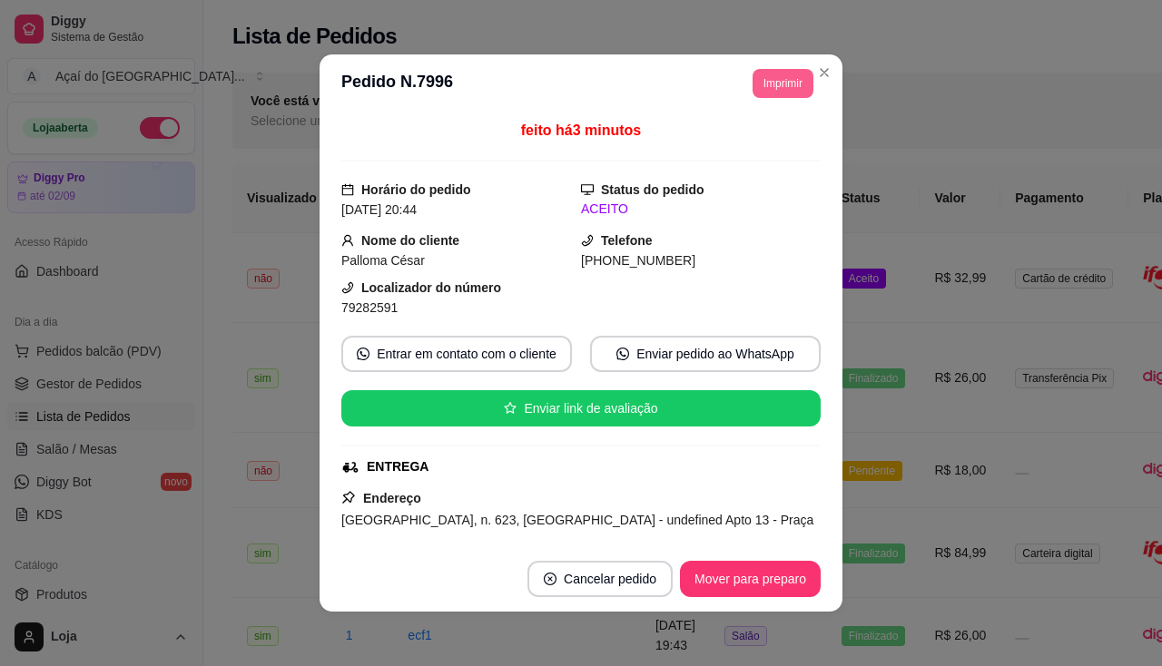
click at [781, 90] on button "Imprimir" at bounding box center [782, 83] width 61 height 29
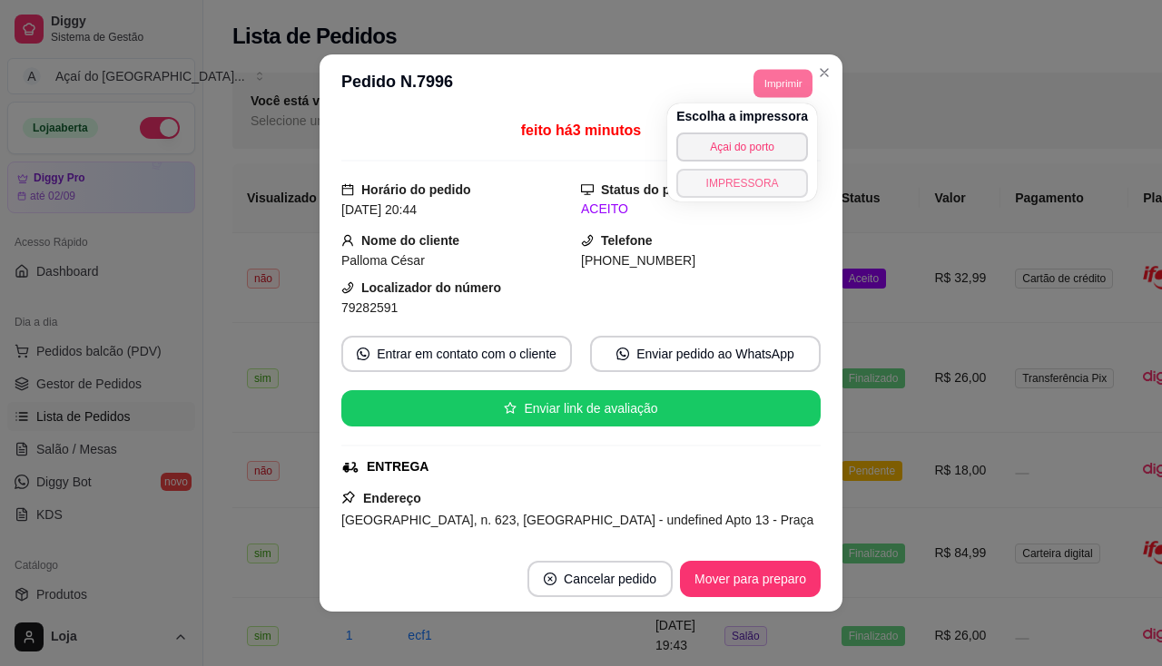
click at [765, 181] on button "IMPRESSORA" at bounding box center [742, 183] width 132 height 29
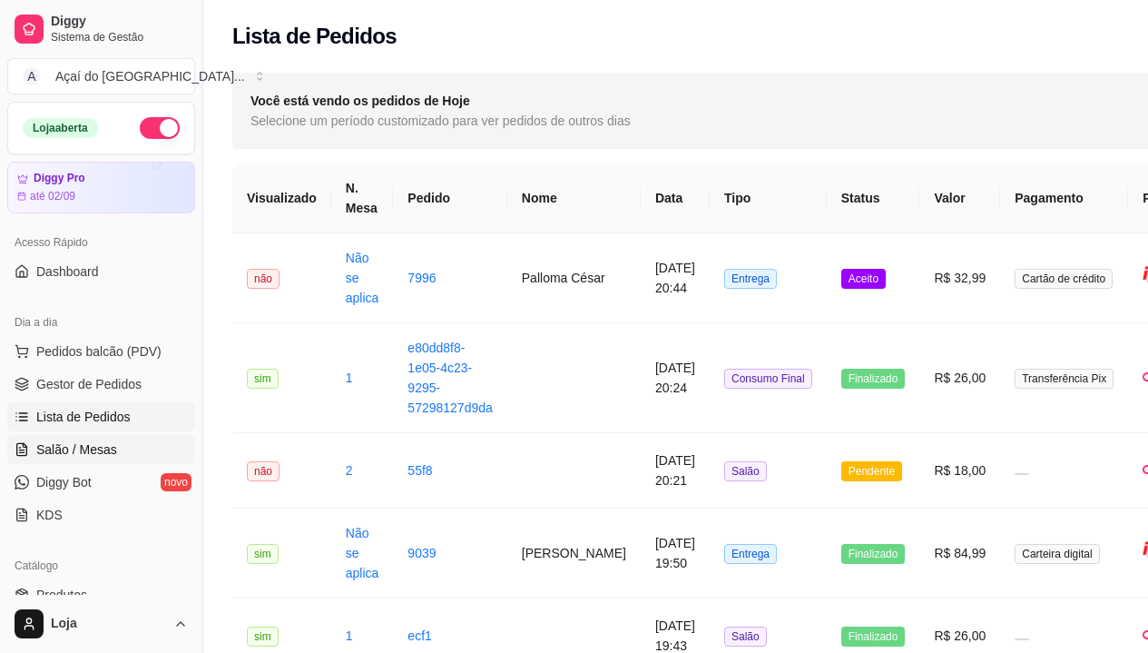
click at [80, 456] on span "Salão / Mesas" at bounding box center [76, 449] width 81 height 18
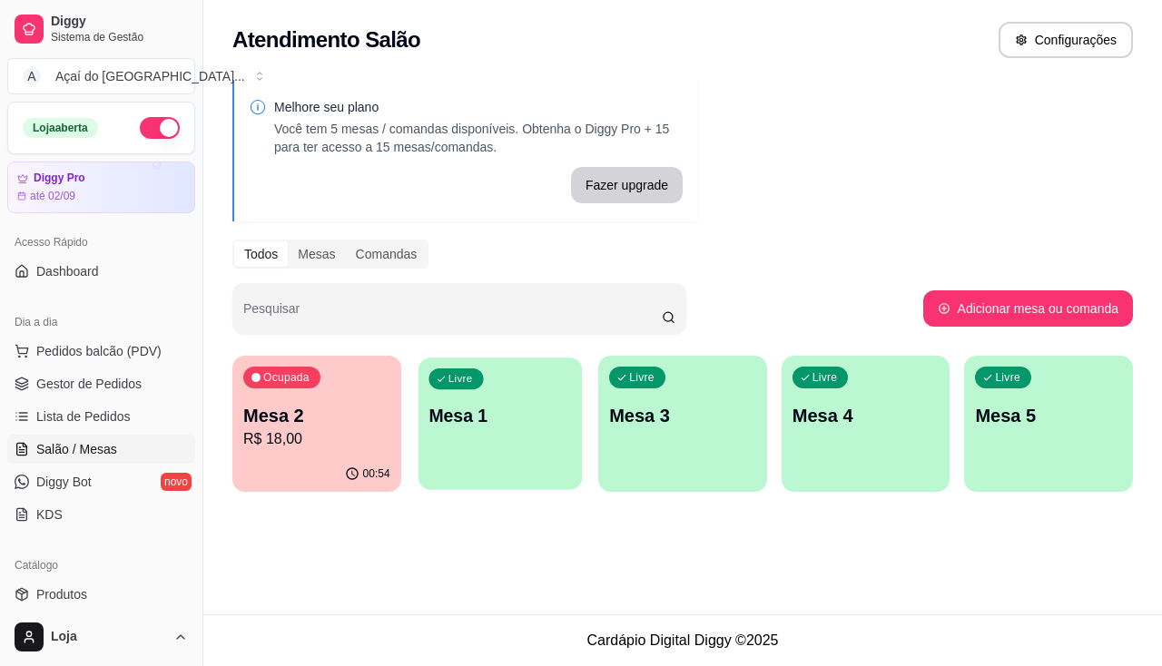
click at [427, 410] on div "Livre Mesa 1" at bounding box center [498, 413] width 163 height 111
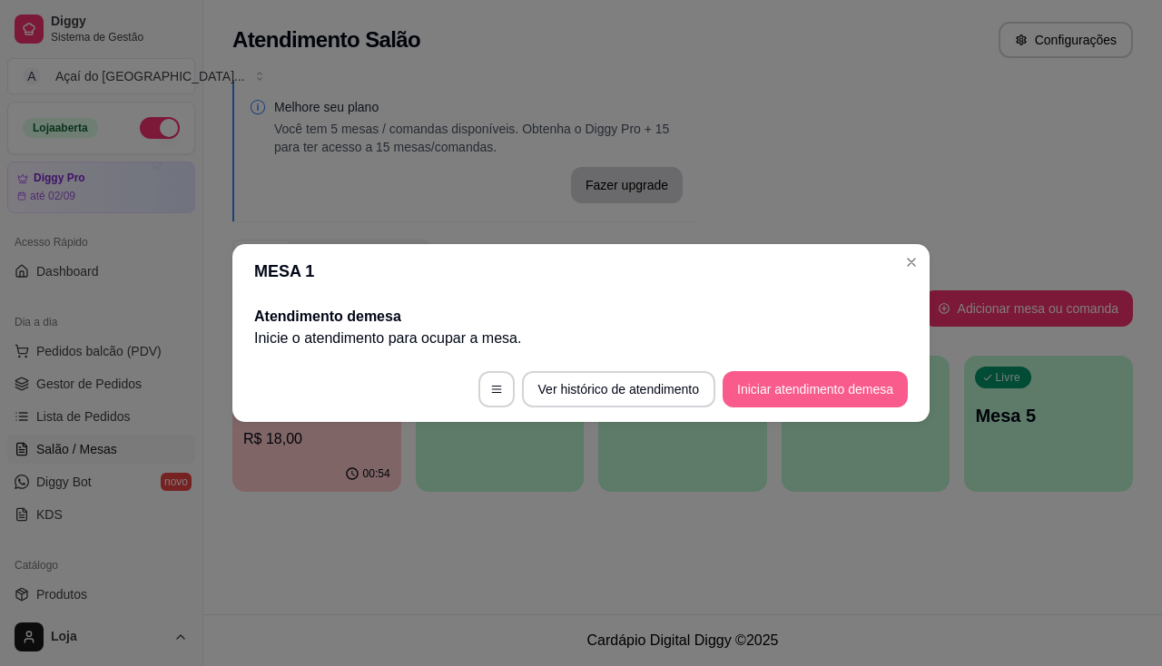
click at [732, 400] on button "Iniciar atendimento de mesa" at bounding box center [814, 389] width 185 height 36
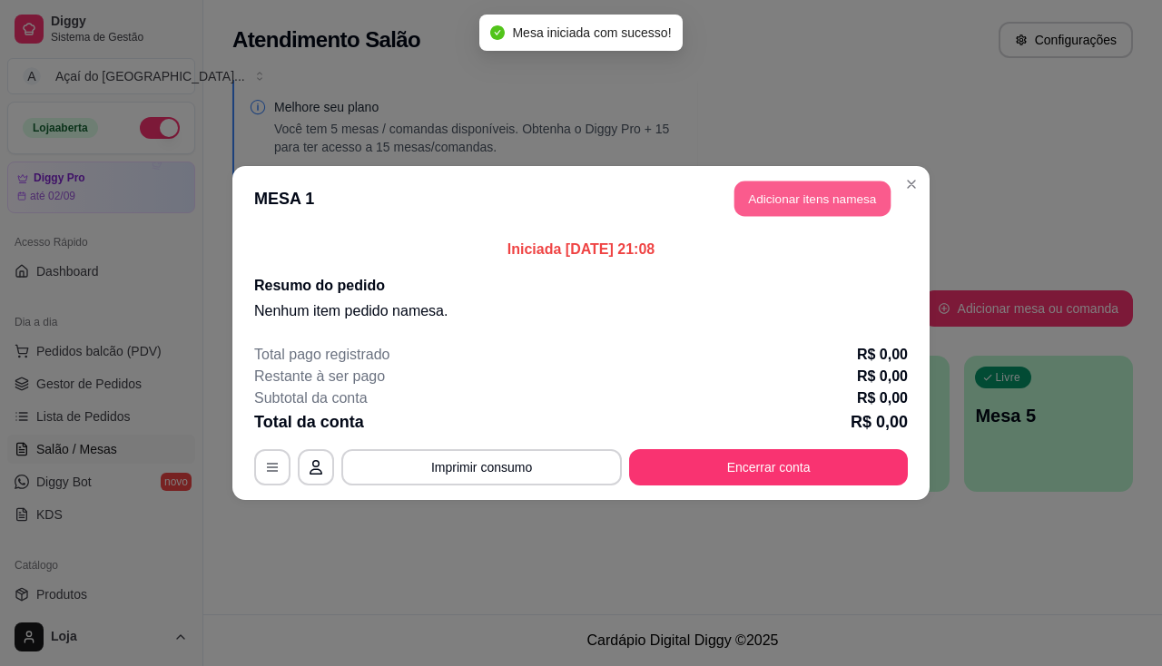
click at [845, 191] on button "Adicionar itens na mesa" at bounding box center [812, 199] width 156 height 35
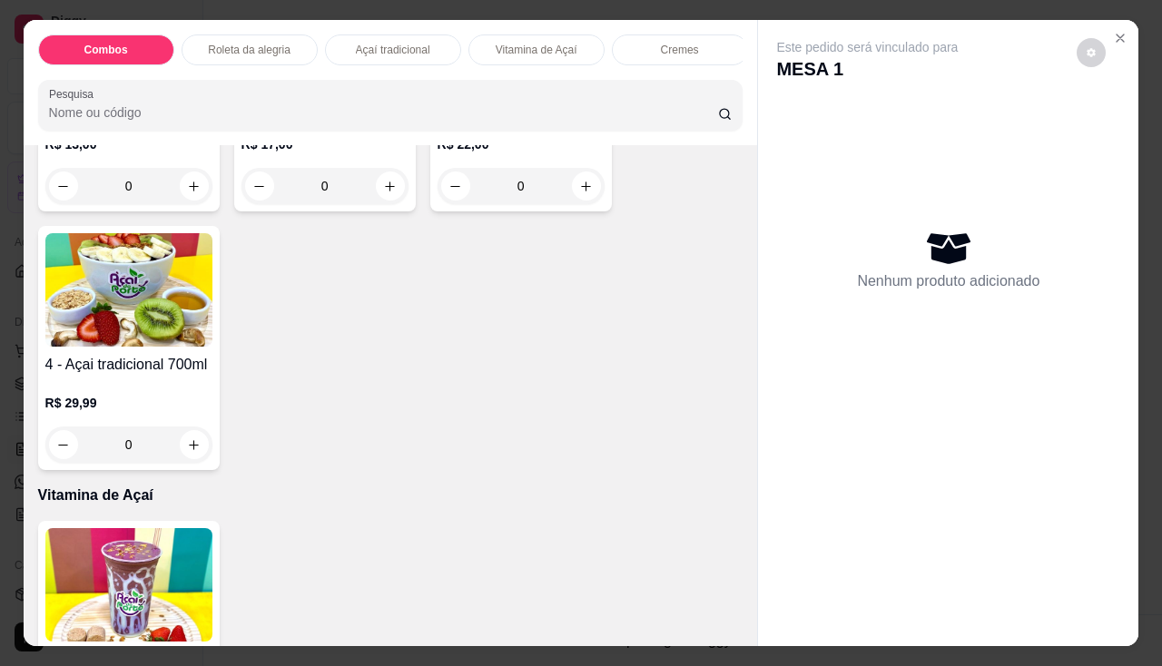
scroll to position [726, 0]
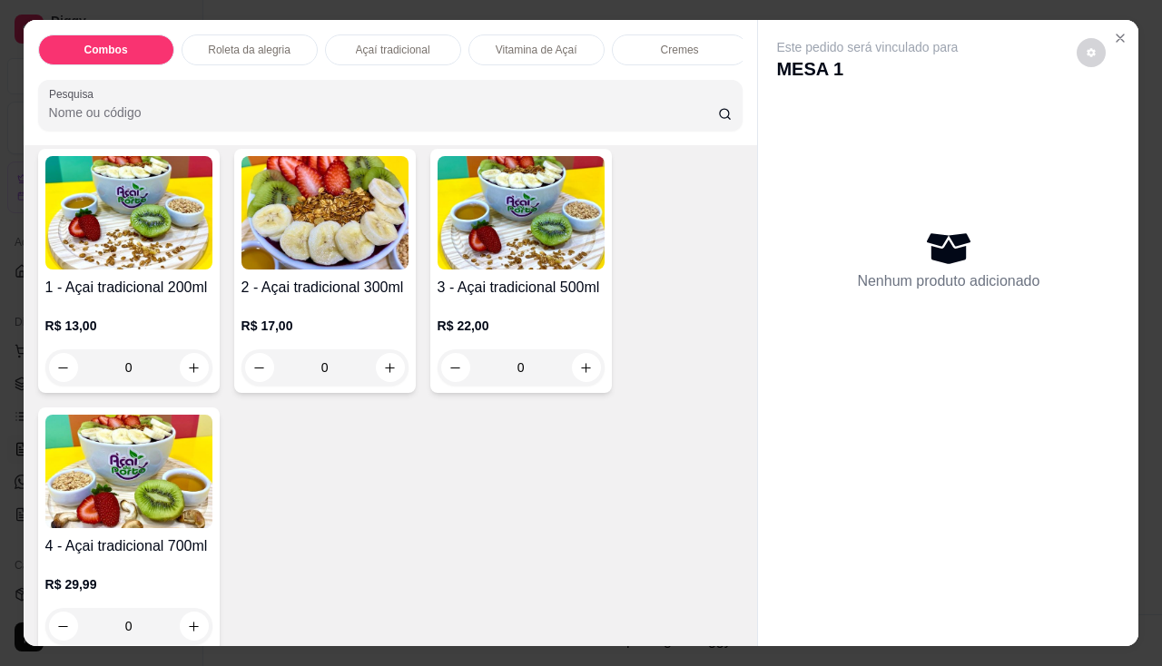
click at [70, 481] on img at bounding box center [128, 471] width 167 height 113
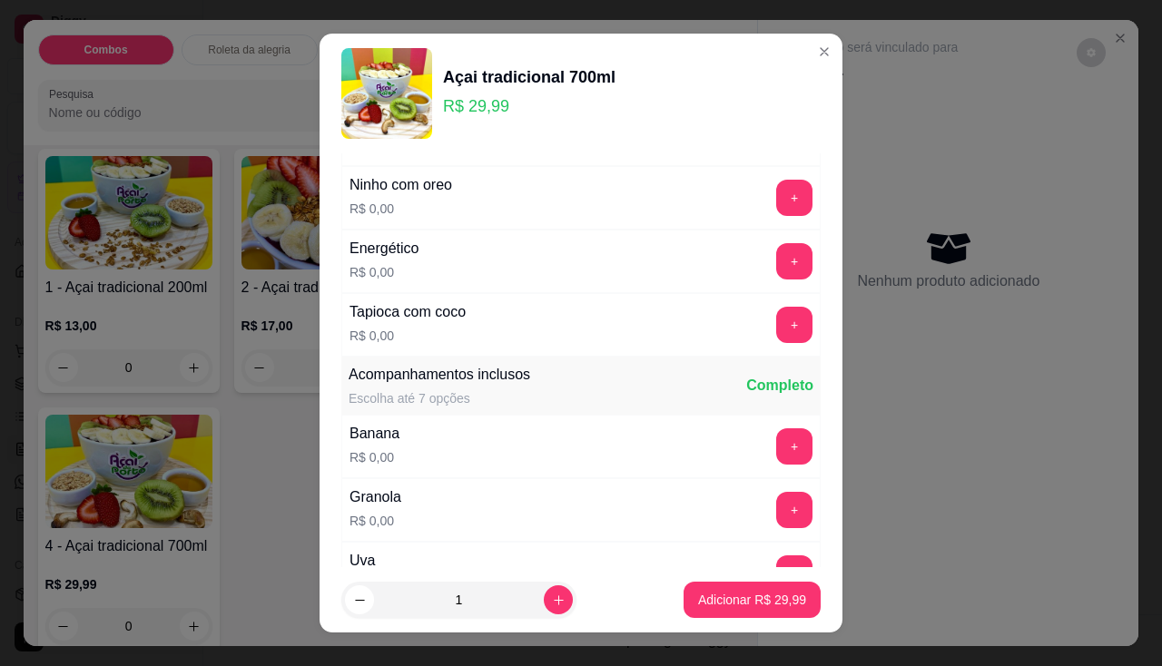
scroll to position [454, 0]
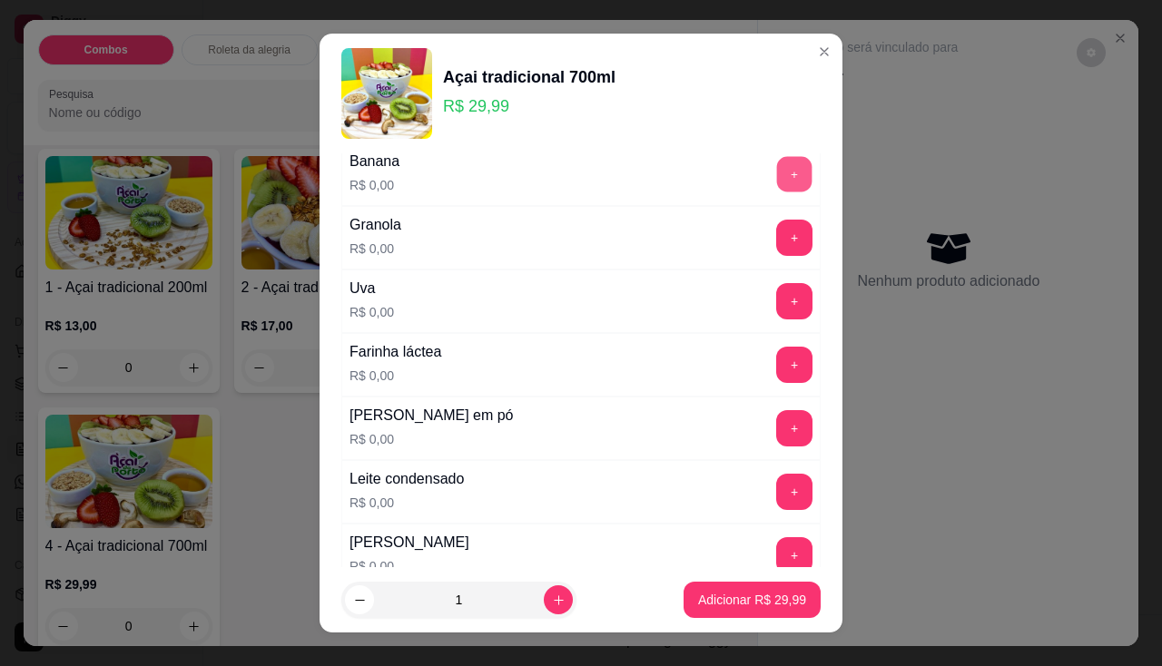
click at [777, 182] on button "+" at bounding box center [794, 173] width 35 height 35
click at [777, 239] on button "+" at bounding box center [794, 237] width 35 height 35
click at [776, 549] on button "+" at bounding box center [794, 555] width 36 height 36
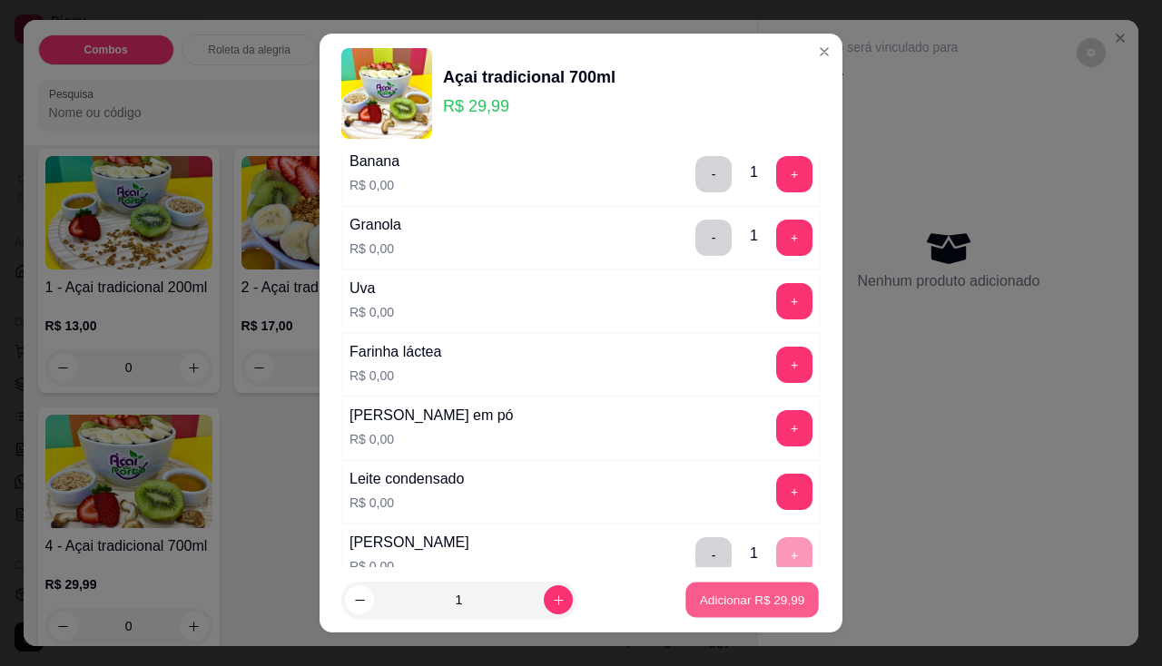
click at [760, 594] on p "Adicionar R$ 29,99" at bounding box center [752, 600] width 105 height 17
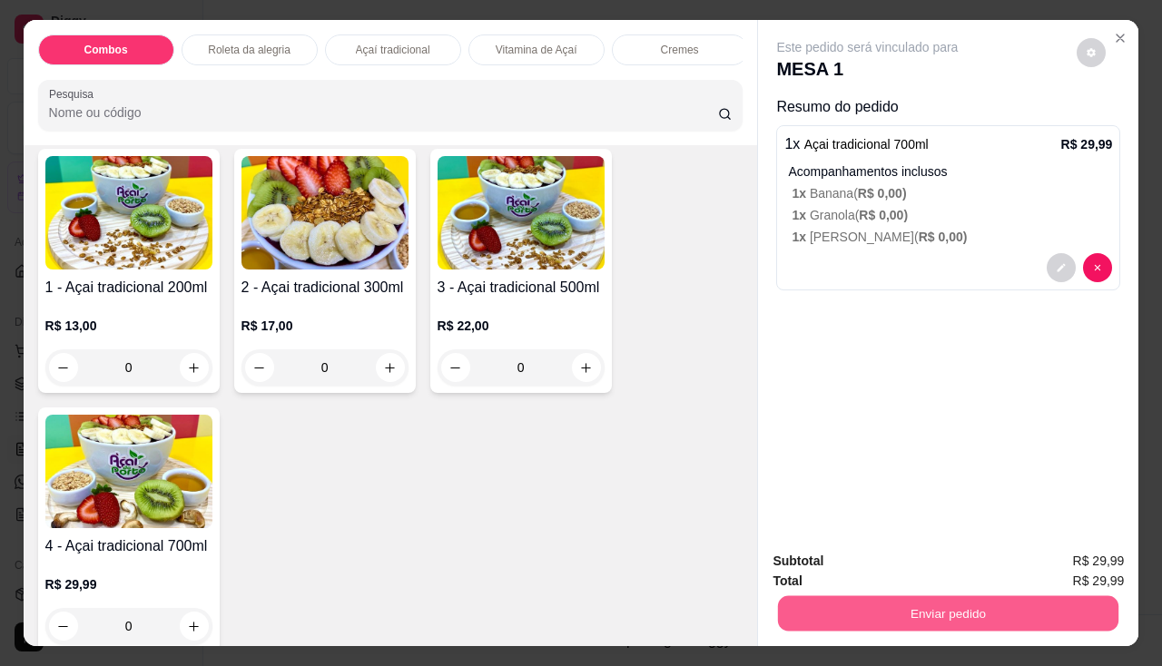
click at [892, 596] on button "Enviar pedido" at bounding box center [948, 613] width 340 height 35
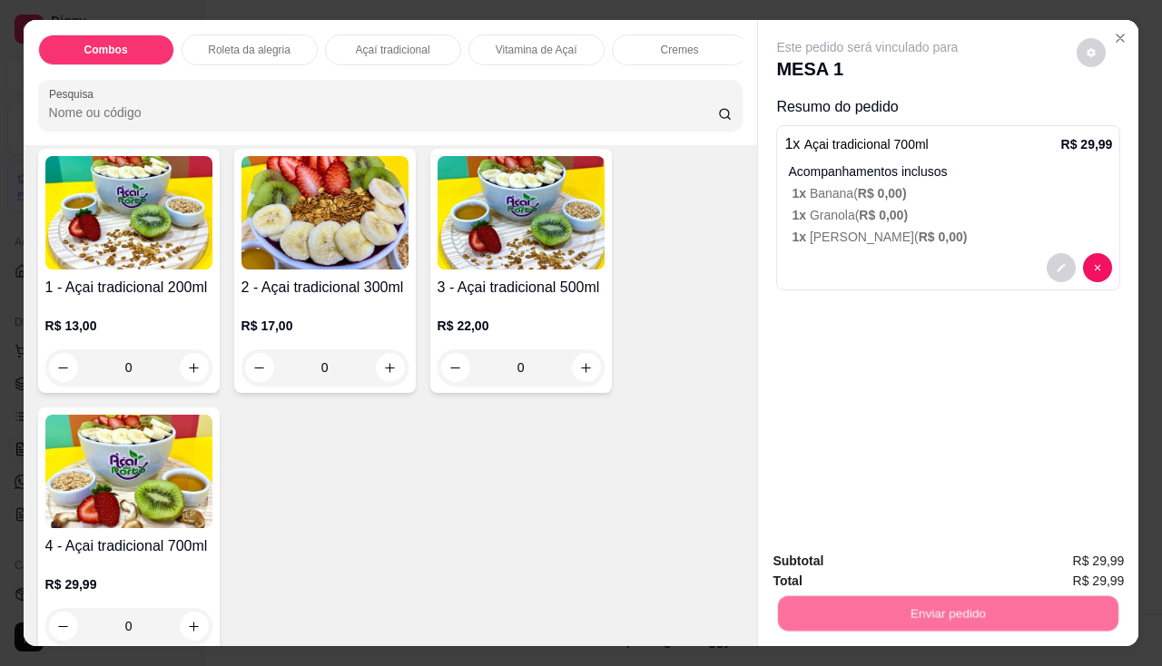
click at [880, 591] on div "Enviar pedido" at bounding box center [947, 611] width 351 height 41
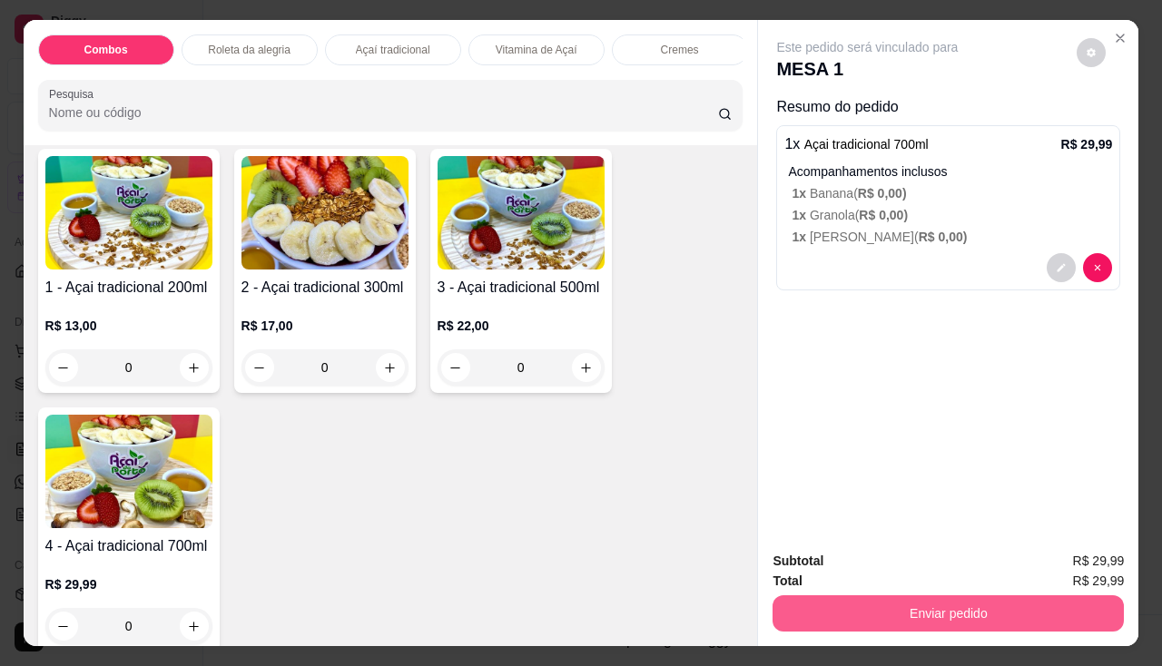
click at [878, 605] on button "Enviar pedido" at bounding box center [947, 613] width 351 height 36
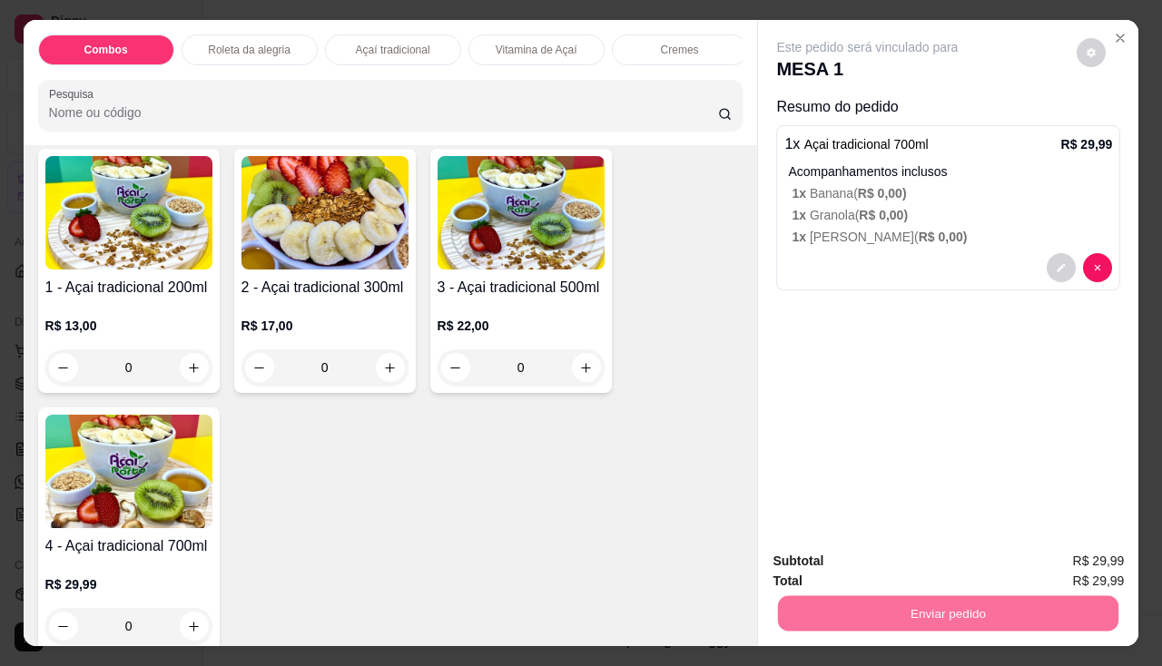
click at [858, 562] on button "Não registrar e enviar pedido" at bounding box center [888, 562] width 189 height 34
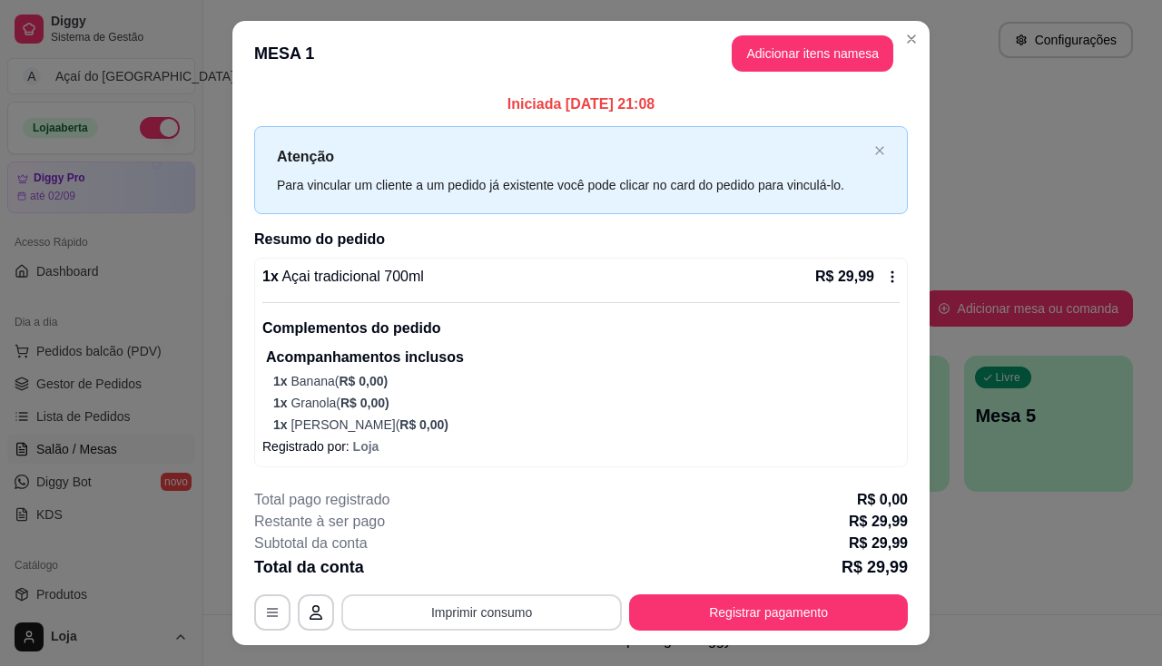
click at [551, 604] on button "Imprimir consumo" at bounding box center [481, 612] width 280 height 36
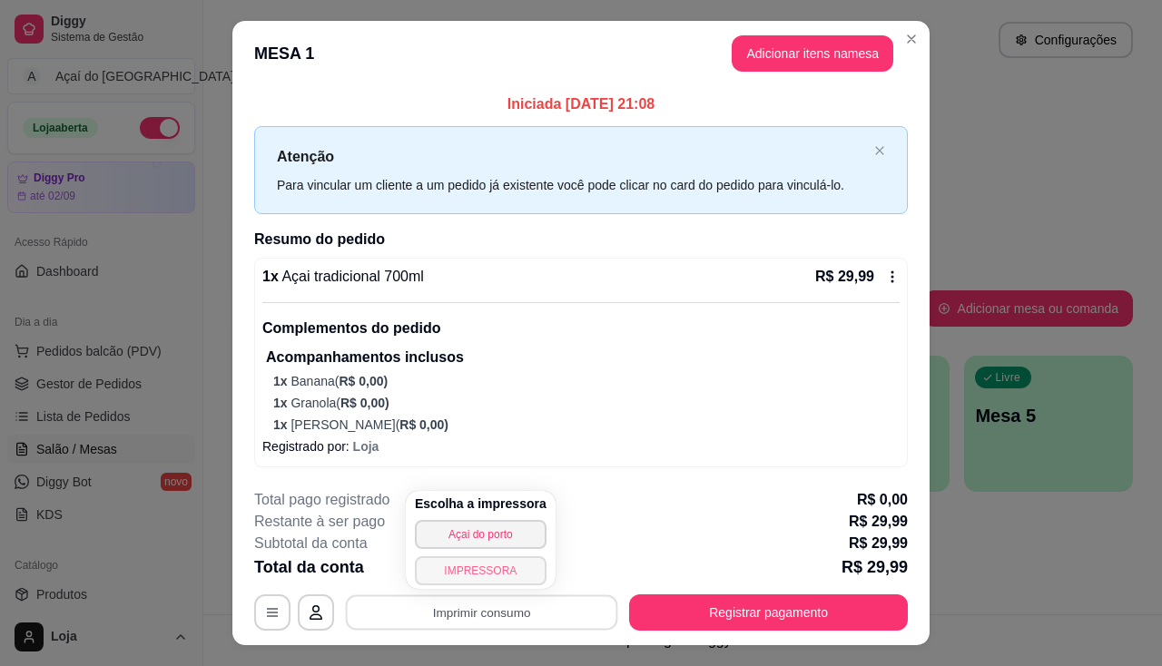
click at [446, 577] on button "IMPRESSORA" at bounding box center [481, 570] width 132 height 29
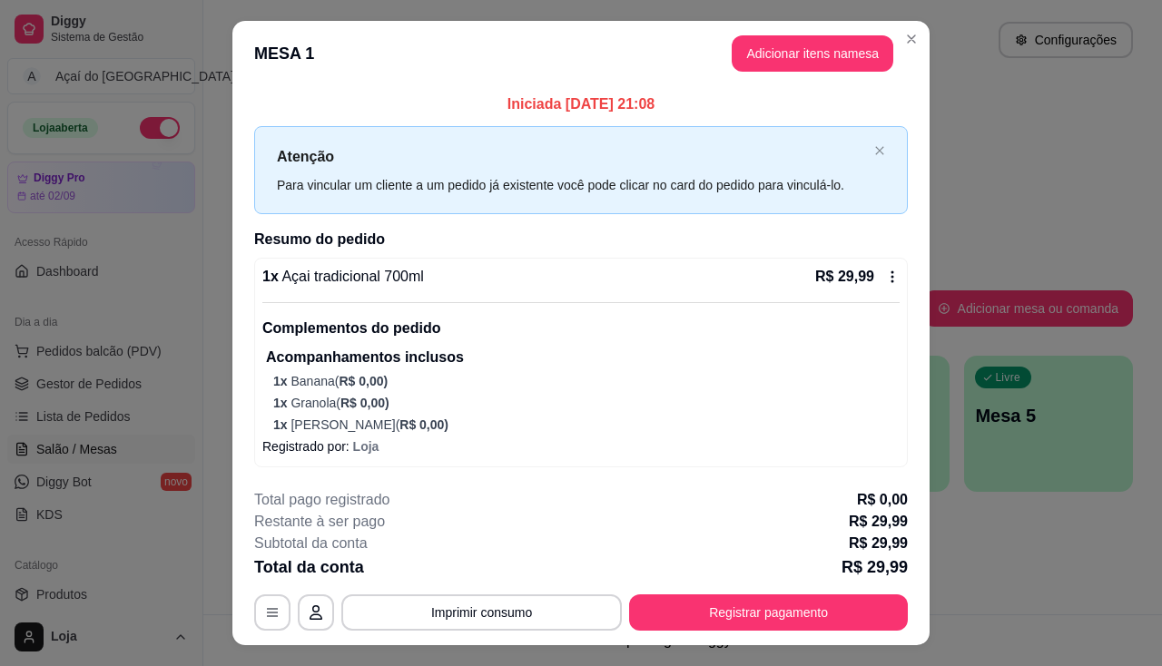
scroll to position [37, 0]
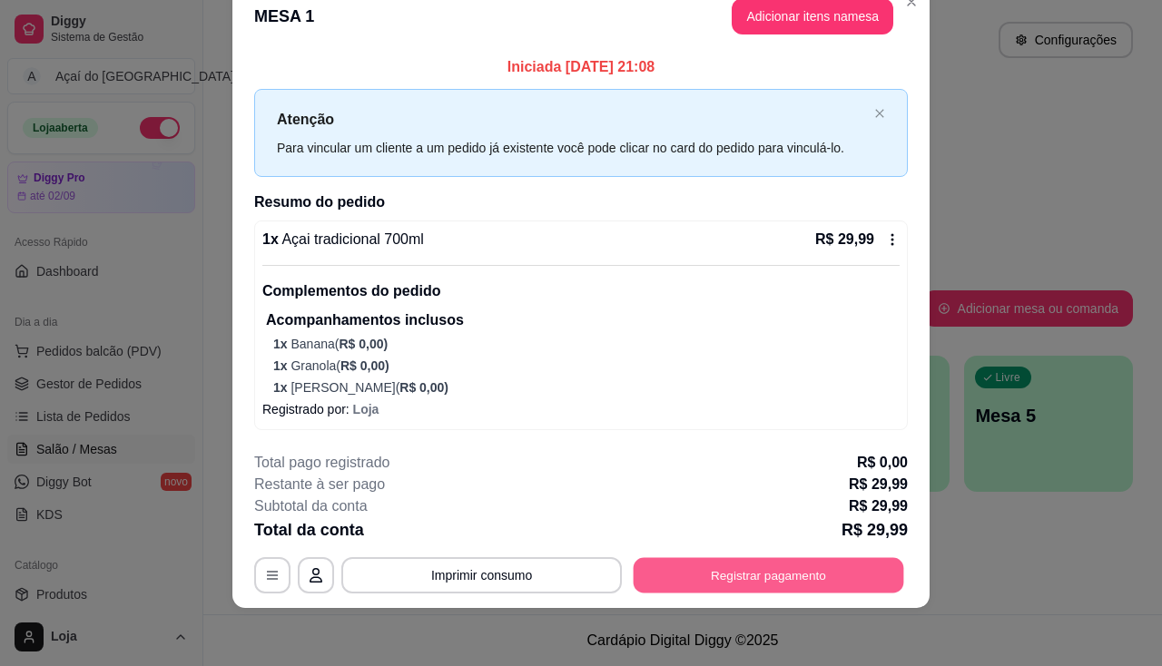
click at [643, 564] on button "Registrar pagamento" at bounding box center [768, 575] width 270 height 35
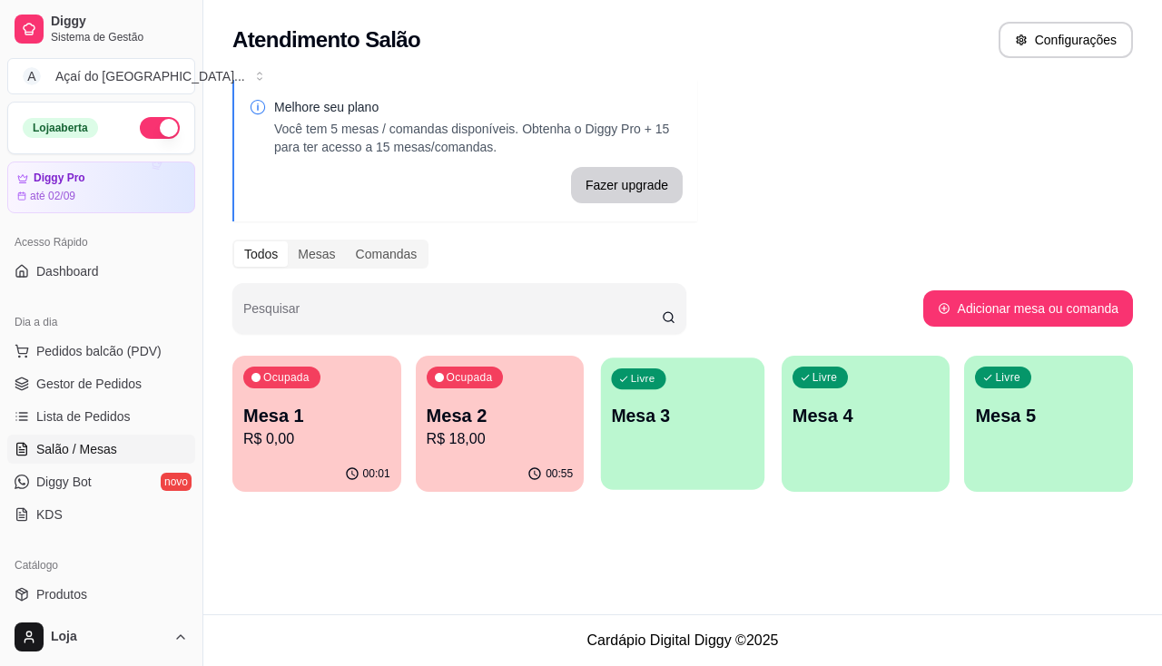
click at [729, 444] on div "Livre Mesa 3" at bounding box center [682, 413] width 163 height 111
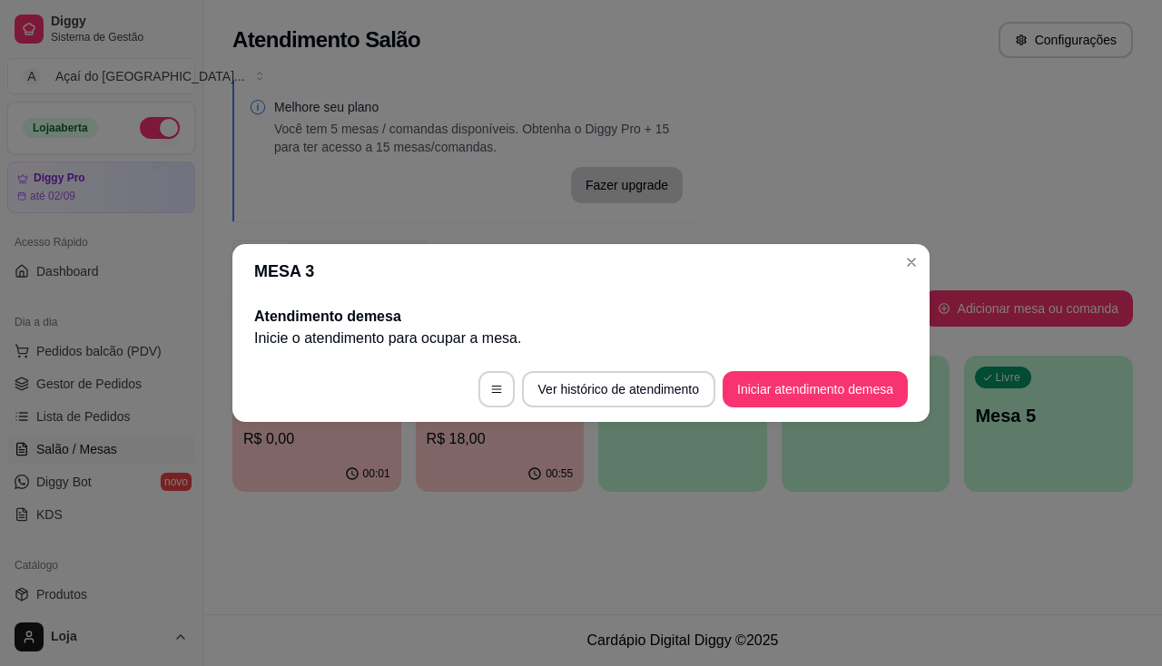
click at [770, 414] on footer "Ver histórico de atendimento Iniciar atendimento de mesa" at bounding box center [580, 389] width 697 height 65
click at [777, 395] on button "Iniciar atendimento de mesa" at bounding box center [814, 389] width 185 height 36
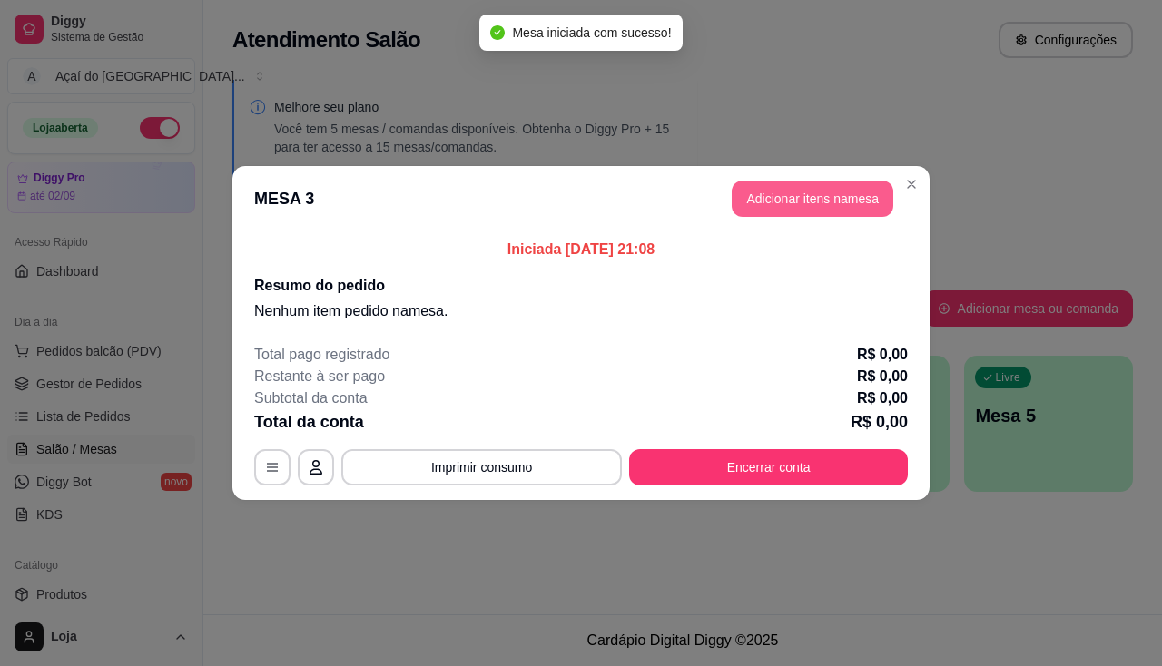
click at [789, 210] on button "Adicionar itens na mesa" at bounding box center [812, 199] width 162 height 36
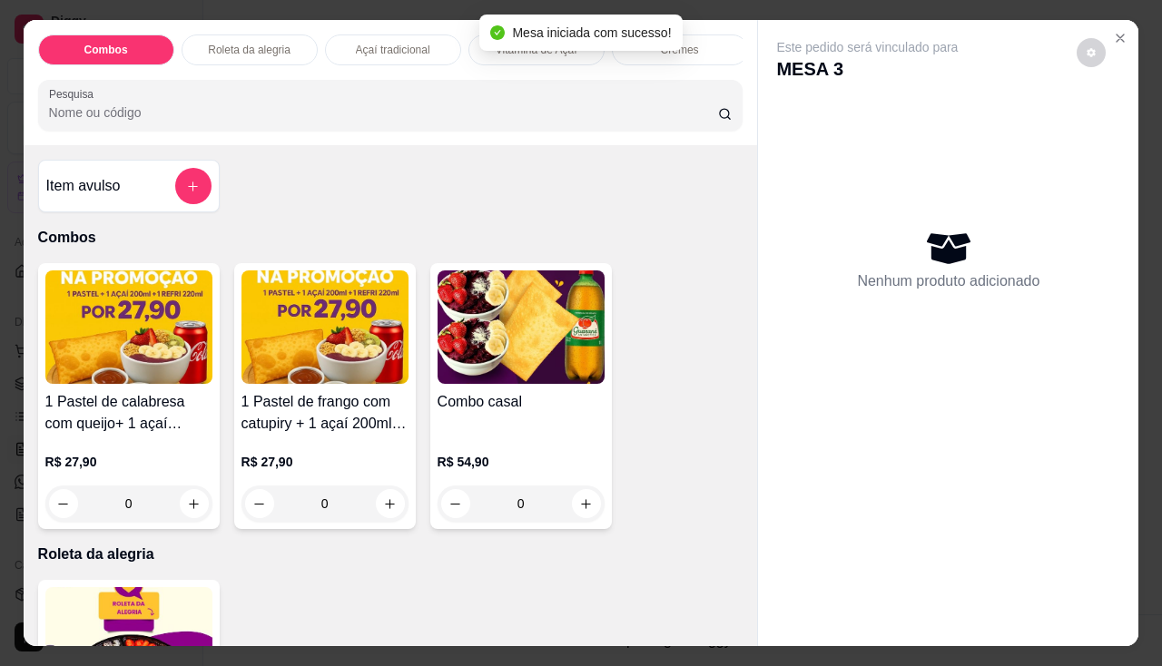
scroll to position [454, 0]
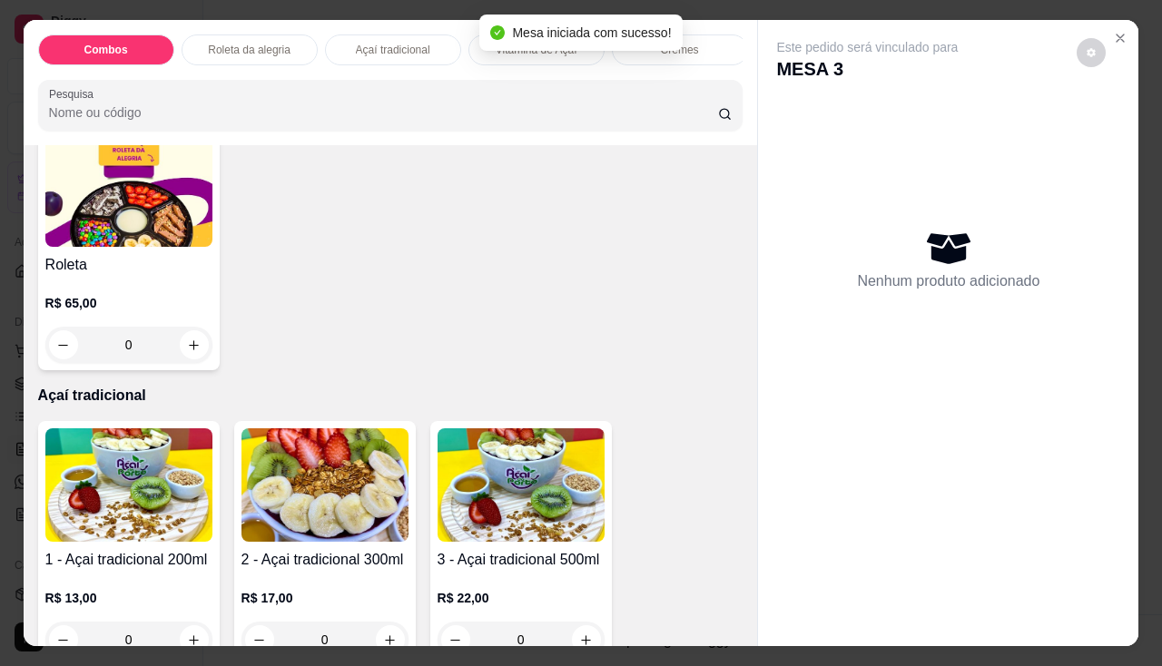
click at [357, 507] on img at bounding box center [324, 484] width 167 height 113
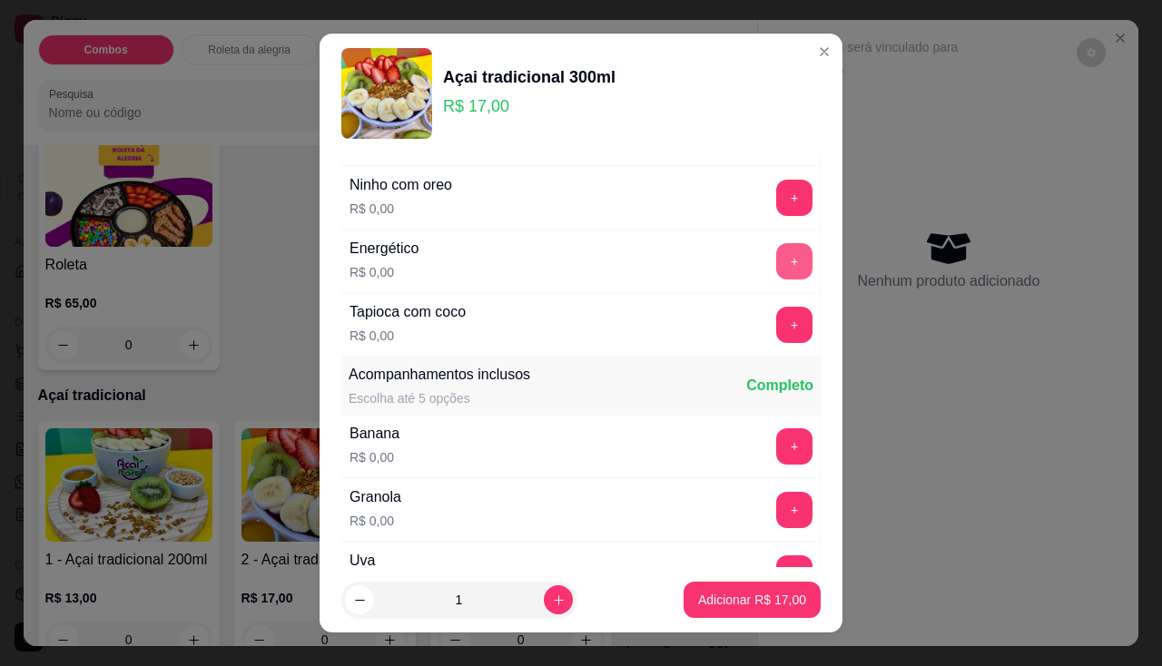
scroll to position [91, 0]
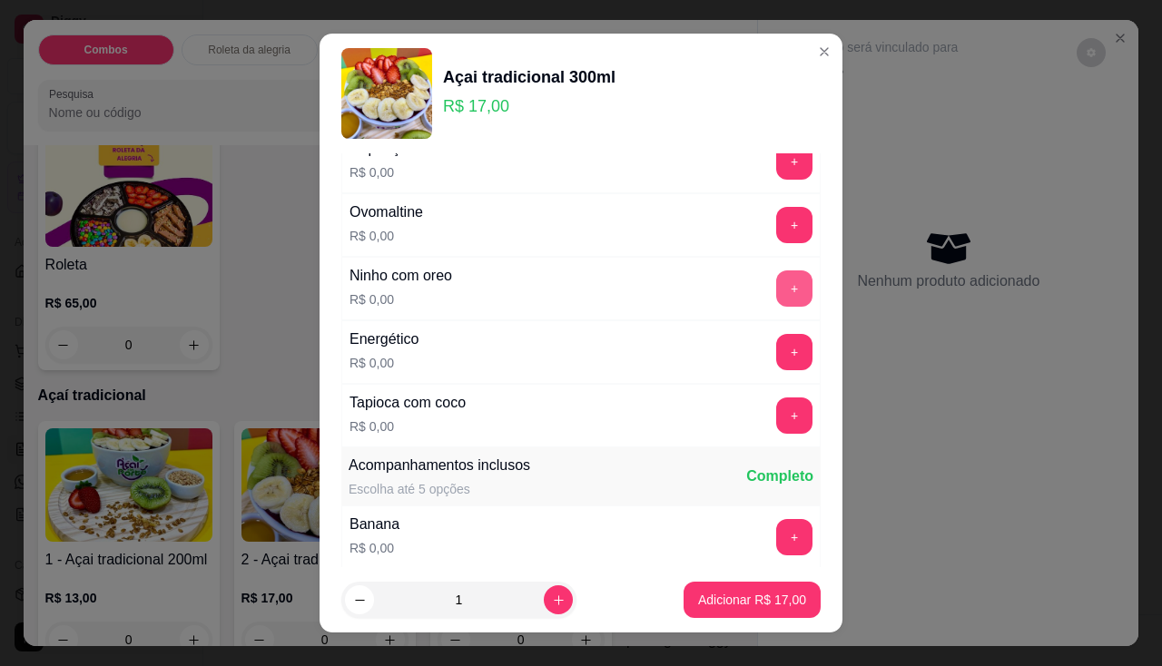
click at [776, 288] on button "+" at bounding box center [794, 288] width 36 height 36
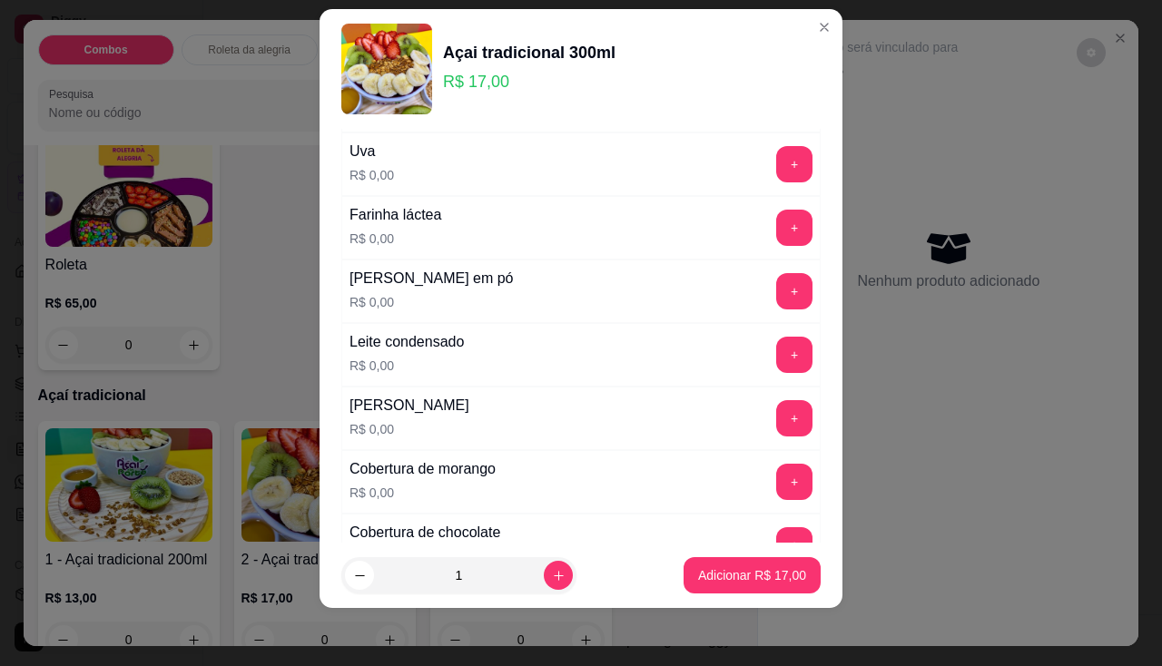
scroll to position [294, 0]
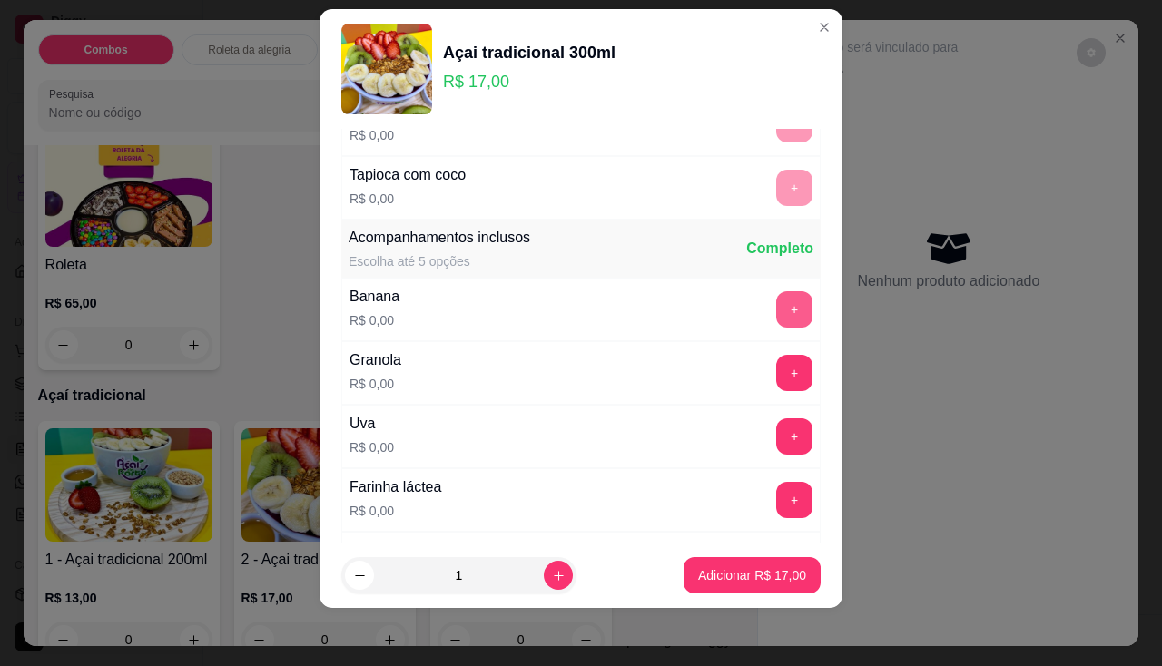
click at [776, 308] on button "+" at bounding box center [794, 309] width 36 height 36
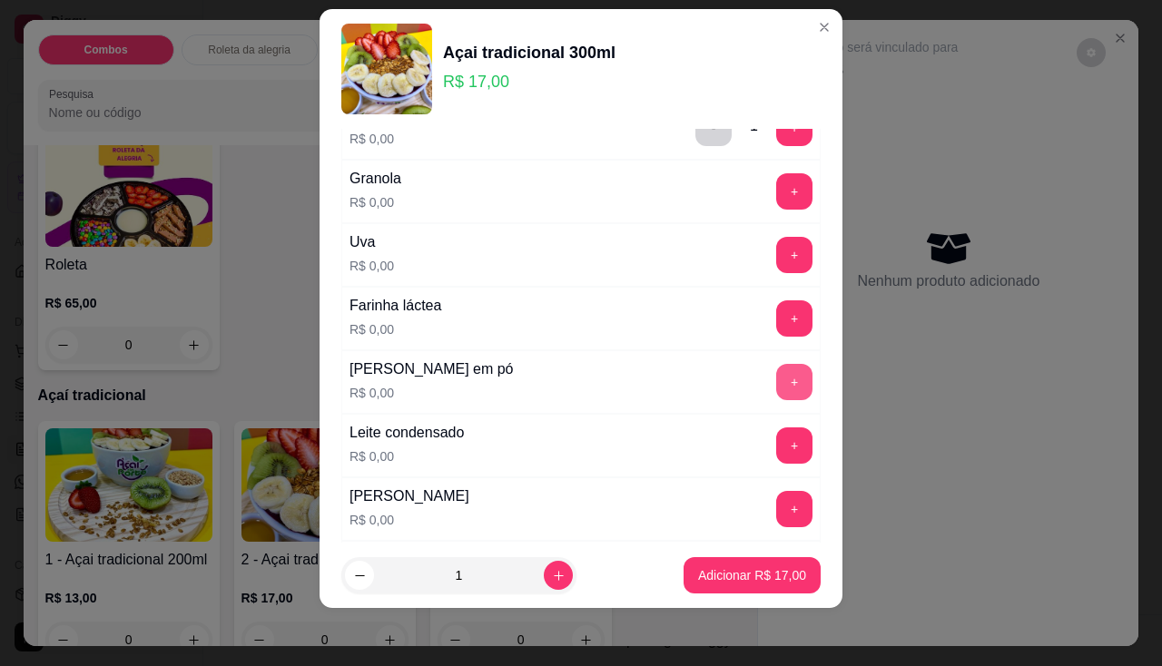
click at [776, 385] on button "+" at bounding box center [794, 382] width 36 height 36
click at [777, 438] on button "+" at bounding box center [794, 444] width 35 height 35
click at [776, 260] on button "+" at bounding box center [794, 255] width 36 height 36
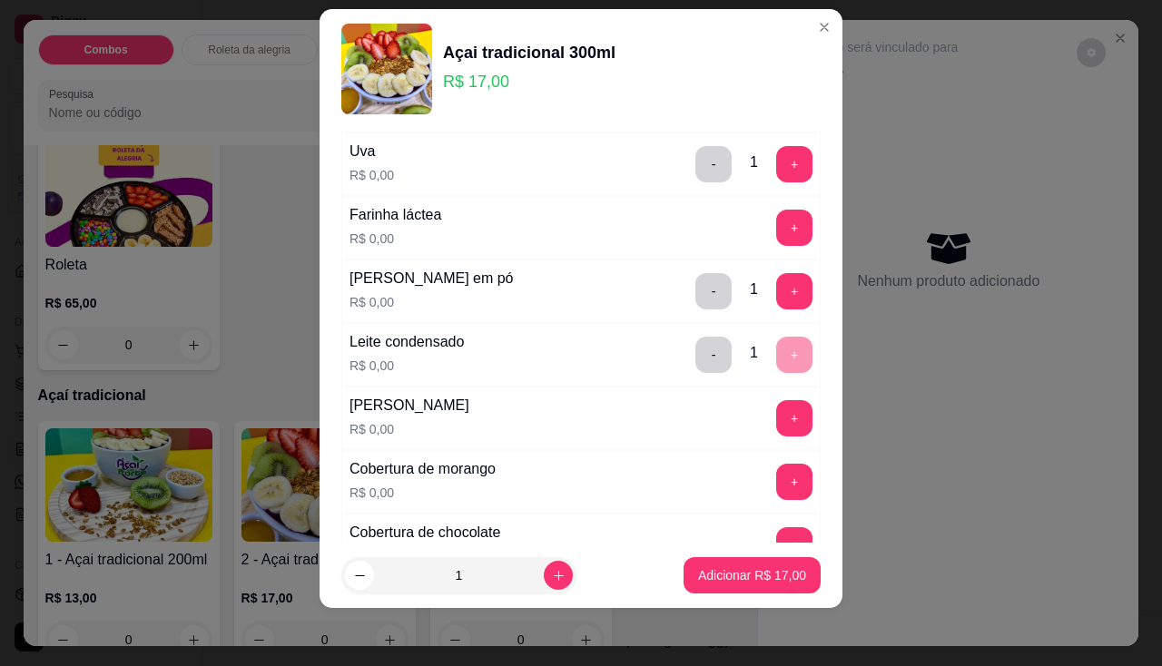
scroll to position [657, 0]
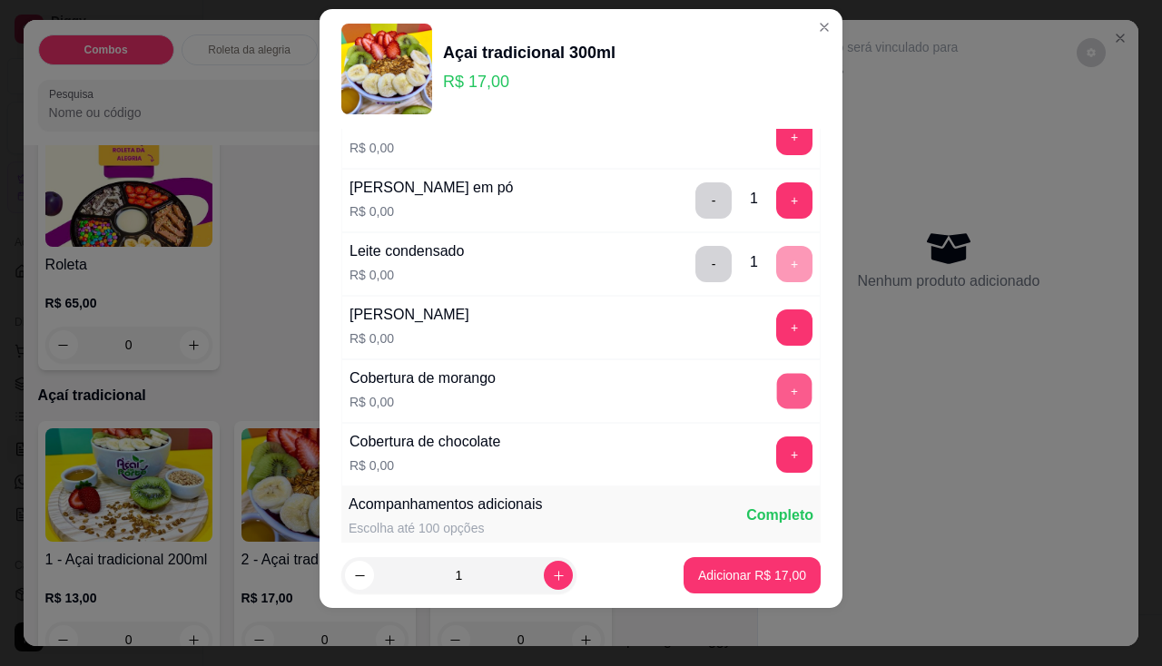
click at [777, 379] on button "+" at bounding box center [794, 390] width 35 height 35
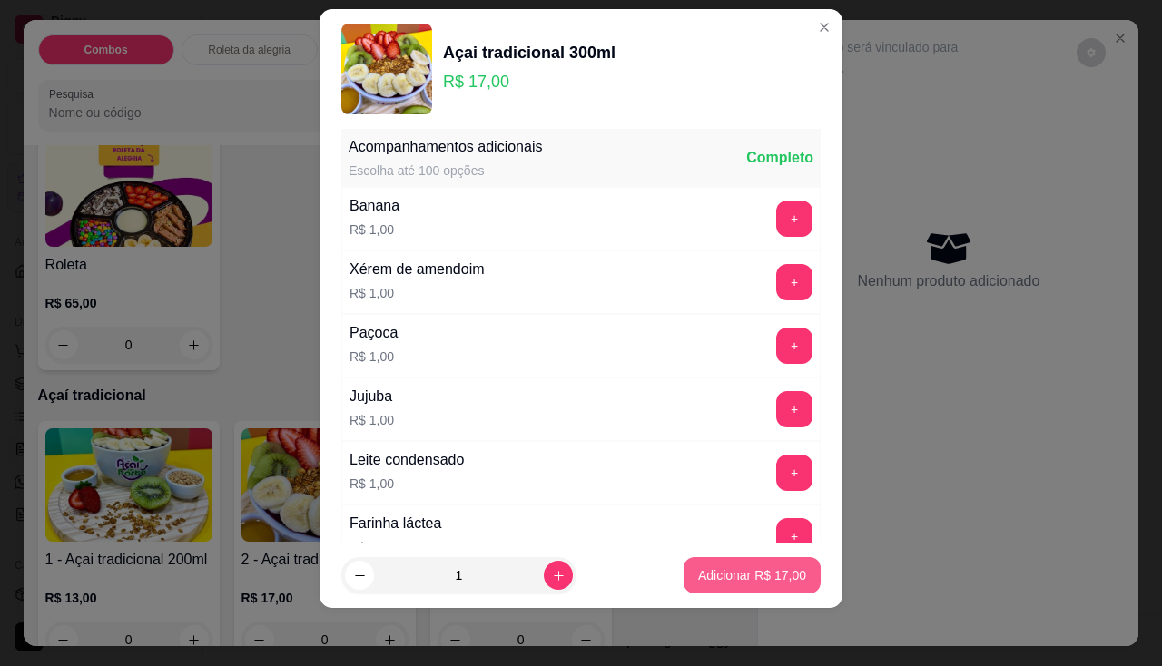
click at [745, 581] on p "Adicionar R$ 17,00" at bounding box center [752, 575] width 108 height 18
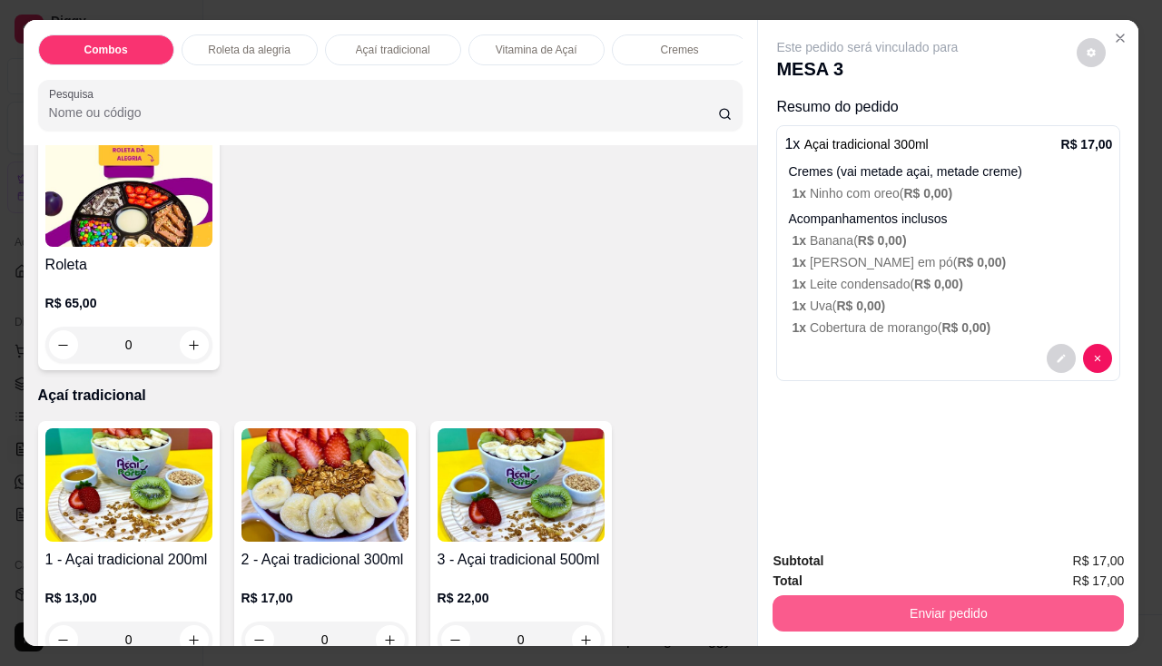
click at [976, 608] on button "Enviar pedido" at bounding box center [947, 613] width 351 height 36
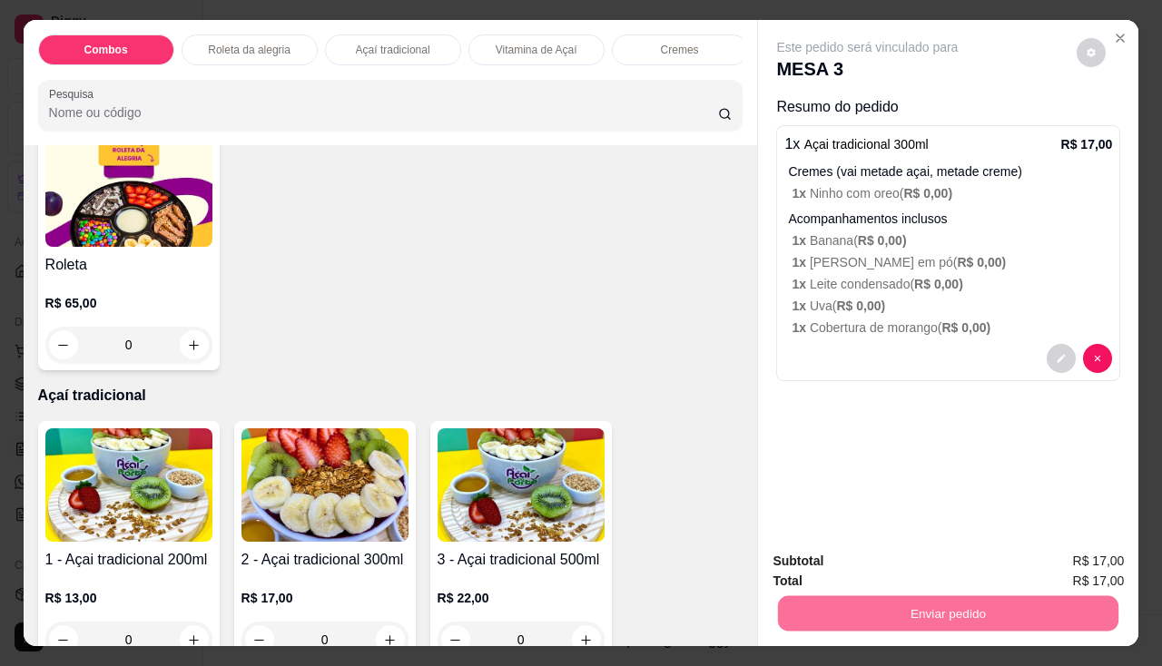
click at [915, 565] on button "Não registrar e enviar pedido" at bounding box center [888, 562] width 189 height 34
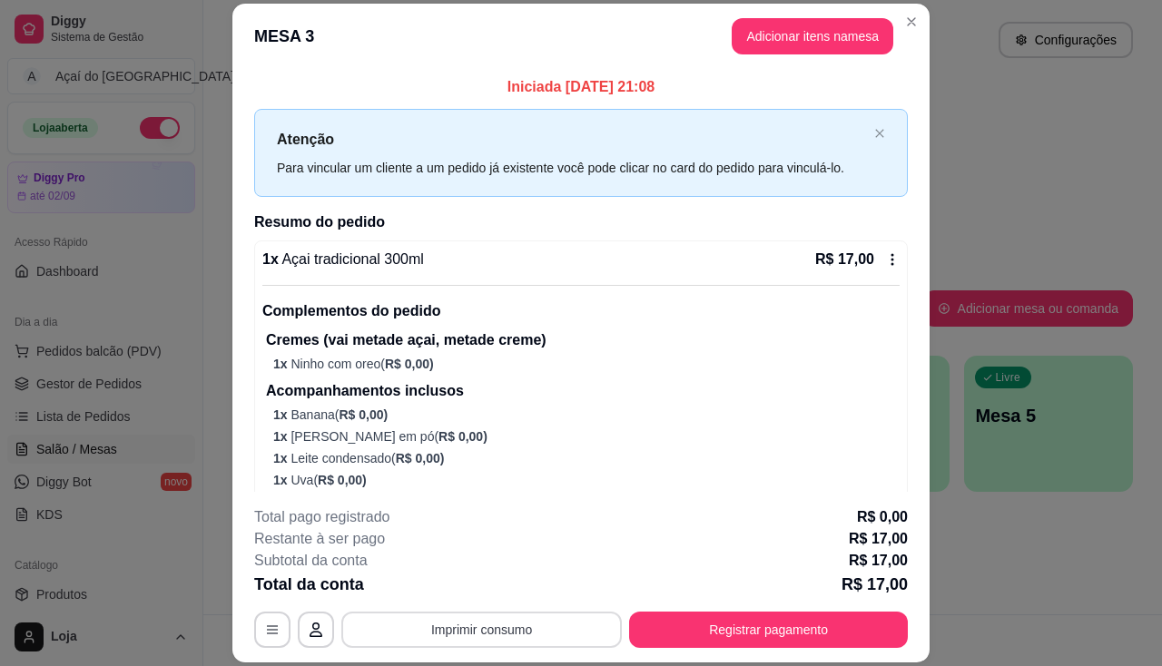
click at [509, 623] on button "Imprimir consumo" at bounding box center [481, 630] width 280 height 36
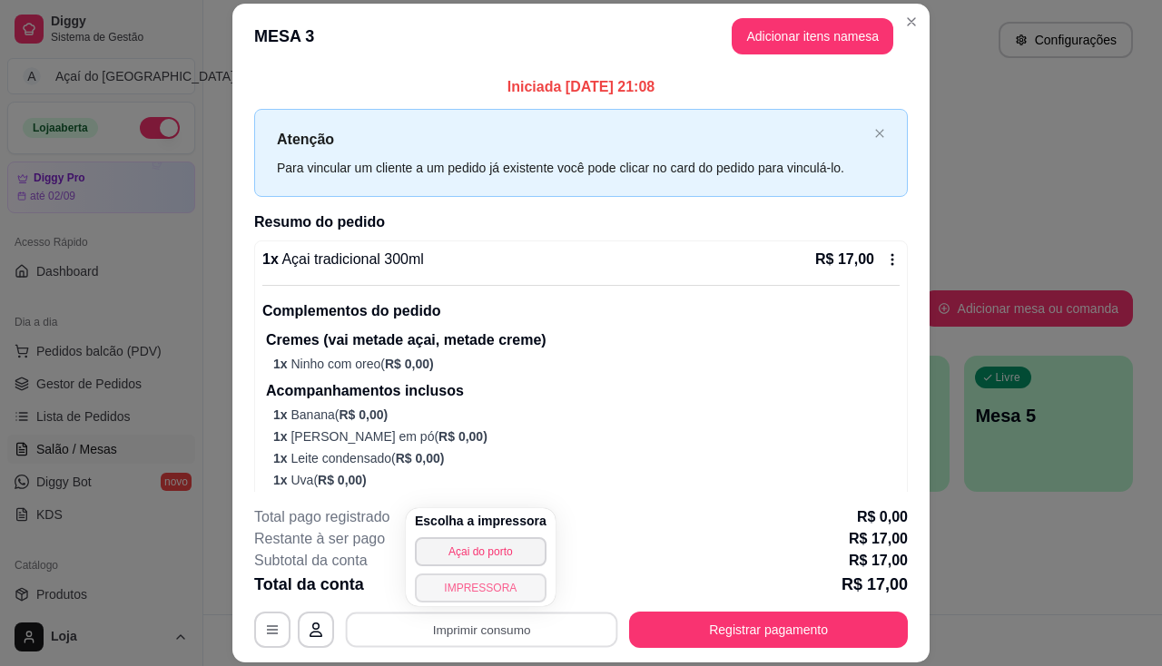
click at [491, 590] on button "IMPRESSORA" at bounding box center [481, 588] width 132 height 29
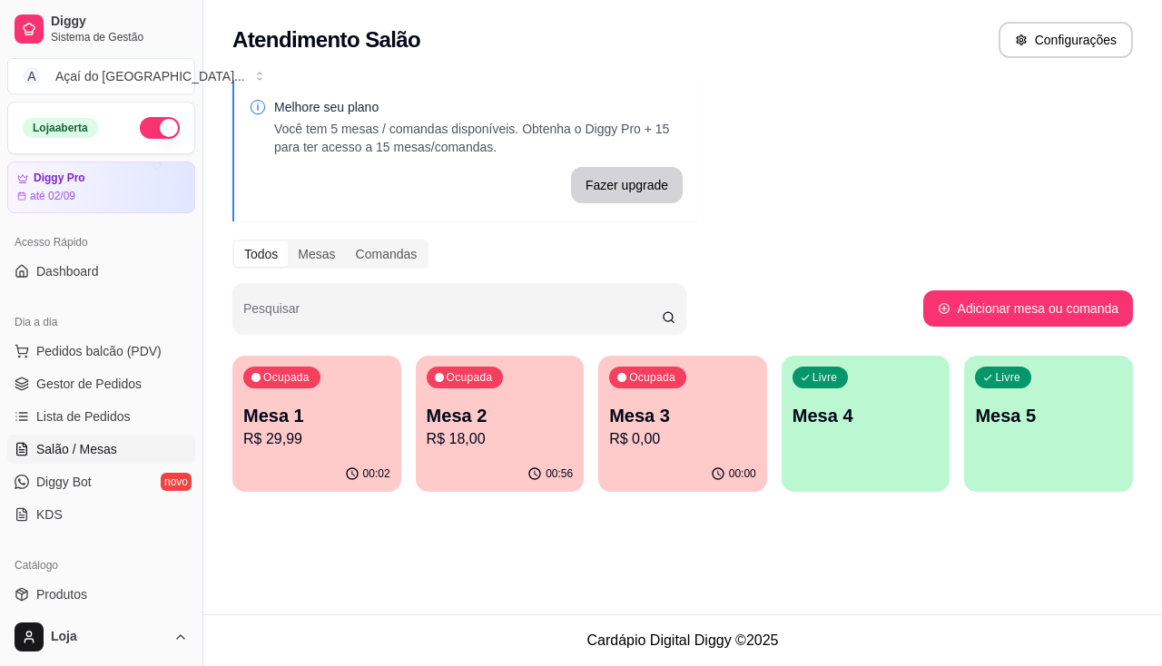
click at [437, 447] on p "R$ 18,00" at bounding box center [500, 439] width 147 height 22
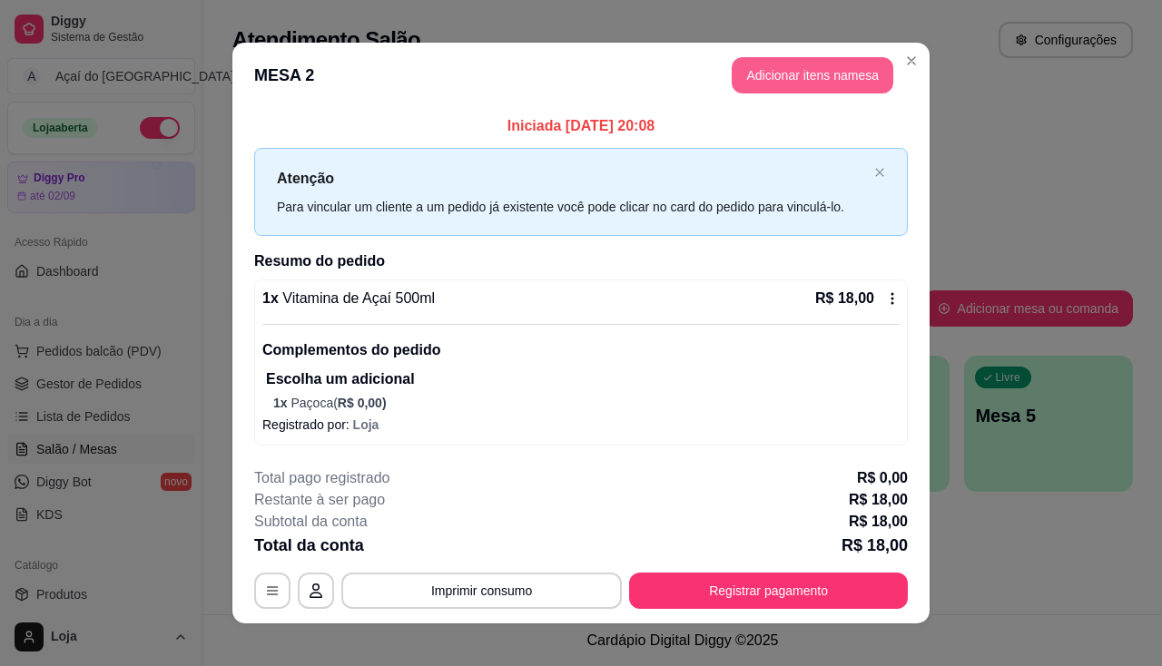
click at [802, 87] on button "Adicionar itens na mesa" at bounding box center [812, 75] width 162 height 36
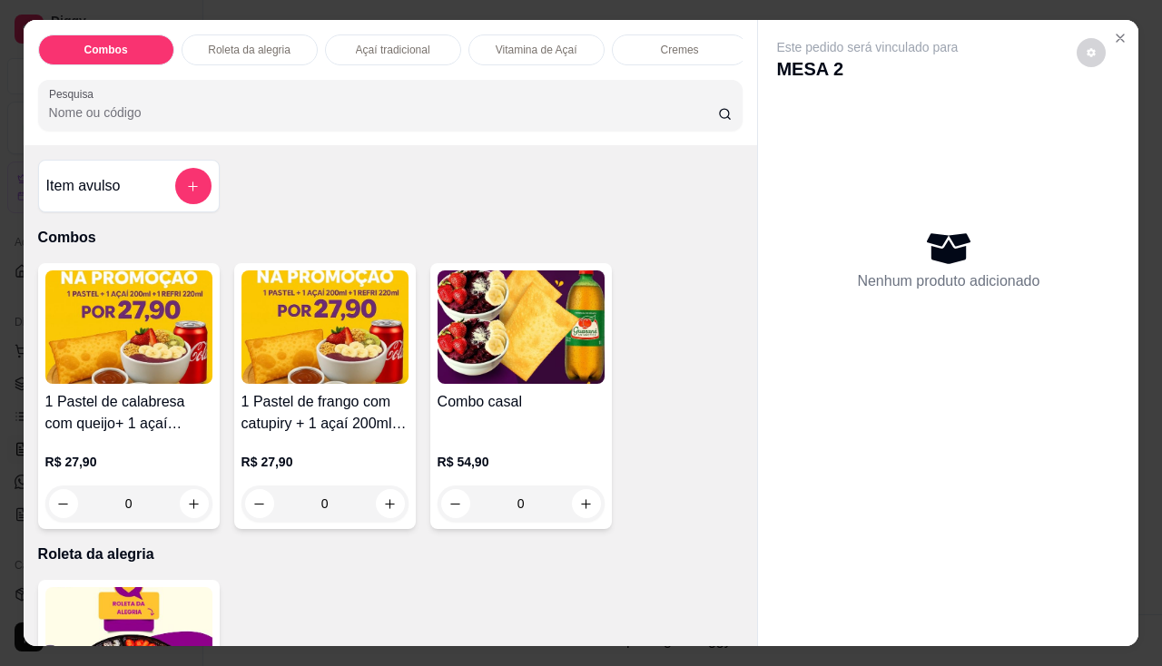
drag, startPoint x: 777, startPoint y: 329, endPoint x: 740, endPoint y: 342, distance: 39.3
click at [777, 329] on div "Nenhum produto adicionado" at bounding box center [948, 260] width 344 height 356
click at [1105, 34] on button "Close" at bounding box center [1119, 38] width 29 height 29
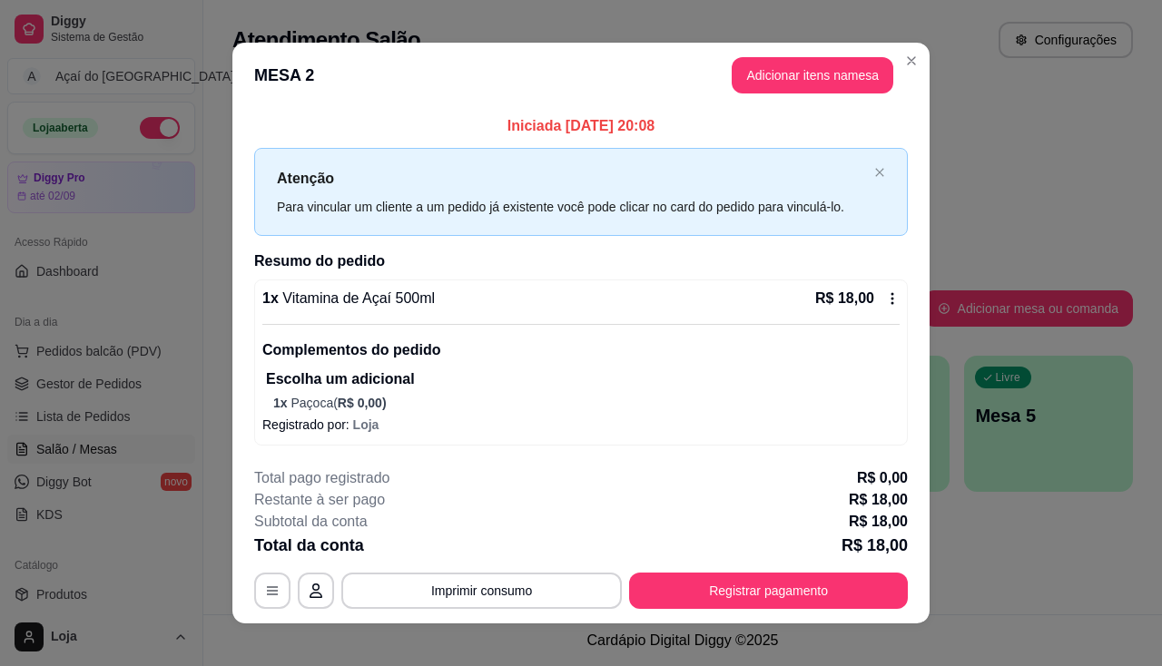
scroll to position [15, 0]
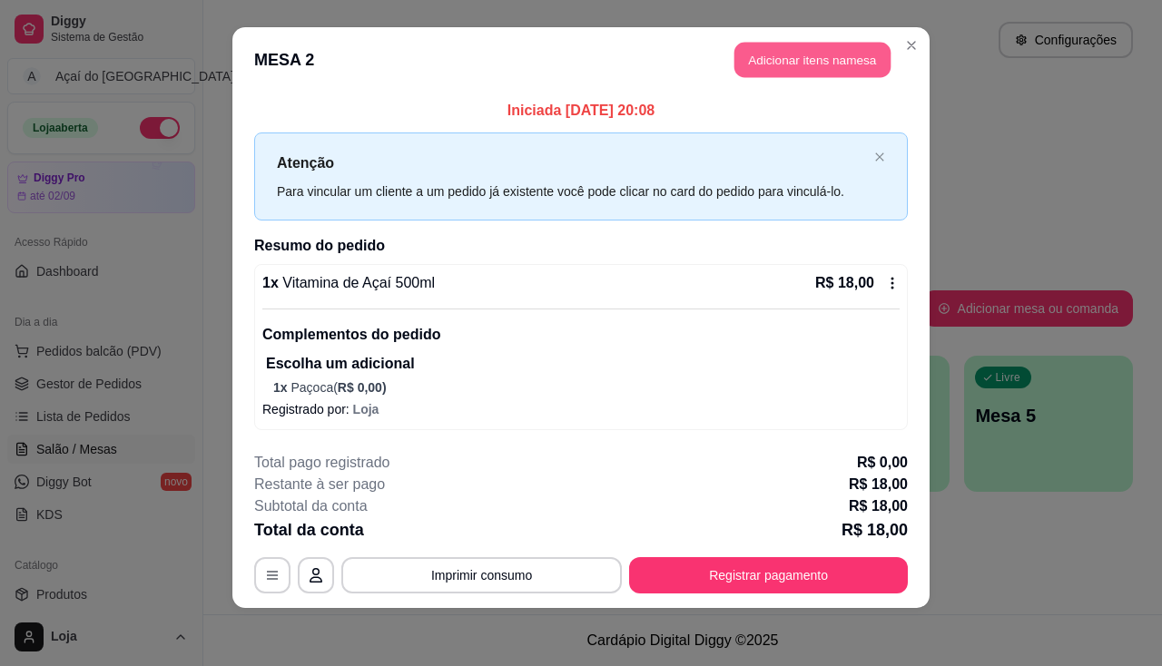
click at [772, 53] on button "Adicionar itens na mesa" at bounding box center [812, 60] width 156 height 35
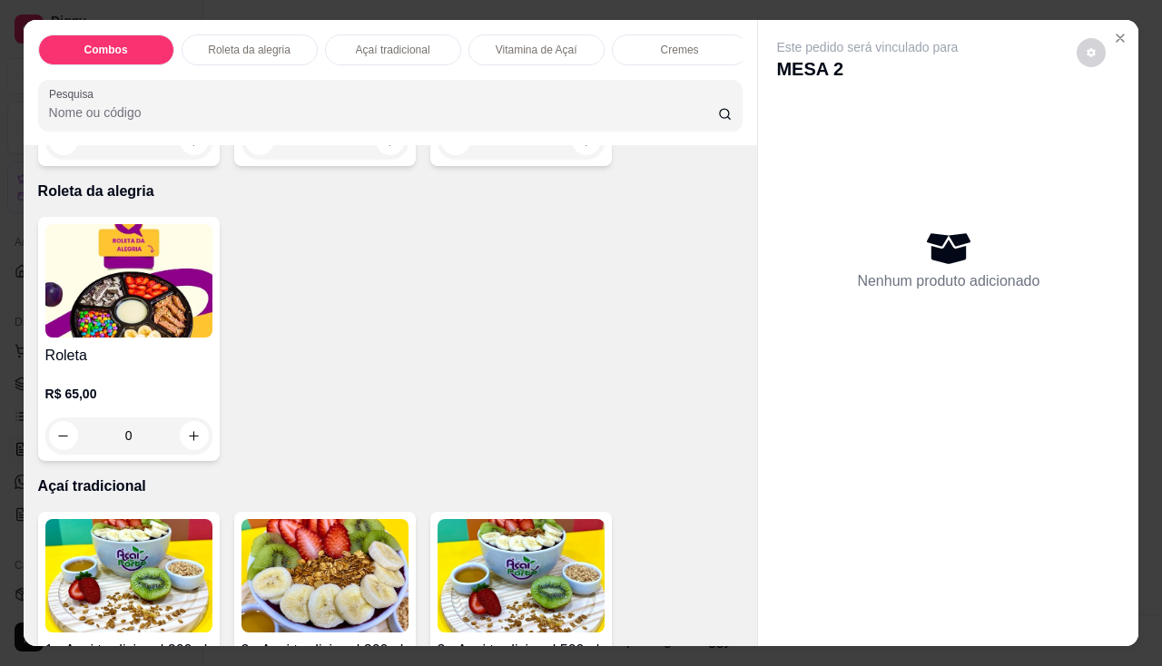
scroll to position [545, 0]
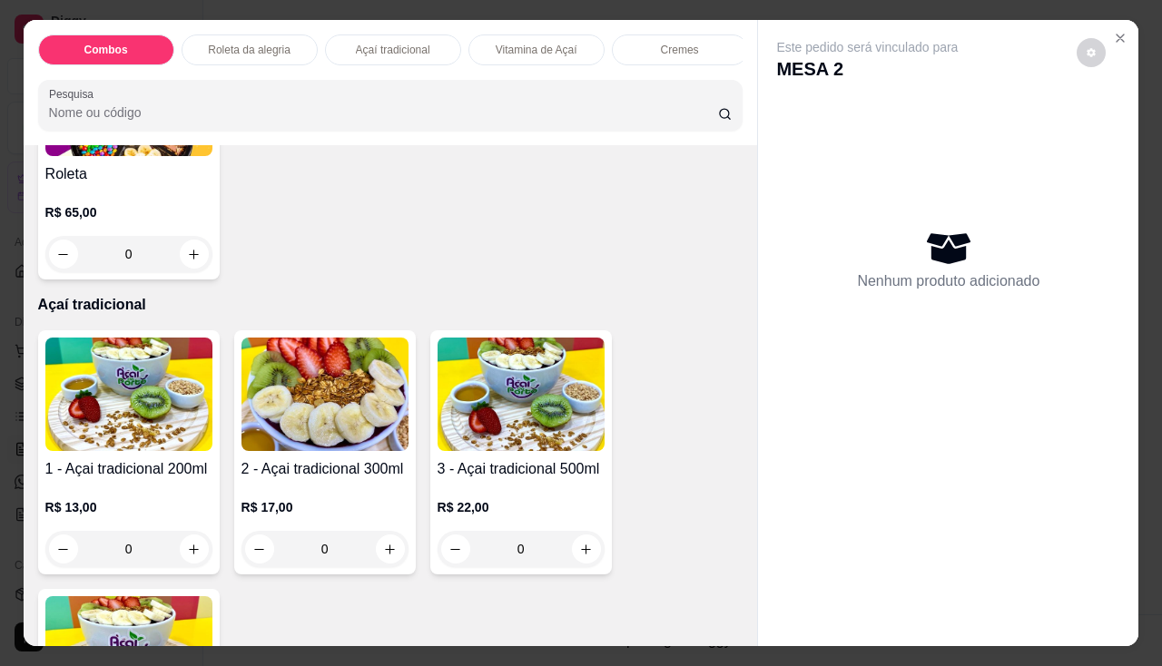
click at [492, 450] on img at bounding box center [520, 394] width 167 height 113
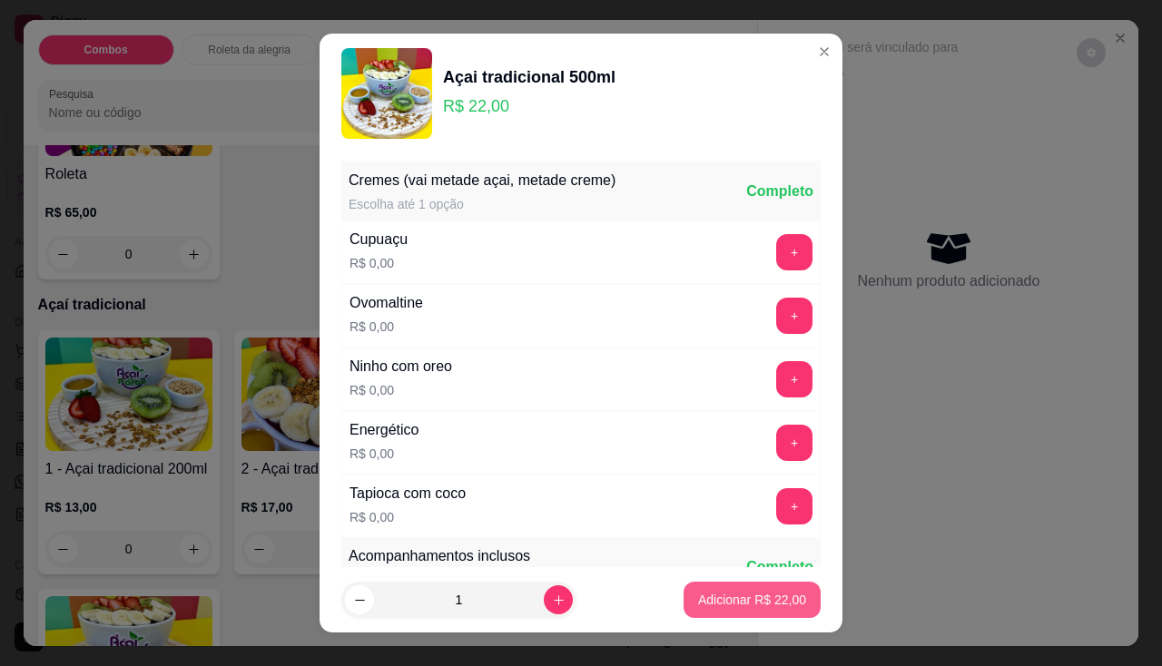
click at [798, 605] on div "Adicionar R$ 22,00" at bounding box center [751, 600] width 137 height 36
click at [769, 592] on p "Adicionar R$ 22,00" at bounding box center [752, 600] width 105 height 17
type input "1"
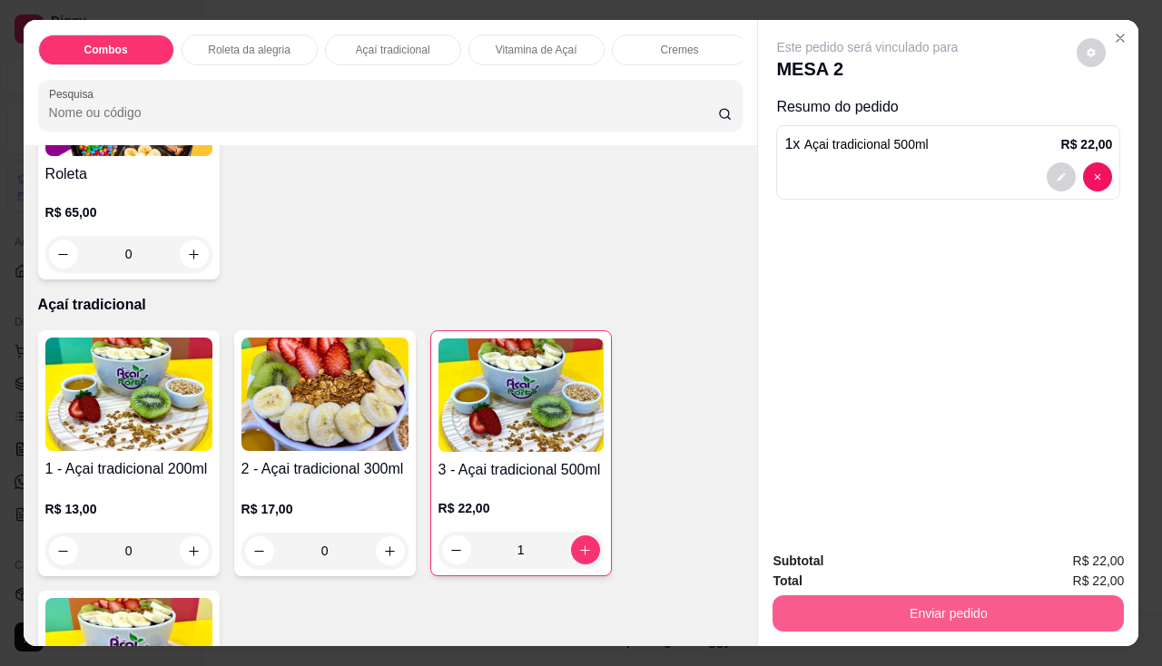
click at [799, 603] on button "Enviar pedido" at bounding box center [947, 613] width 351 height 36
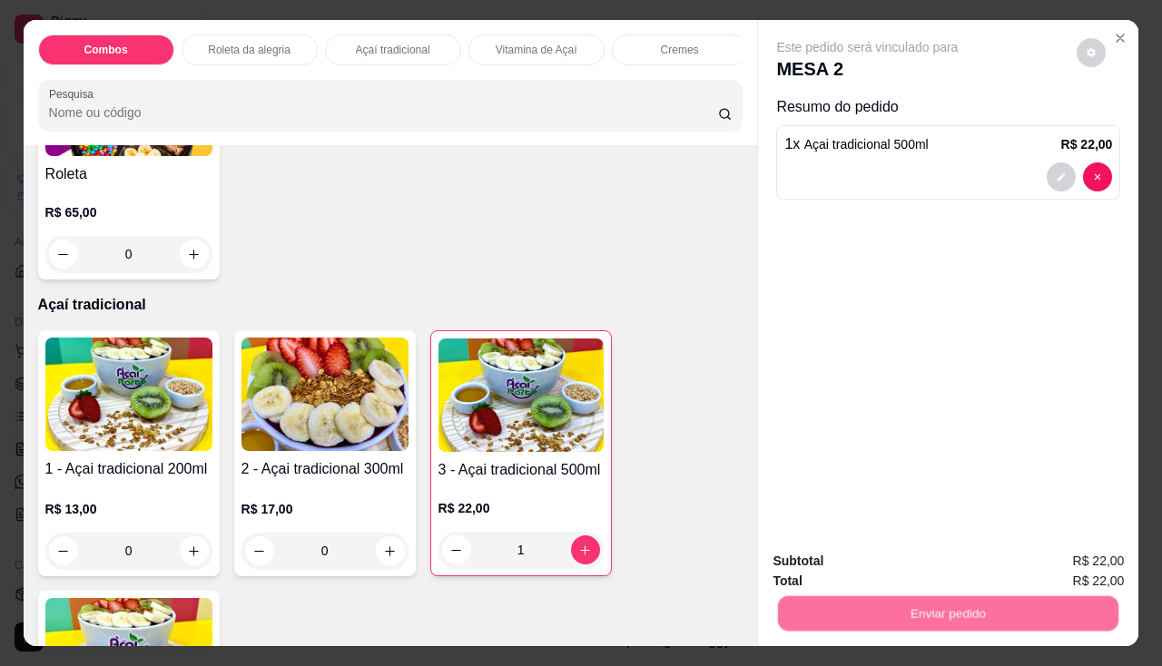
click at [827, 565] on button "Não registrar e enviar pedido" at bounding box center [888, 562] width 189 height 34
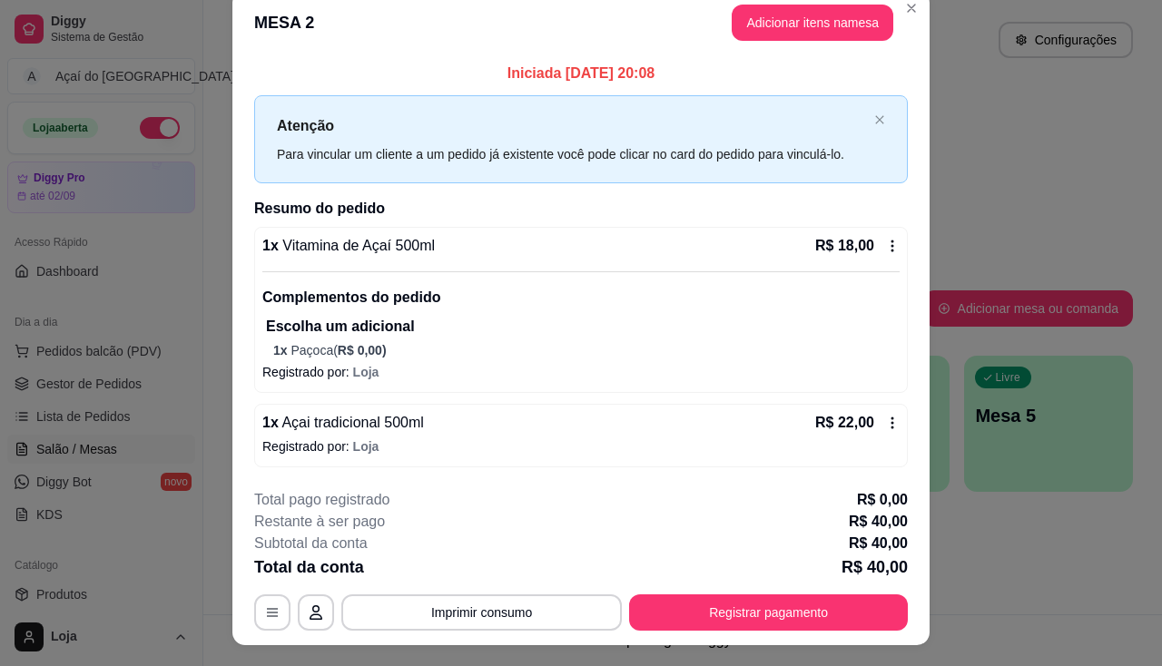
scroll to position [0, 0]
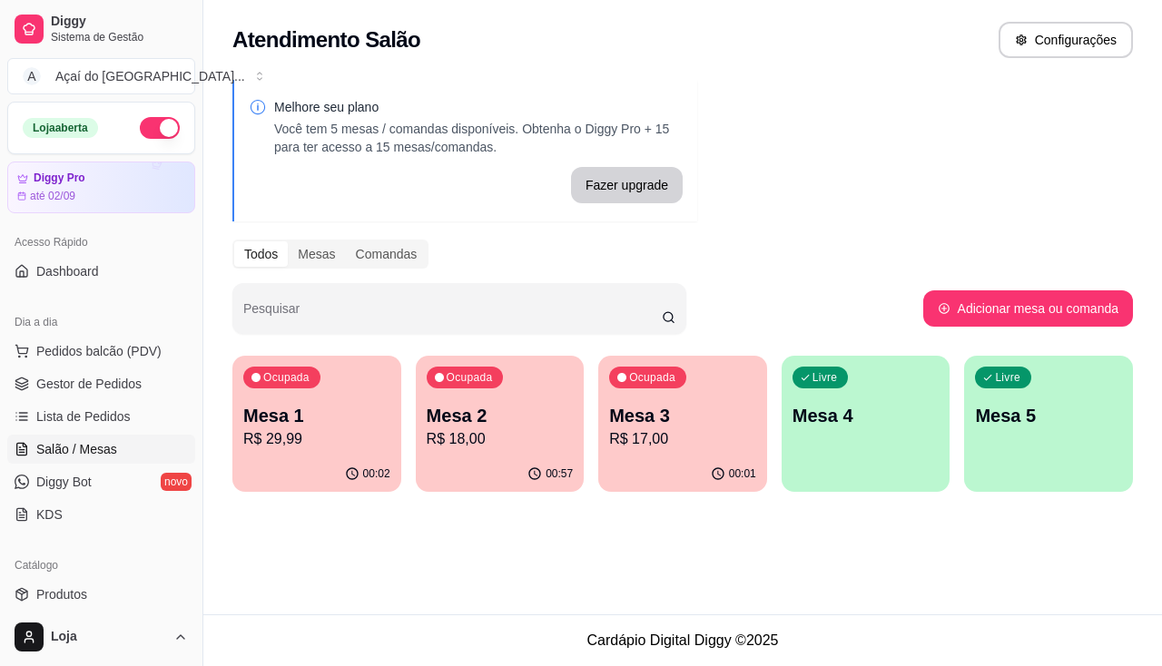
click at [328, 427] on div "Mesa 1 R$ 29,99" at bounding box center [316, 426] width 147 height 47
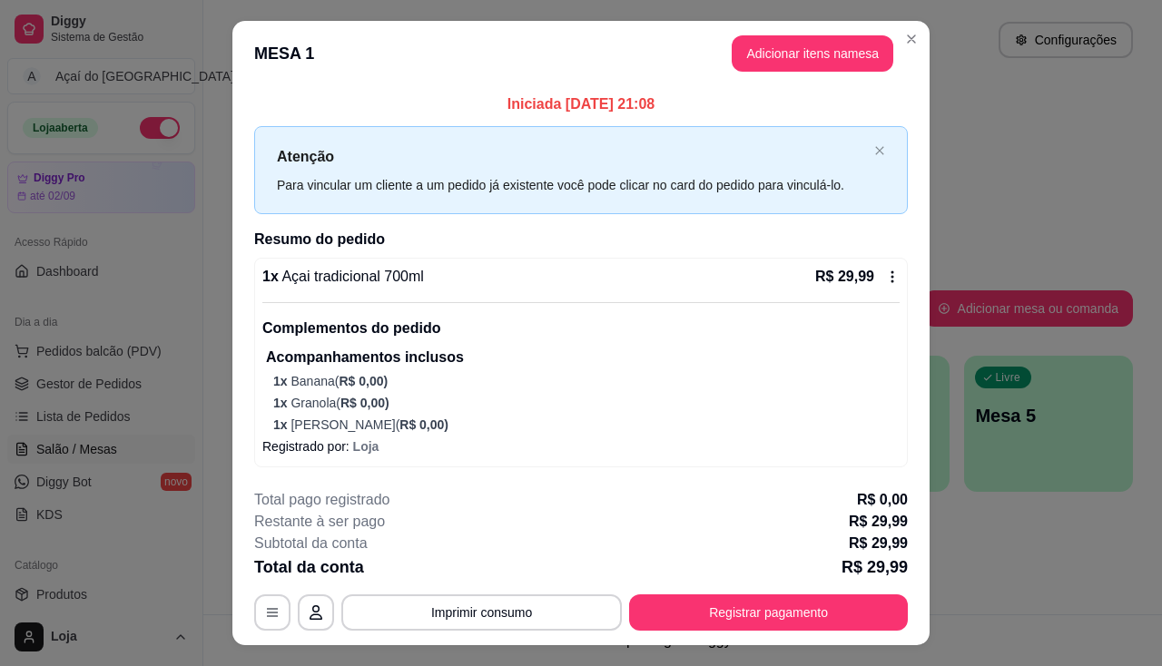
scroll to position [37, 0]
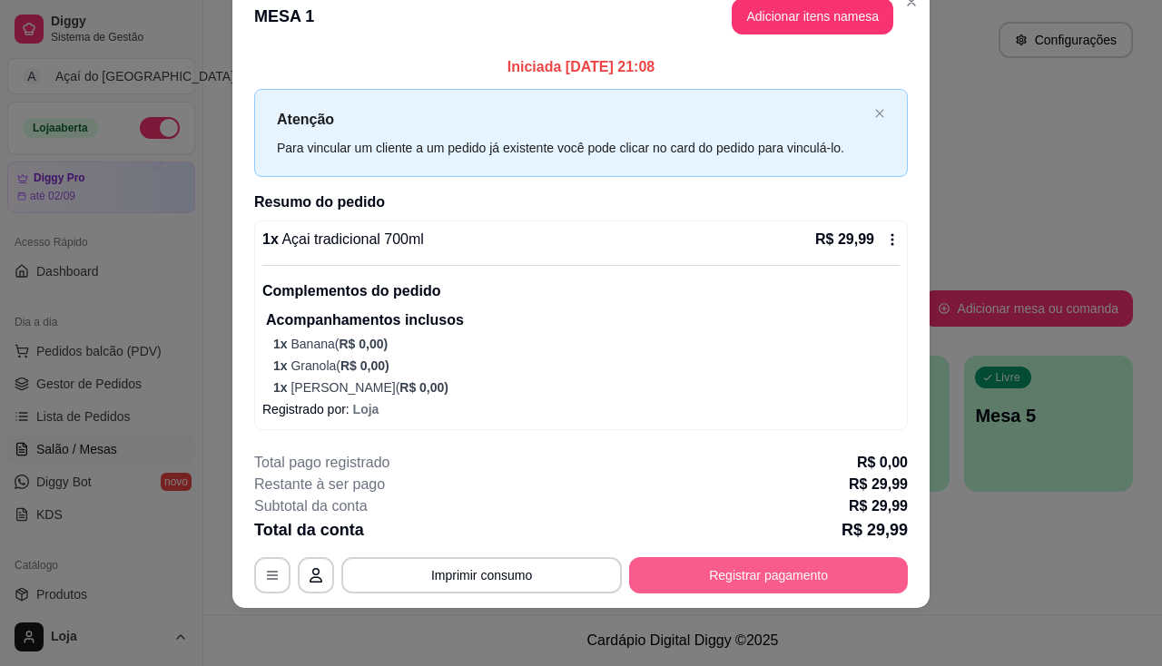
click at [815, 571] on button "Registrar pagamento" at bounding box center [768, 575] width 279 height 36
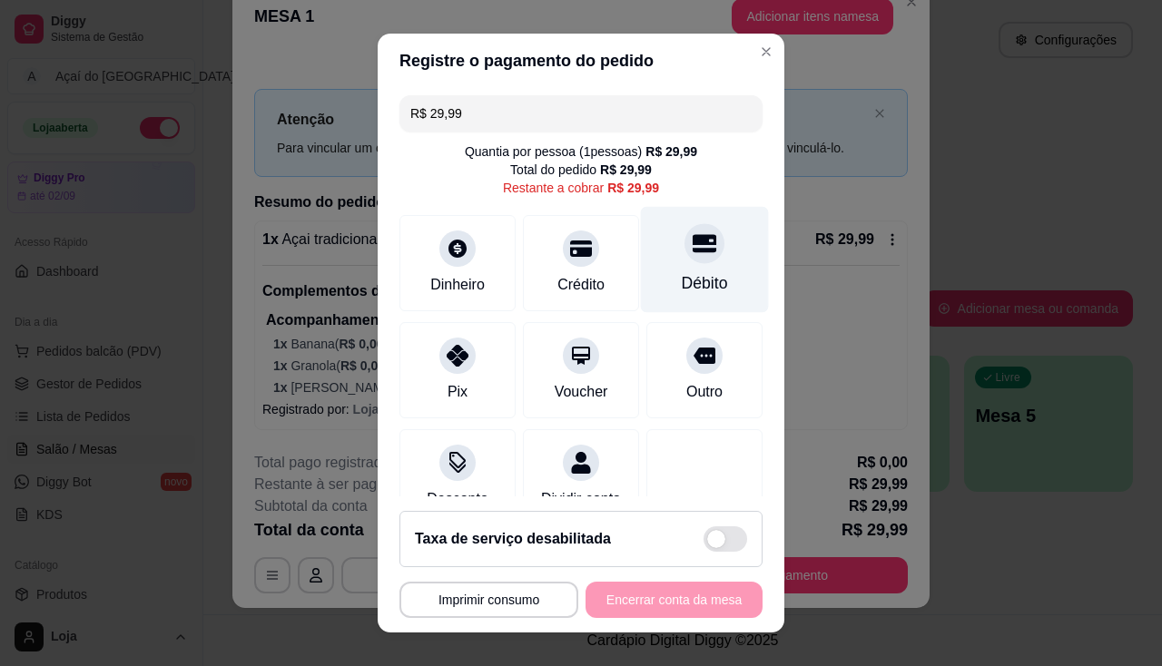
click at [692, 240] on icon at bounding box center [704, 243] width 24 height 18
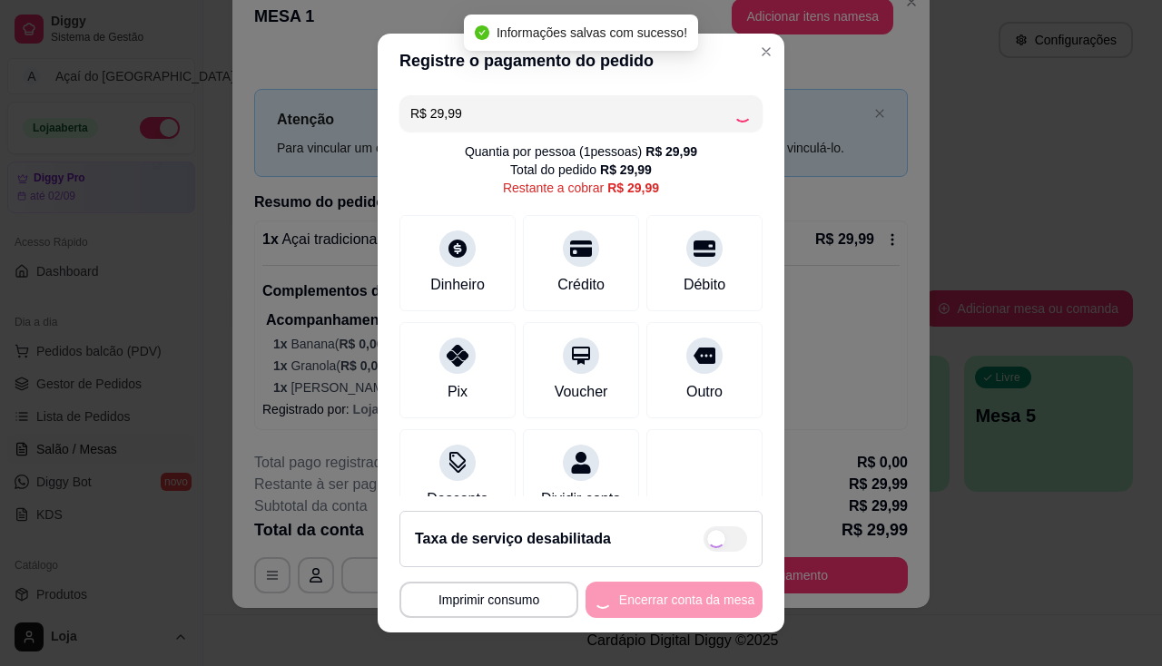
type input "R$ 0,00"
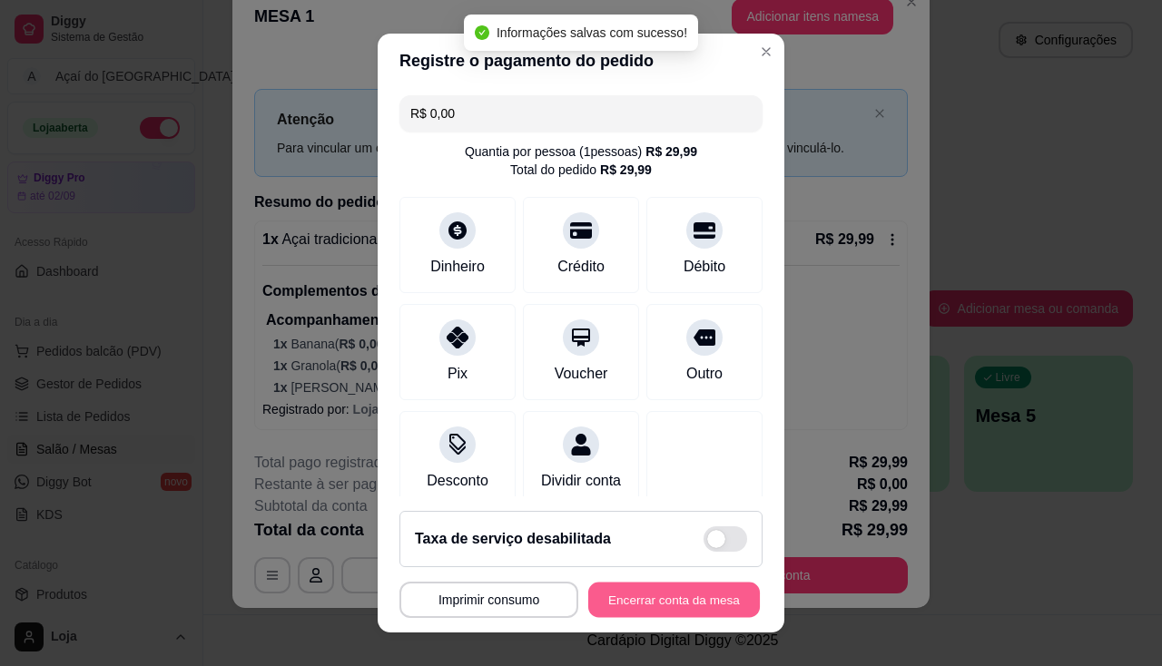
click at [663, 594] on button "Encerrar conta da mesa" at bounding box center [674, 600] width 172 height 35
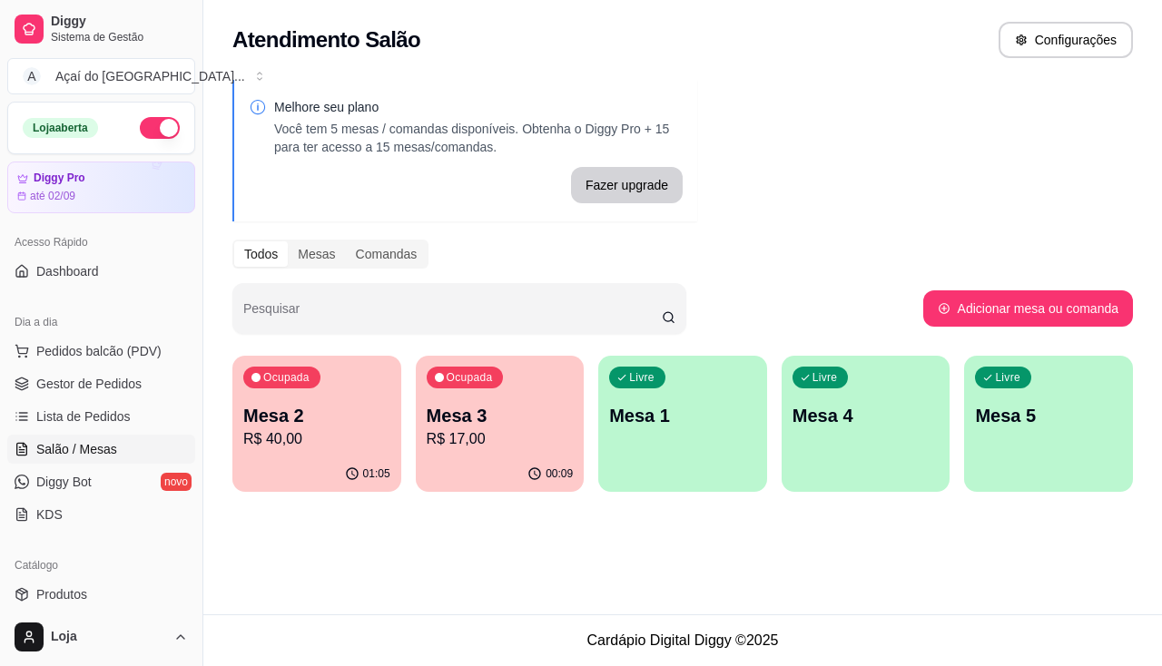
click at [479, 417] on p "Mesa 3" at bounding box center [500, 415] width 147 height 25
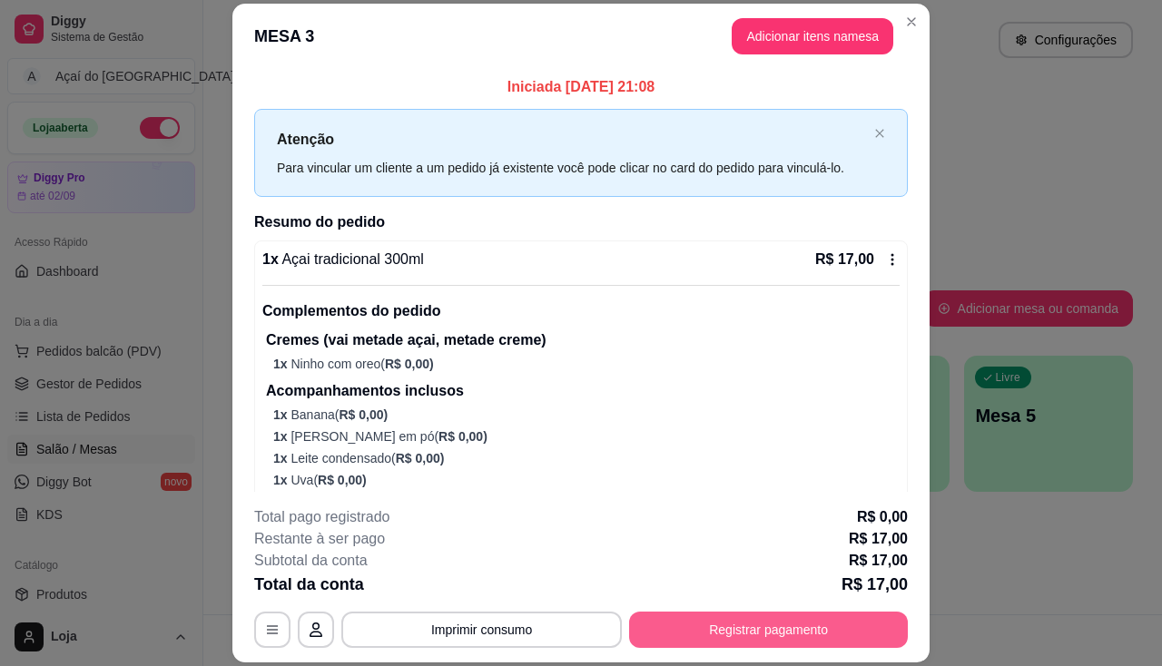
click at [725, 622] on button "Registrar pagamento" at bounding box center [768, 630] width 279 height 36
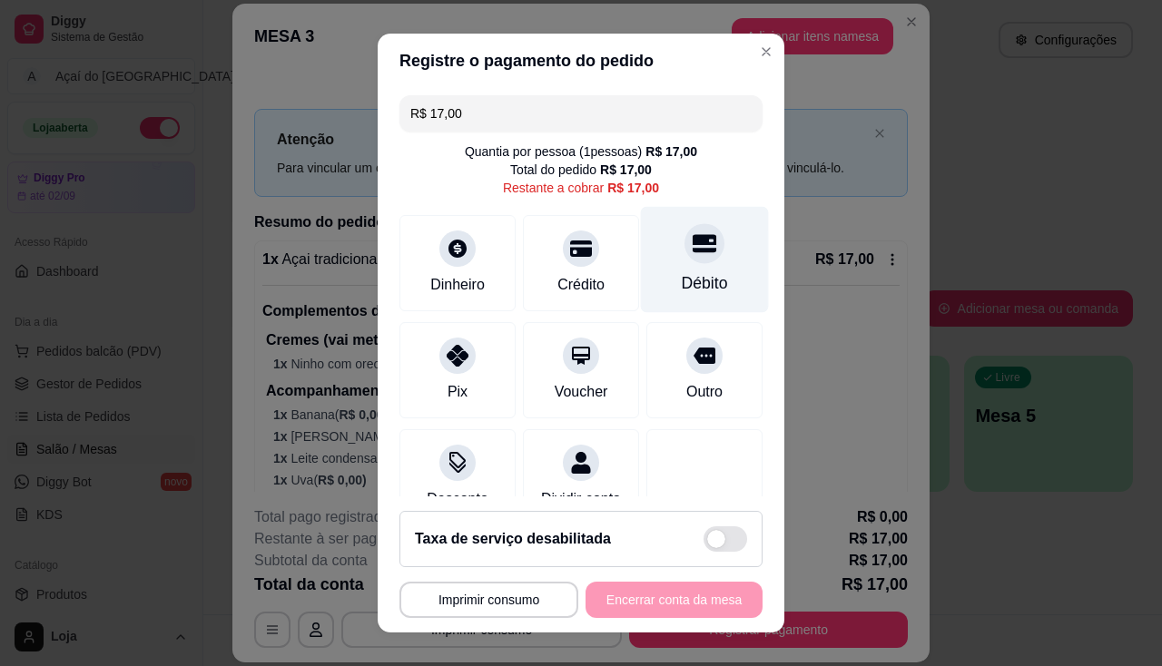
click at [653, 257] on div "Débito" at bounding box center [705, 259] width 128 height 106
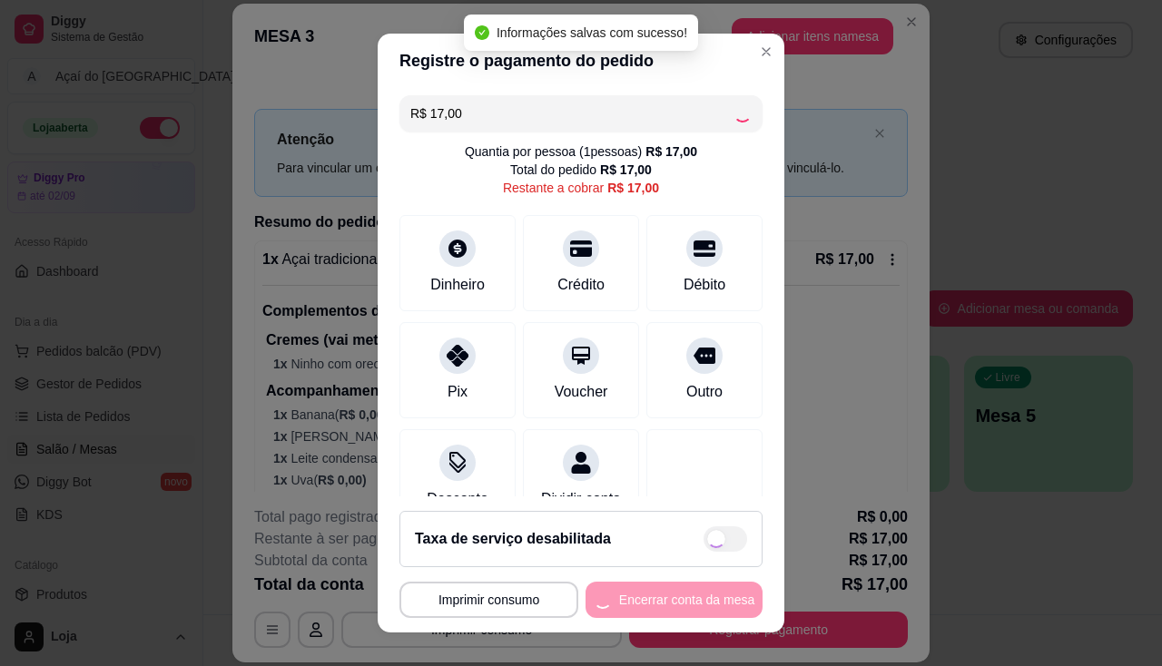
type input "R$ 0,00"
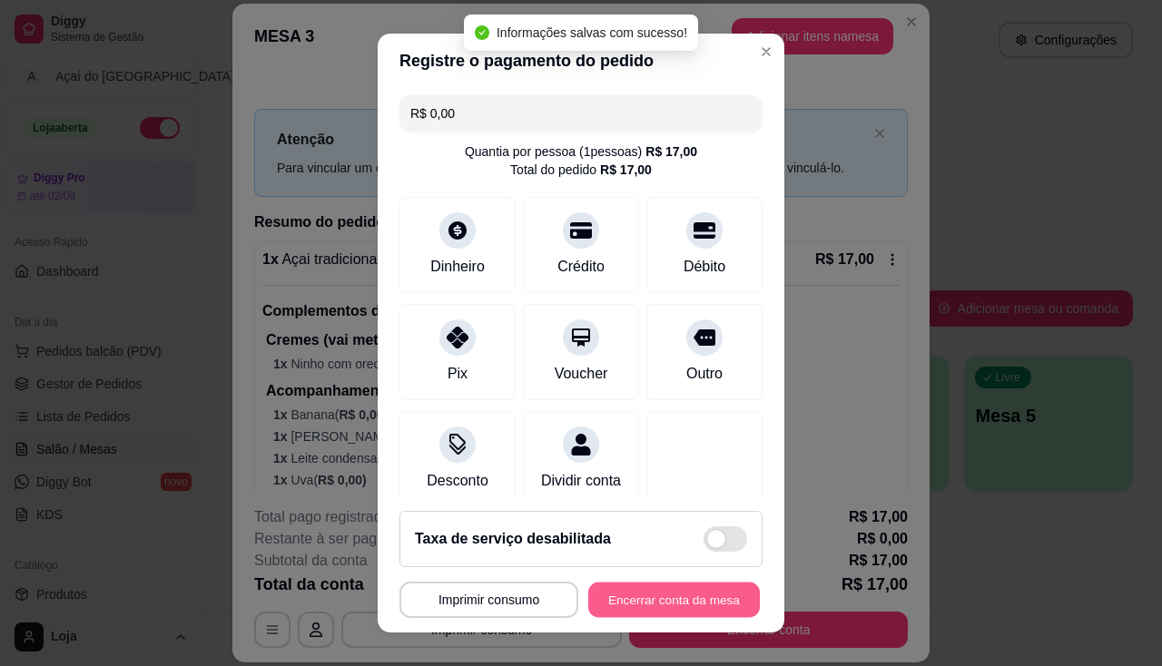
click at [644, 595] on button "Encerrar conta da mesa" at bounding box center [674, 600] width 172 height 35
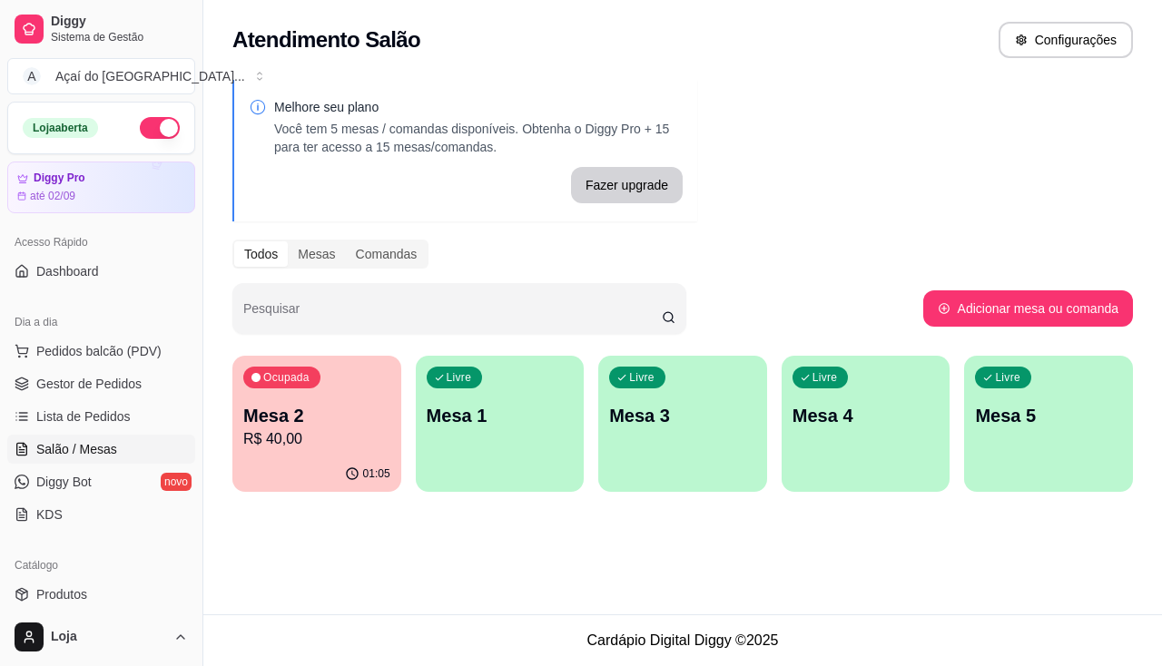
scroll to position [443, 0]
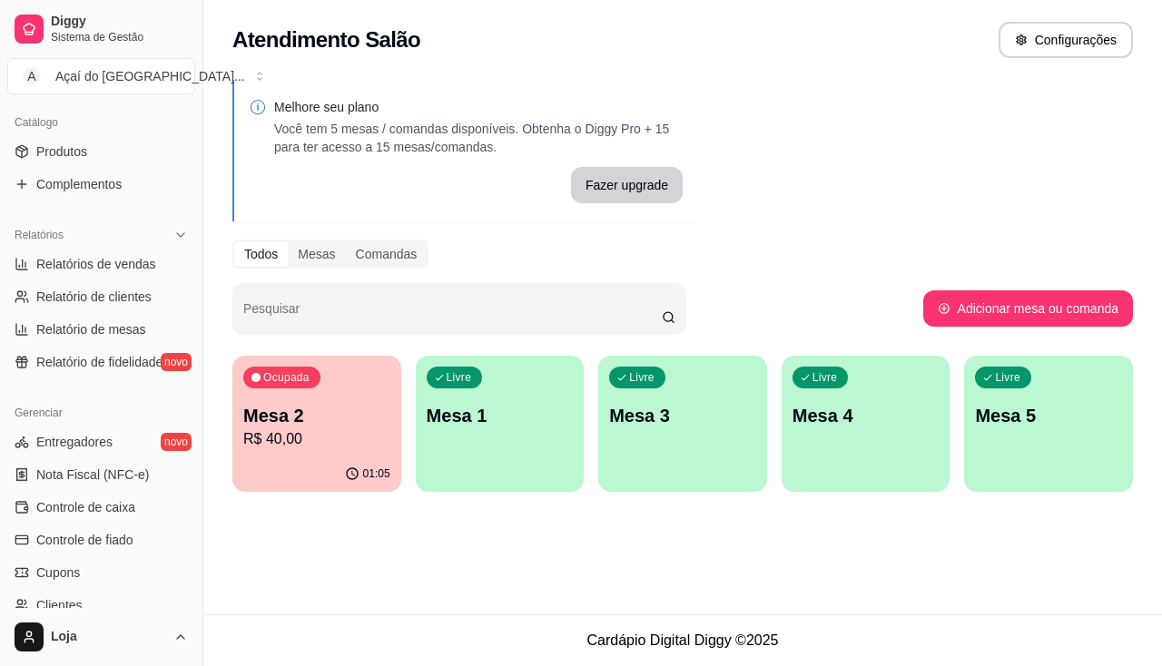
click at [269, 402] on div "Ocupada Mesa 2 R$ 40,00" at bounding box center [316, 406] width 169 height 101
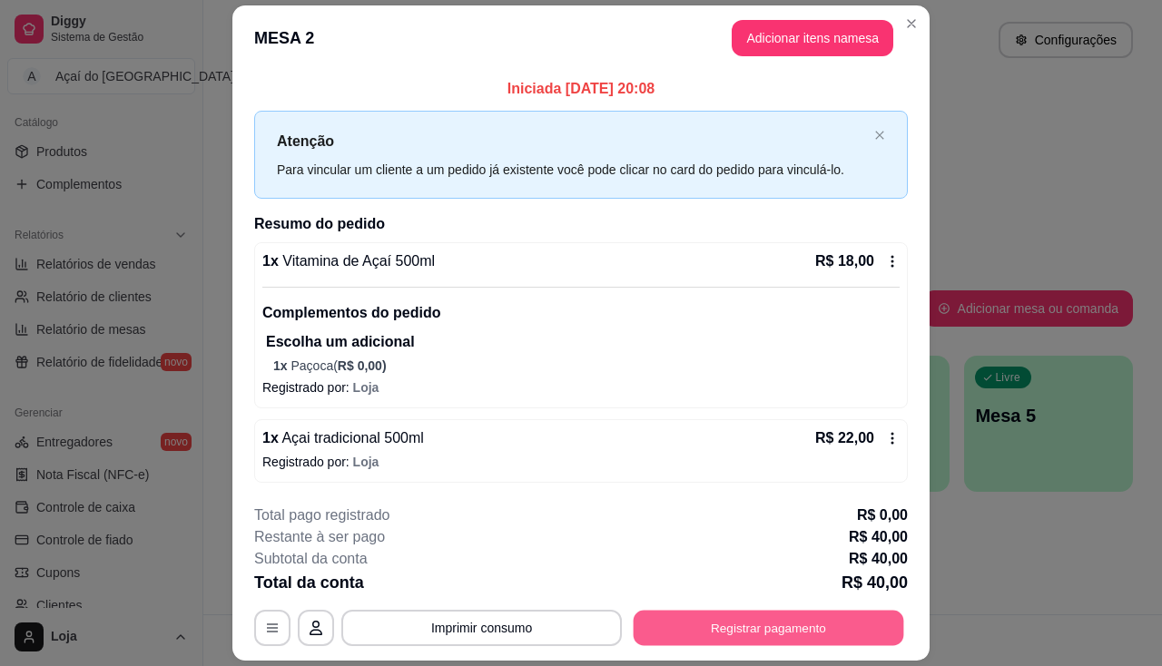
click at [717, 626] on button "Registrar pagamento" at bounding box center [768, 628] width 270 height 35
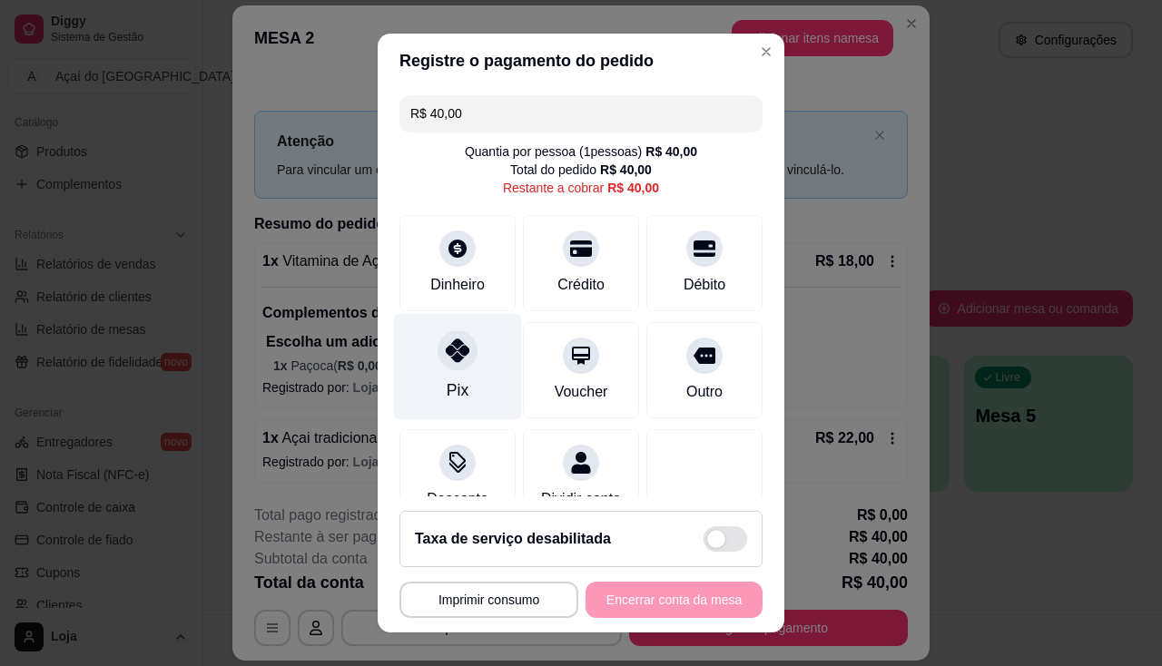
click at [448, 358] on icon at bounding box center [458, 351] width 24 height 24
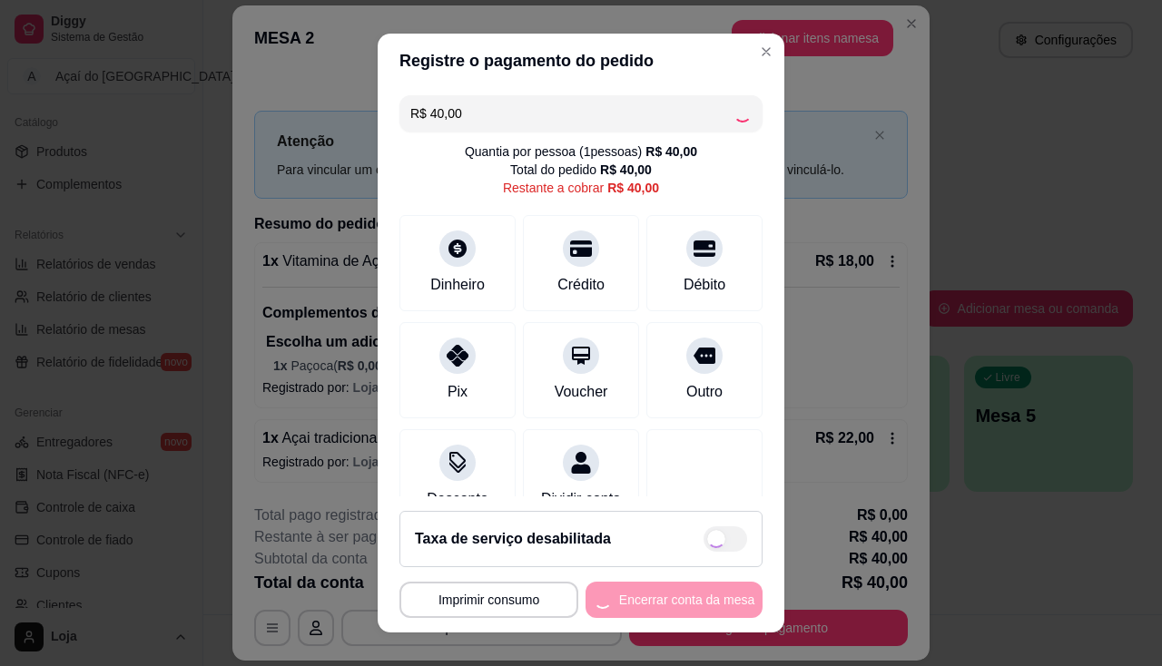
type input "R$ 0,00"
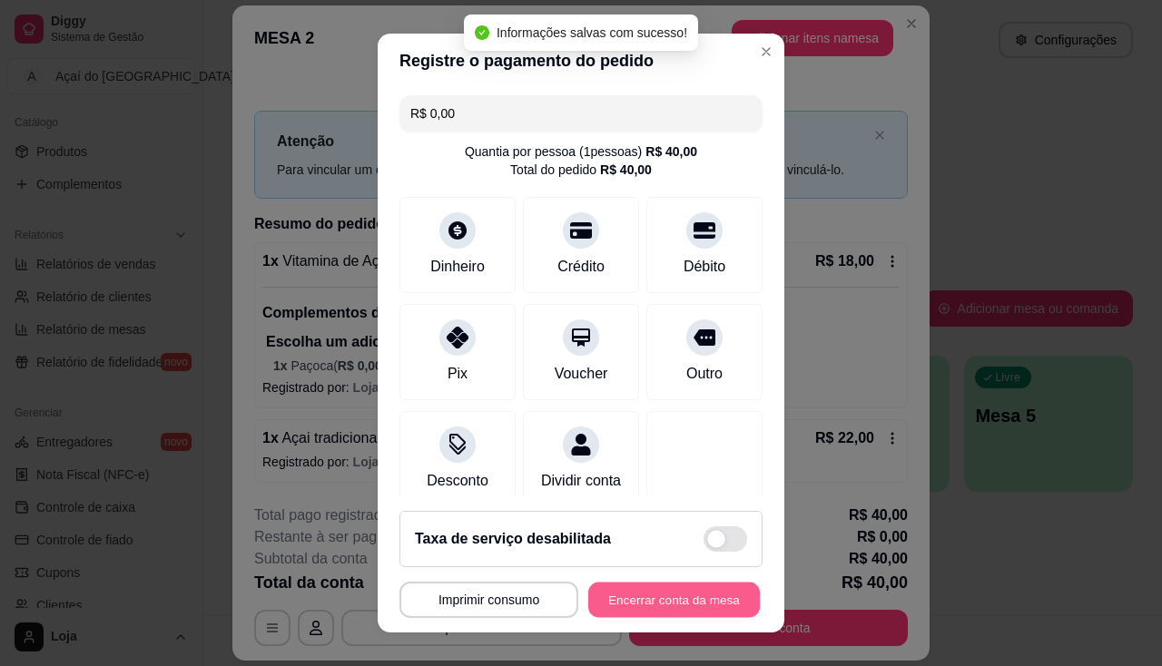
click at [639, 591] on button "Encerrar conta da mesa" at bounding box center [674, 600] width 172 height 35
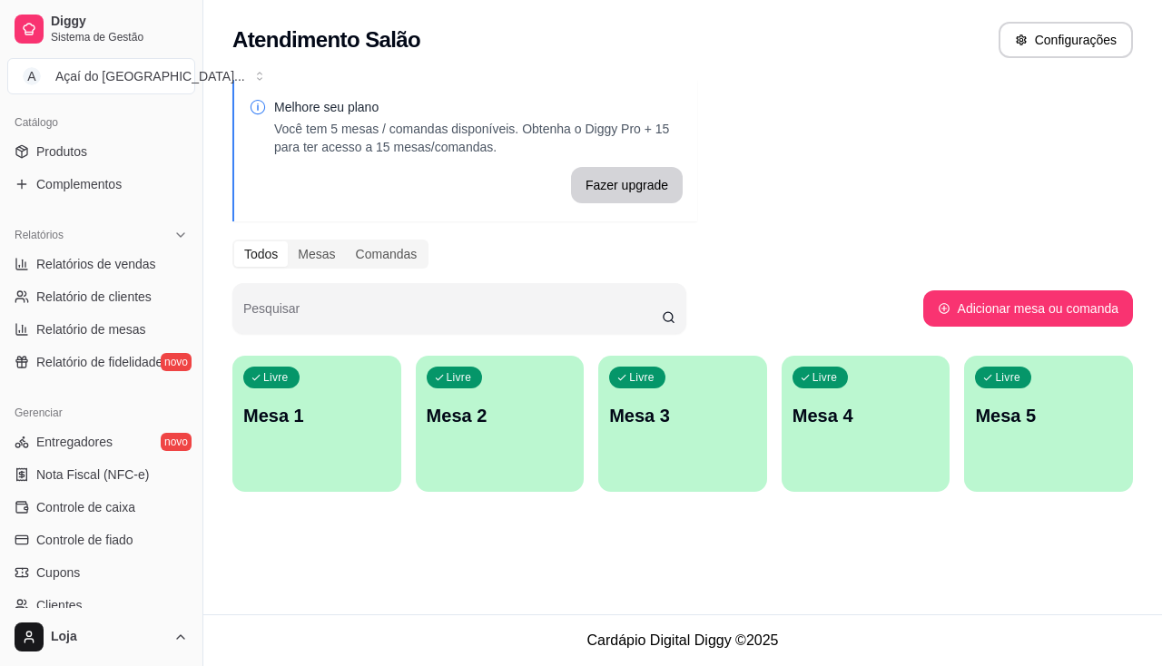
click at [322, 403] on p "Mesa 1" at bounding box center [316, 415] width 147 height 25
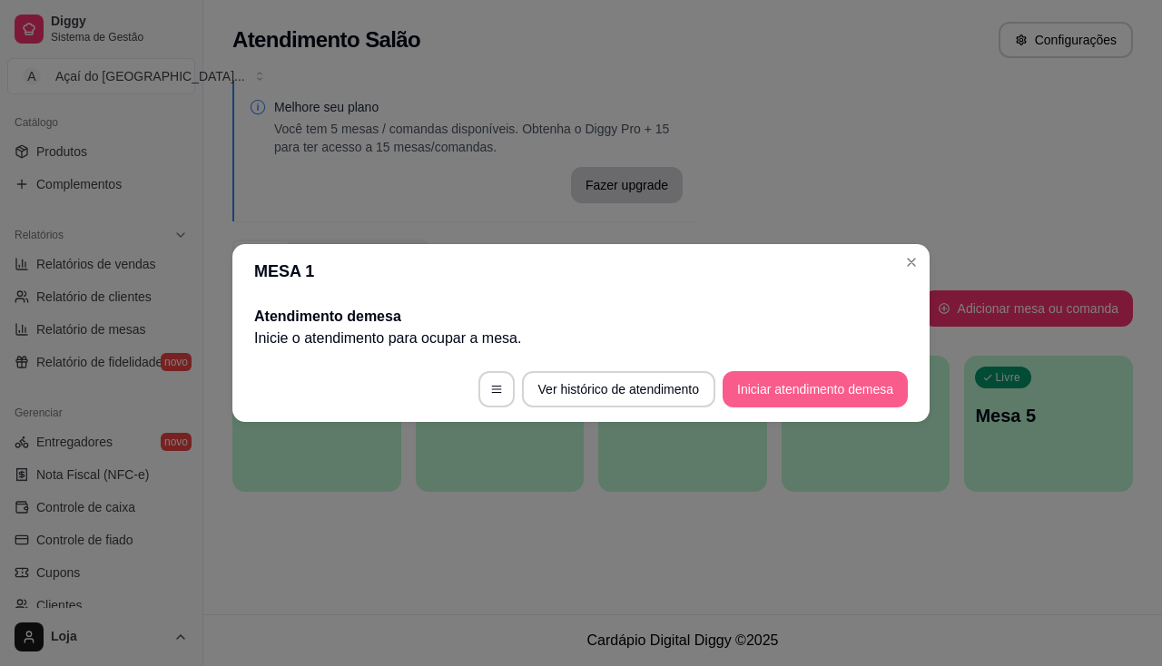
click at [839, 387] on button "Iniciar atendimento de mesa" at bounding box center [814, 389] width 185 height 36
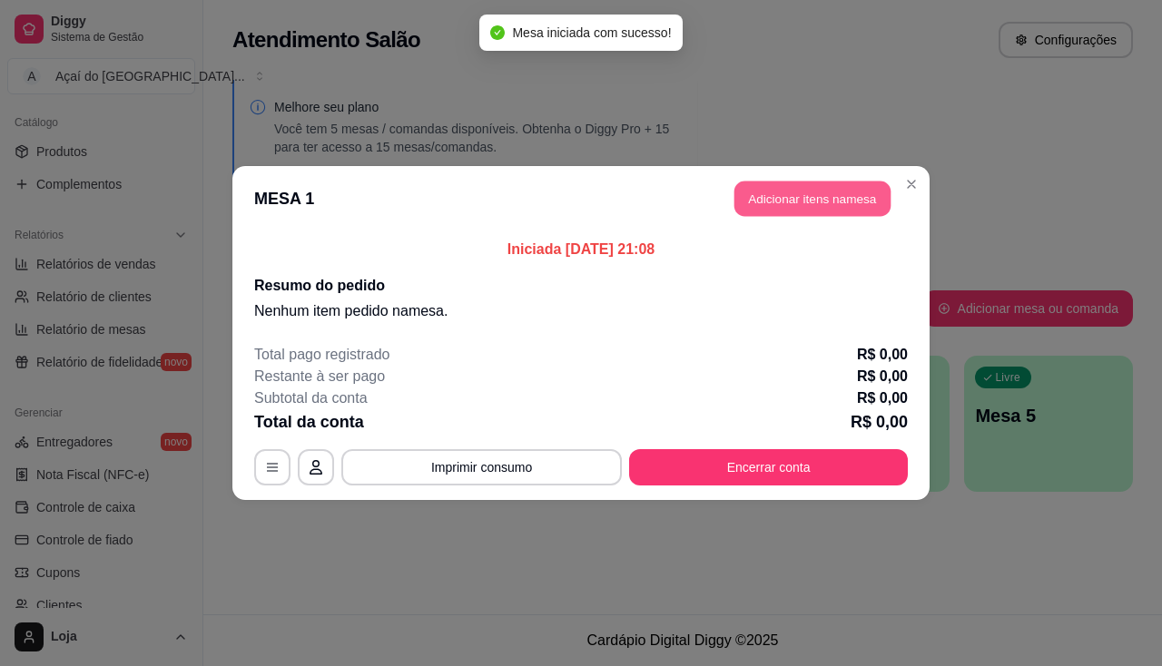
click at [829, 207] on button "Adicionar itens na mesa" at bounding box center [812, 199] width 156 height 35
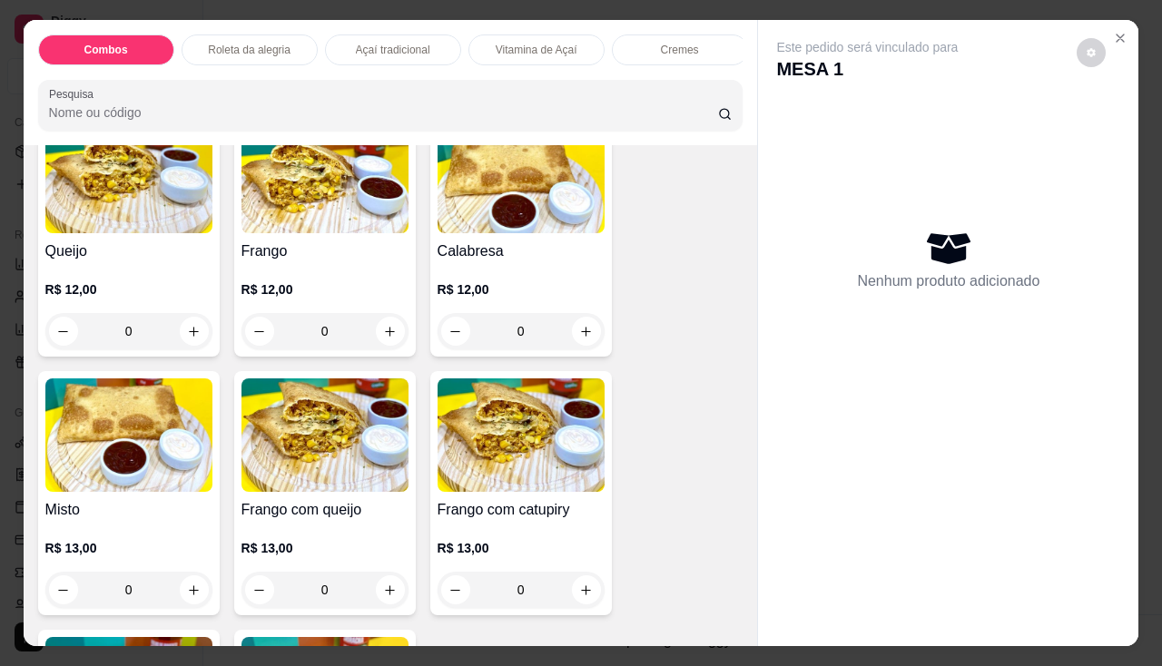
scroll to position [1997, 0]
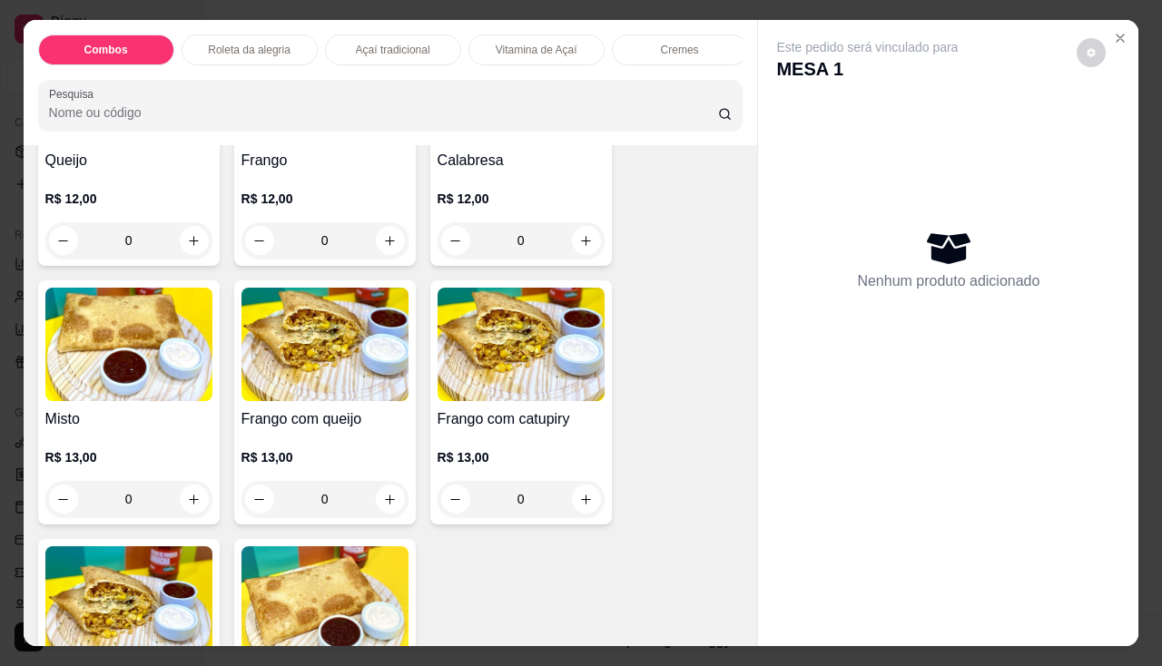
click at [496, 362] on img at bounding box center [520, 344] width 167 height 113
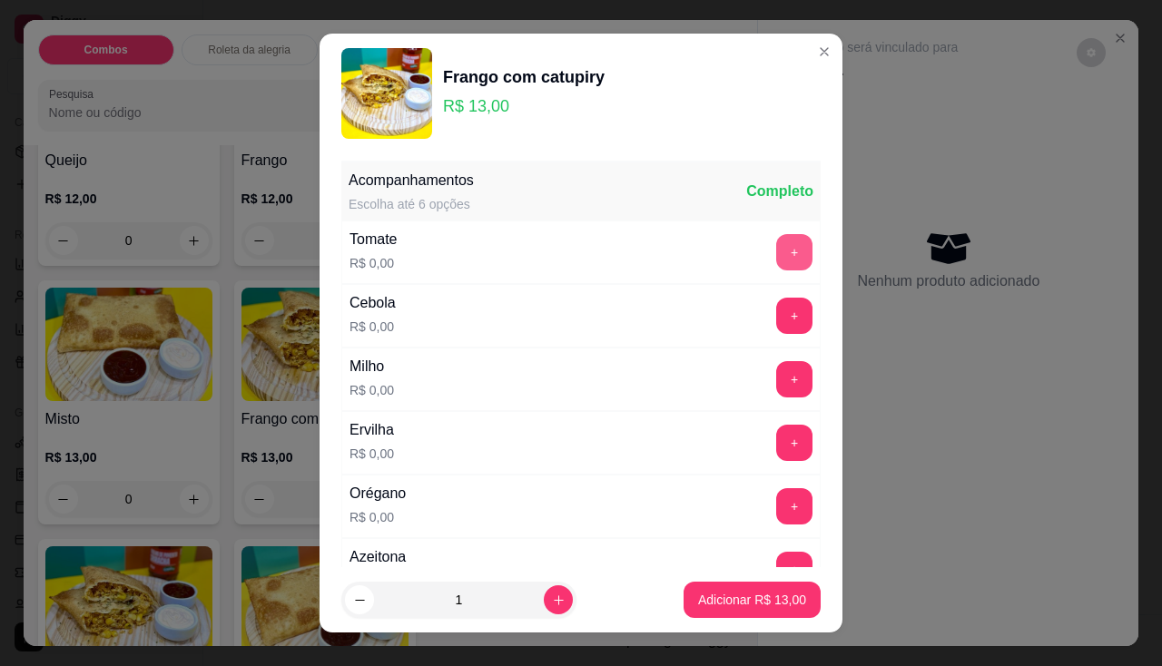
click at [776, 249] on button "+" at bounding box center [794, 252] width 36 height 36
click at [776, 375] on button "+" at bounding box center [794, 379] width 36 height 36
click at [777, 457] on button "+" at bounding box center [794, 442] width 35 height 35
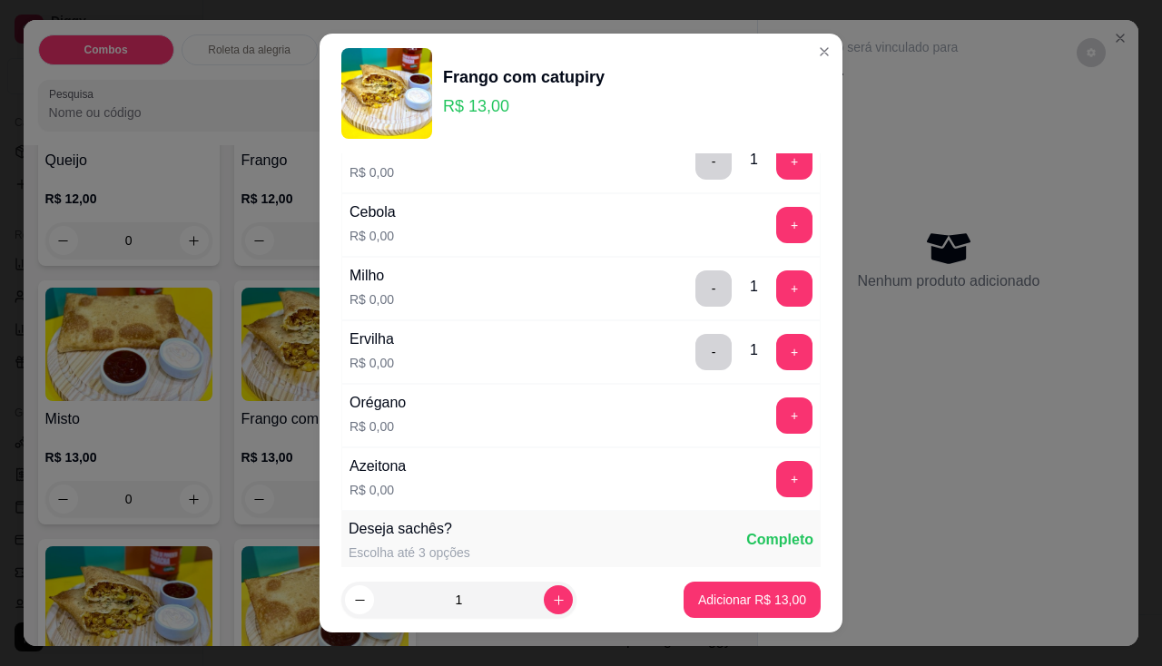
click at [776, 417] on button "+" at bounding box center [794, 415] width 36 height 36
click at [776, 492] on button "+" at bounding box center [794, 479] width 36 height 36
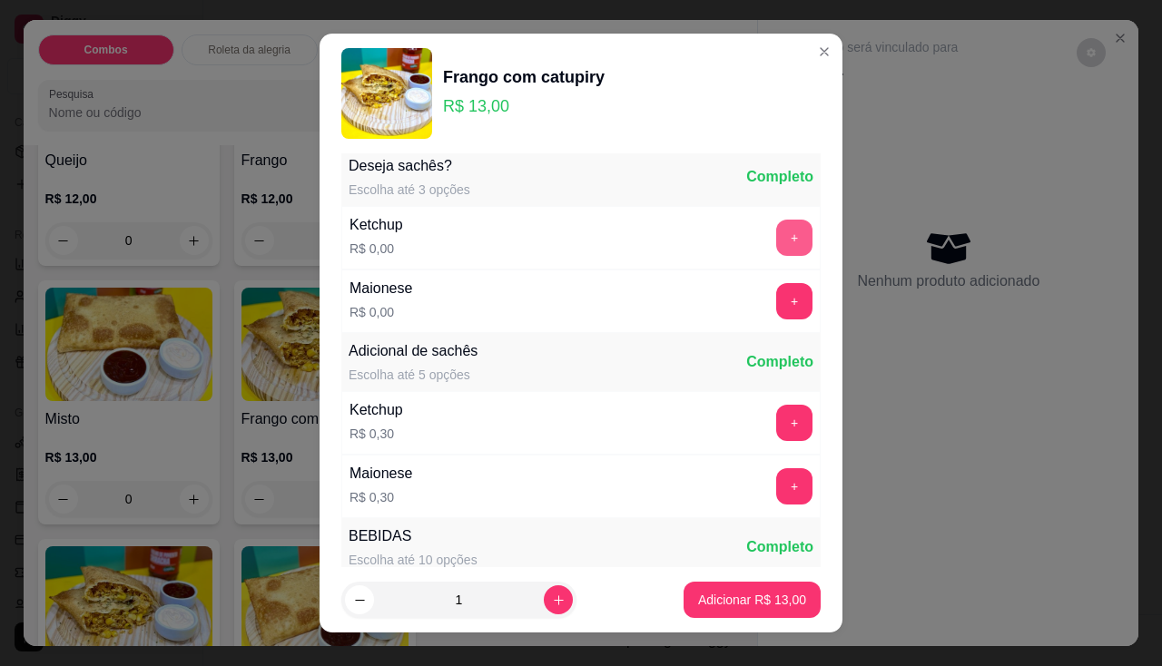
click at [776, 241] on button "+" at bounding box center [794, 238] width 36 height 36
click at [776, 305] on button "+" at bounding box center [794, 301] width 36 height 36
click at [740, 612] on button "Adicionar R$ 13,00" at bounding box center [751, 600] width 137 height 36
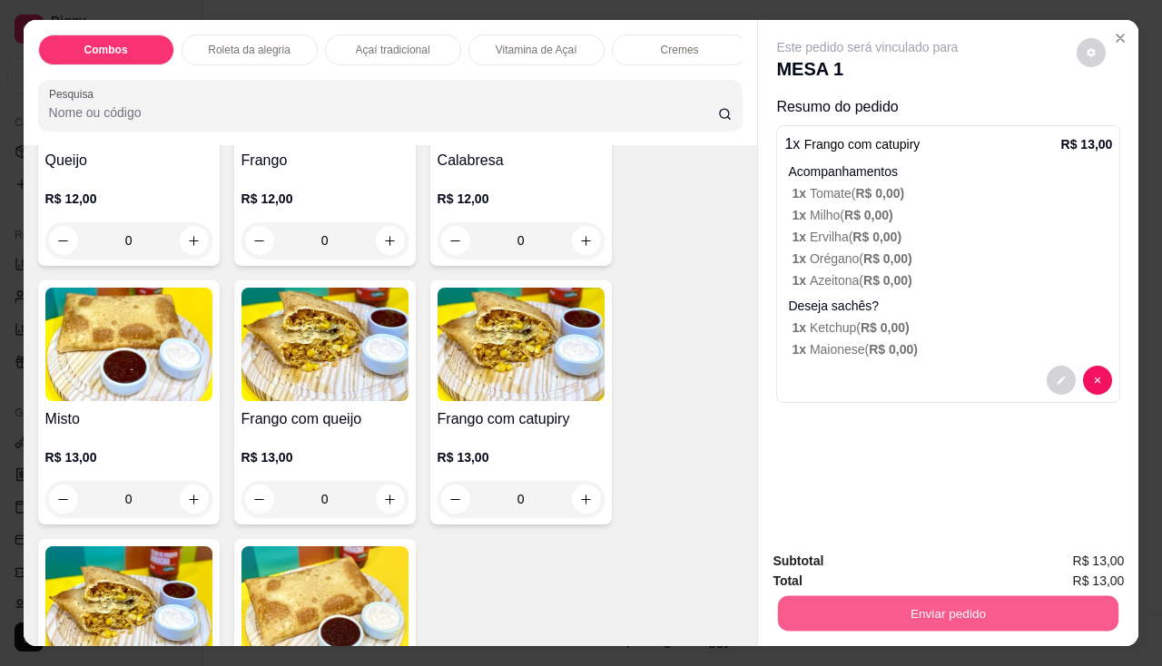
click at [832, 613] on button "Enviar pedido" at bounding box center [948, 613] width 340 height 35
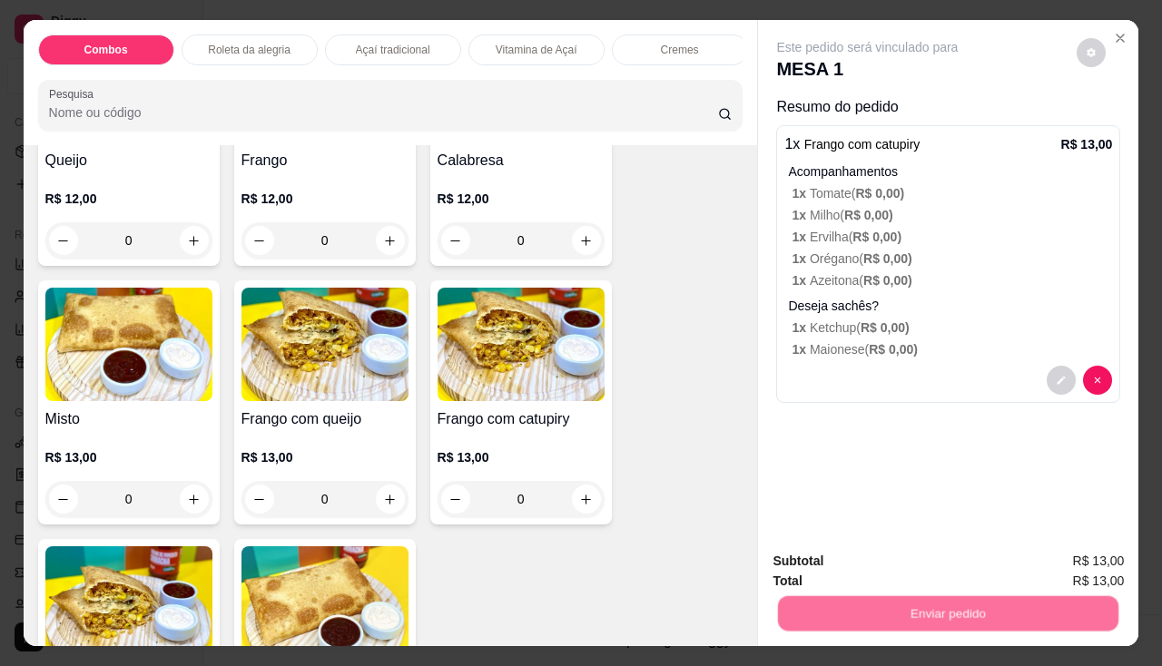
click at [843, 571] on button "Não registrar e enviar pedido" at bounding box center [888, 562] width 189 height 34
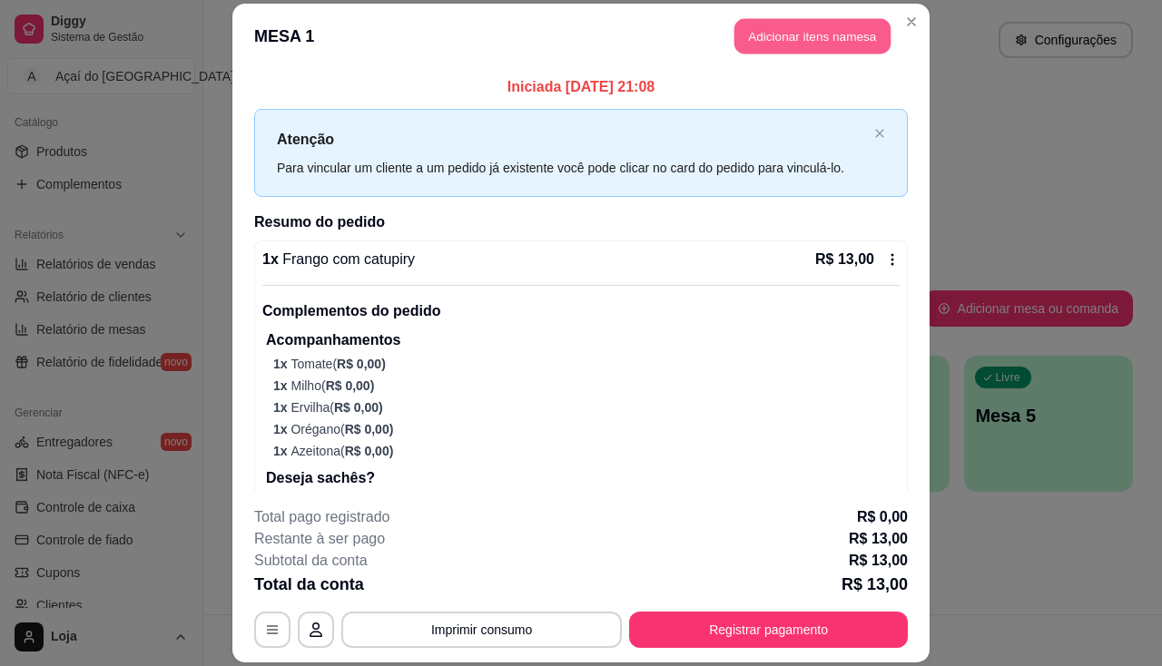
click at [854, 42] on button "Adicionar itens na mesa" at bounding box center [812, 35] width 156 height 35
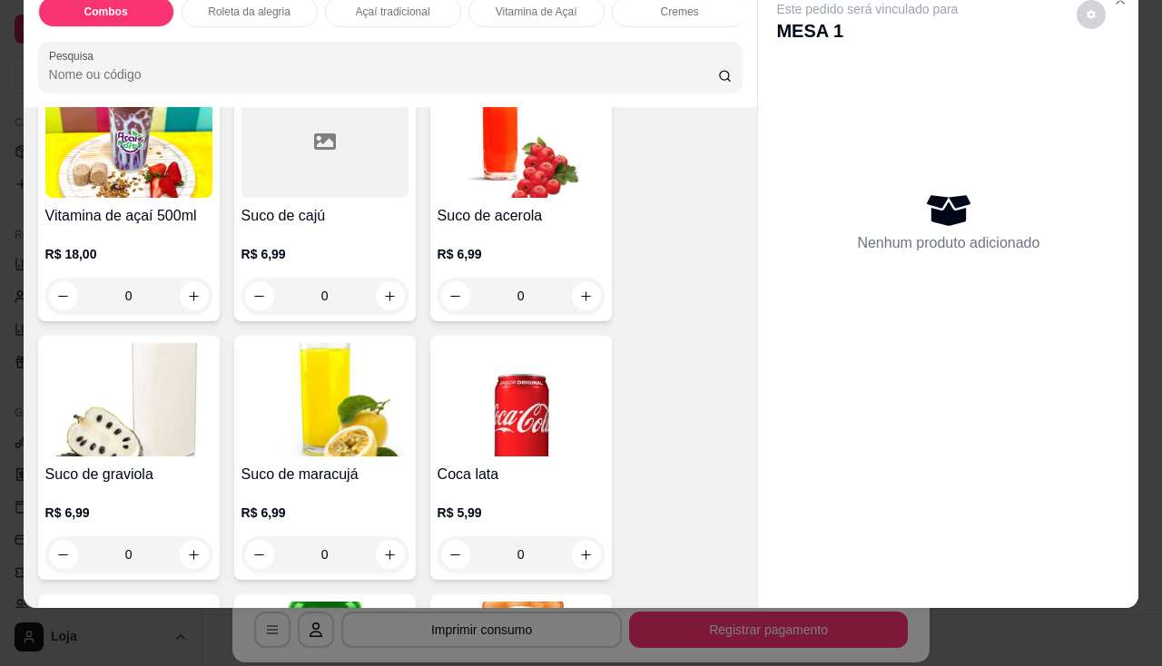
scroll to position [4175, 0]
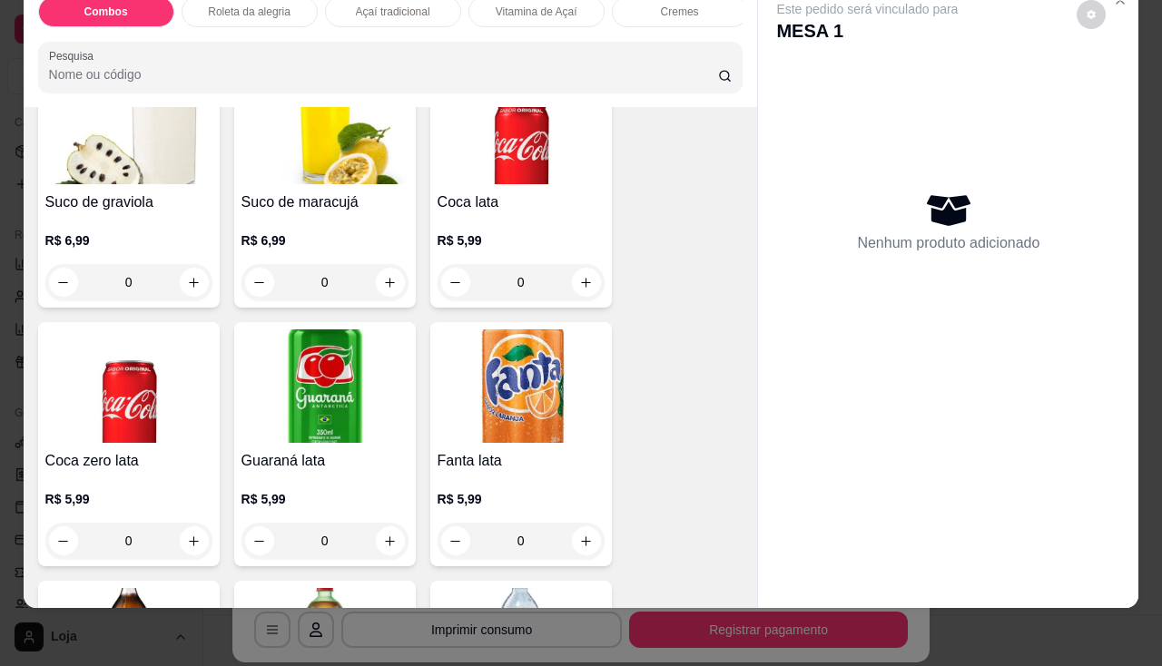
click at [504, 247] on p "R$ 5,99" at bounding box center [520, 240] width 167 height 18
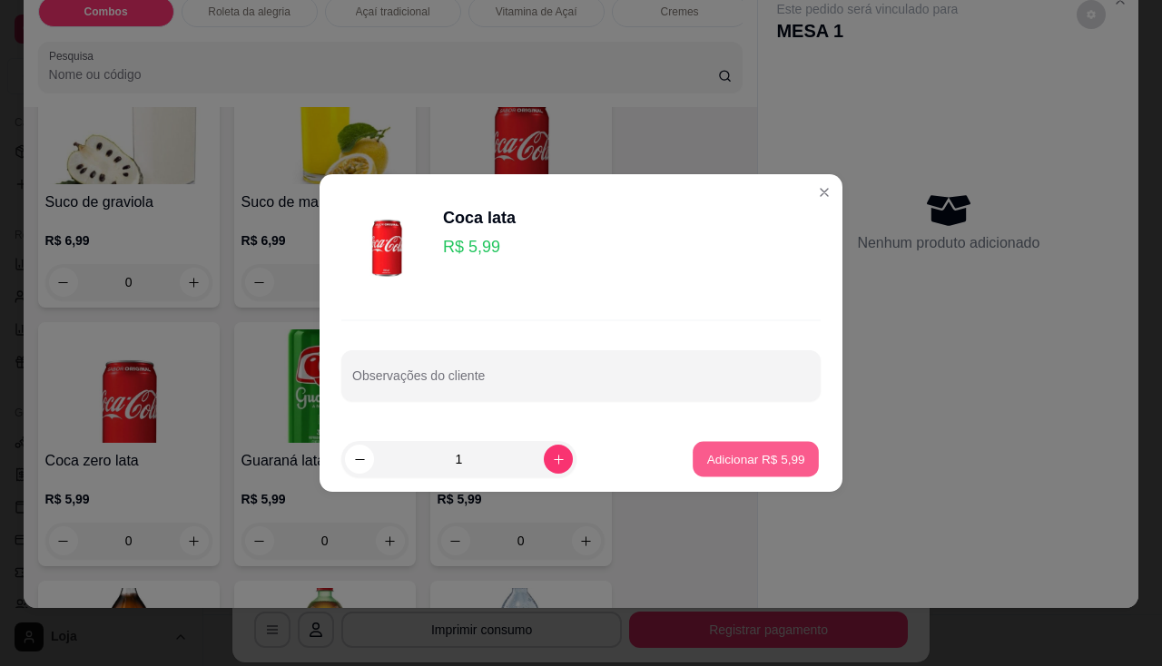
click at [738, 466] on p "Adicionar R$ 5,99" at bounding box center [755, 458] width 98 height 17
type input "1"
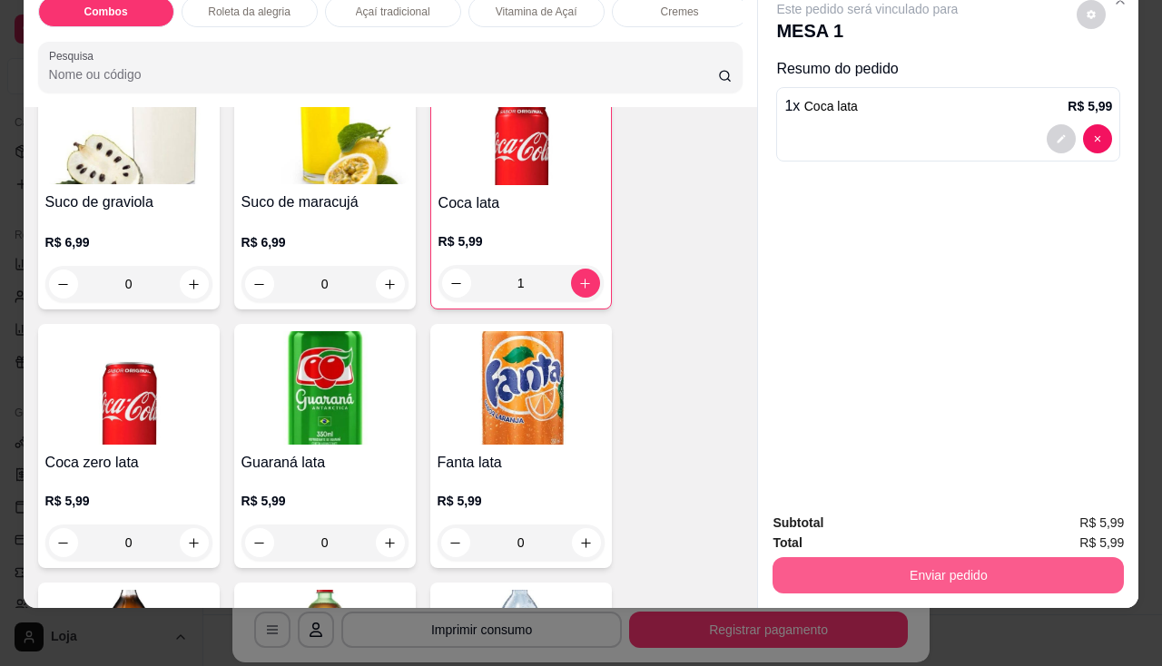
click at [805, 572] on button "Enviar pedido" at bounding box center [947, 575] width 351 height 36
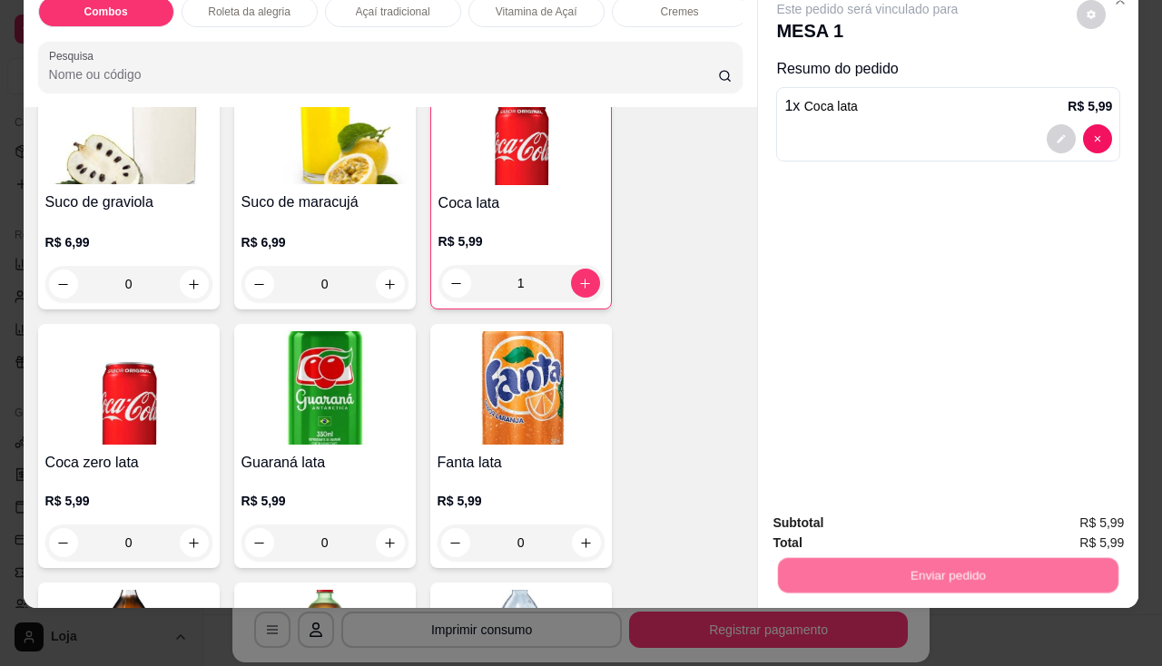
click at [850, 514] on button "Não registrar e enviar pedido" at bounding box center [888, 518] width 189 height 34
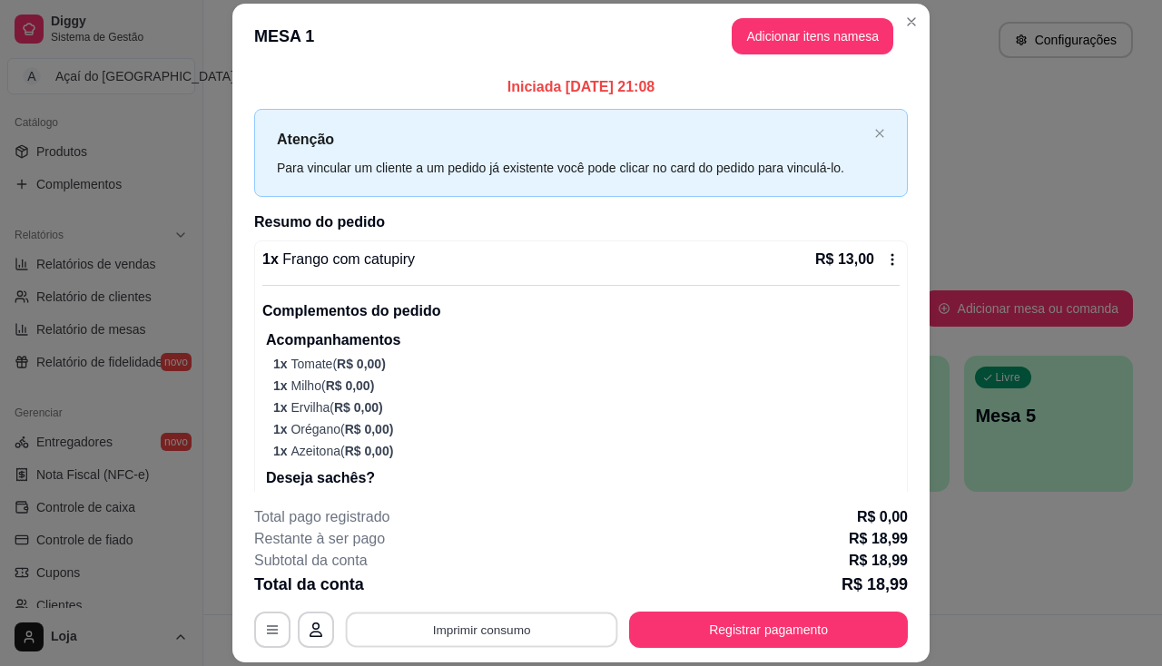
click at [466, 644] on button "Imprimir consumo" at bounding box center [482, 630] width 272 height 35
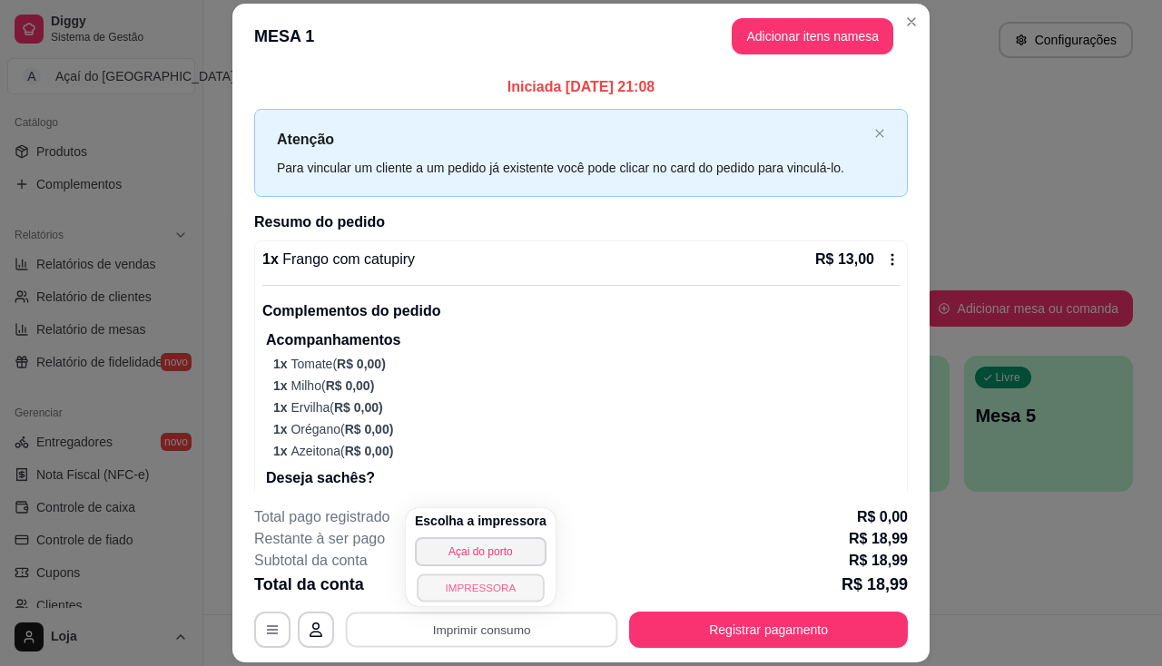
click at [471, 584] on button "IMPRESSORA" at bounding box center [480, 588] width 127 height 28
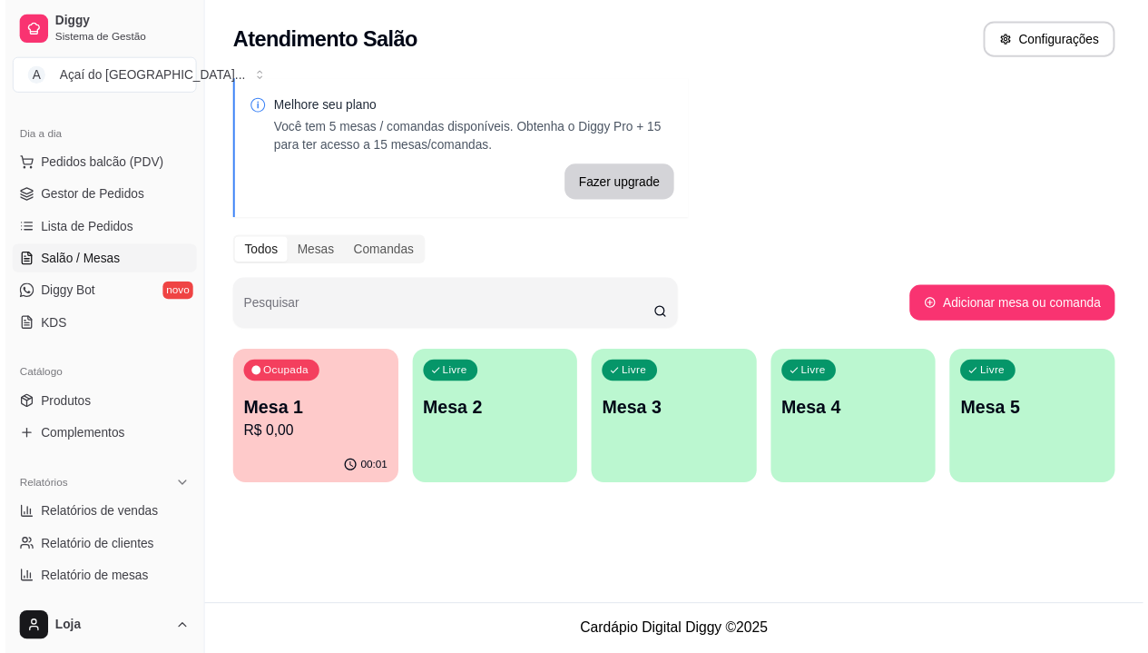
scroll to position [95, 0]
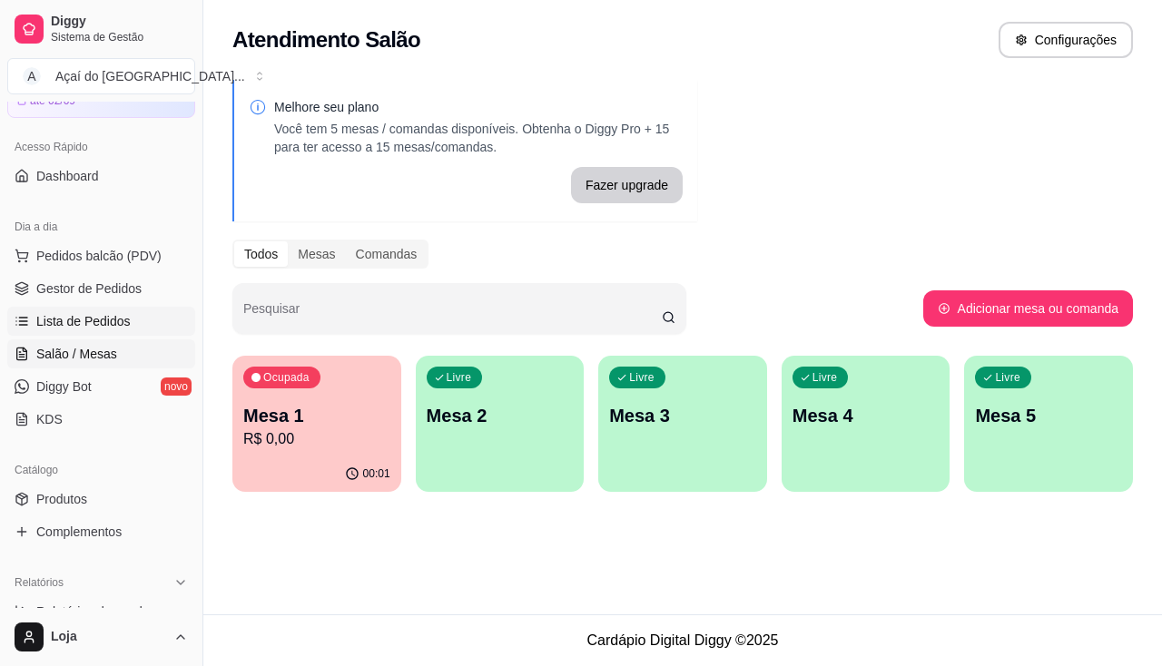
click at [118, 328] on span "Lista de Pedidos" at bounding box center [83, 321] width 94 height 18
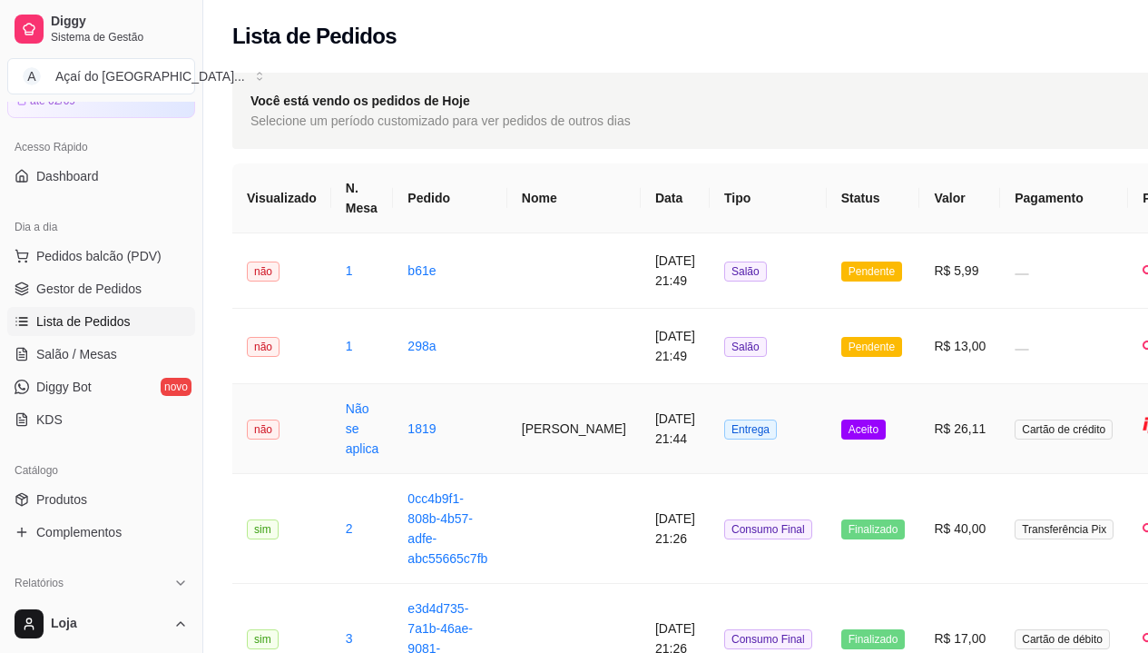
click at [371, 437] on td "Não se aplica" at bounding box center [362, 429] width 63 height 90
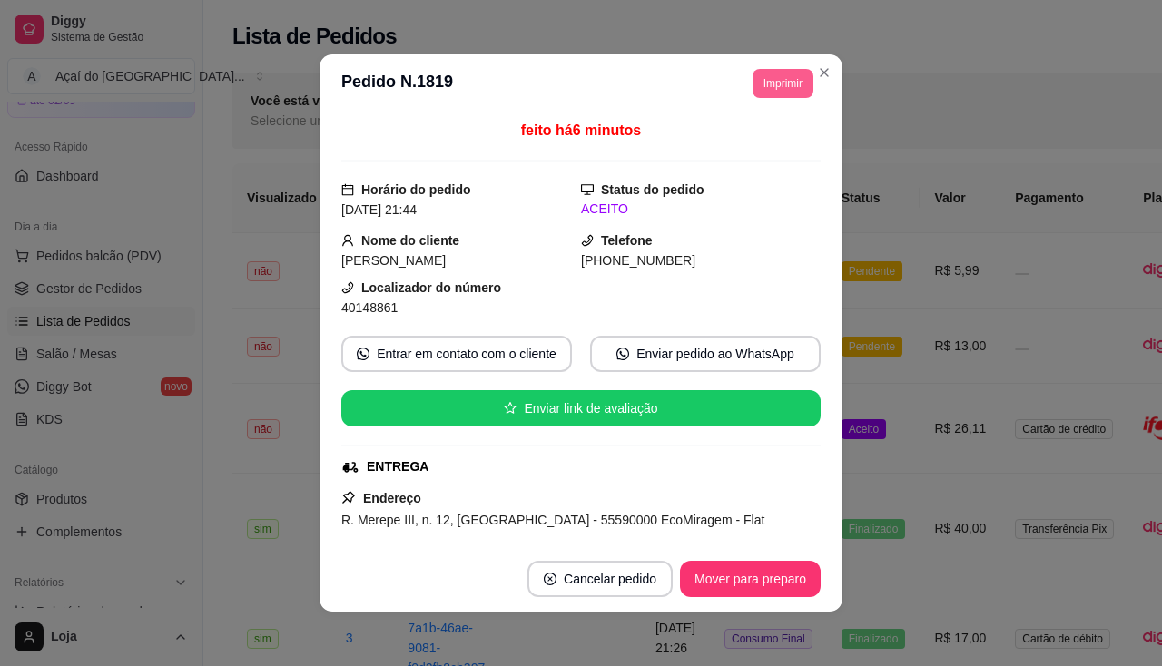
click at [785, 86] on button "Imprimir" at bounding box center [782, 83] width 61 height 29
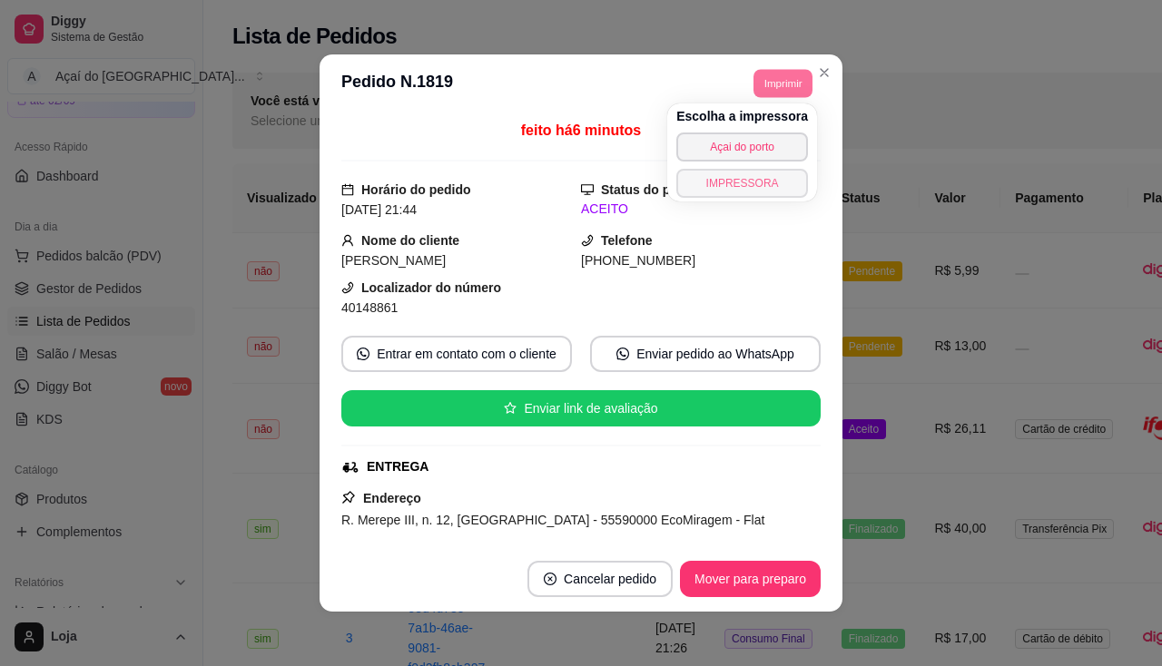
click at [777, 184] on button "IMPRESSORA" at bounding box center [742, 183] width 132 height 29
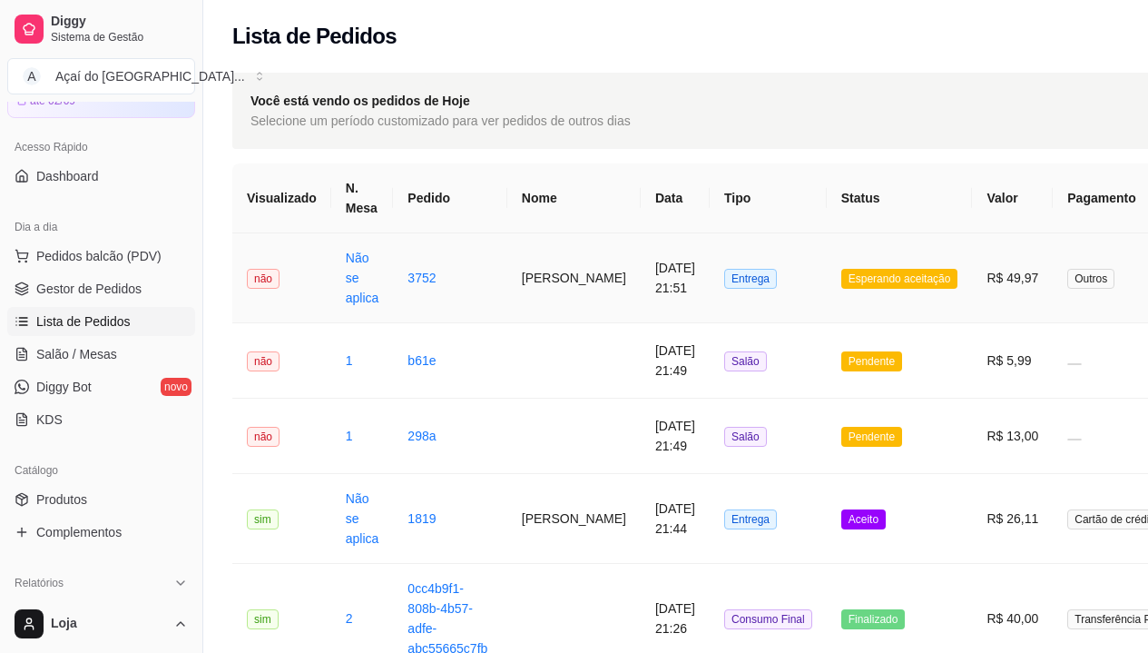
click at [550, 308] on td "[PERSON_NAME]" at bounding box center [573, 278] width 133 height 90
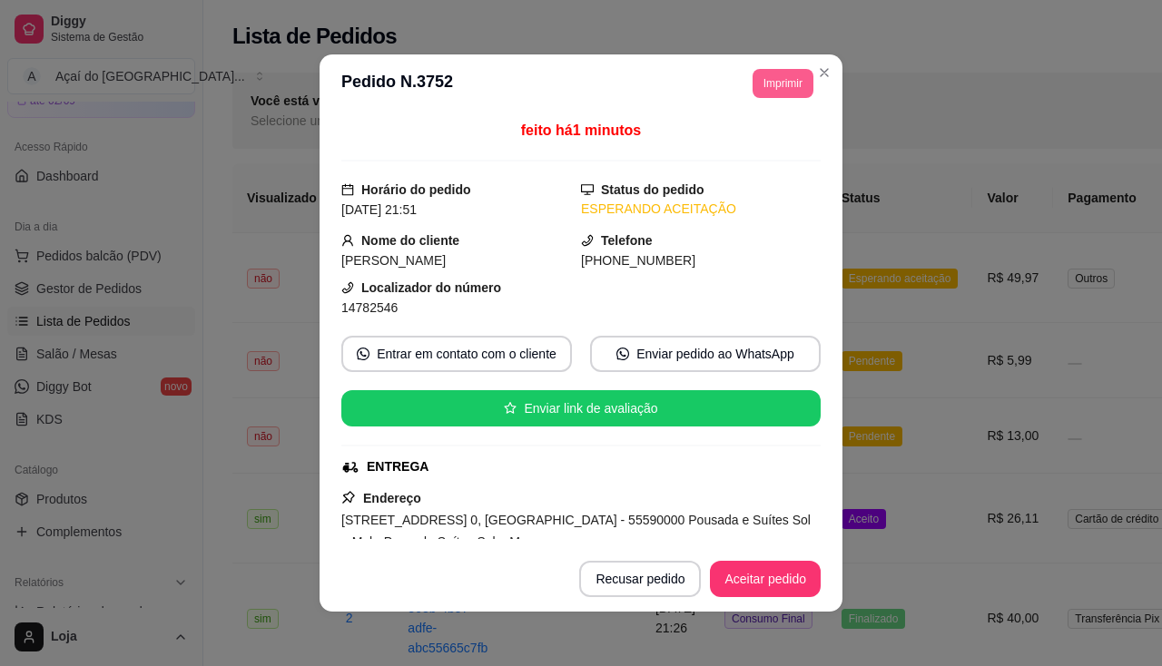
click at [760, 82] on button "Imprimir" at bounding box center [782, 83] width 61 height 29
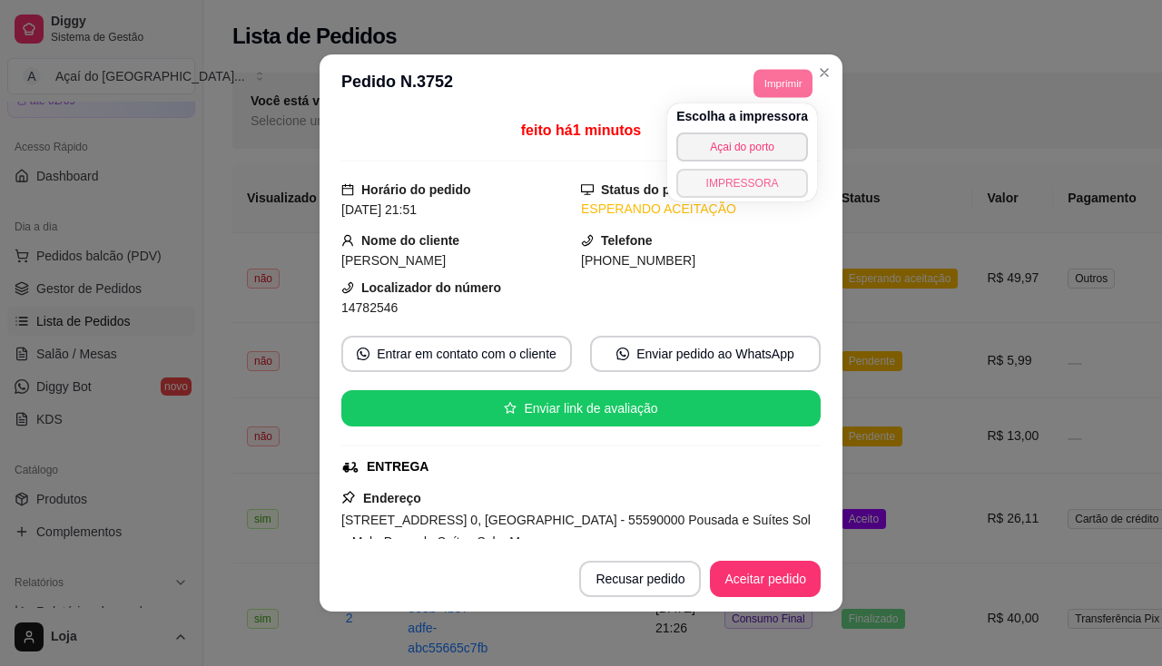
click at [745, 191] on button "IMPRESSORA" at bounding box center [742, 183] width 132 height 29
